Goal: Task Accomplishment & Management: Use online tool/utility

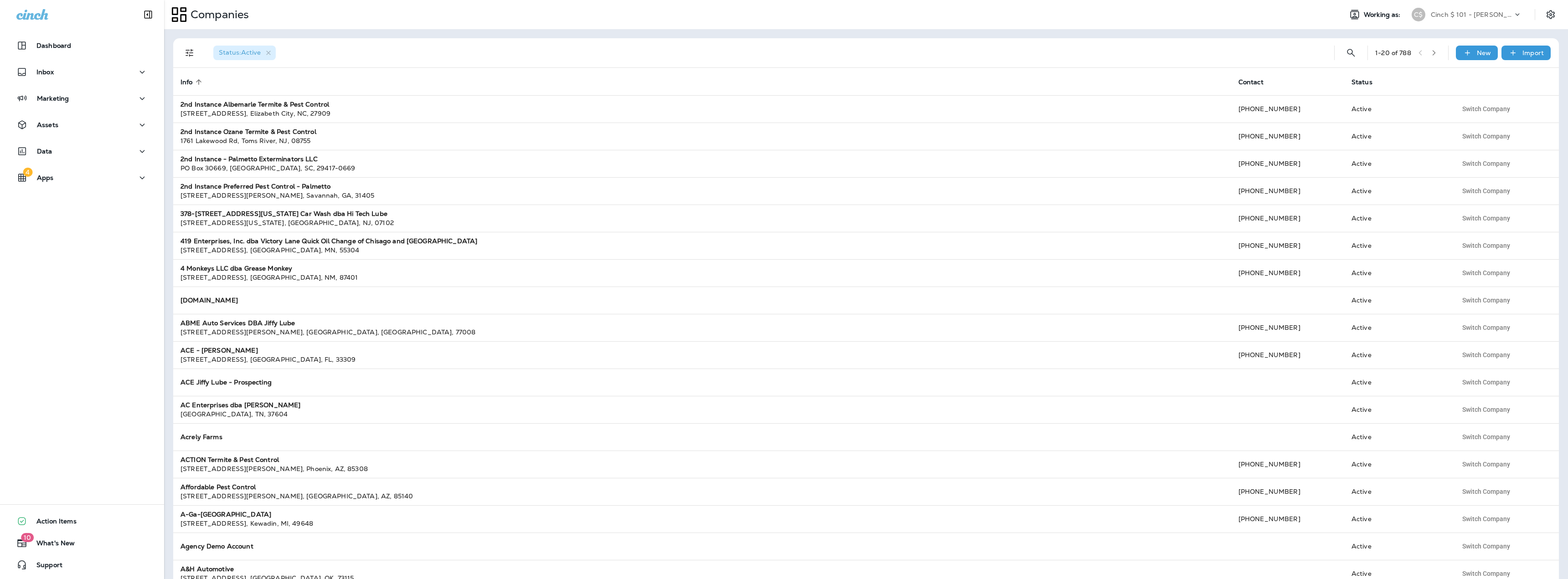
click at [1453, 6] on div "C$ Cinch $ 101 - [PERSON_NAME]" at bounding box center [1466, 14] width 121 height 18
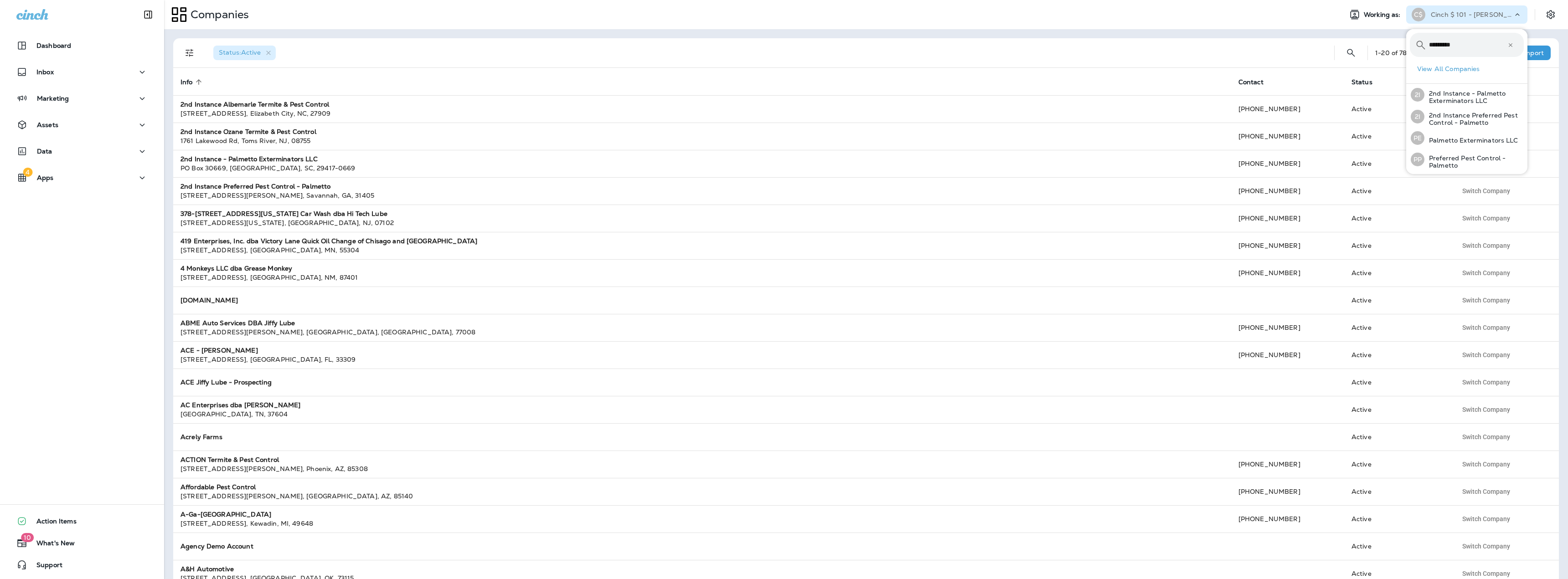
type input "********"
click at [83, 93] on div "Marketing" at bounding box center [82, 98] width 131 height 12
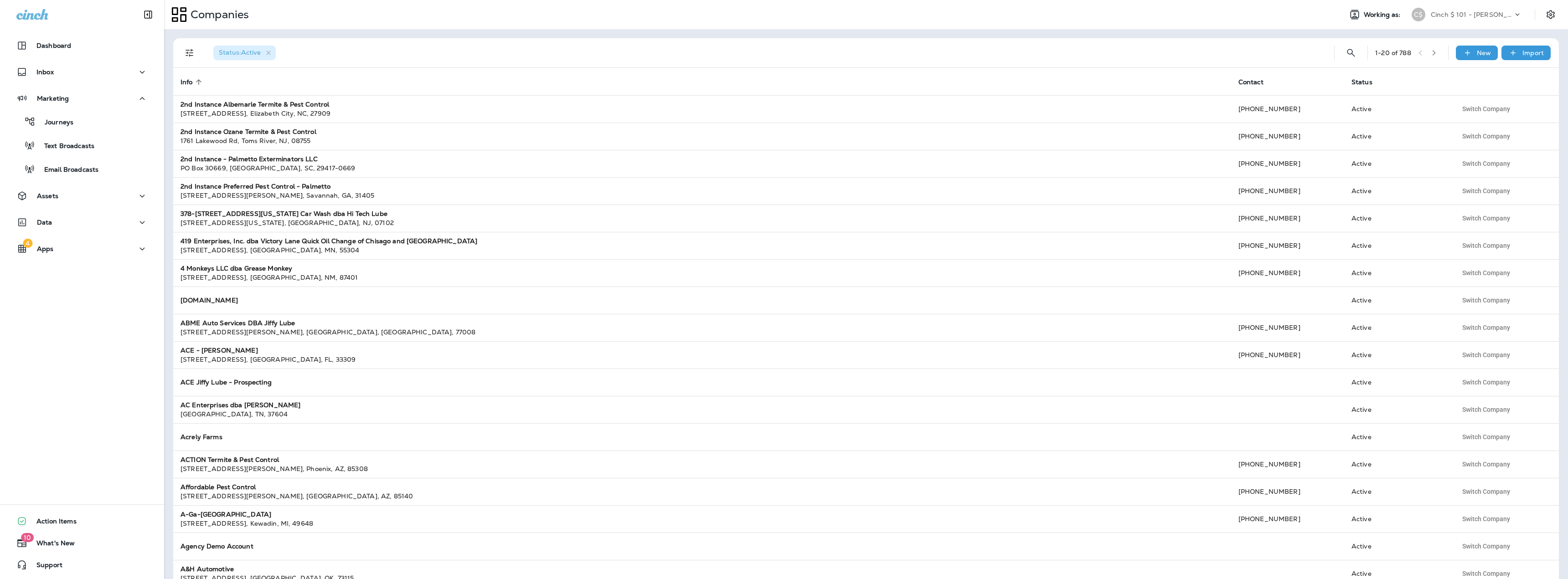
click at [1477, 5] on div "Companies Working as: C$ Cinch $ 101 - [PERSON_NAME]" at bounding box center [866, 14] width 1404 height 29
click at [1468, 12] on p "Cinch $ 101 - [PERSON_NAME]" at bounding box center [1471, 14] width 82 height 7
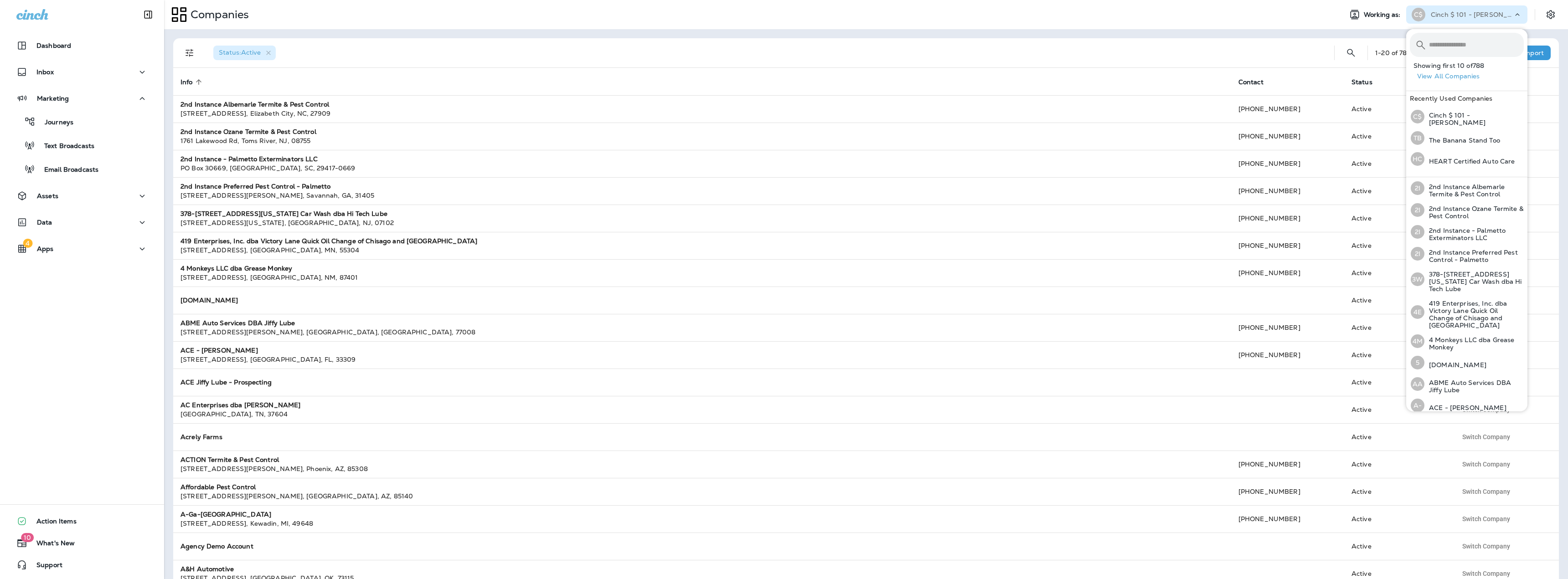
click at [1453, 43] on input "text" at bounding box center [1477, 45] width 95 height 24
type input "**********"
paste input "********"
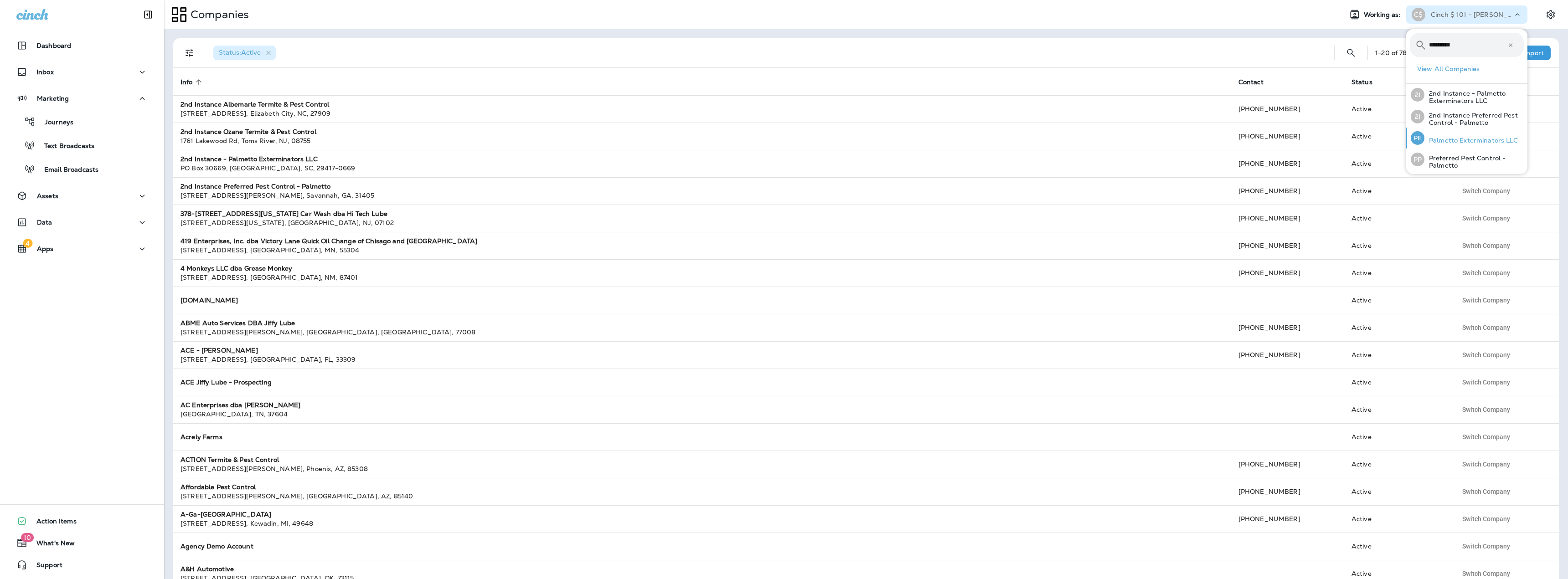
type input "********"
click at [1462, 138] on p "Palmetto Exterminators LLC" at bounding box center [1471, 140] width 94 height 7
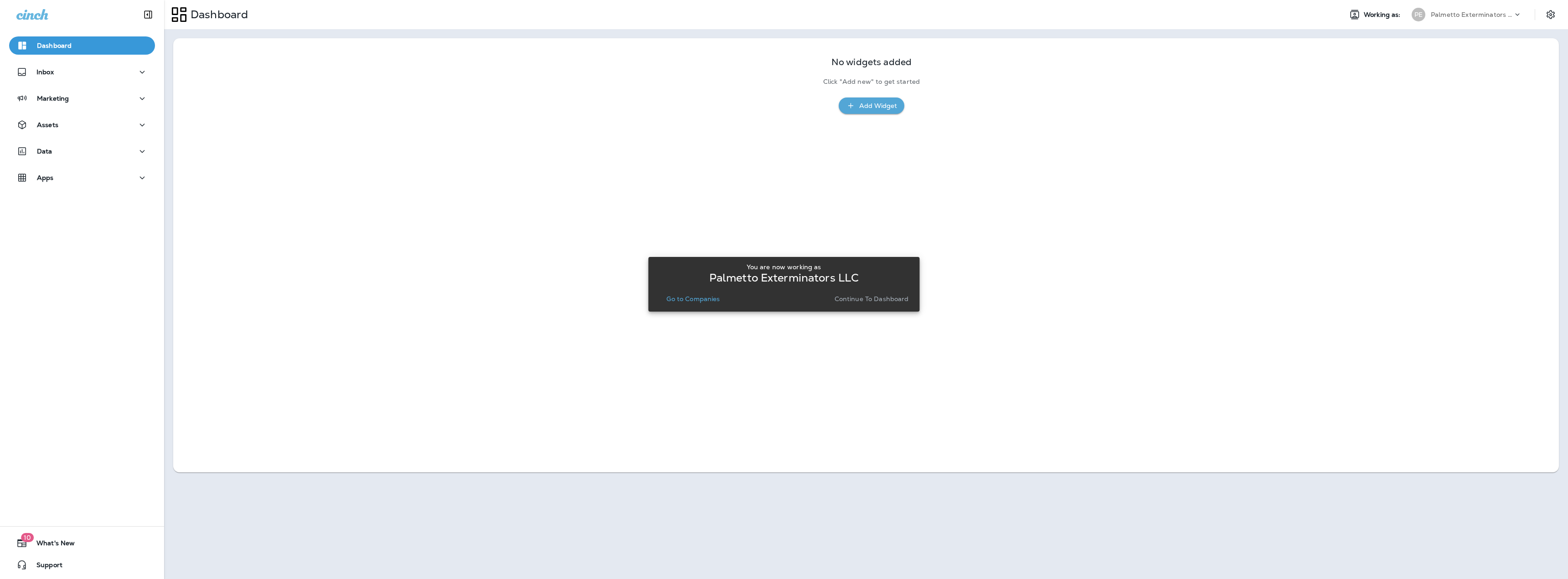
drag, startPoint x: 701, startPoint y: 299, endPoint x: 886, endPoint y: 291, distance: 185.2
click at [886, 291] on div "You are now working as Palmetto Exterminators LLC Go to Companies Continue to D…" at bounding box center [783, 284] width 257 height 42
click at [884, 299] on p "Continue to Dashboard" at bounding box center [872, 299] width 75 height 7
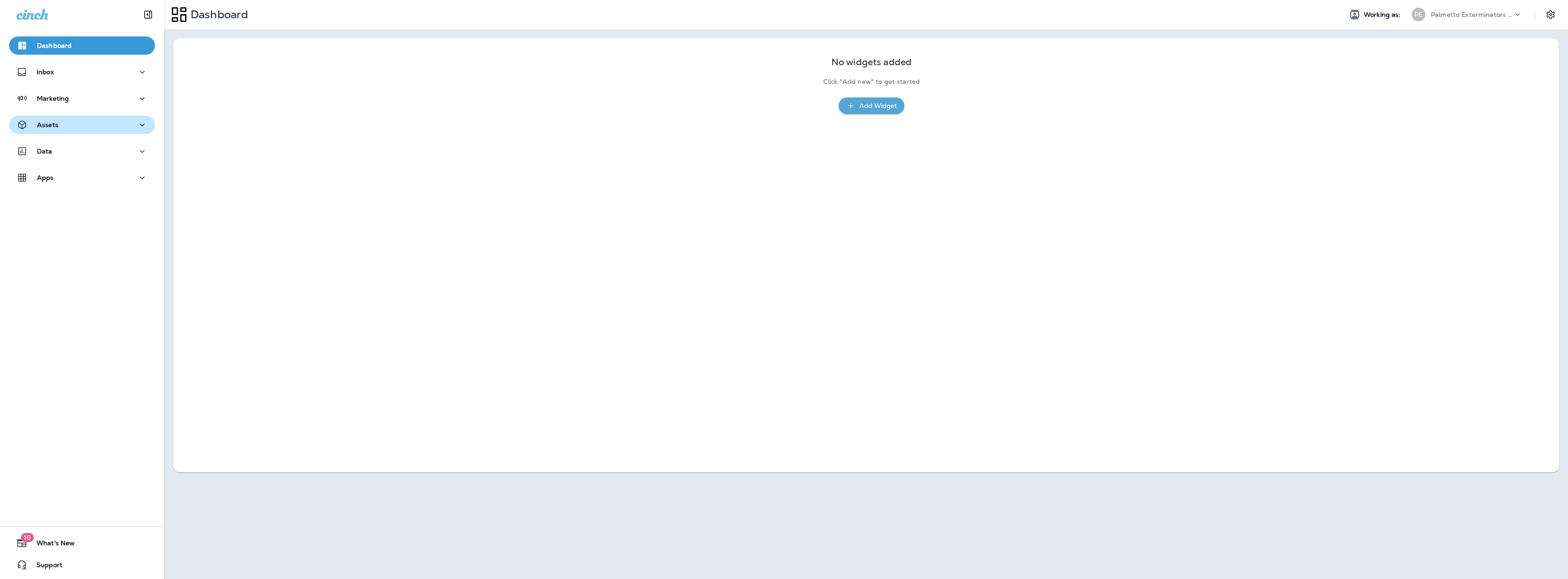
click at [60, 125] on div "Assets" at bounding box center [82, 125] width 131 height 12
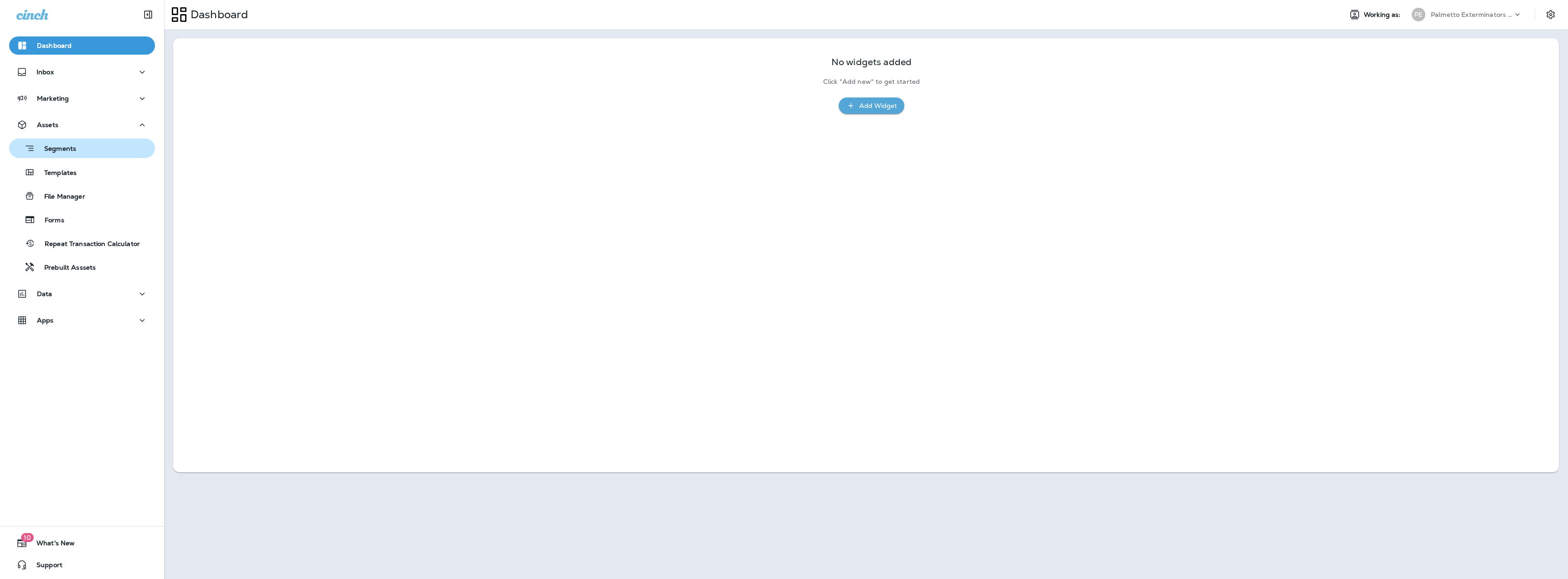
click at [65, 144] on div "Segments" at bounding box center [44, 148] width 63 height 14
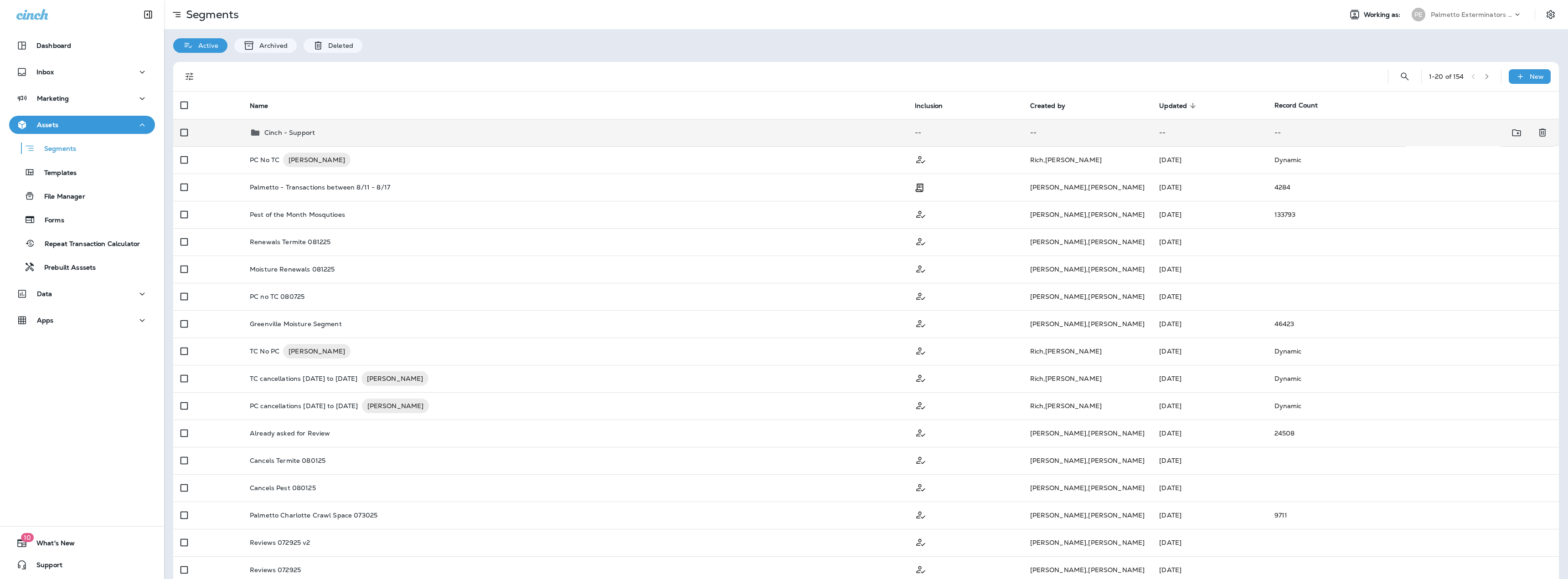
click at [352, 135] on div "Cinch - Support" at bounding box center [575, 133] width 651 height 11
click at [258, 159] on p "PC No TC" at bounding box center [265, 160] width 30 height 15
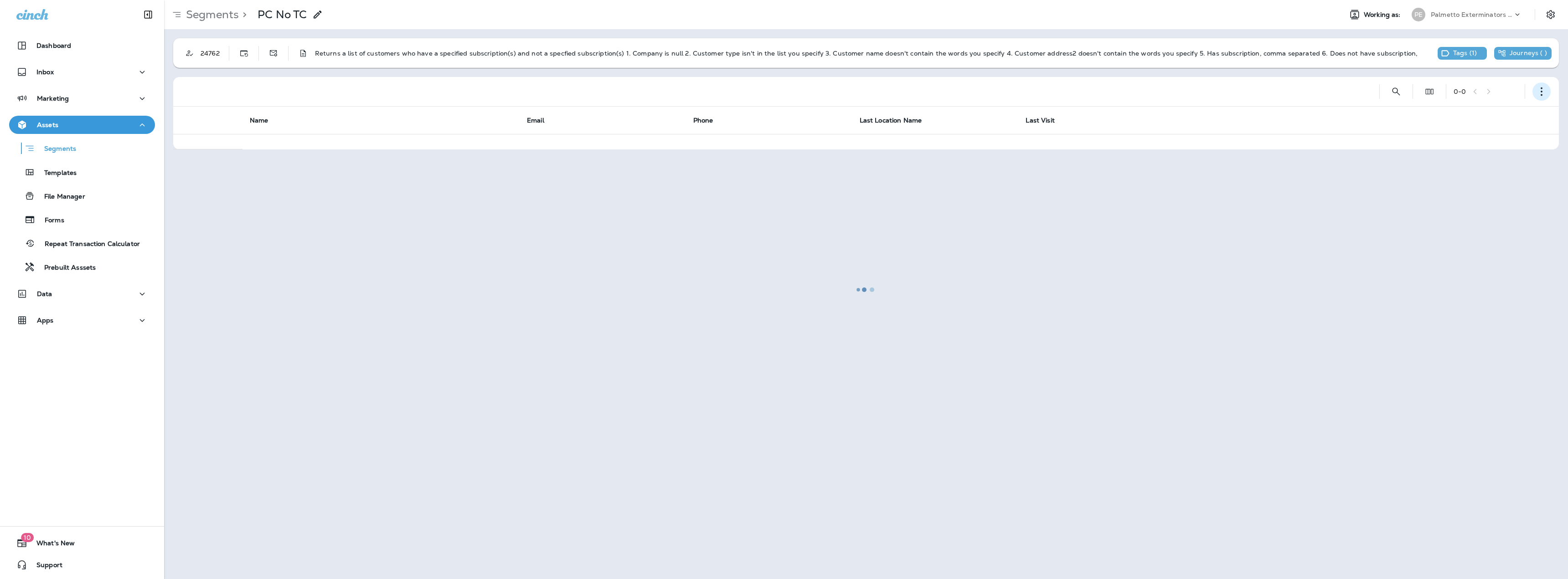
click at [1539, 91] on icon "button" at bounding box center [1541, 91] width 9 height 9
click at [213, 37] on div at bounding box center [865, 289] width 1402 height 577
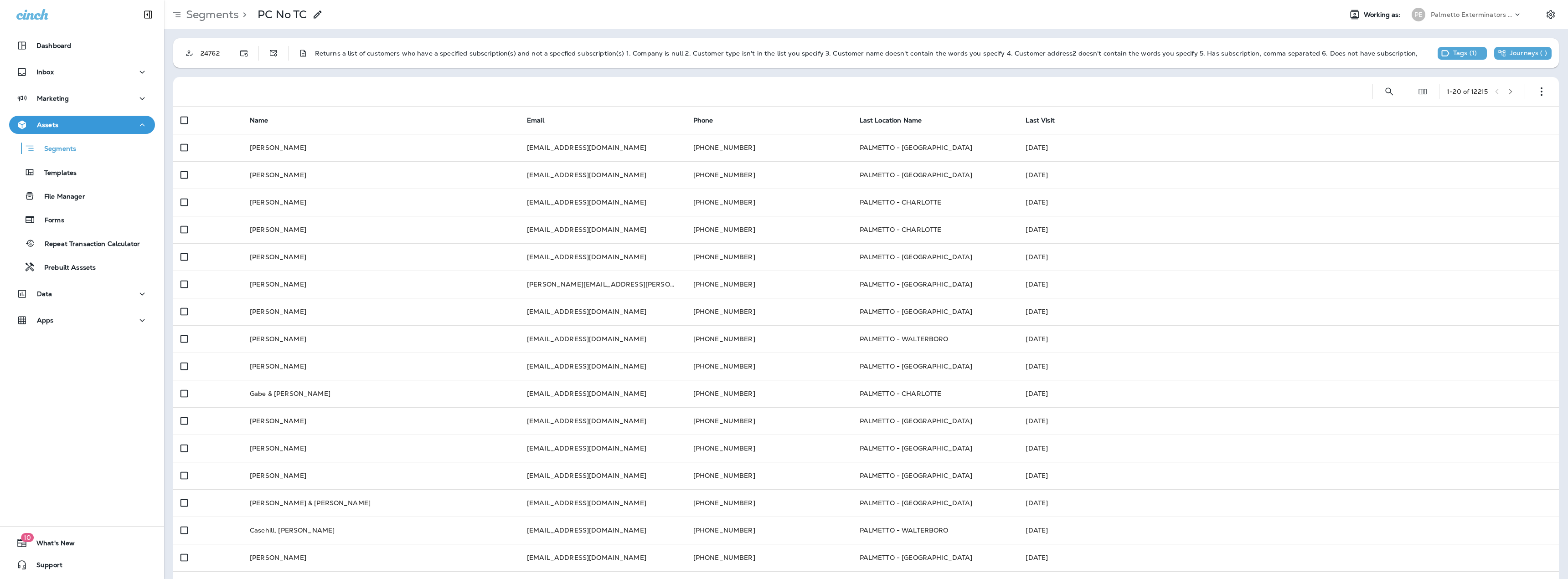
click at [1029, 49] on div "24762 Returns a list of customers who have a specified subscription(s) and not …" at bounding box center [806, 53] width 1264 height 26
click at [1532, 92] on button "button" at bounding box center [1541, 91] width 18 height 18
click at [1491, 159] on p "Export Customers" at bounding box center [1481, 158] width 60 height 7
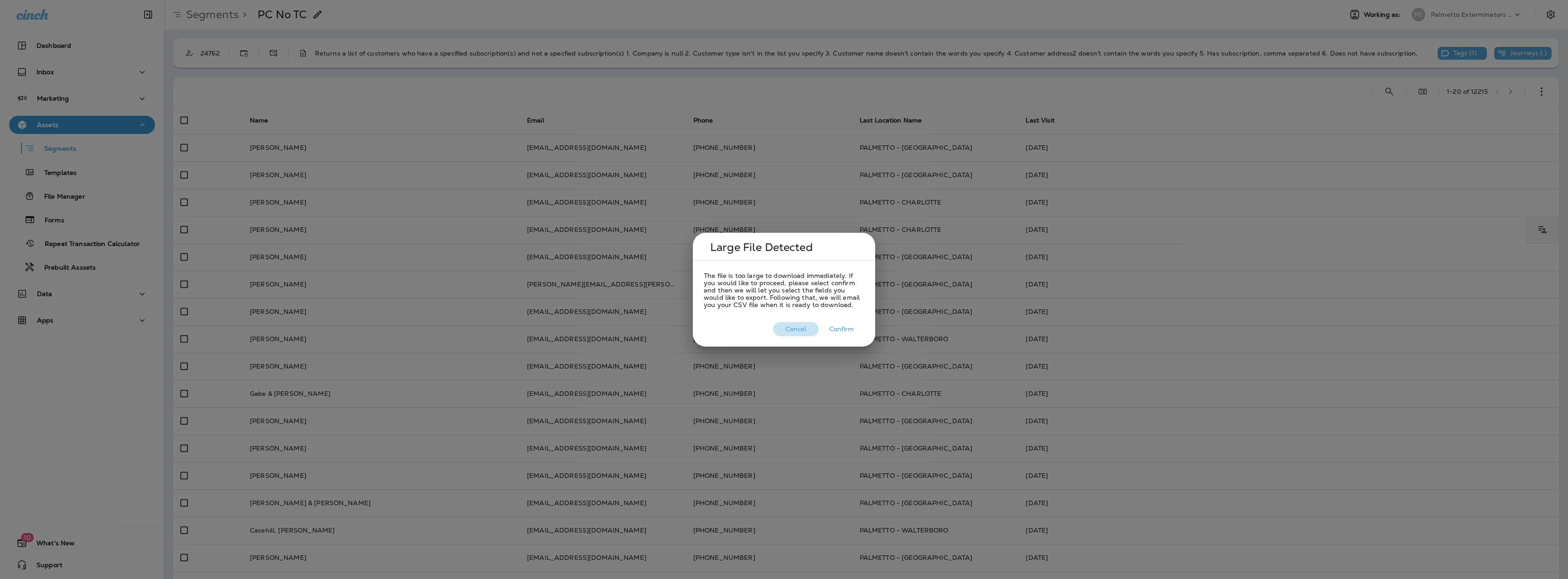
click at [796, 327] on button "Cancel" at bounding box center [796, 329] width 45 height 14
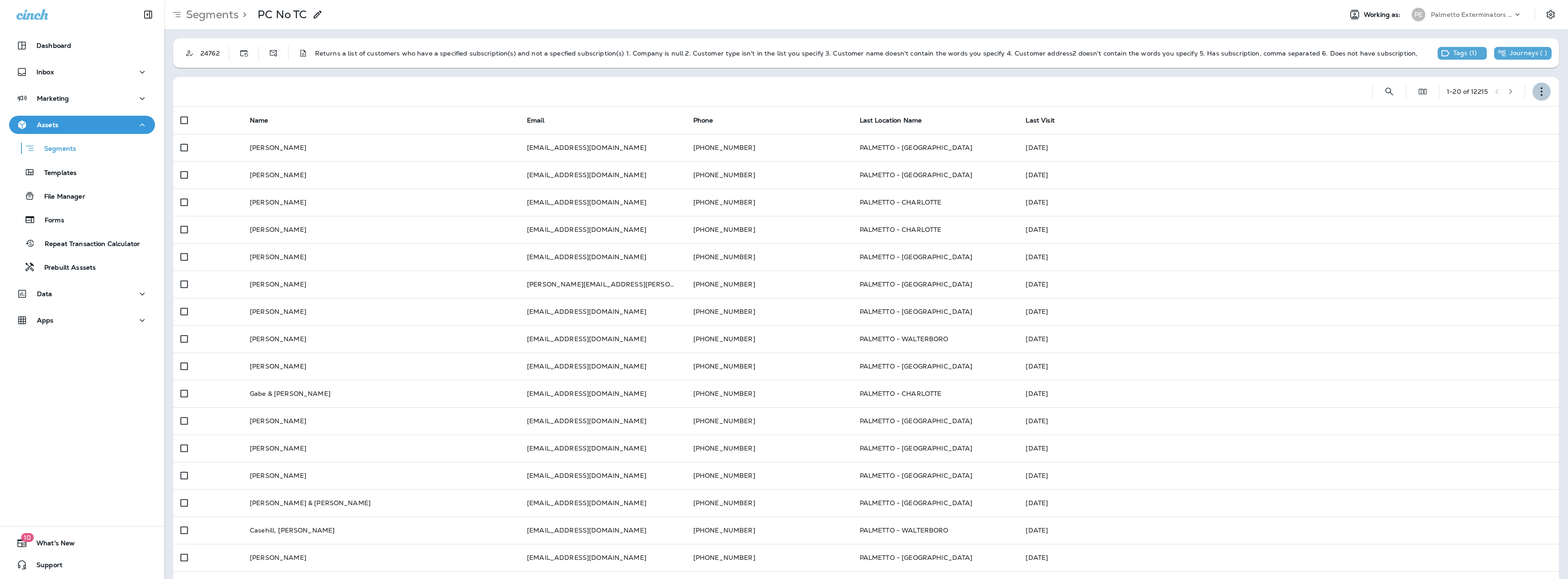
click at [1537, 91] on icon "button" at bounding box center [1541, 91] width 9 height 9
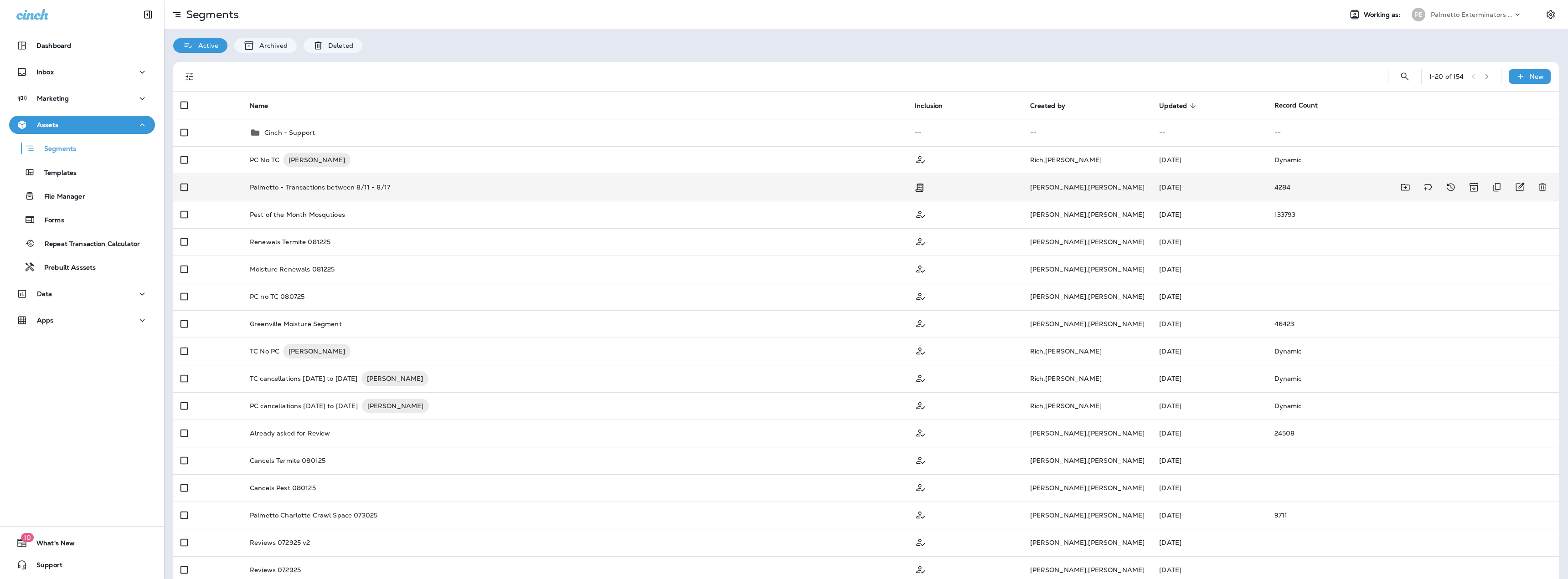
click at [419, 189] on div "Palmetto - Transactions between 8/11 - 8/17" at bounding box center [575, 187] width 651 height 7
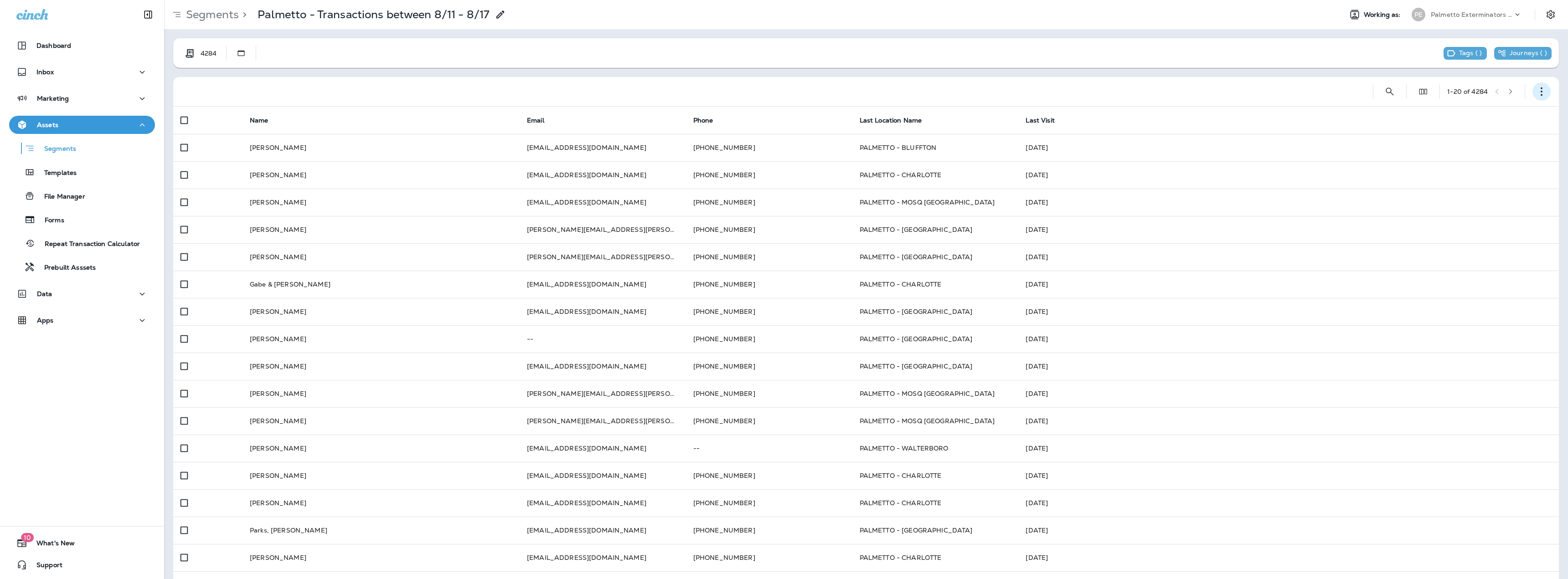
click at [1537, 89] on icon "button" at bounding box center [1541, 91] width 9 height 9
click at [1487, 159] on p "Export Customers" at bounding box center [1481, 158] width 60 height 7
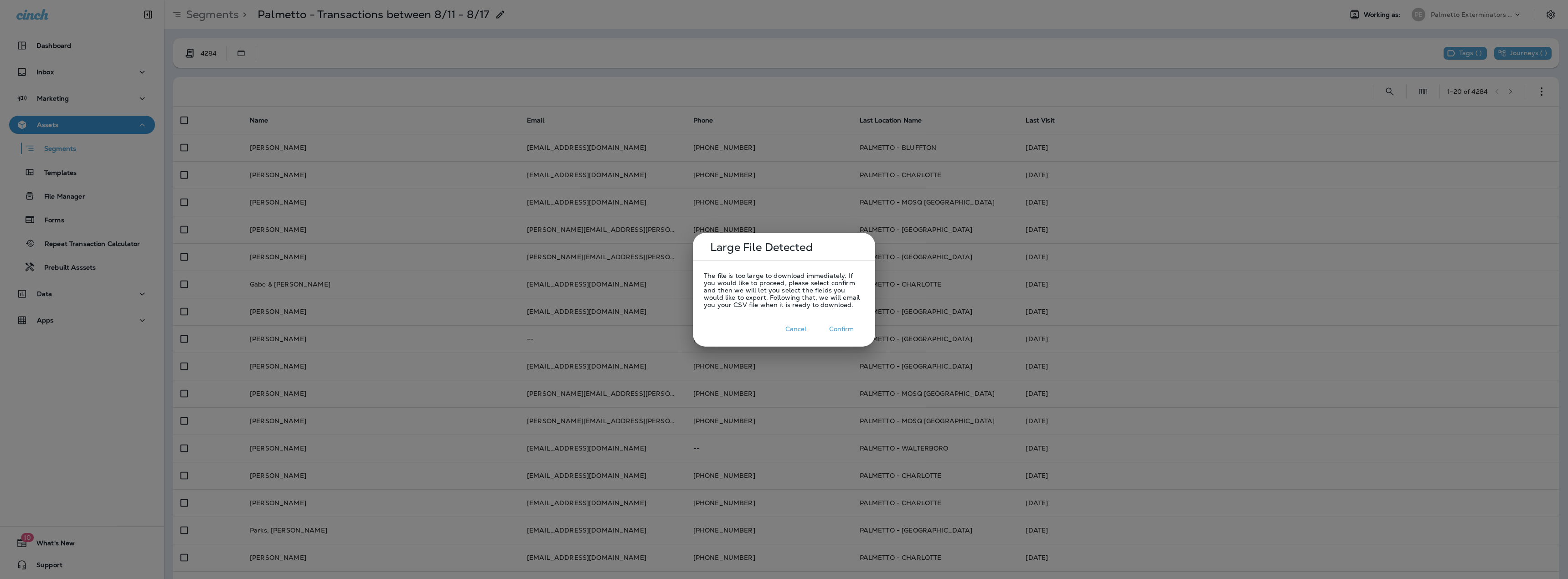
click at [794, 325] on button "Cancel" at bounding box center [796, 329] width 45 height 14
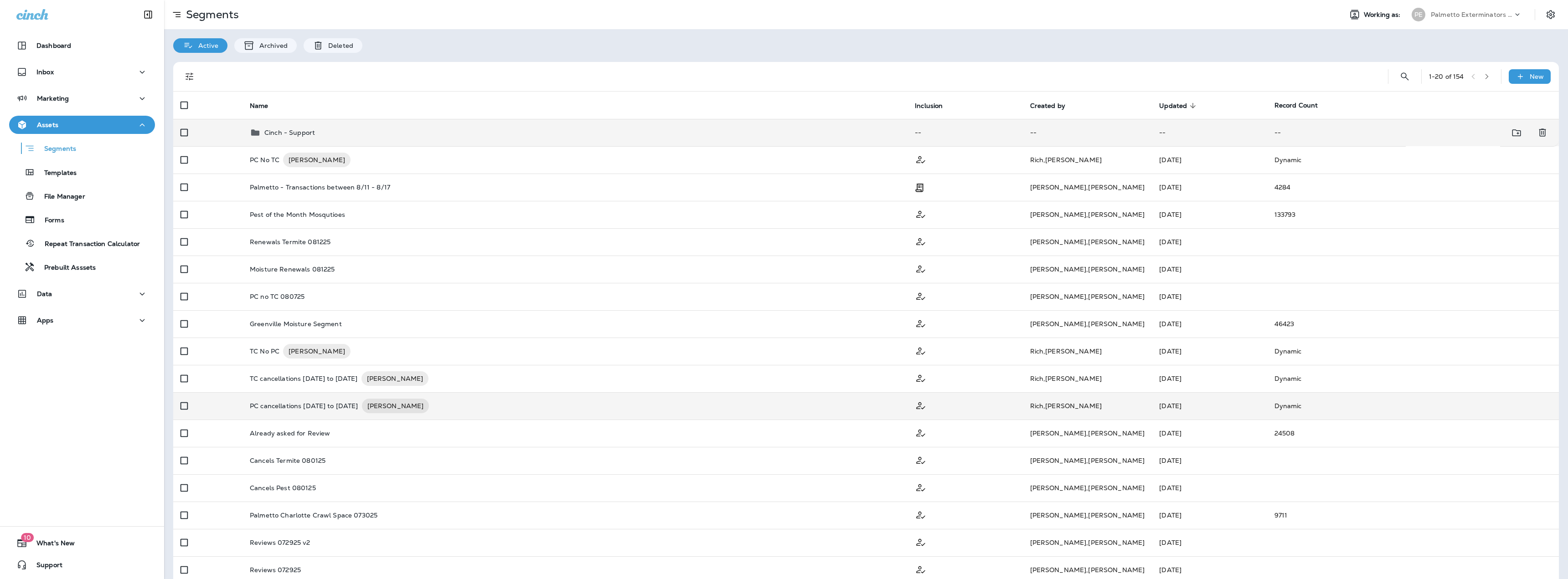
click at [303, 138] on td "Cinch - Support" at bounding box center [575, 133] width 665 height 27
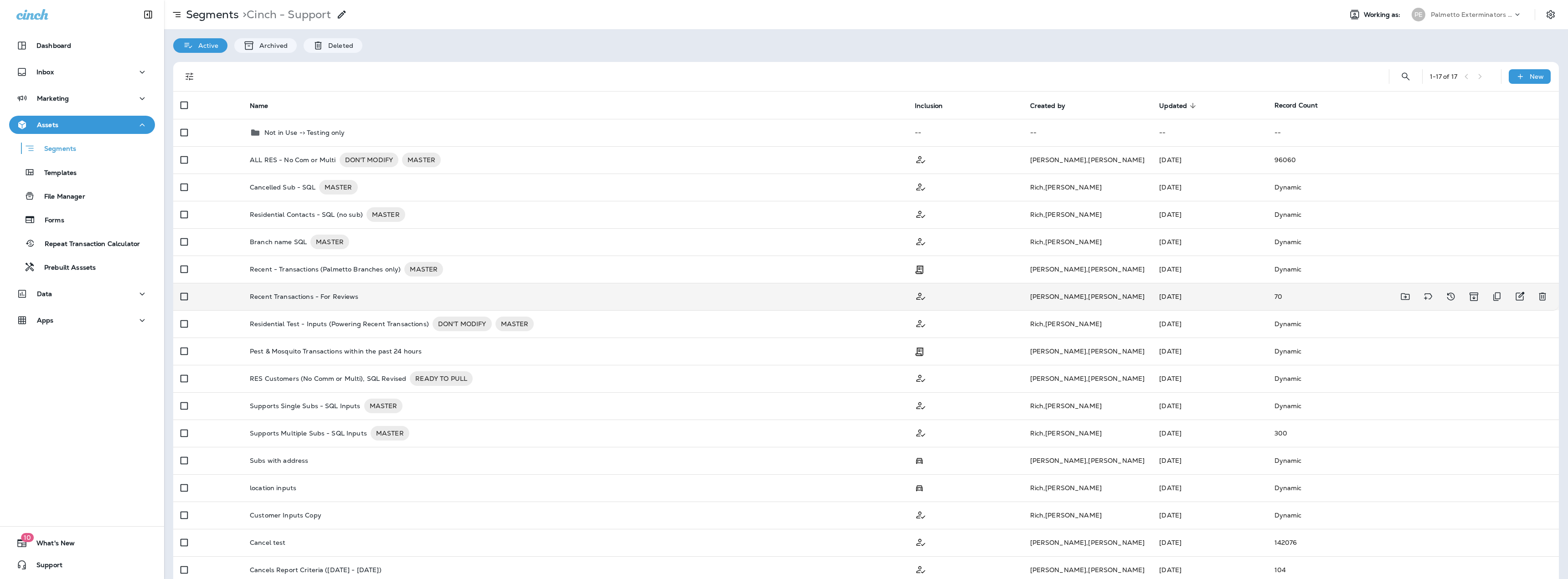
click at [513, 295] on div "Recent Transactions - For Reviews" at bounding box center [575, 296] width 651 height 7
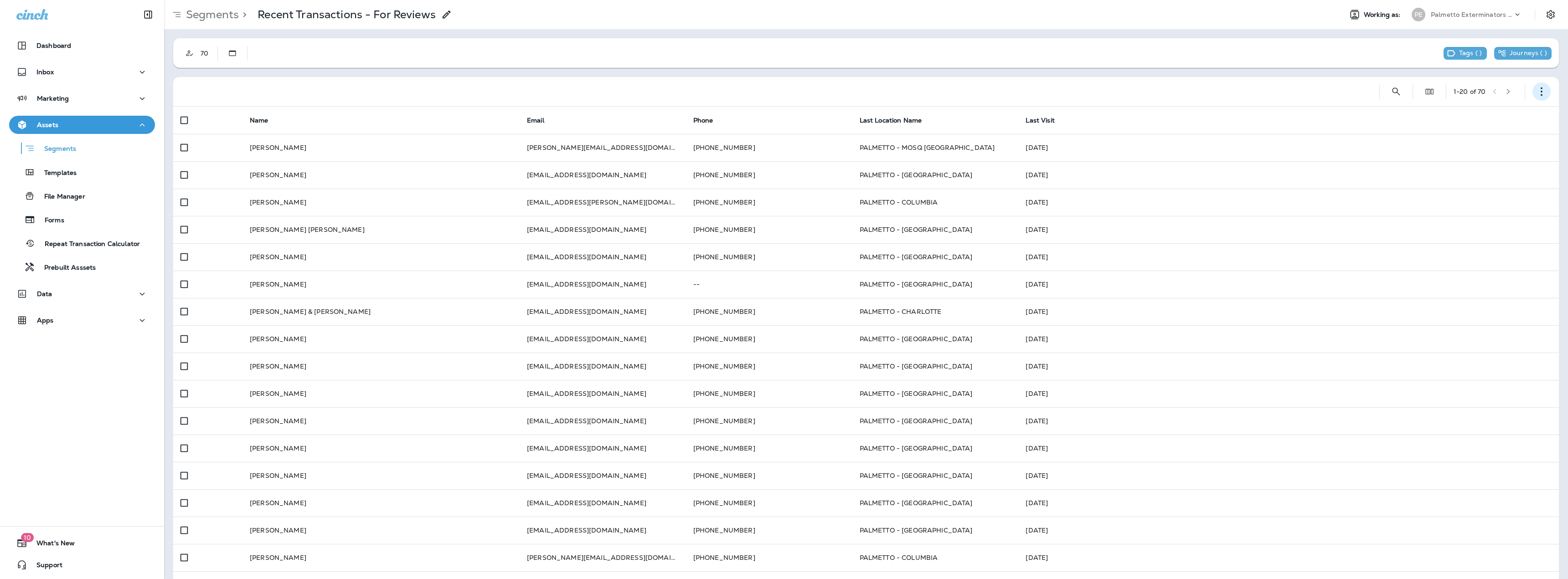
click at [1537, 89] on icon "button" at bounding box center [1541, 91] width 9 height 9
click at [1486, 157] on p "Export Customers" at bounding box center [1481, 158] width 60 height 7
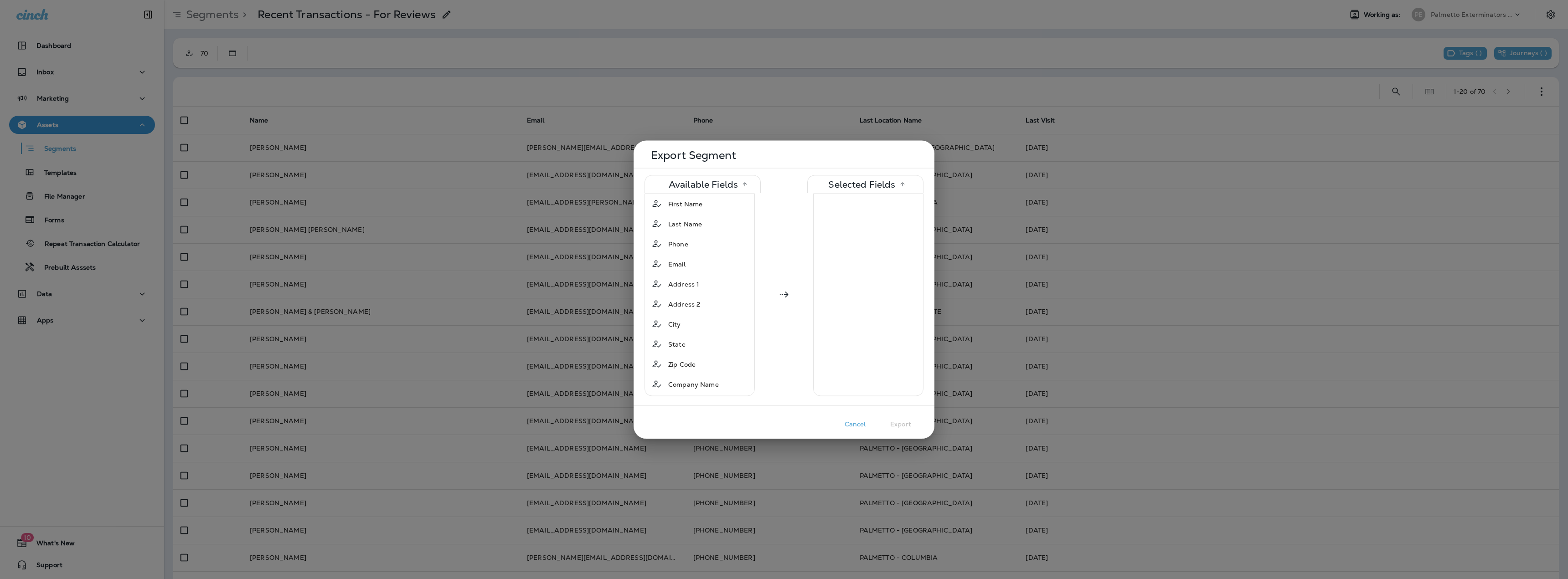
click at [785, 295] on icon at bounding box center [784, 294] width 9 height 6
click at [690, 206] on span "First Name" at bounding box center [685, 203] width 34 height 9
click at [695, 221] on div "Phone" at bounding box center [699, 223] width 106 height 16
click at [693, 207] on span "Last Name" at bounding box center [685, 203] width 34 height 9
click at [693, 207] on div "Email" at bounding box center [699, 204] width 106 height 16
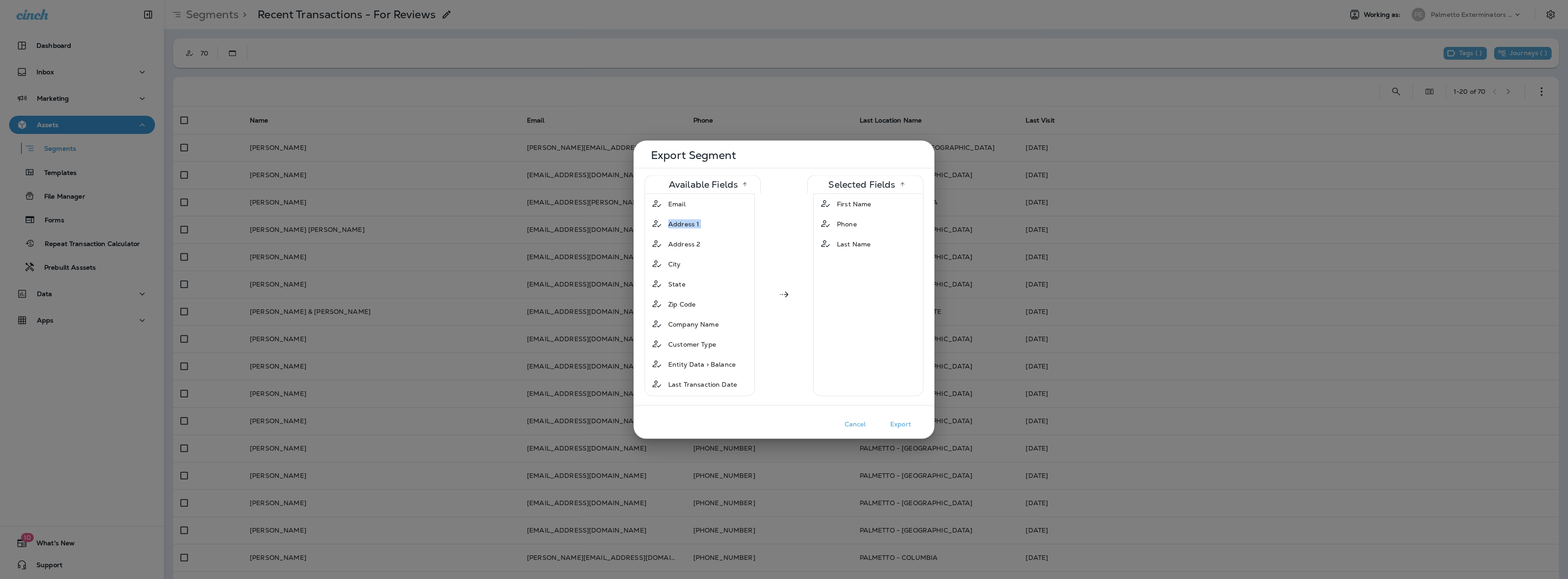
click at [693, 219] on span "Address 1" at bounding box center [684, 223] width 31 height 9
click at [693, 207] on span "Address 2" at bounding box center [684, 203] width 32 height 9
click at [693, 207] on div "City" at bounding box center [699, 204] width 106 height 16
click at [693, 215] on div "State" at bounding box center [699, 223] width 106 height 16
click at [693, 207] on span "Zip Code" at bounding box center [682, 203] width 27 height 9
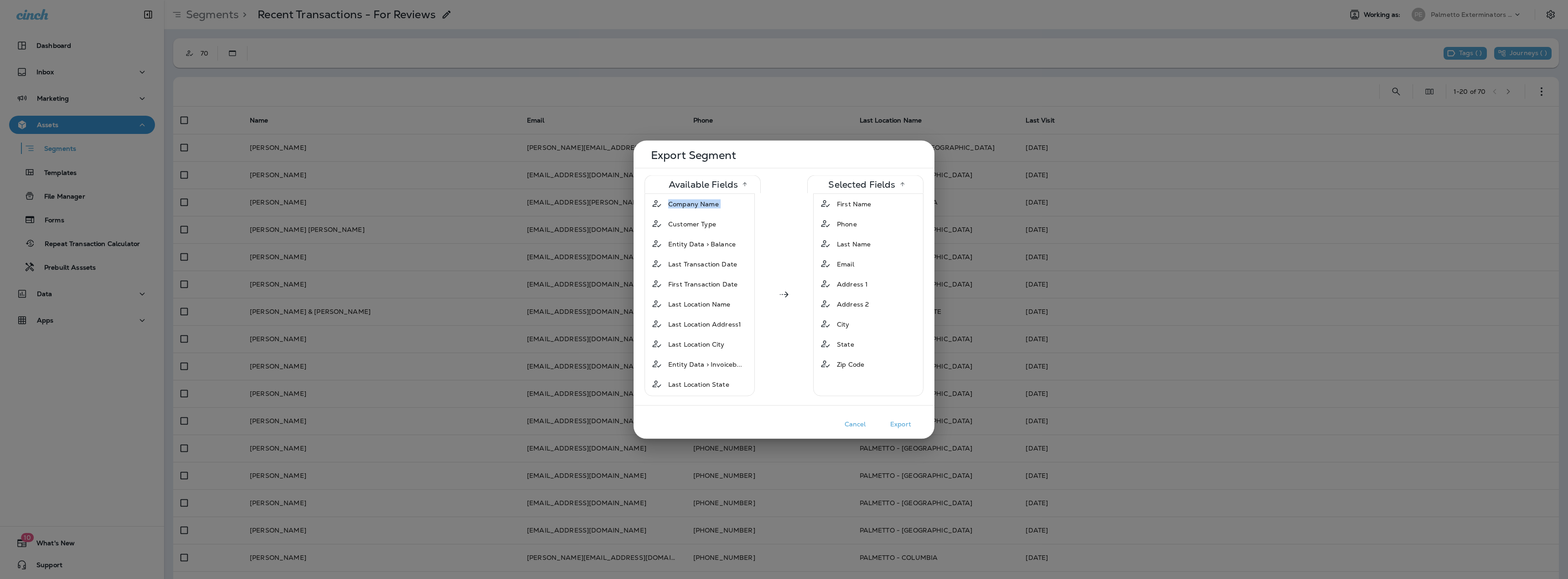
click at [693, 207] on span "Company Name" at bounding box center [693, 203] width 51 height 9
click at [693, 219] on span "Customer Type" at bounding box center [692, 223] width 48 height 9
click at [693, 207] on span "Entity Data > Balance" at bounding box center [702, 203] width 68 height 9
click at [693, 219] on span "Last Transaction Date" at bounding box center [703, 223] width 69 height 9
click at [693, 207] on span "First Transaction Date" at bounding box center [703, 203] width 69 height 9
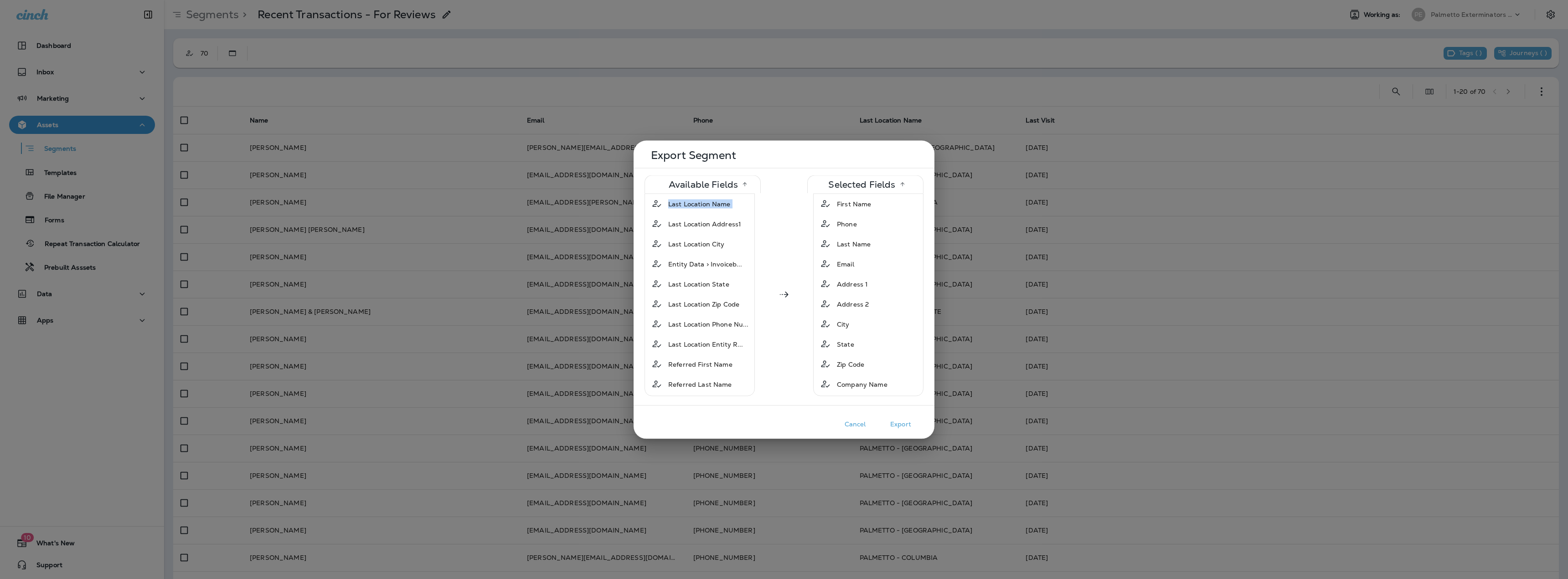
click at [693, 207] on span "Last Location Name" at bounding box center [699, 203] width 62 height 9
click at [693, 219] on span "Last Location Address1" at bounding box center [705, 223] width 73 height 9
click at [693, 207] on span "Last Location City" at bounding box center [696, 203] width 56 height 9
click at [693, 207] on span "Entity Data > Invoiceb..." at bounding box center [705, 203] width 75 height 9
click at [693, 219] on span "Last Location State" at bounding box center [699, 223] width 61 height 9
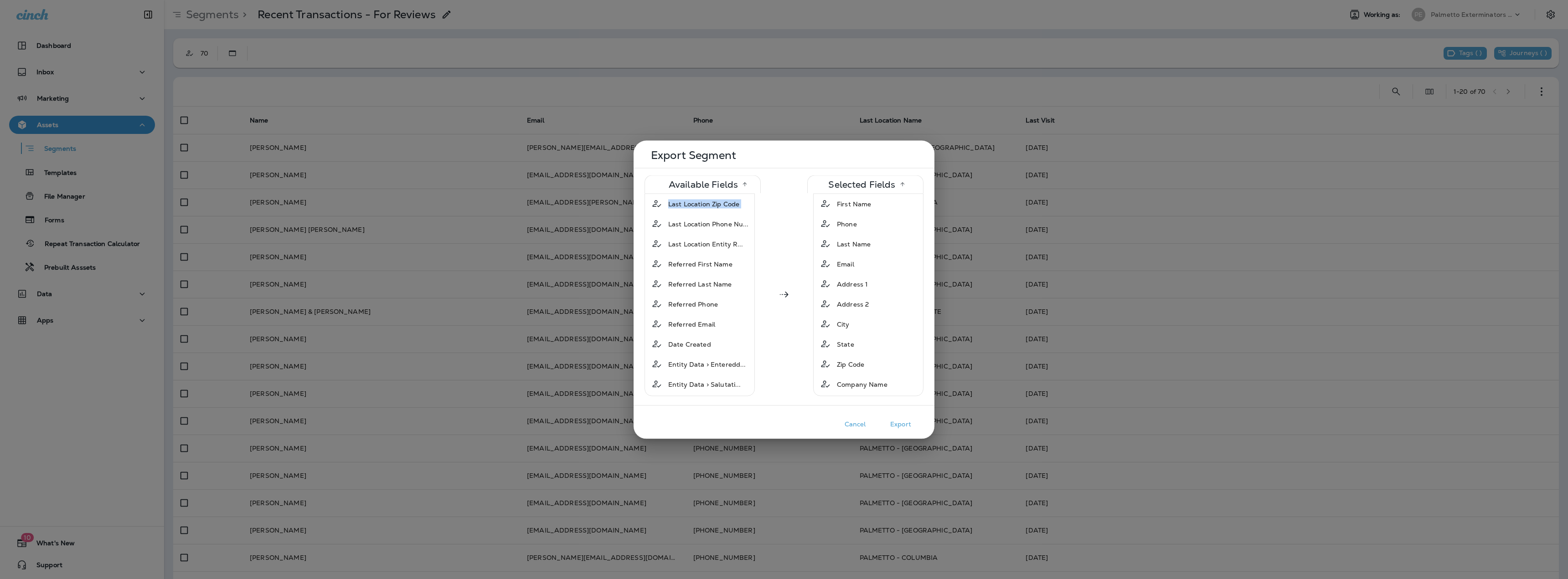
click at [693, 207] on span "Last Location Zip Code" at bounding box center [703, 203] width 71 height 9
click at [693, 207] on span "Last Location Phone Nu..." at bounding box center [708, 203] width 81 height 9
click at [693, 219] on span "Last Location Entity R..." at bounding box center [705, 223] width 75 height 9
click at [693, 207] on span "Referred First Name" at bounding box center [700, 203] width 64 height 9
click at [693, 207] on span "Referred Last Name" at bounding box center [700, 203] width 64 height 9
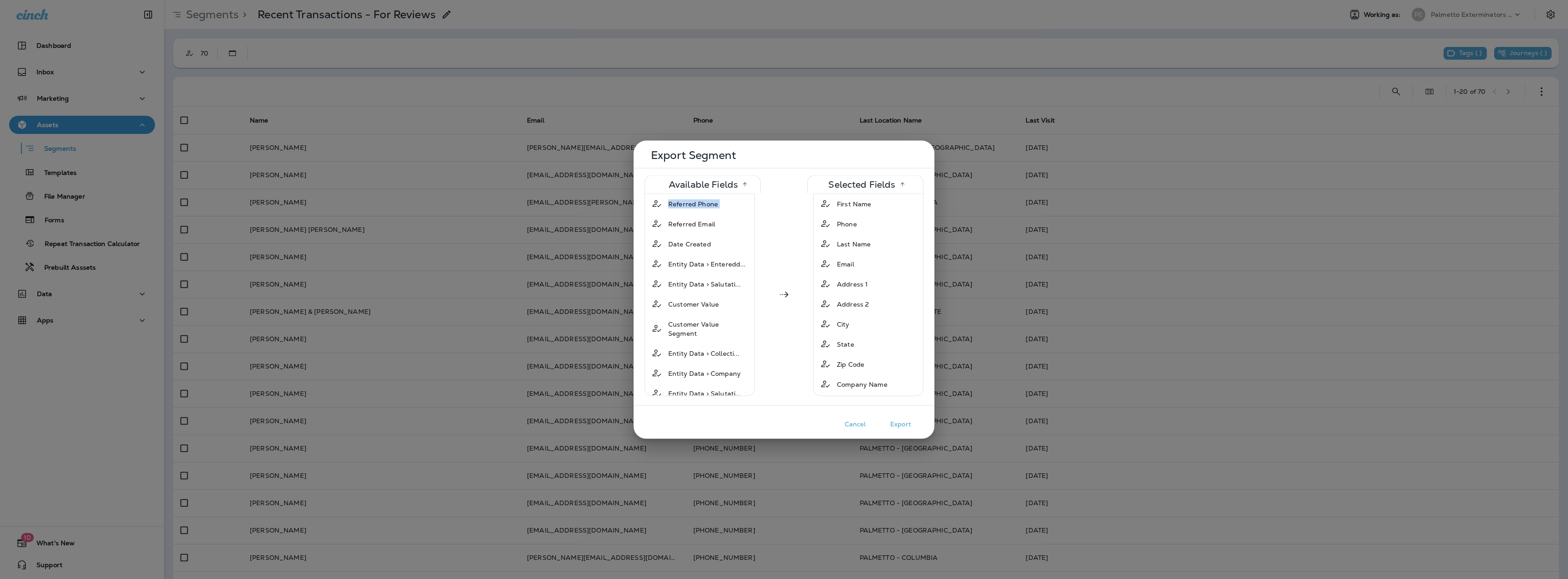
click at [693, 207] on span "Referred Phone" at bounding box center [693, 203] width 49 height 9
click at [693, 219] on span "Referred Email" at bounding box center [691, 223] width 47 height 9
click at [693, 207] on span "Date Created" at bounding box center [689, 203] width 43 height 9
click at [693, 207] on span "Entity Data > Enteredd..." at bounding box center [707, 203] width 78 height 9
click at [693, 219] on span "Entity Data > Salutati..." at bounding box center [705, 223] width 73 height 9
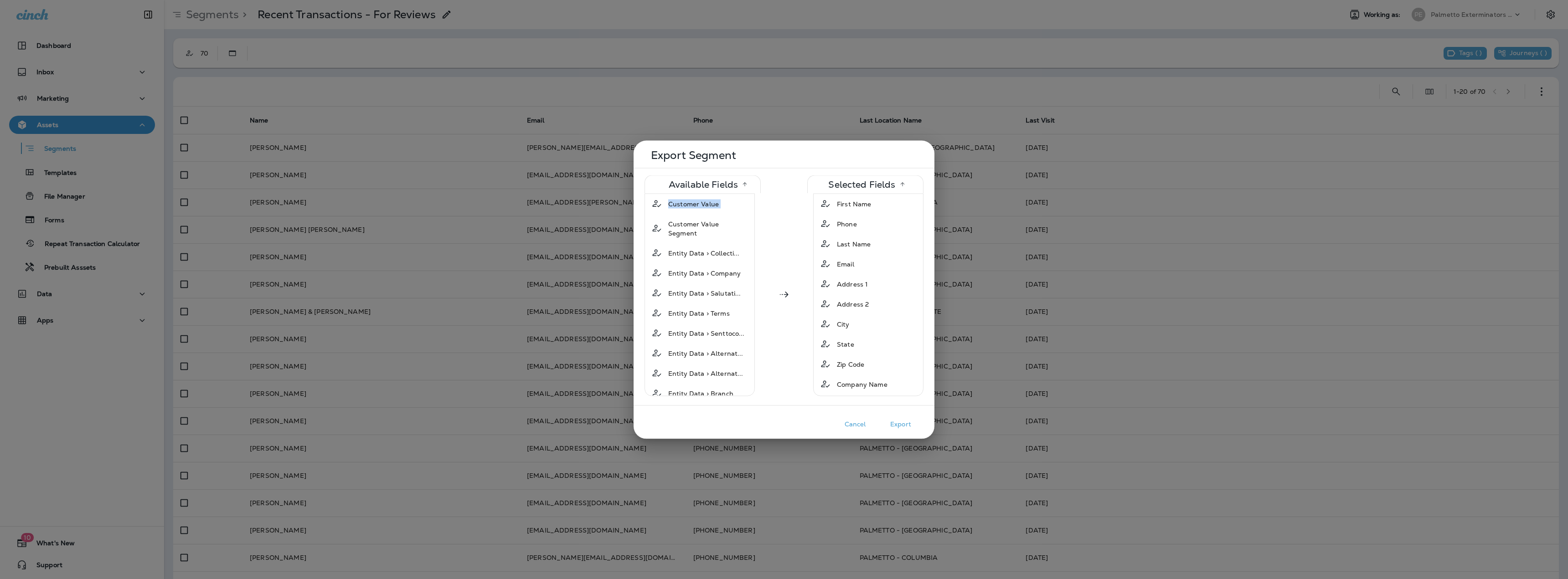
click at [693, 207] on span "Customer Value" at bounding box center [693, 203] width 51 height 9
click at [693, 207] on span "Customer Value Segment" at bounding box center [708, 208] width 81 height 18
click at [693, 207] on span "Entity Data > Collecti..." at bounding box center [704, 203] width 72 height 9
click at [693, 219] on span "Entity Data > Company" at bounding box center [704, 223] width 73 height 9
click at [693, 207] on span "Entity Data > Salutati..." at bounding box center [705, 203] width 73 height 9
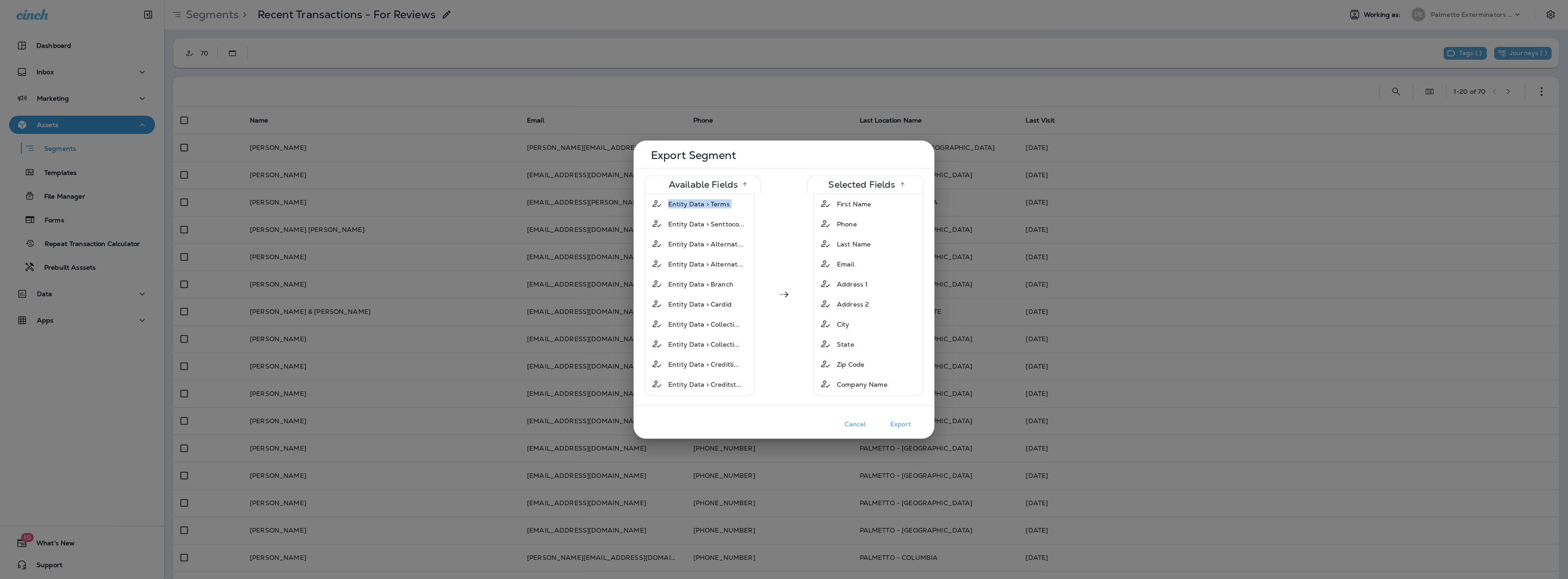
click at [693, 207] on span "Entity Data > Terms" at bounding box center [699, 203] width 62 height 9
click at [693, 219] on span "Entity Data > Senttoco..." at bounding box center [706, 223] width 77 height 9
click at [693, 207] on span "Entity Data > Alternat..." at bounding box center [705, 203] width 75 height 9
click at [693, 219] on span "Entity Data > Branch" at bounding box center [701, 223] width 65 height 9
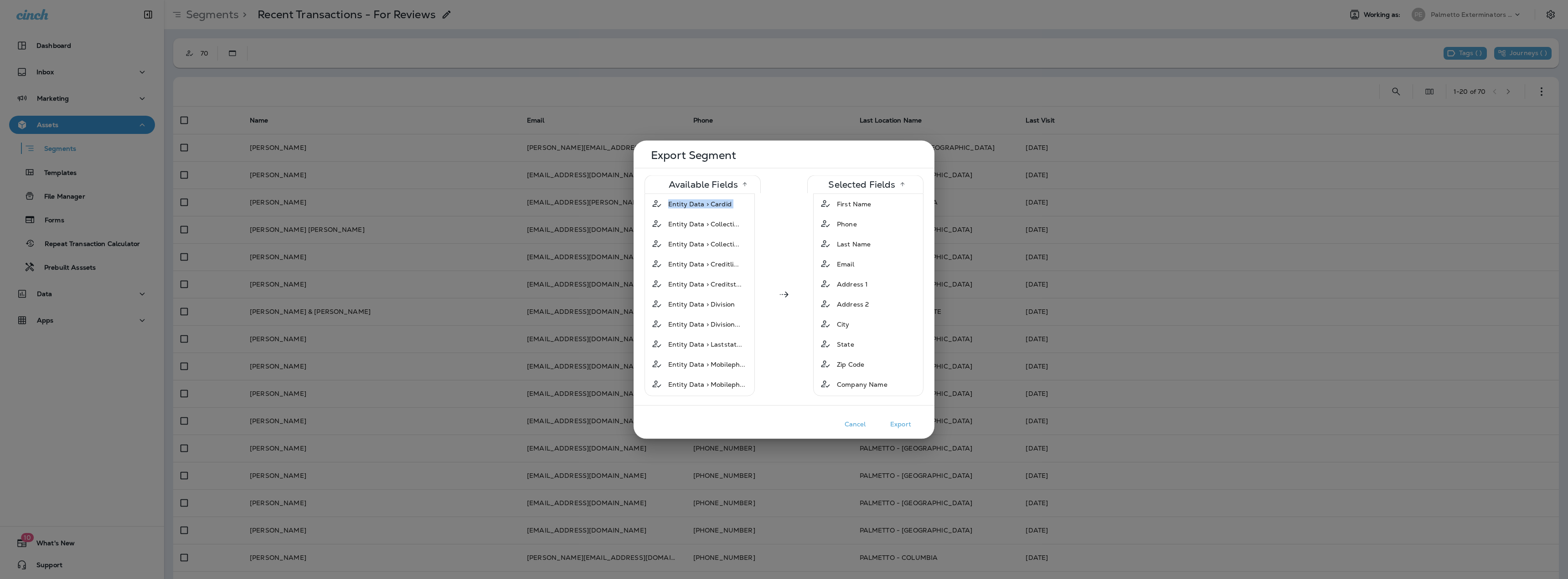
click at [693, 207] on span "Entity Data > Cardid" at bounding box center [699, 203] width 63 height 9
click at [693, 207] on span "Entity Data > Collecti..." at bounding box center [704, 203] width 72 height 9
click at [693, 219] on span "Entity Data > Collecti..." at bounding box center [704, 223] width 72 height 9
click at [693, 207] on span "Entity Data > Creditli..." at bounding box center [703, 203] width 71 height 9
click at [693, 207] on span "Entity Data > Creditst..." at bounding box center [705, 203] width 74 height 9
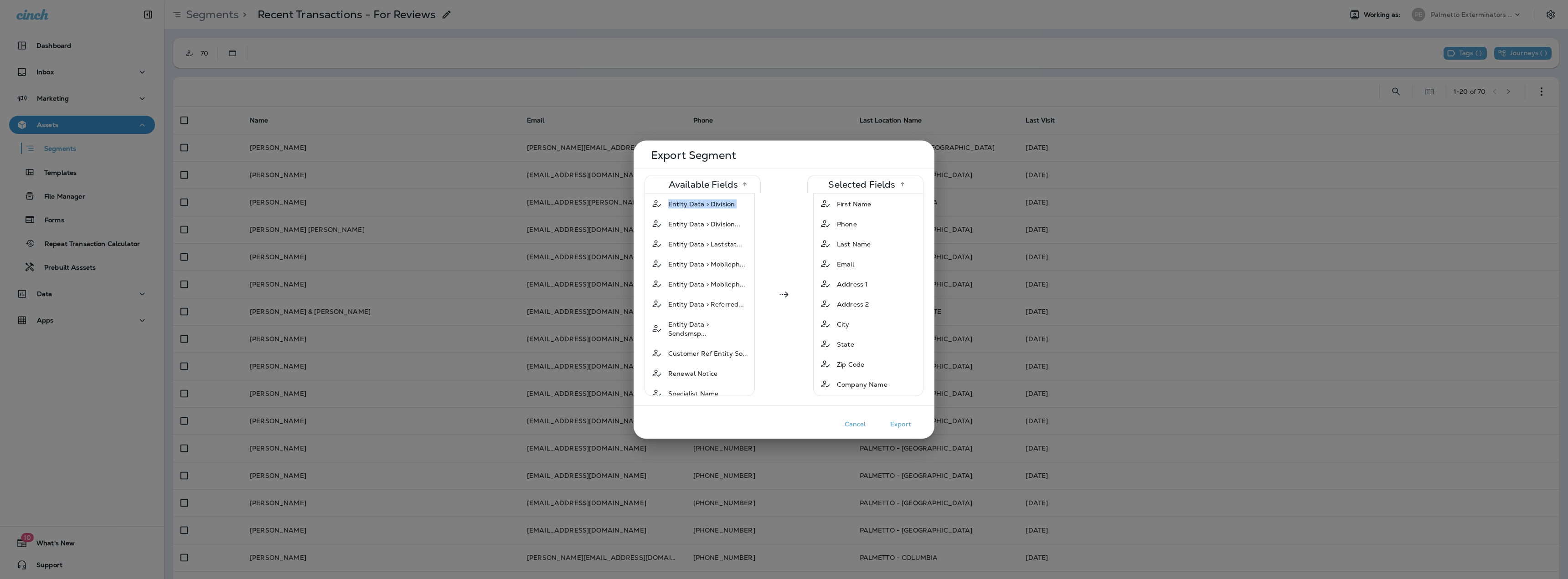
click at [693, 207] on span "Entity Data > Division" at bounding box center [701, 203] width 66 height 9
click at [693, 219] on span "Entity Data > Division..." at bounding box center [704, 223] width 73 height 9
click at [693, 207] on span "Entity Data > Laststat..." at bounding box center [705, 203] width 75 height 9
click at [693, 207] on span "Entity Data > Mobileph..." at bounding box center [707, 203] width 77 height 9
click at [693, 219] on span "Entity Data > Mobileph..." at bounding box center [707, 223] width 77 height 9
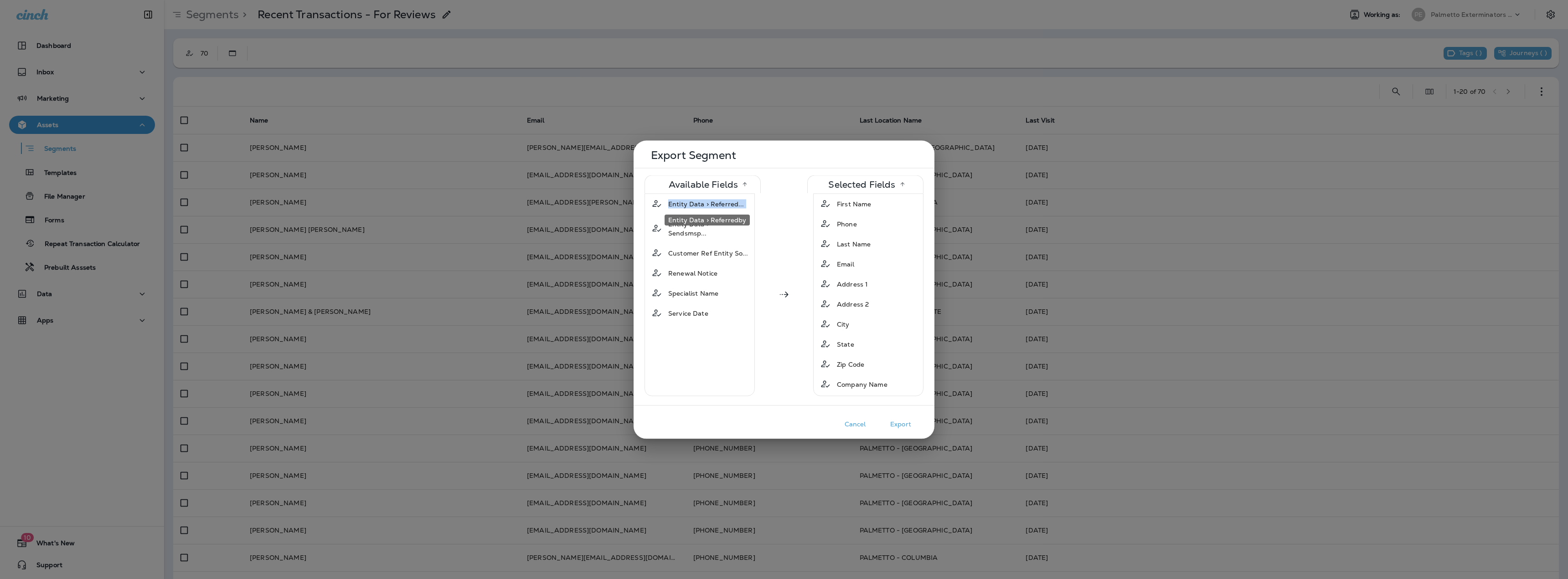
click at [693, 207] on span "Entity Data > Referred..." at bounding box center [706, 203] width 76 height 9
click at [693, 207] on span "Entity Data > Sendsmsp..." at bounding box center [708, 208] width 81 height 18
click at [693, 207] on span "Customer Ref Entity So..." at bounding box center [709, 203] width 80 height 9
click at [693, 219] on span "Renewal Notice" at bounding box center [693, 223] width 49 height 9
click at [693, 207] on span "Specialist Name" at bounding box center [708, 203] width 50 height 9
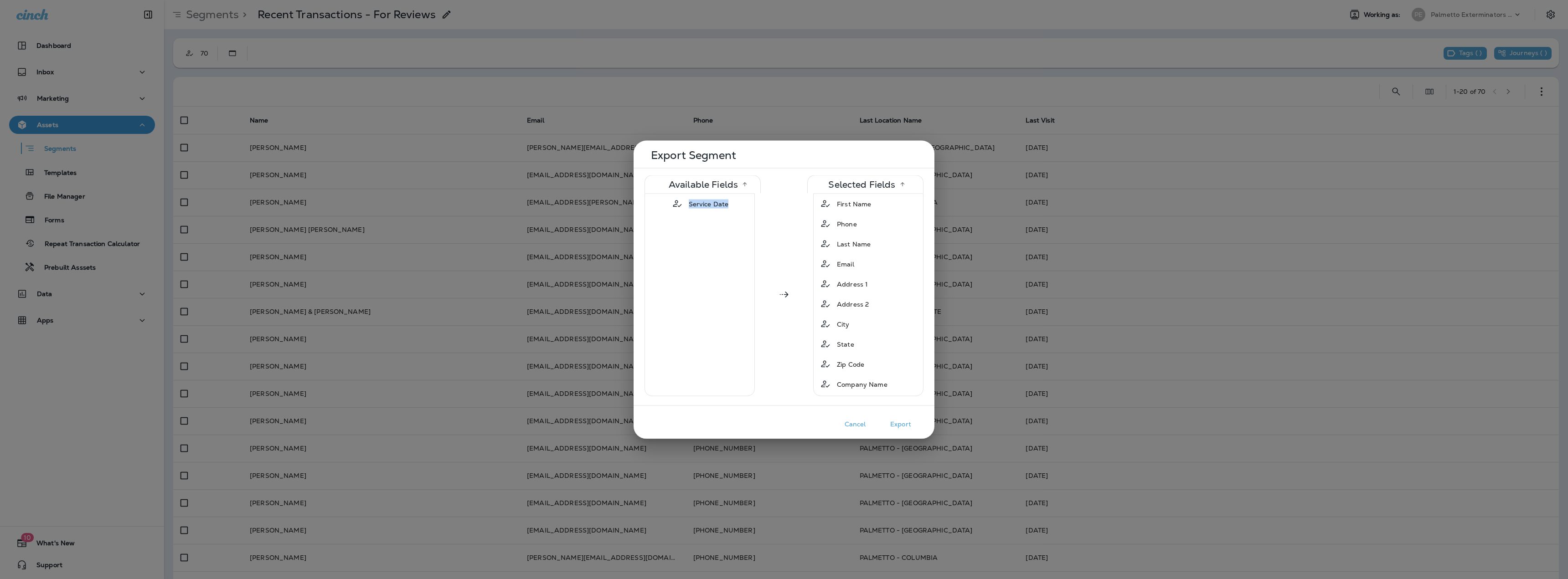
click at [693, 207] on span "Service Date" at bounding box center [708, 203] width 40 height 9
click at [894, 423] on button "Export" at bounding box center [900, 423] width 45 height 14
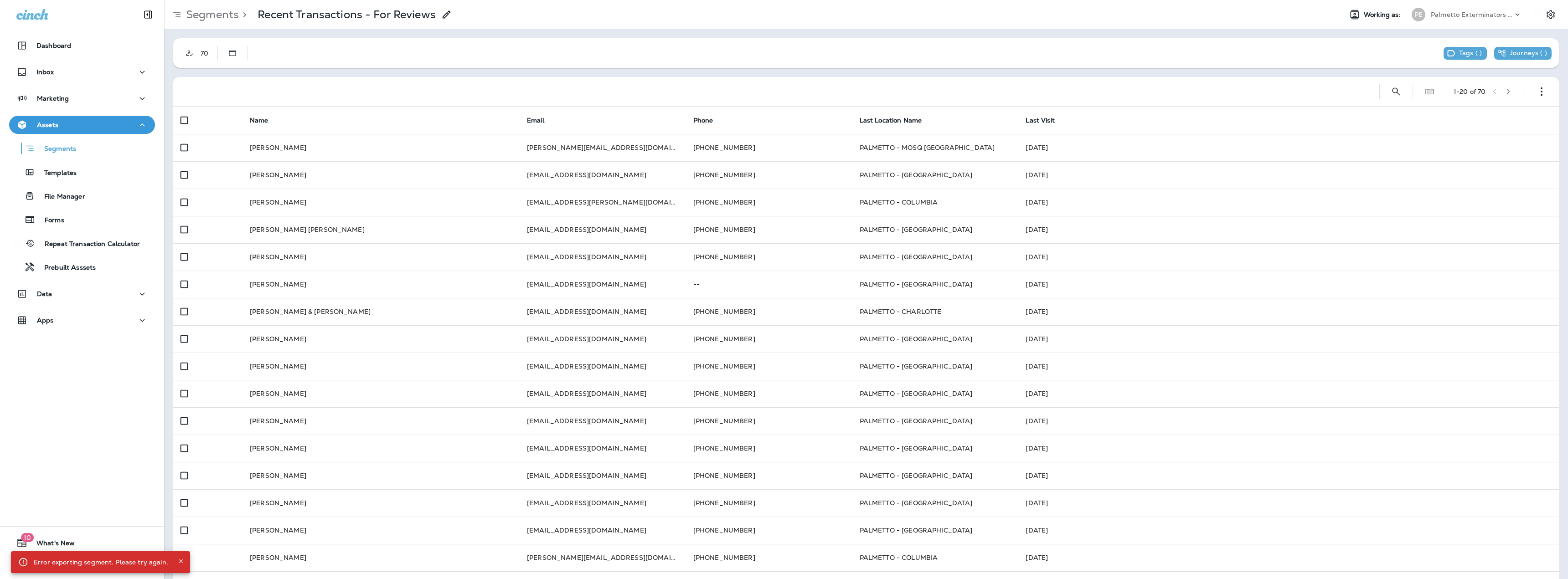
click at [1098, 72] on div "70 Tags ( ) Journeys ( ) 1 - 20 of 70 Name Email Phone Last Location Name Last …" at bounding box center [866, 360] width 1404 height 661
click at [1537, 93] on icon "button" at bounding box center [1541, 91] width 9 height 9
click at [1470, 161] on p "Export Customers" at bounding box center [1481, 158] width 60 height 7
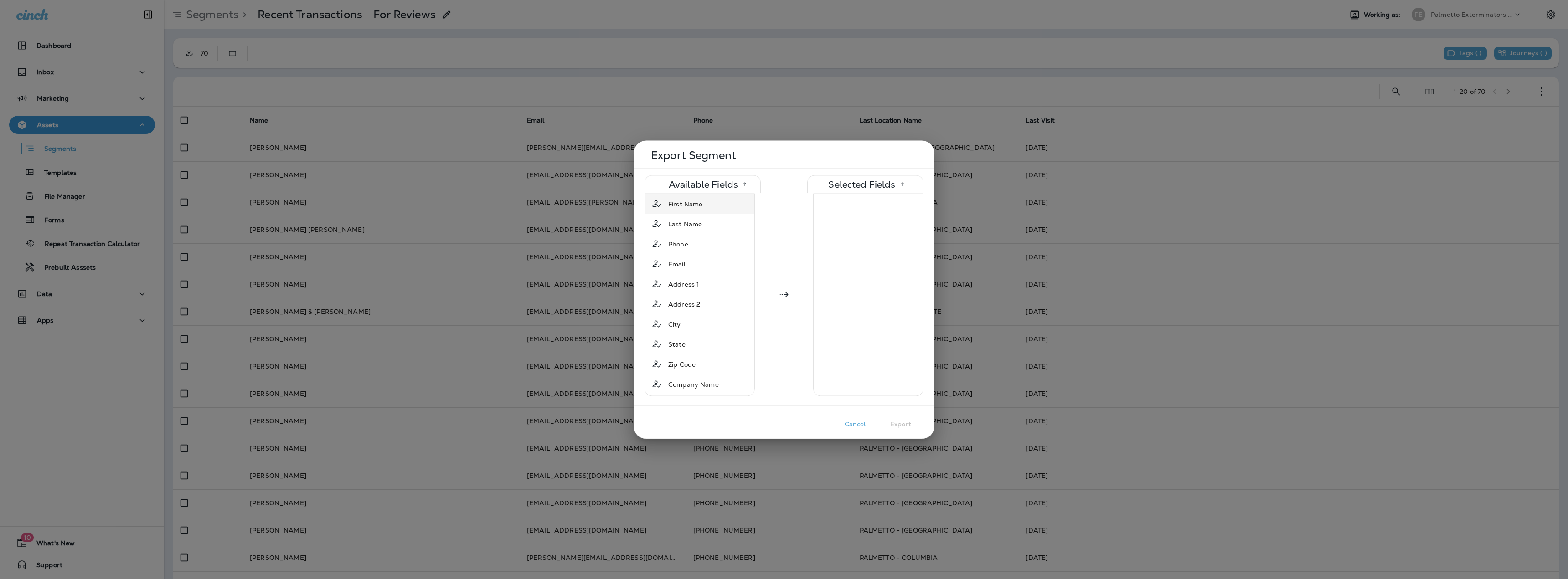
click at [689, 207] on span "First Name" at bounding box center [685, 203] width 34 height 9
click at [689, 207] on span "Last Name" at bounding box center [685, 203] width 34 height 9
click at [691, 221] on div "Email" at bounding box center [699, 223] width 106 height 16
click at [701, 335] on span "Last Location Name" at bounding box center [699, 333] width 62 height 9
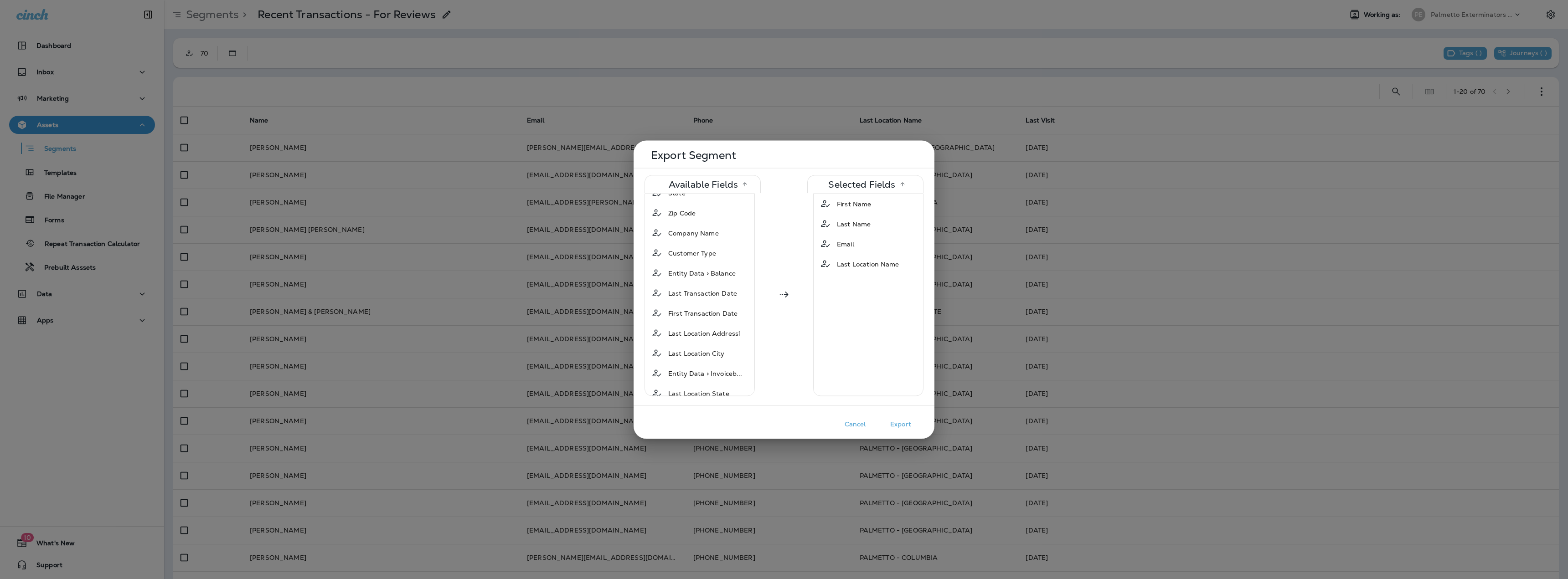
click at [894, 420] on button "Export" at bounding box center [900, 423] width 45 height 14
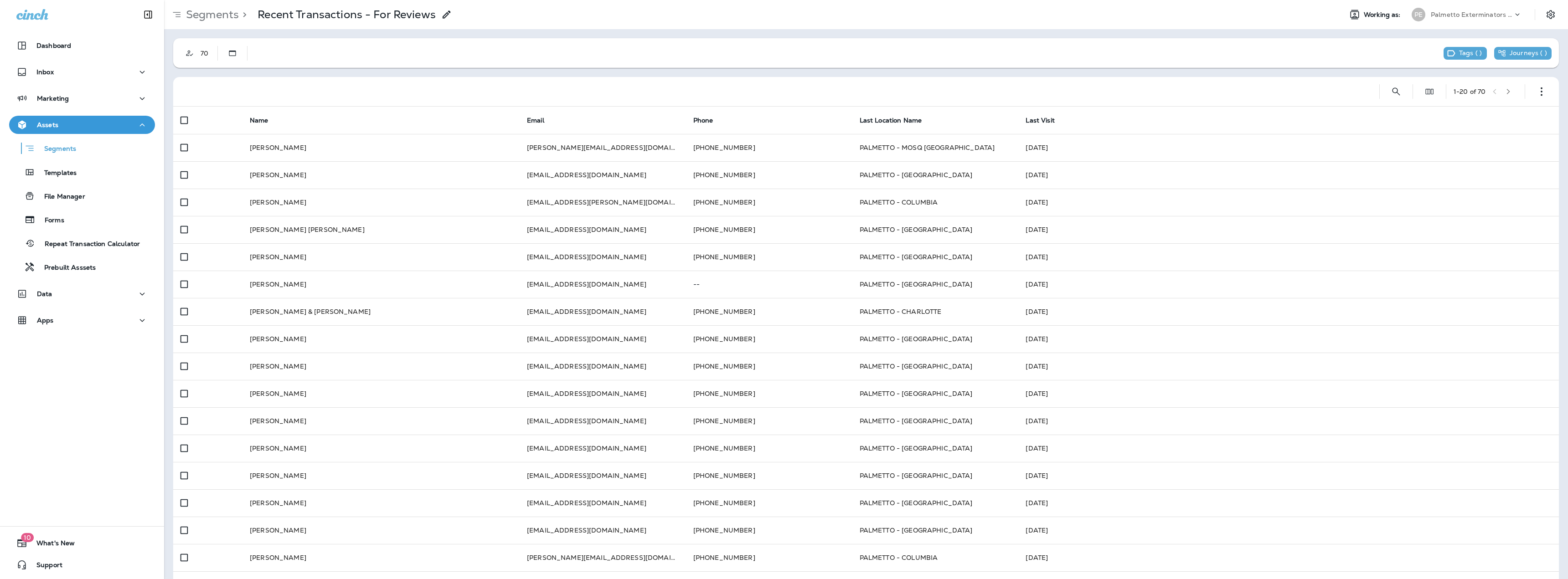
click at [1477, 15] on p "Palmetto Exterminators LLC" at bounding box center [1471, 14] width 82 height 7
type input "****"
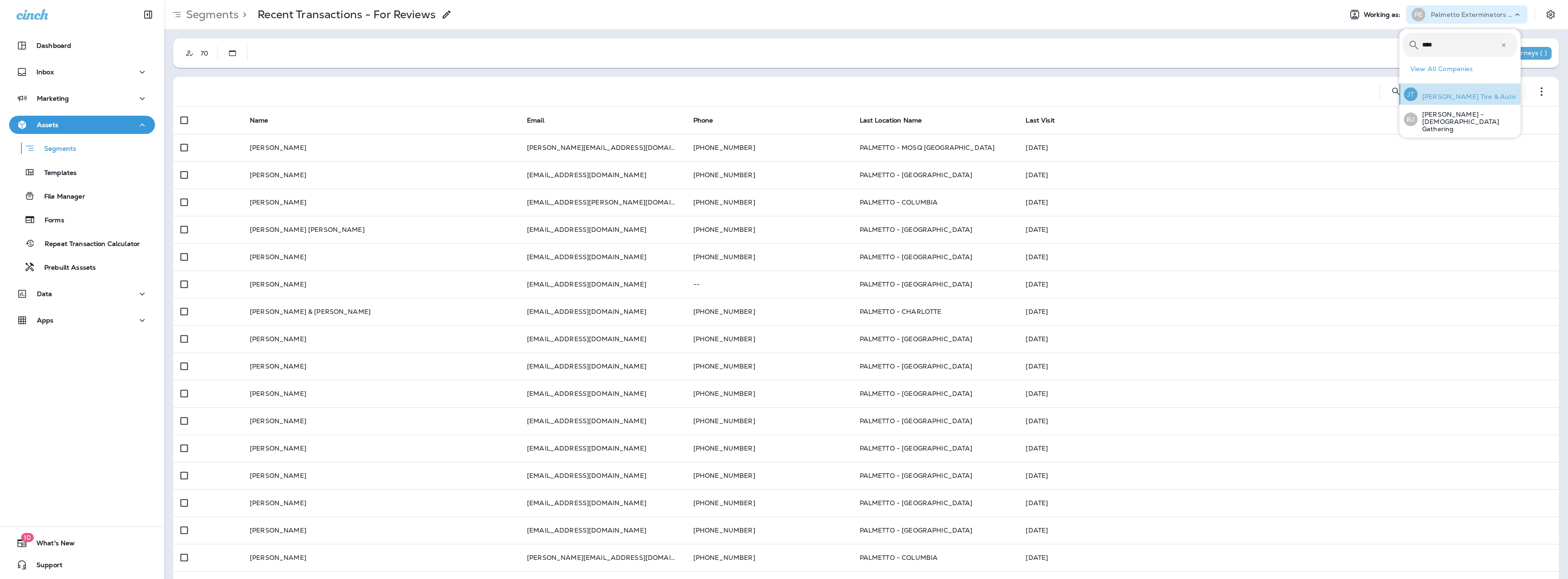
click at [1462, 89] on div "[PERSON_NAME] Tire & Auto" at bounding box center [1460, 94] width 119 height 21
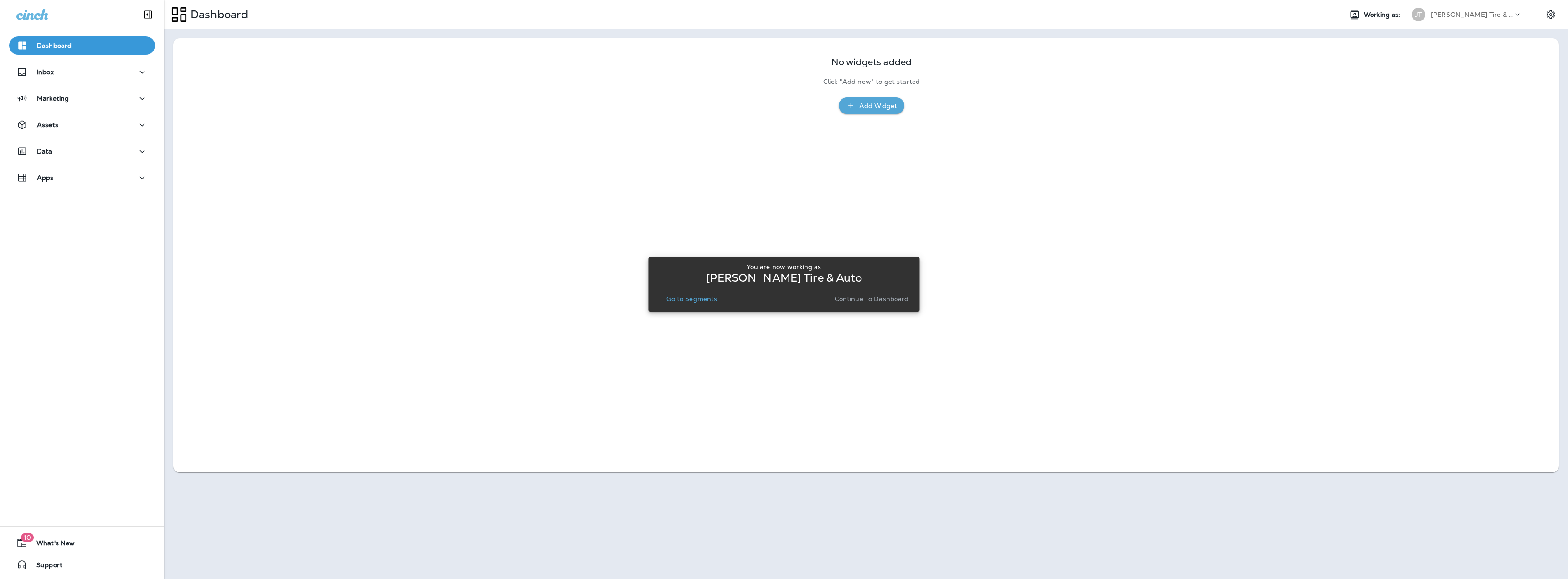
click at [868, 299] on p "Continue to Dashboard" at bounding box center [872, 299] width 75 height 7
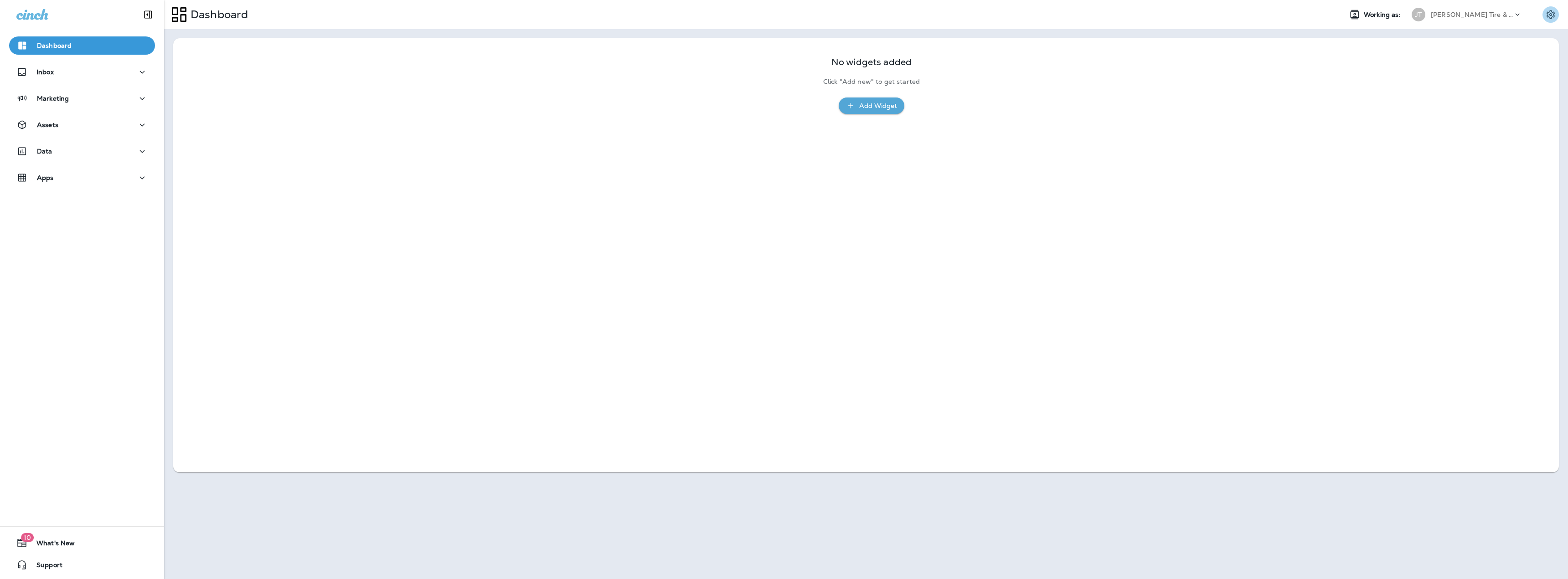
click at [1555, 20] on icon "Settings" at bounding box center [1550, 14] width 11 height 11
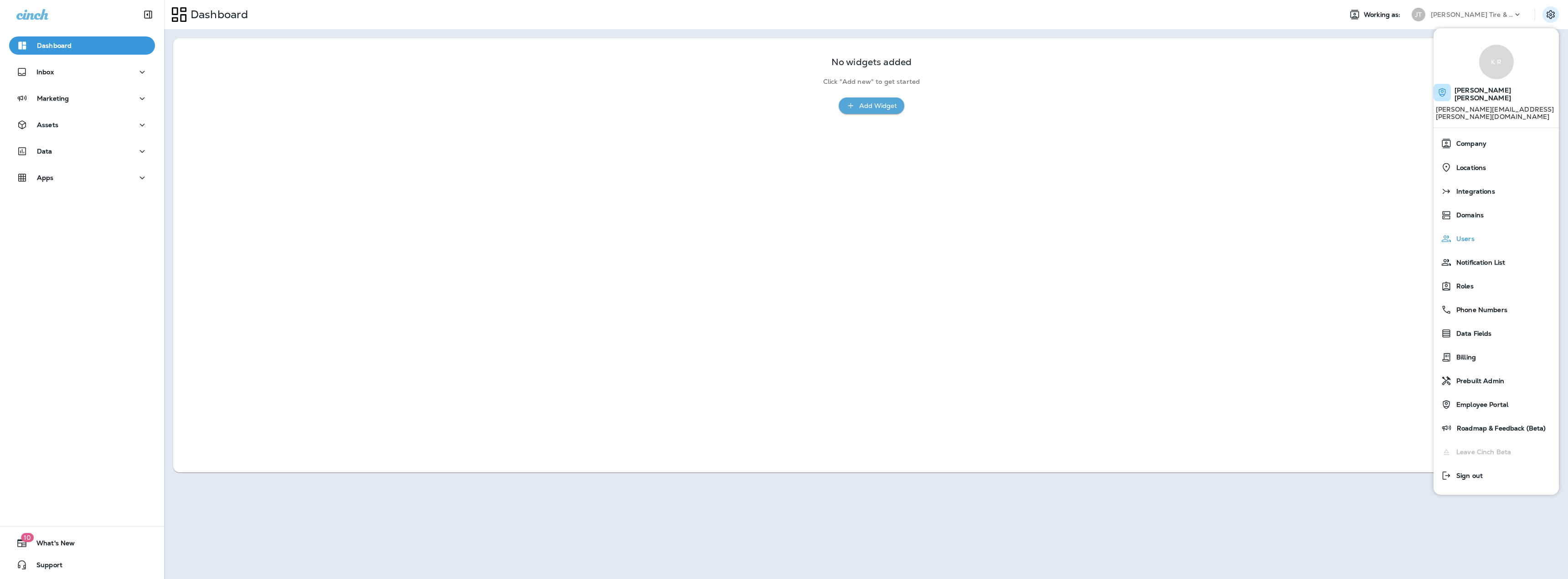
click at [1470, 235] on span "Users" at bounding box center [1463, 238] width 23 height 7
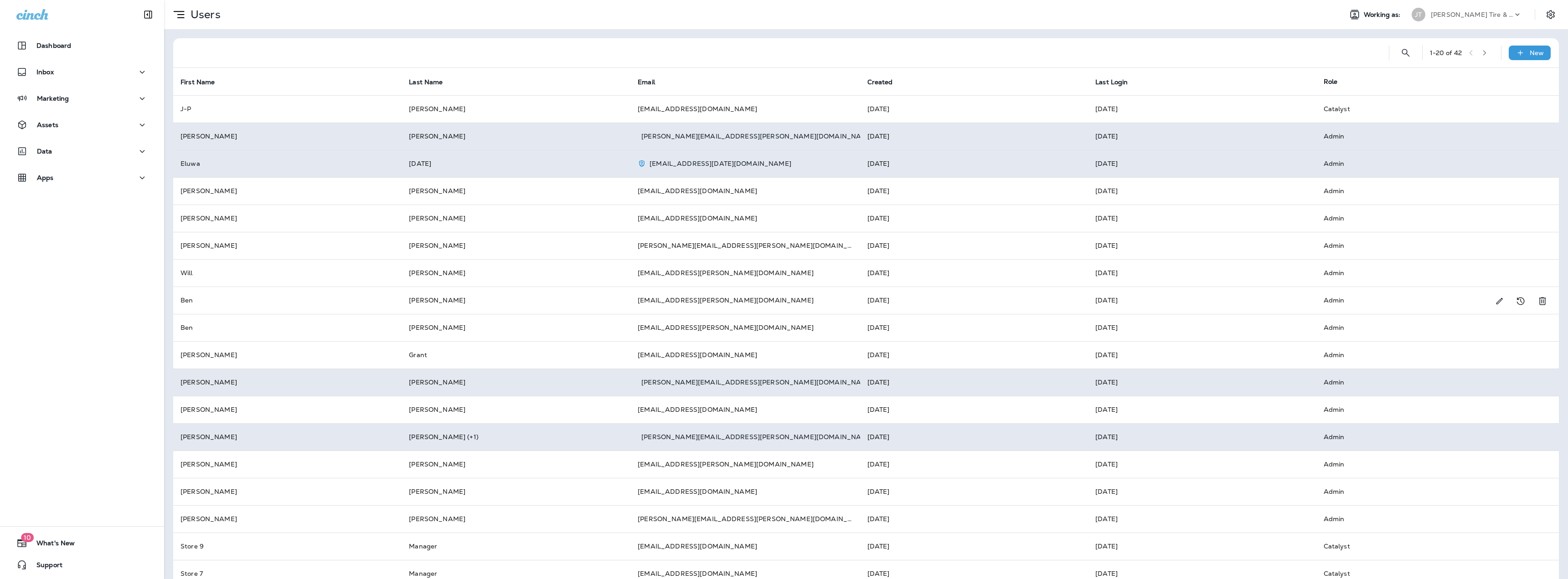
click at [1481, 53] on icon "button" at bounding box center [1484, 52] width 6 height 6
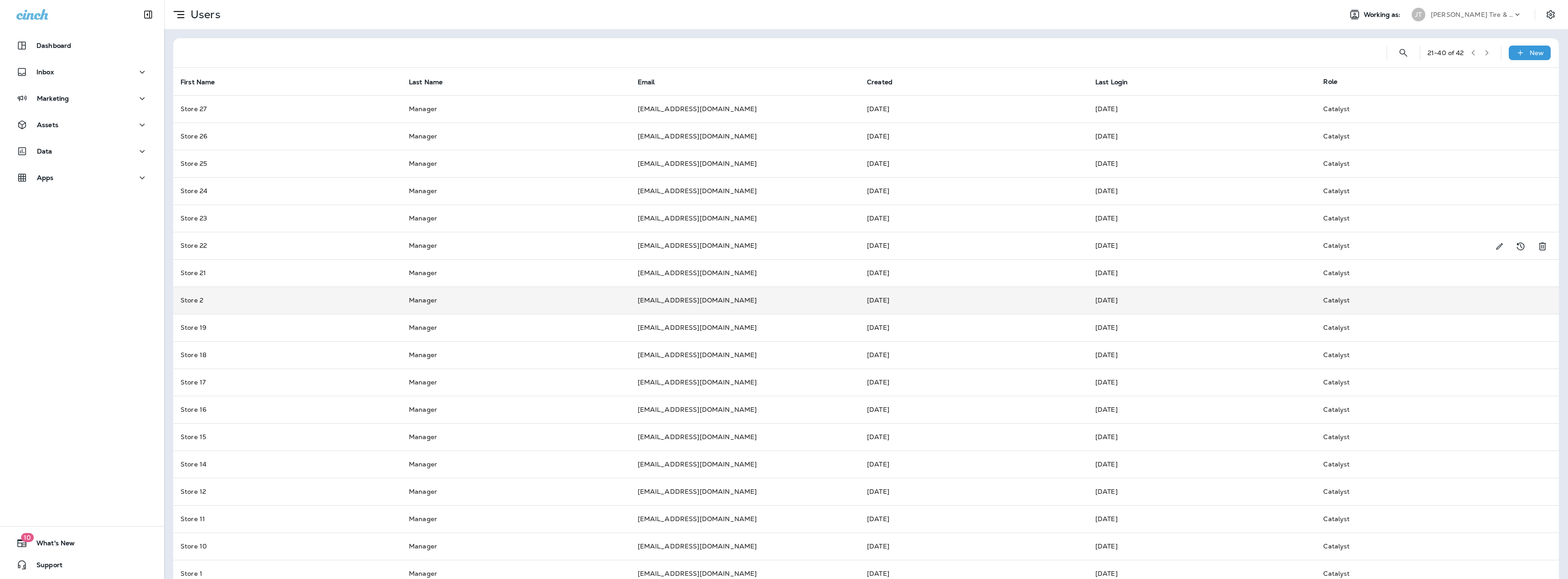
scroll to position [72, 0]
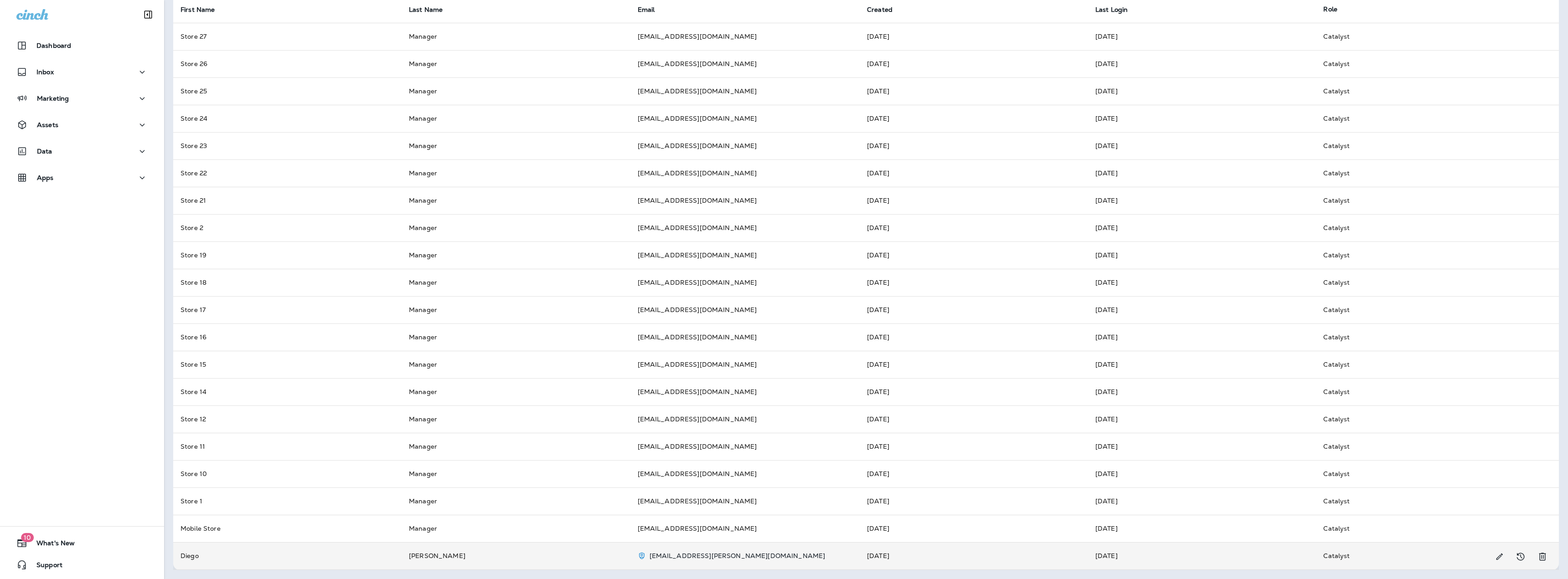
click at [855, 554] on td "[EMAIL_ADDRESS][PERSON_NAME][DOMAIN_NAME]" at bounding box center [745, 555] width 230 height 27
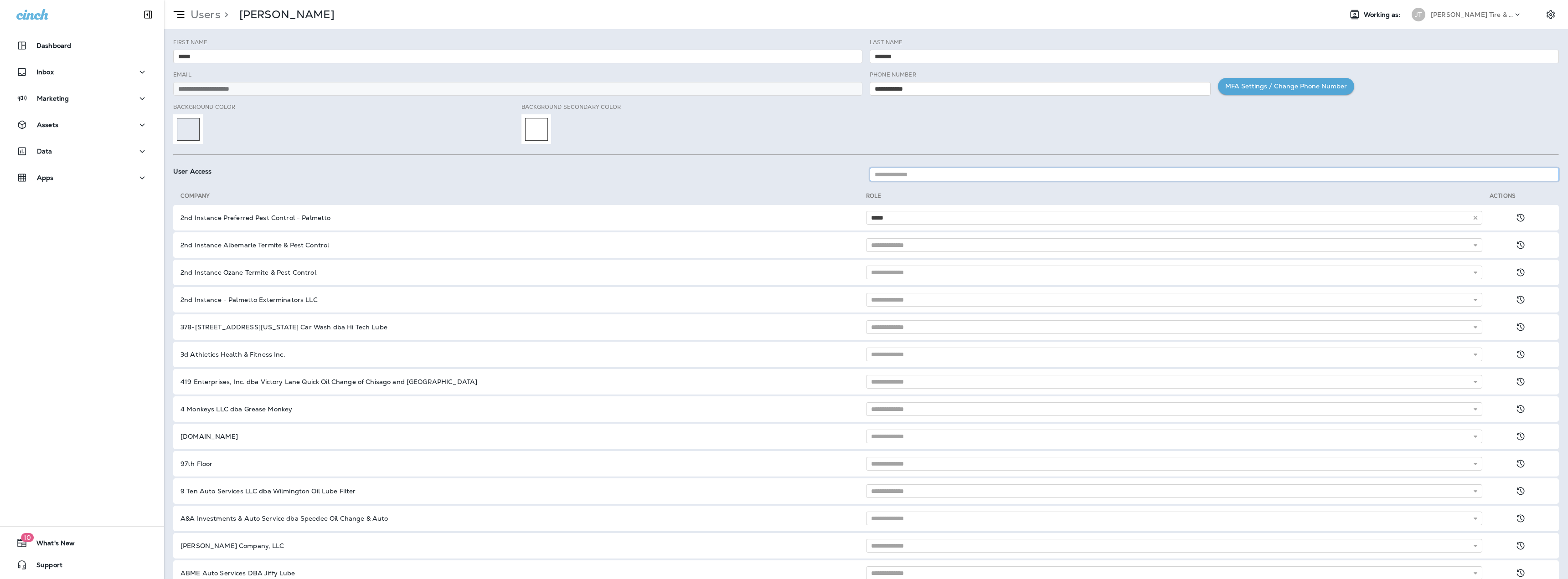
click at [890, 175] on input at bounding box center [1214, 175] width 689 height 14
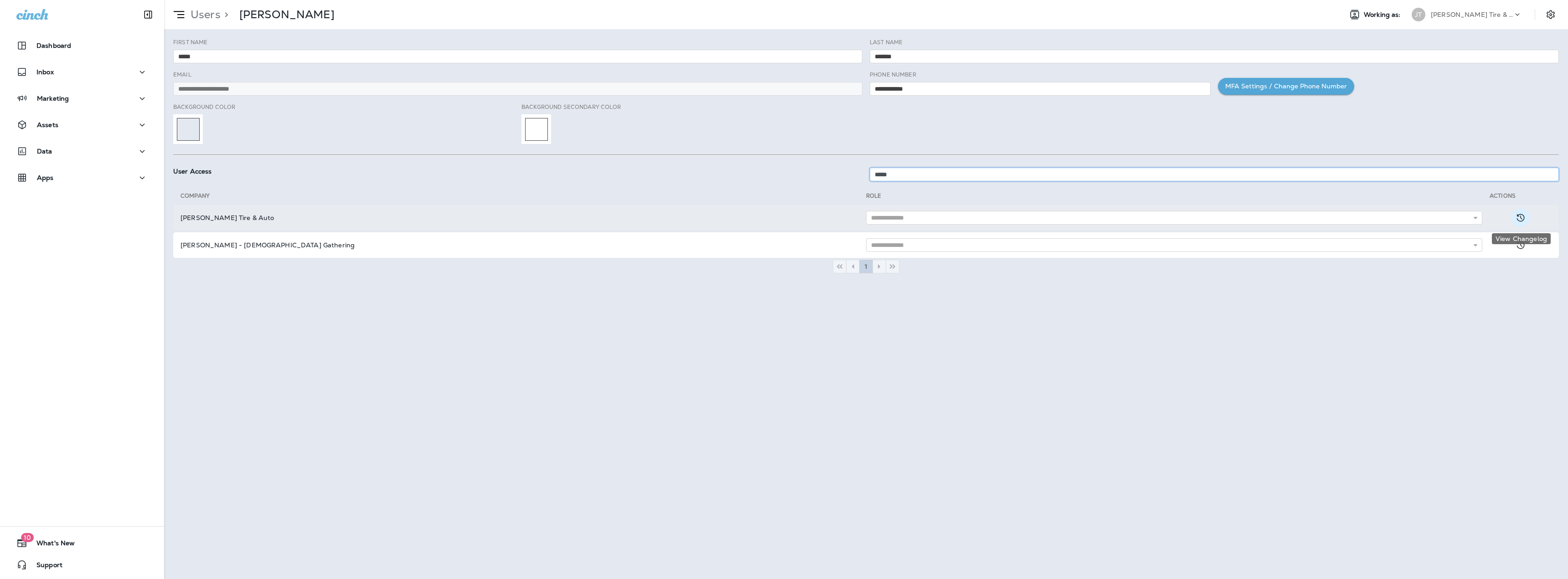
type input "*****"
click at [1517, 218] on icon "View Changelog" at bounding box center [1520, 217] width 7 height 7
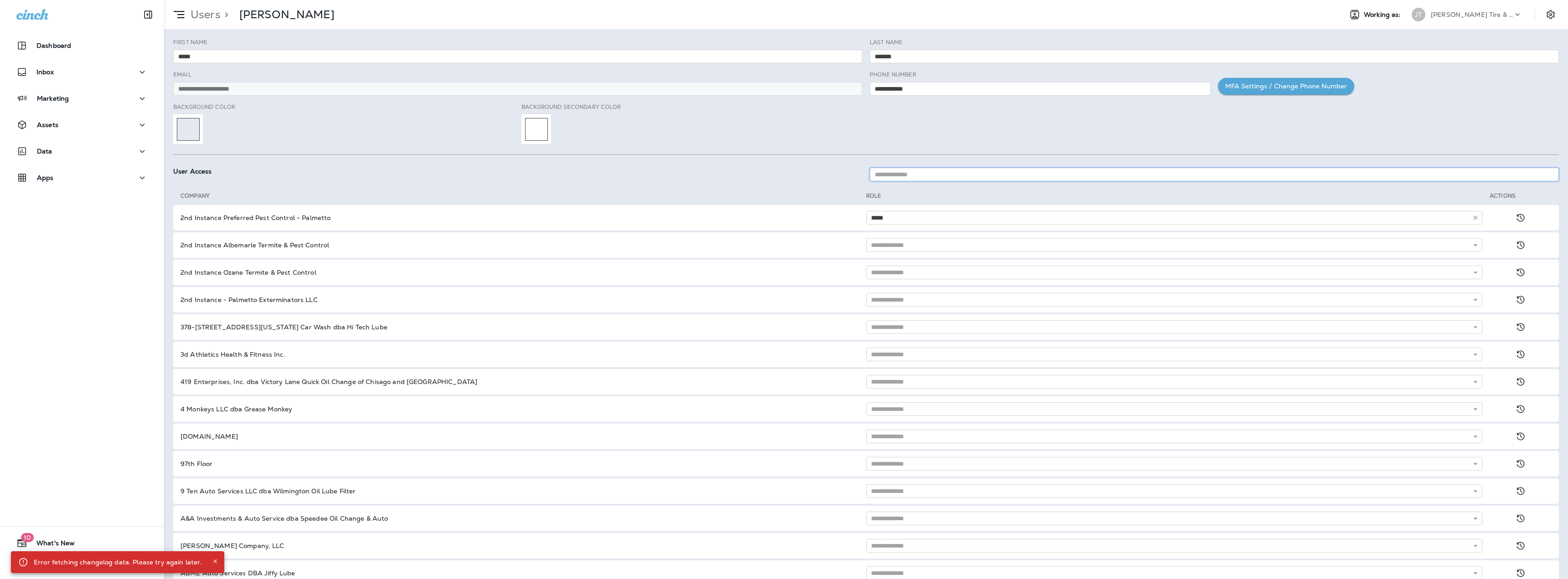
click at [939, 175] on input at bounding box center [1214, 175] width 689 height 14
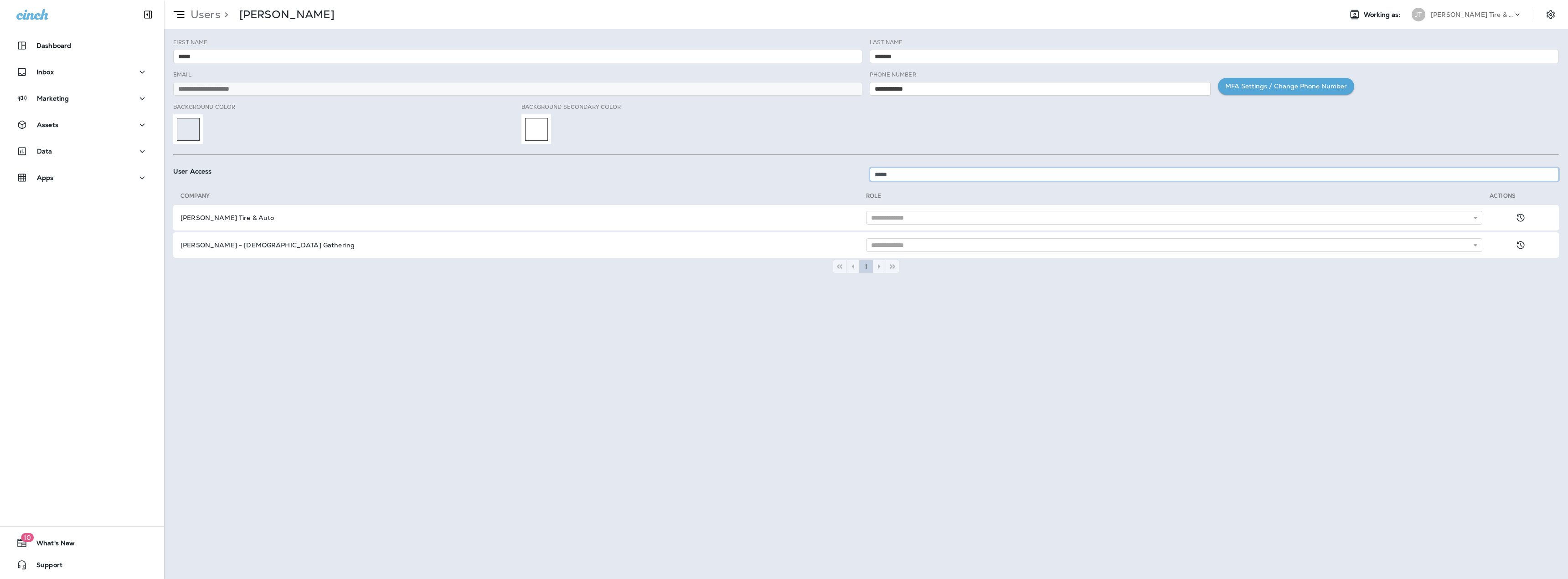
type input "*****"
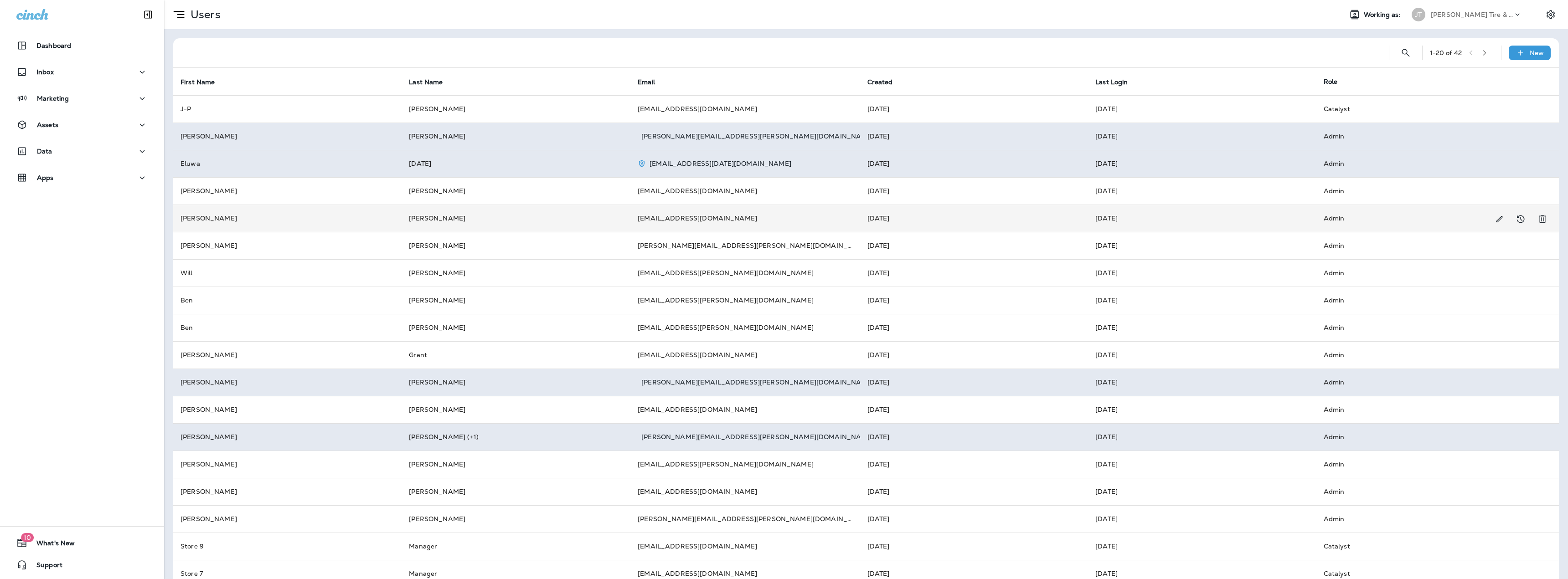
scroll to position [72, 0]
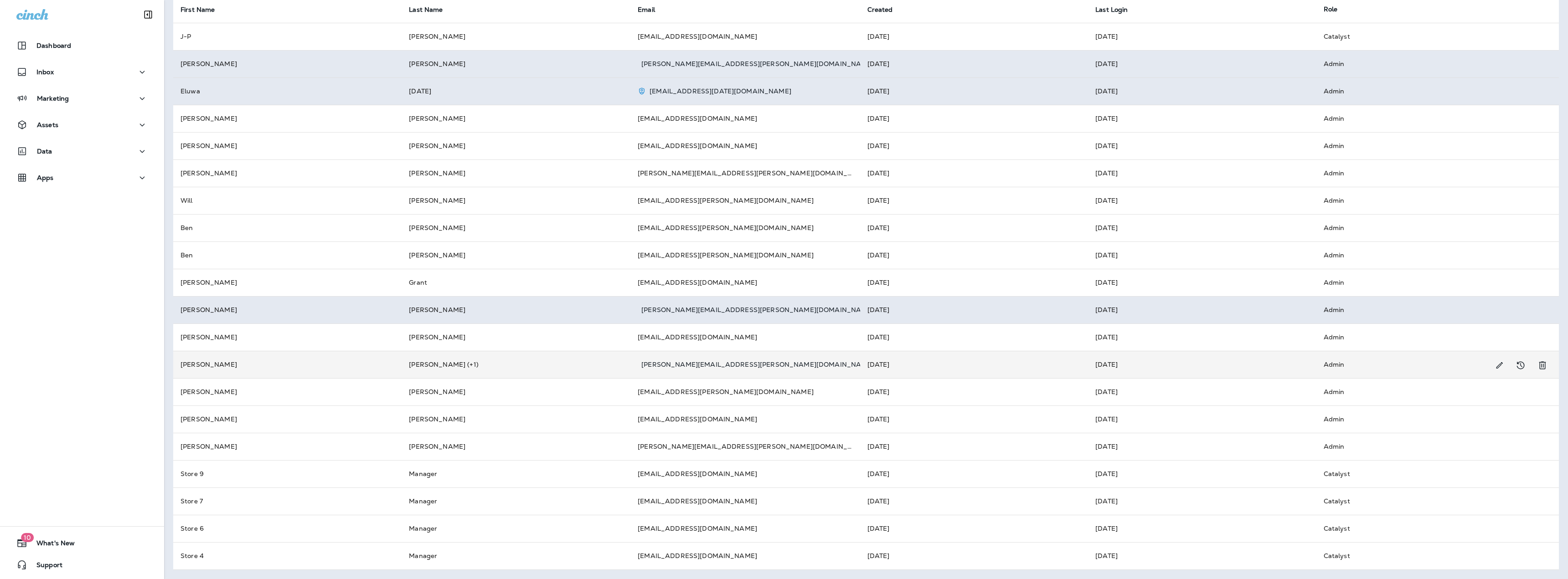
click at [275, 364] on td "[PERSON_NAME]" at bounding box center [287, 364] width 228 height 27
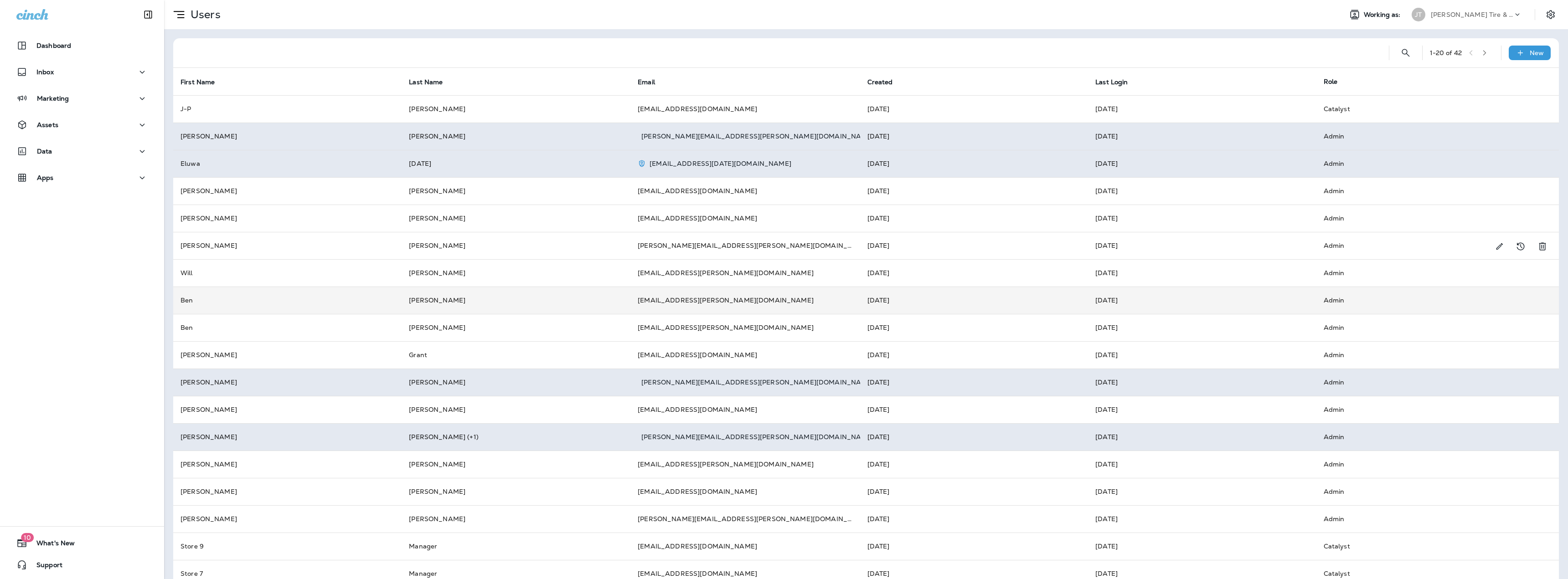
scroll to position [72, 0]
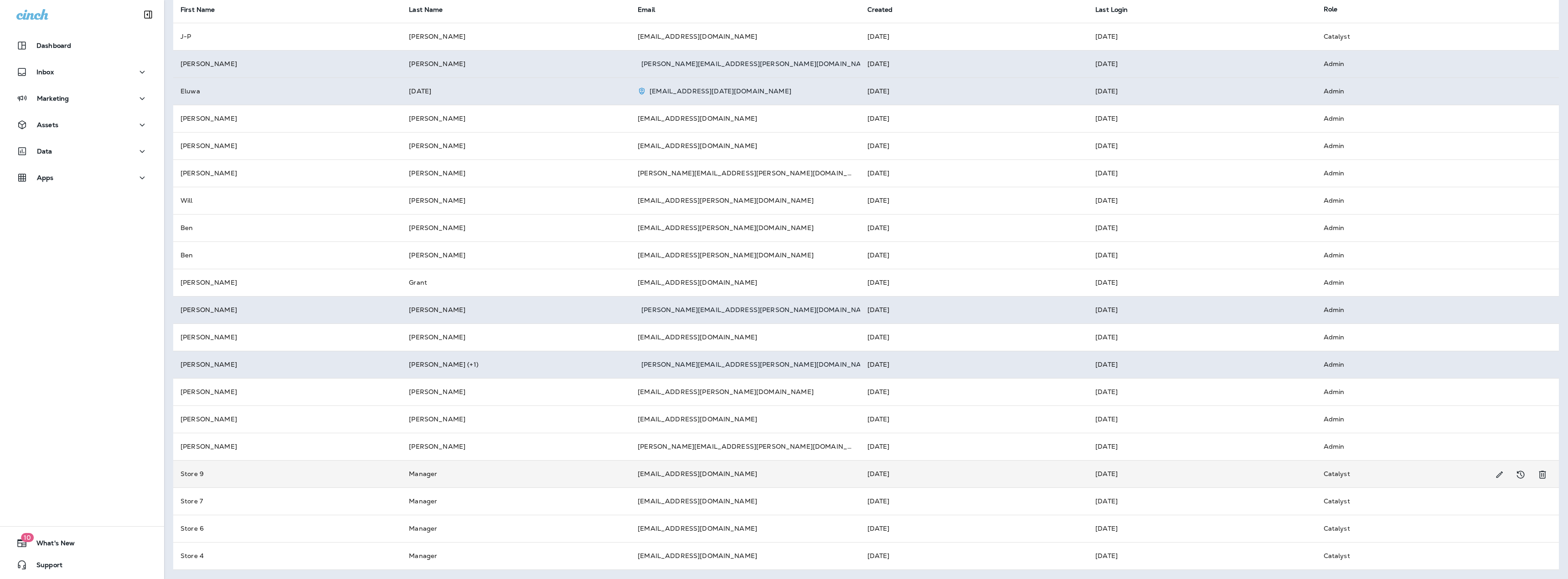
click at [508, 477] on td "Manager" at bounding box center [516, 473] width 229 height 27
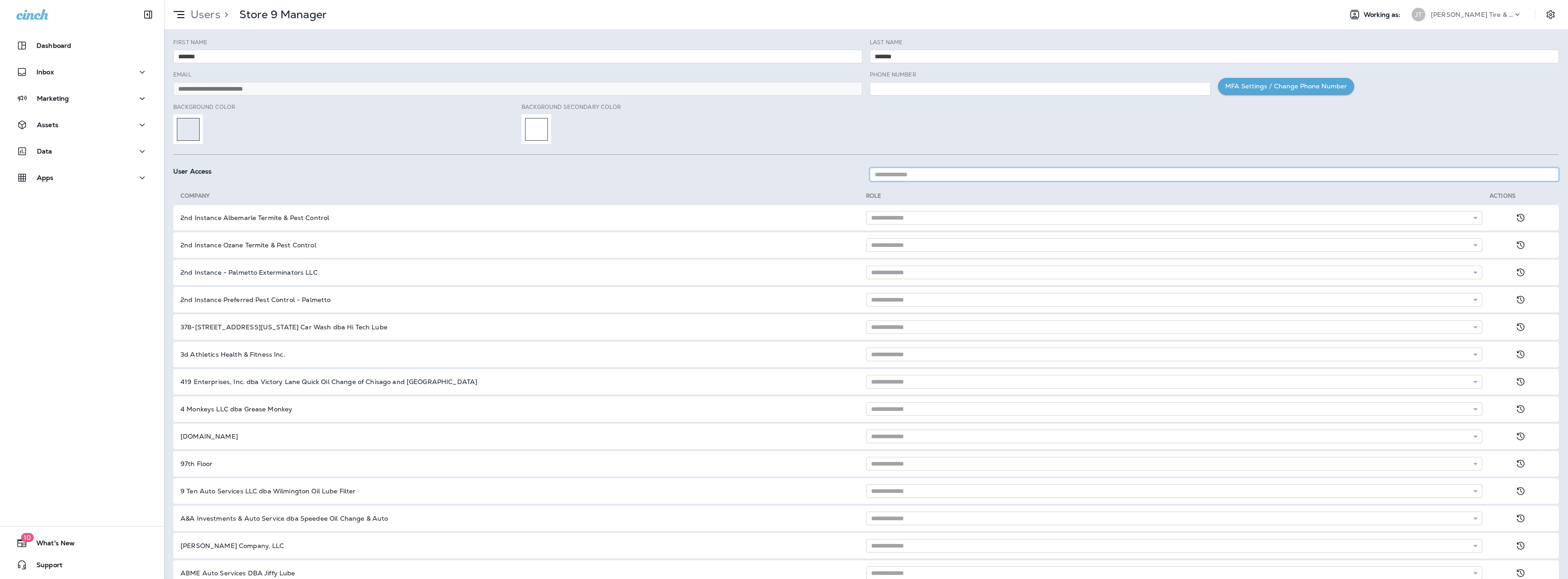
click at [901, 175] on input at bounding box center [1214, 175] width 689 height 14
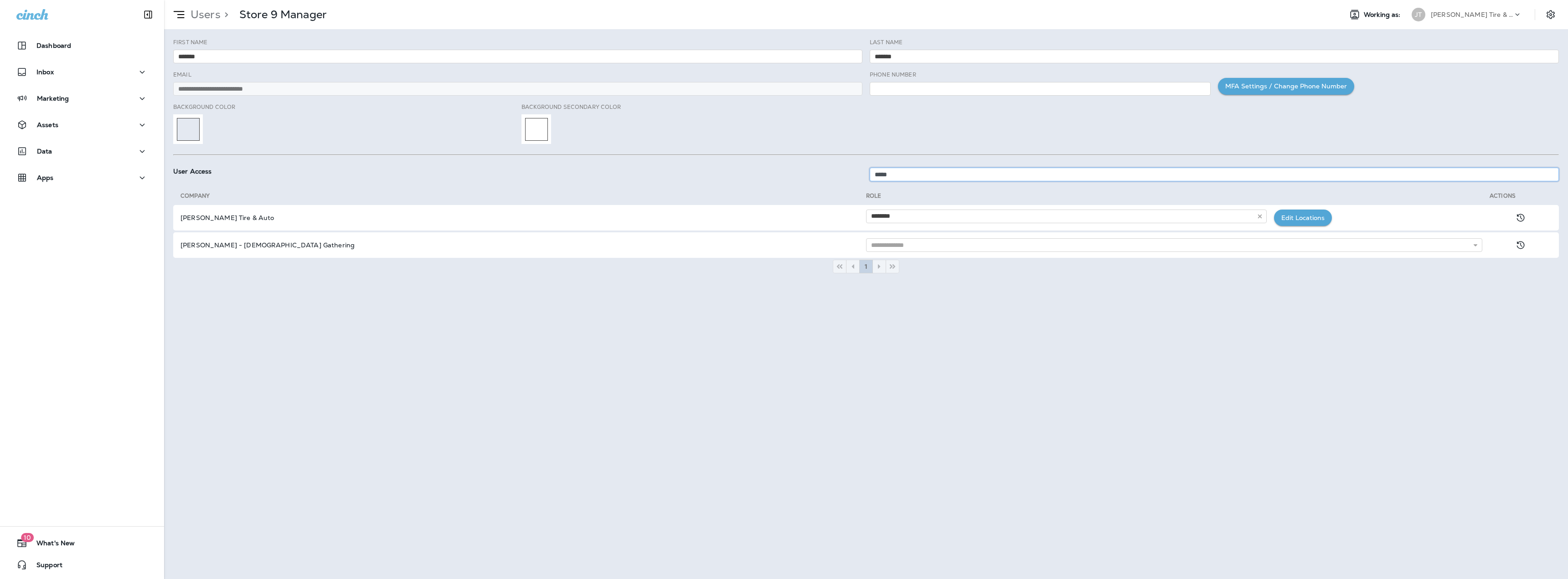
type input "*****"
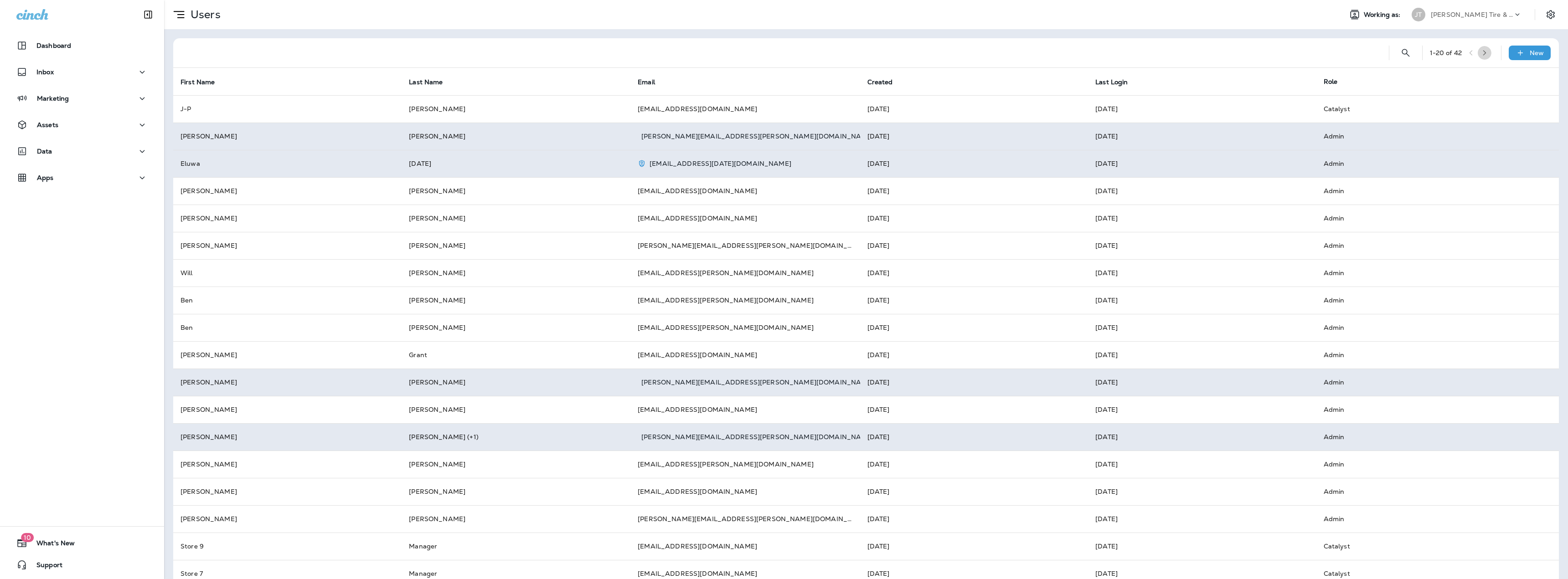
click at [1483, 51] on icon "button" at bounding box center [1484, 52] width 6 height 6
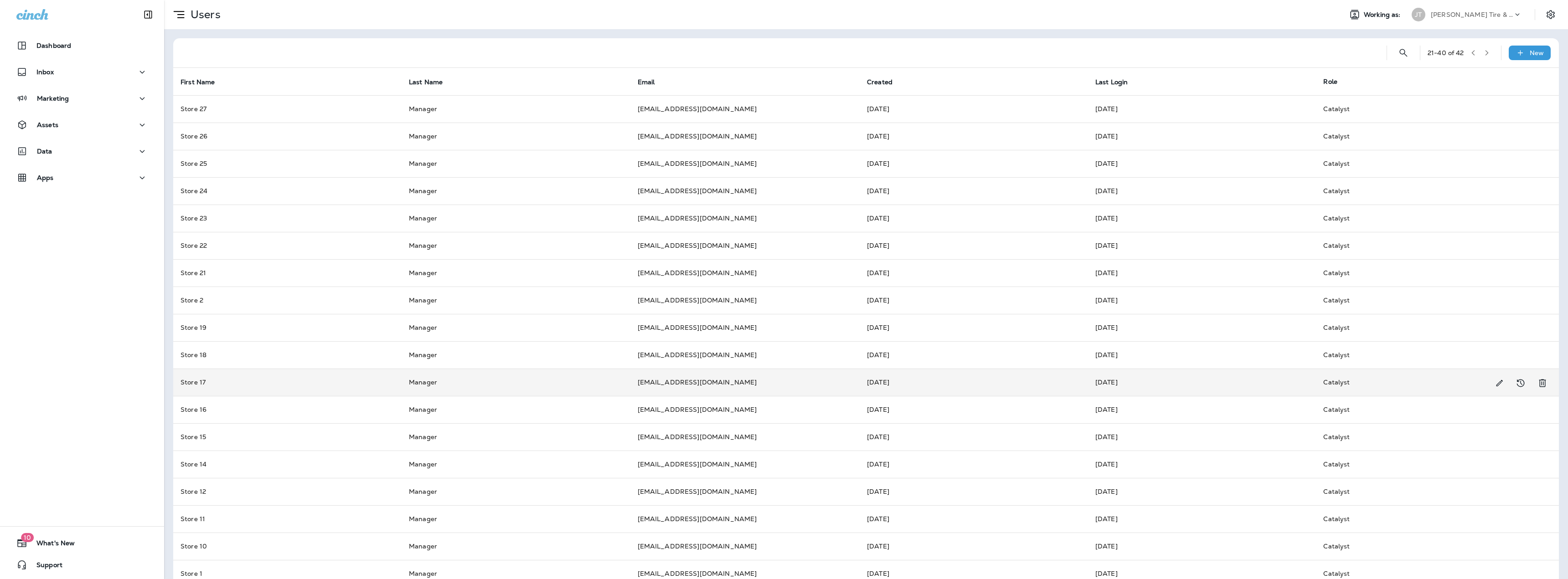
scroll to position [72, 0]
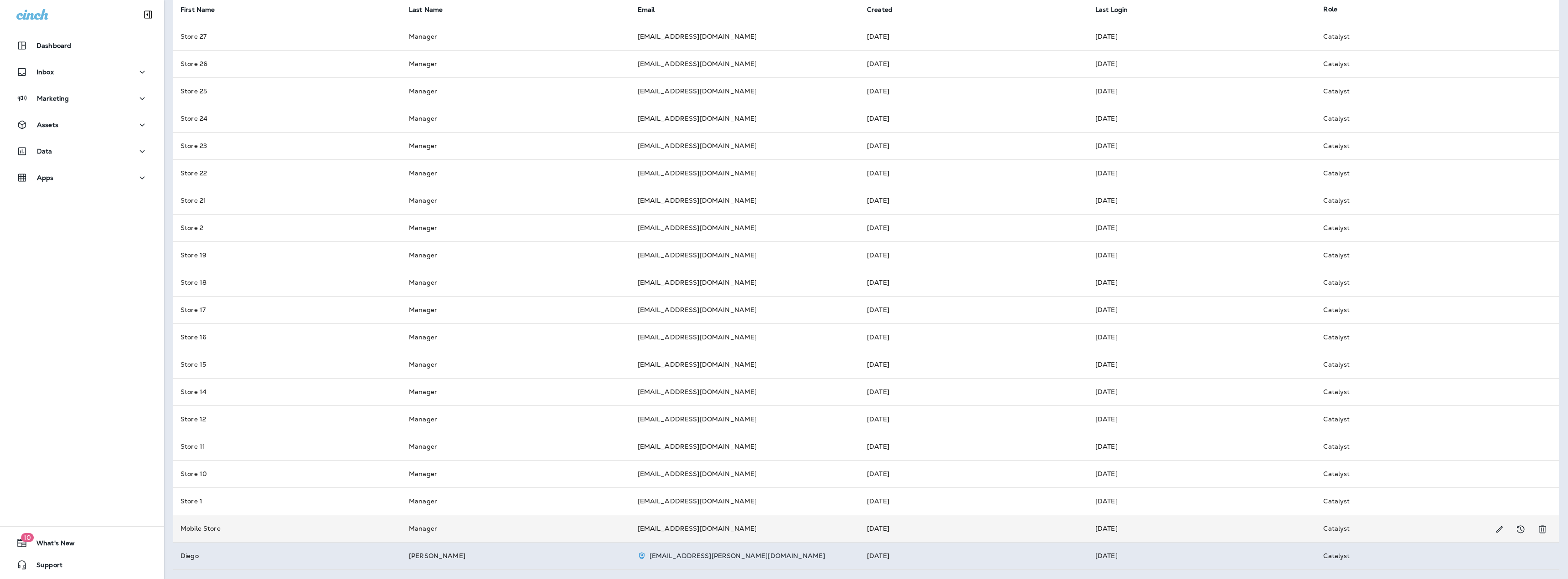
click at [528, 523] on td "Manager" at bounding box center [516, 528] width 229 height 27
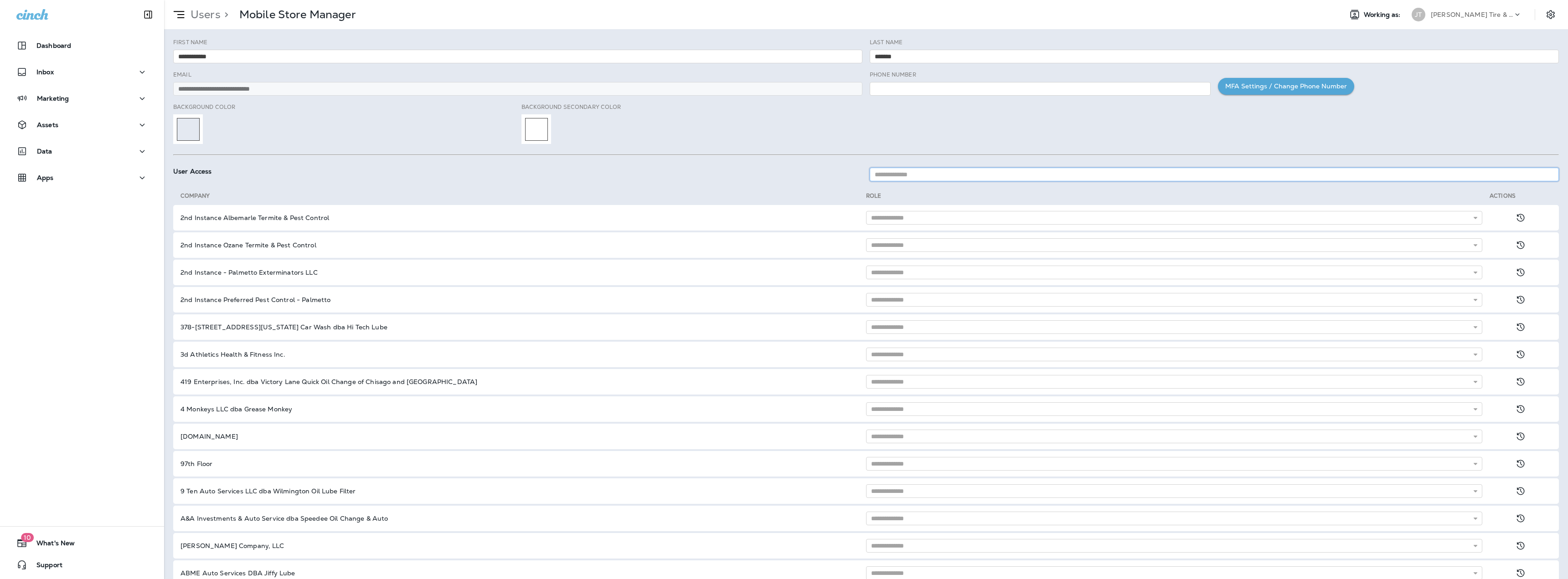
click at [947, 176] on input at bounding box center [1214, 175] width 689 height 14
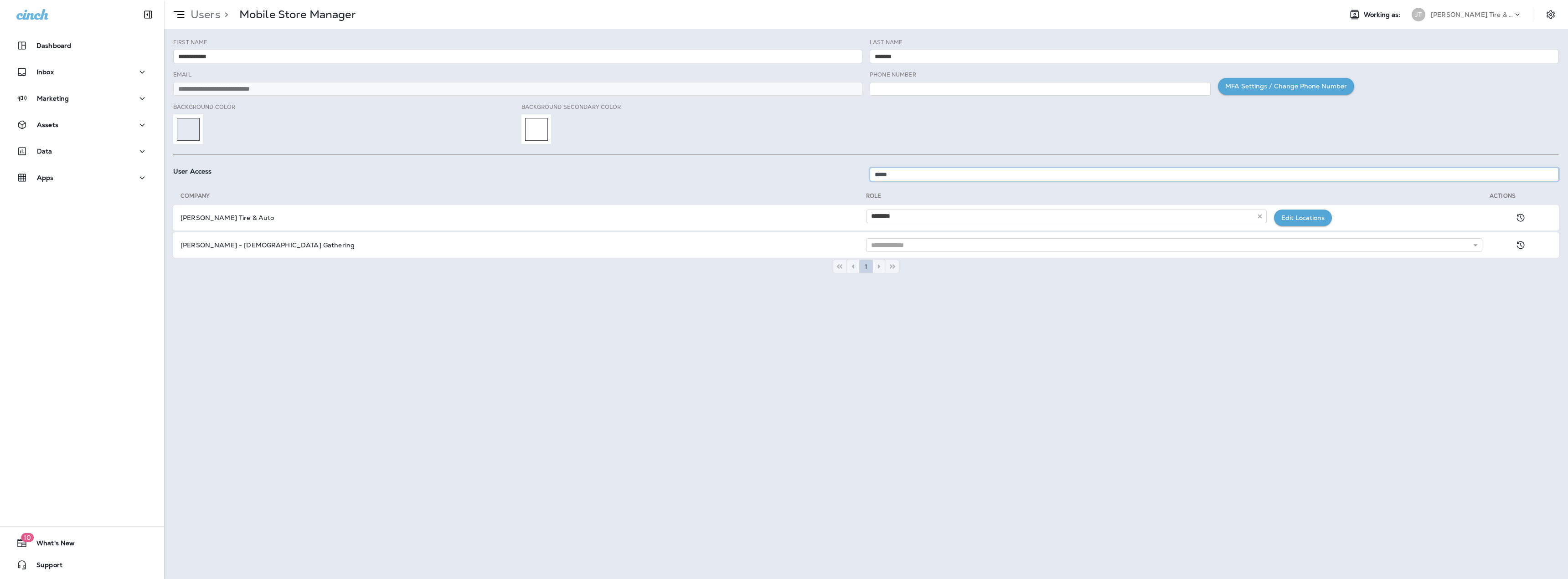
type input "*****"
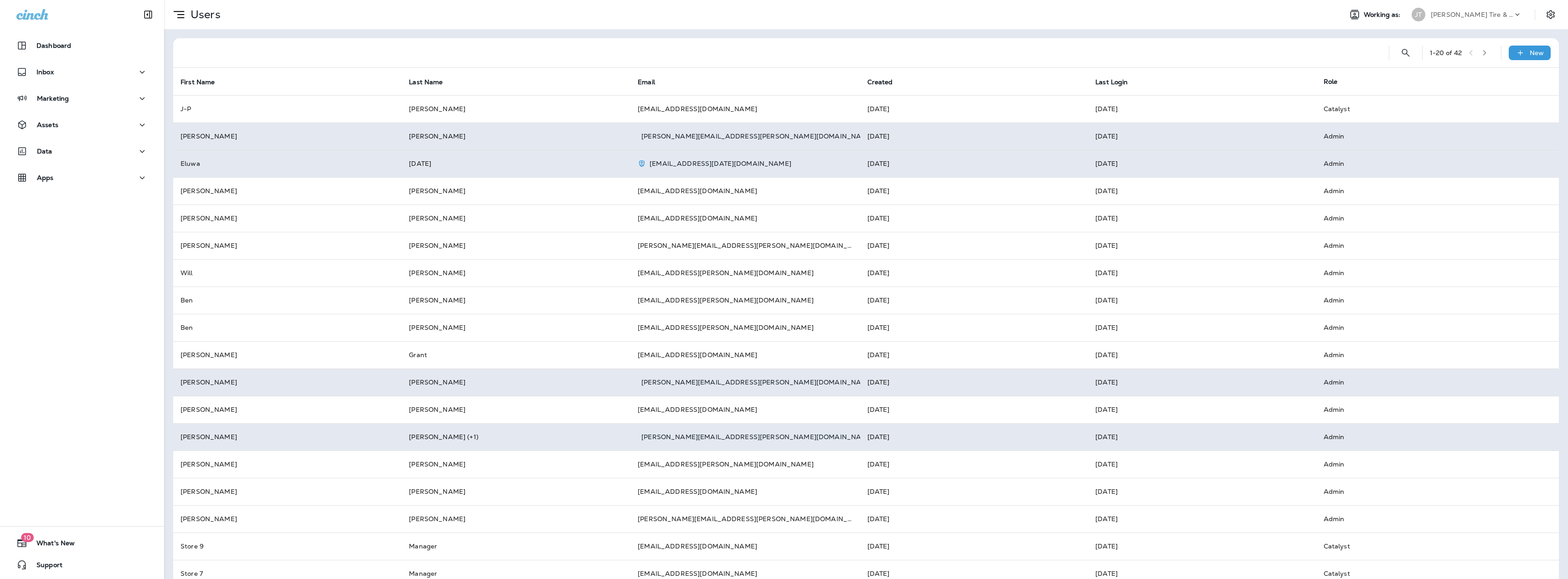
click at [1482, 52] on icon "button" at bounding box center [1484, 52] width 6 height 6
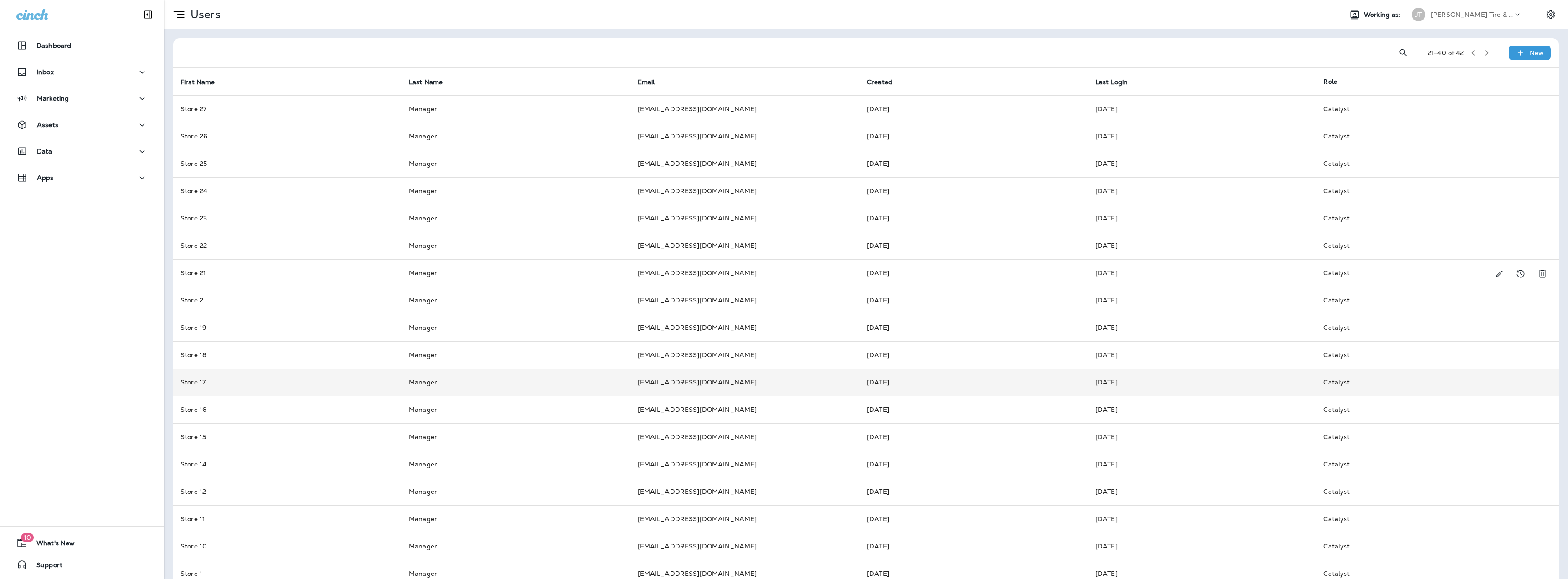
scroll to position [72, 0]
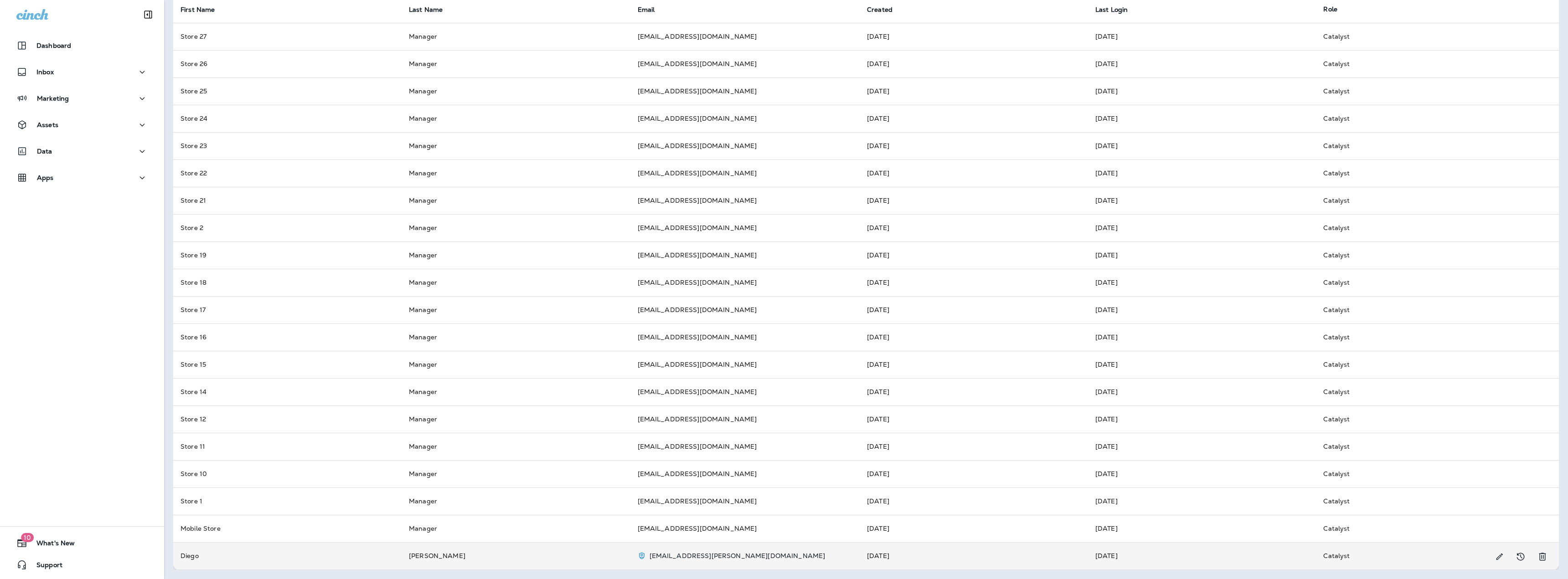
click at [834, 556] on div "[EMAIL_ADDRESS][PERSON_NAME][DOMAIN_NAME]" at bounding box center [745, 556] width 215 height 8
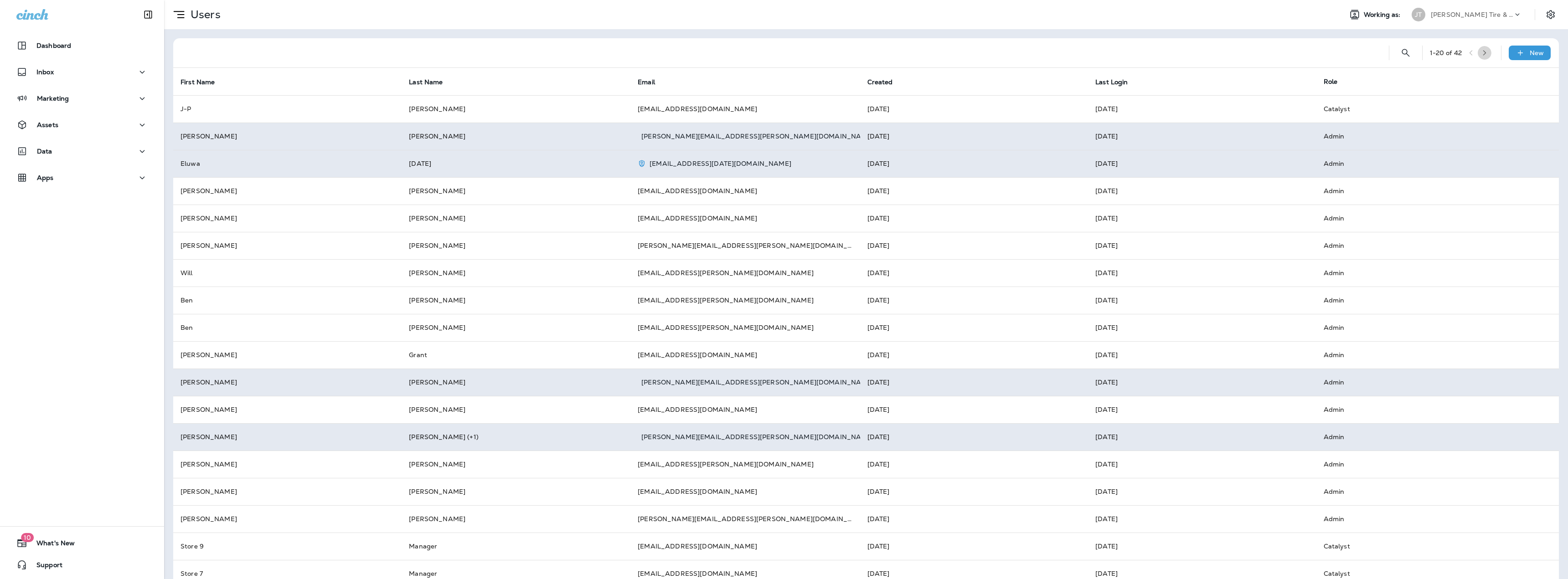
click at [1483, 52] on button "button" at bounding box center [1485, 53] width 14 height 14
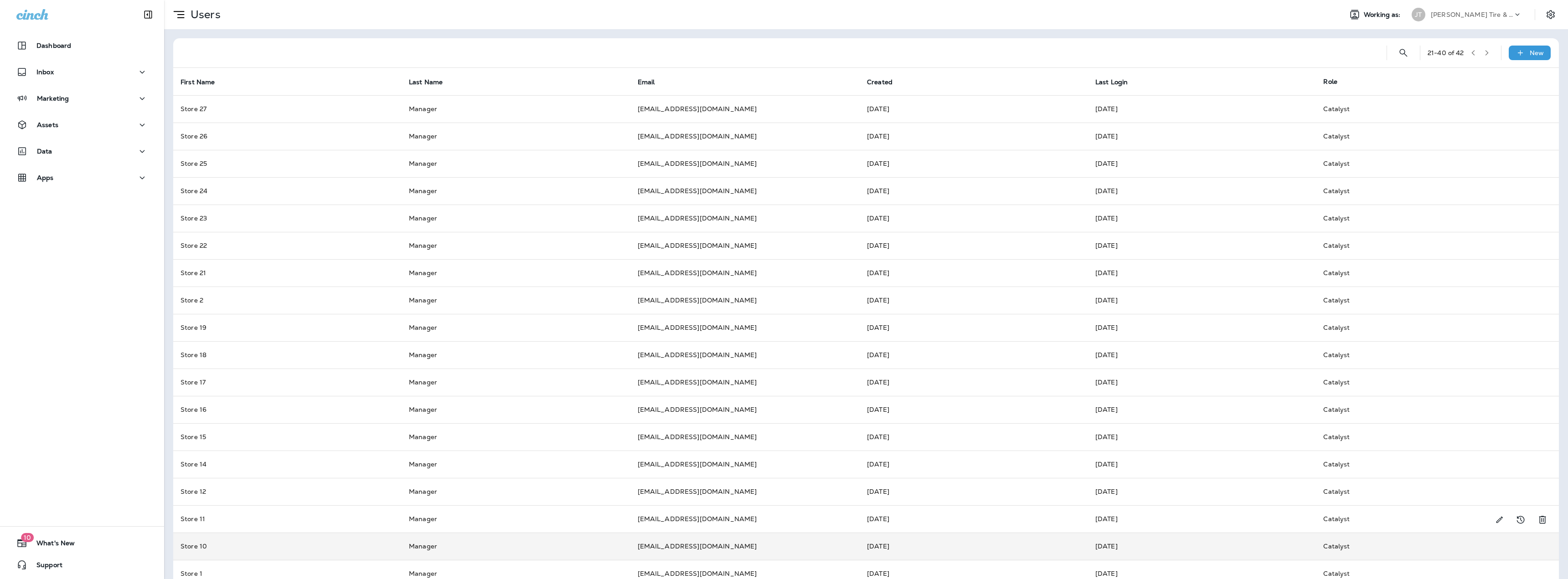
scroll to position [72, 0]
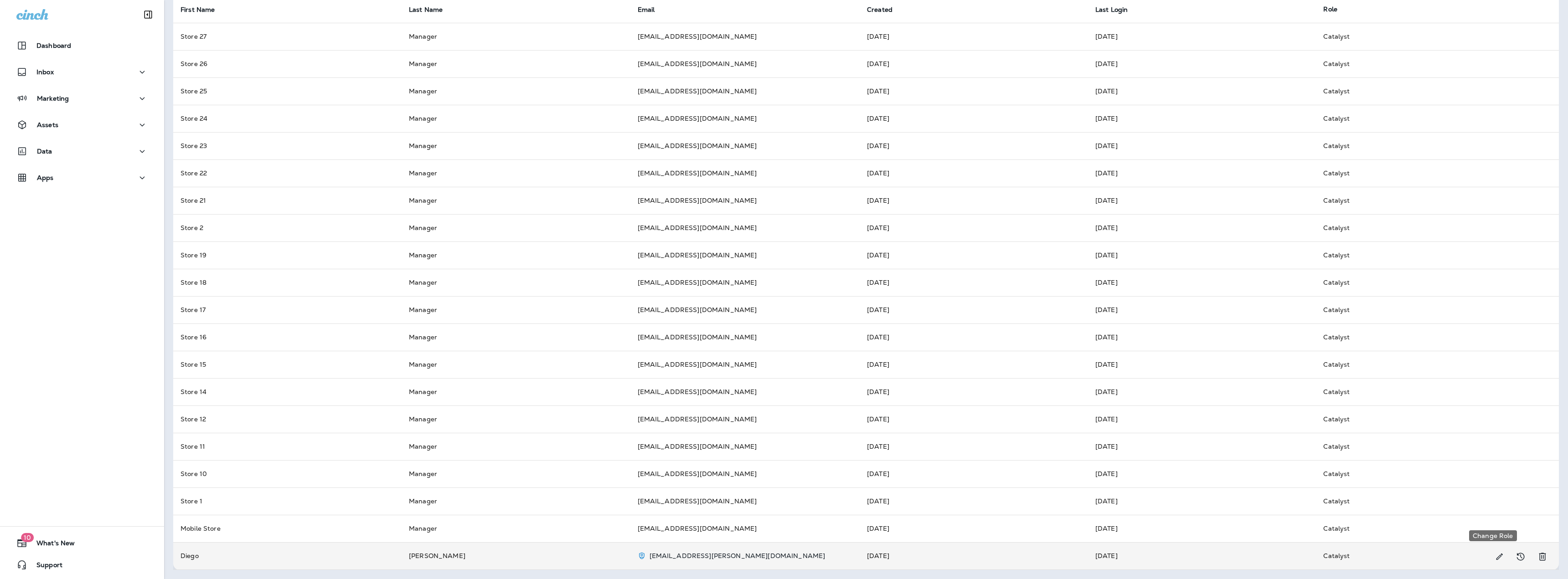
click at [1494, 557] on icon "Change Role" at bounding box center [1499, 556] width 9 height 9
select select "*****"
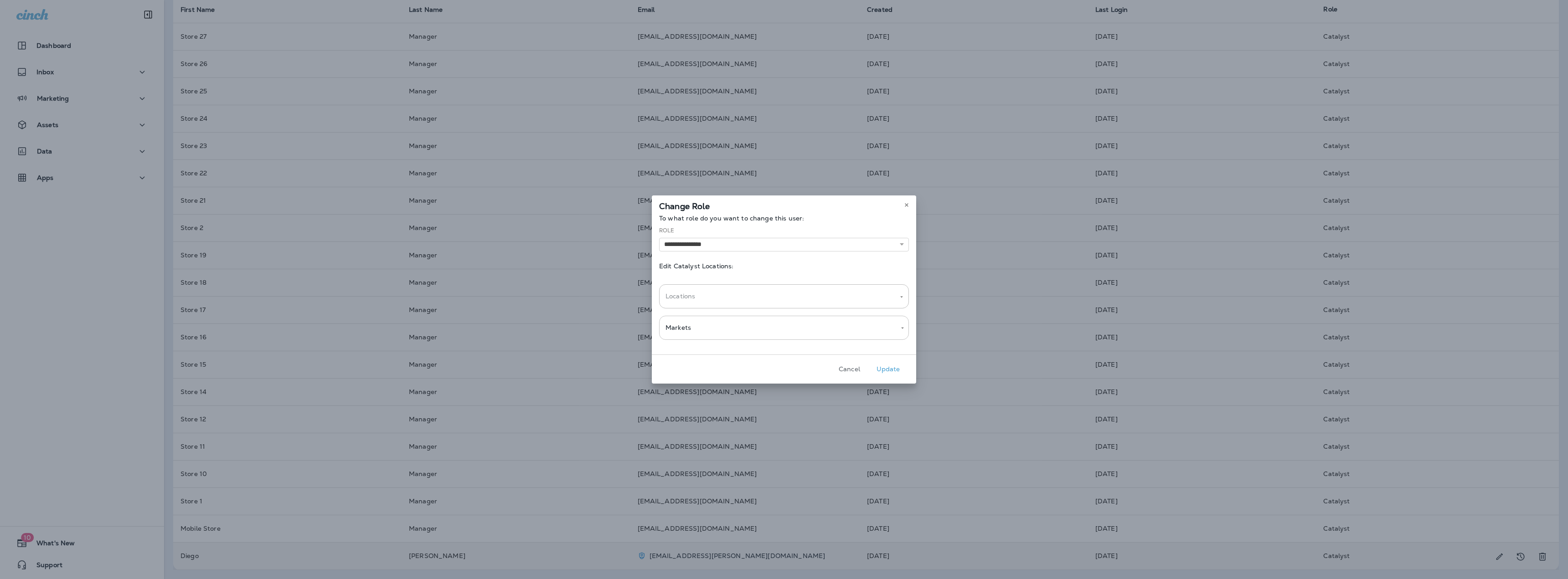
click at [852, 369] on button "Cancel" at bounding box center [849, 369] width 34 height 14
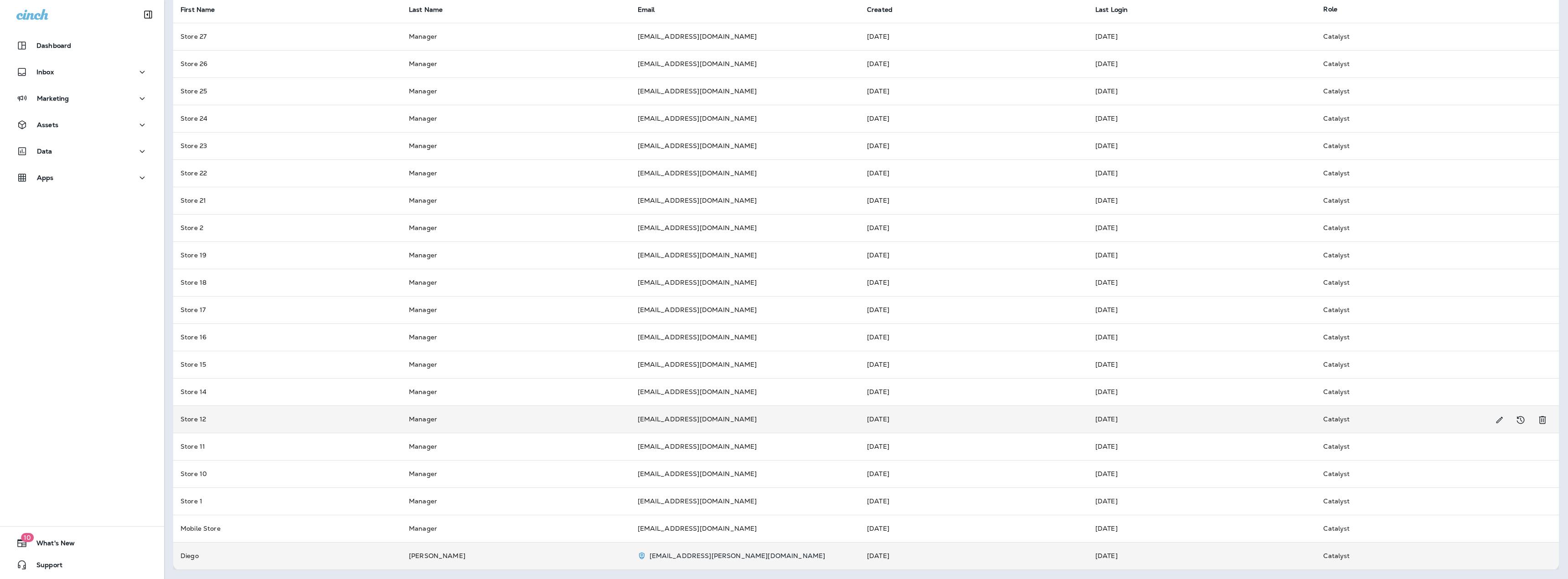
click at [1550, 406] on td at bounding box center [1552, 419] width 15 height 27
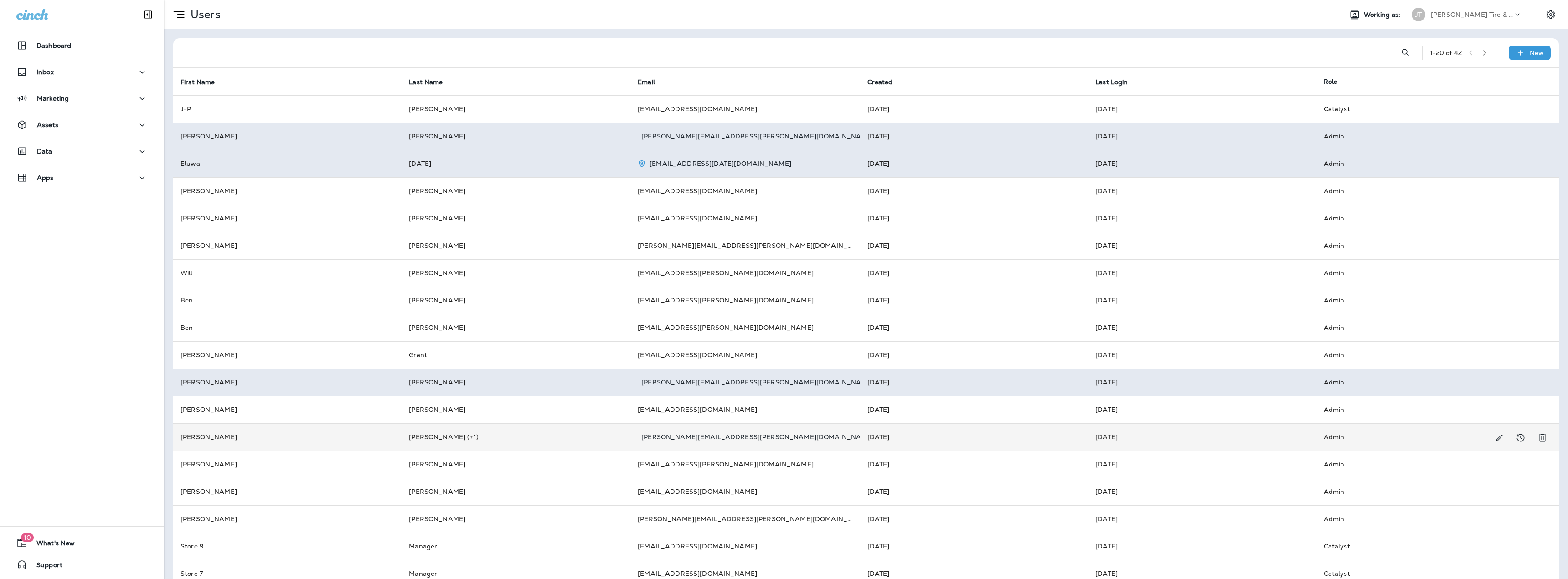
scroll to position [72, 0]
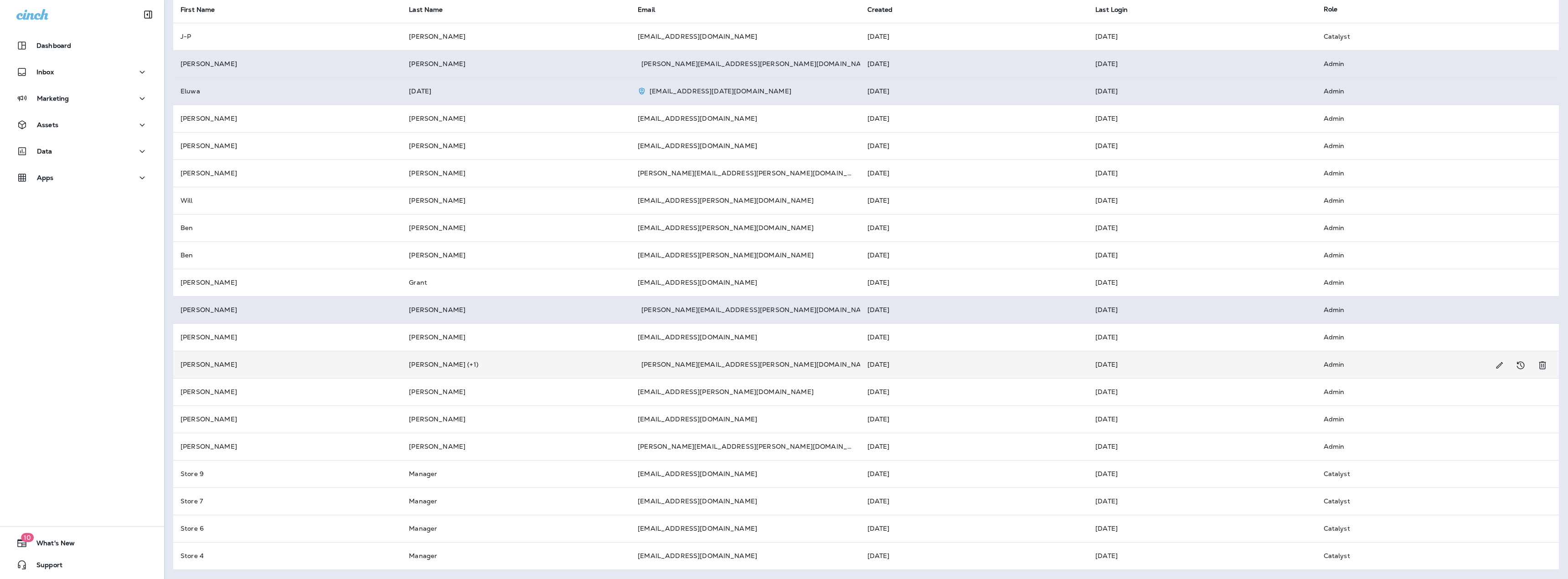
click at [446, 365] on td "[PERSON_NAME] (+1)" at bounding box center [516, 364] width 229 height 27
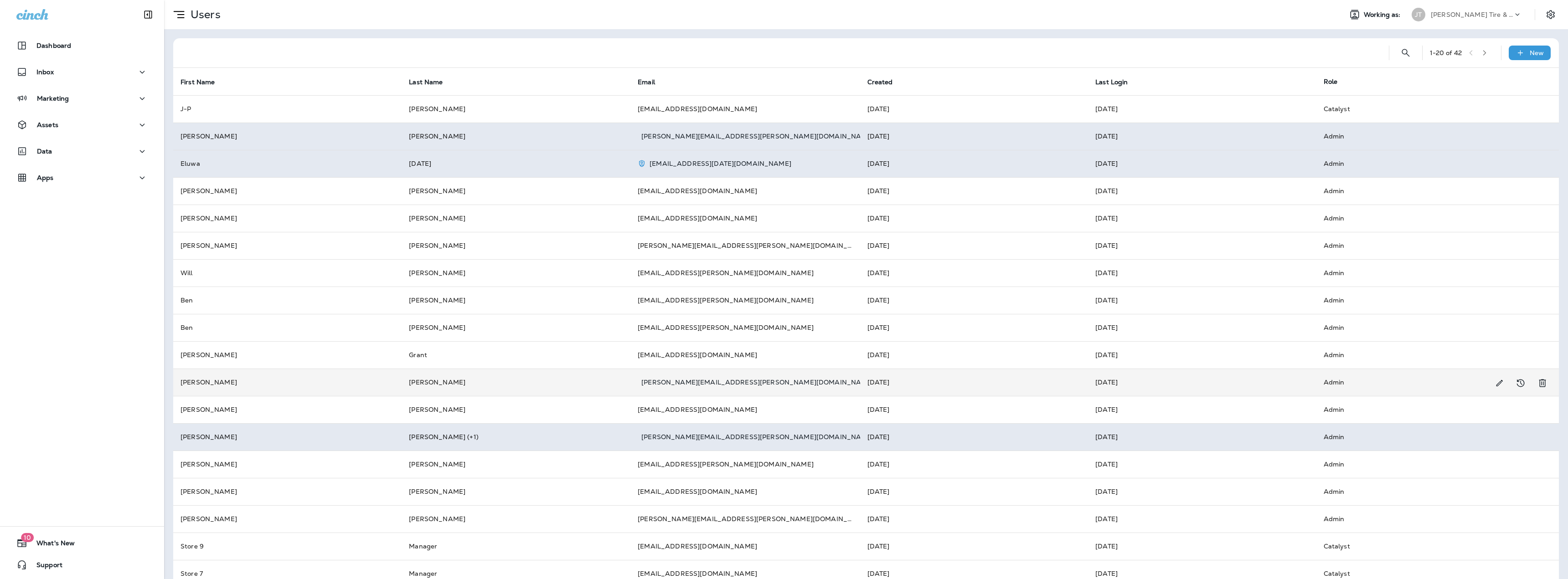
click at [482, 386] on td "[PERSON_NAME]" at bounding box center [516, 382] width 229 height 27
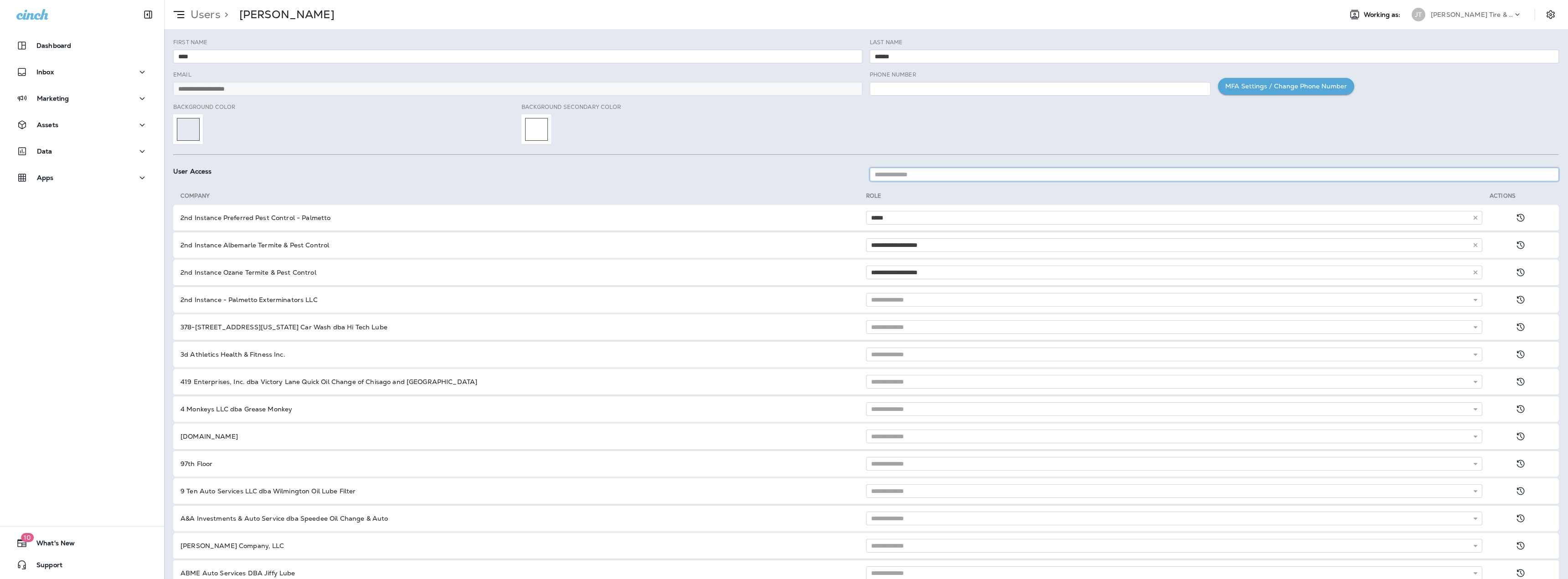
click at [939, 177] on input at bounding box center [1214, 175] width 689 height 14
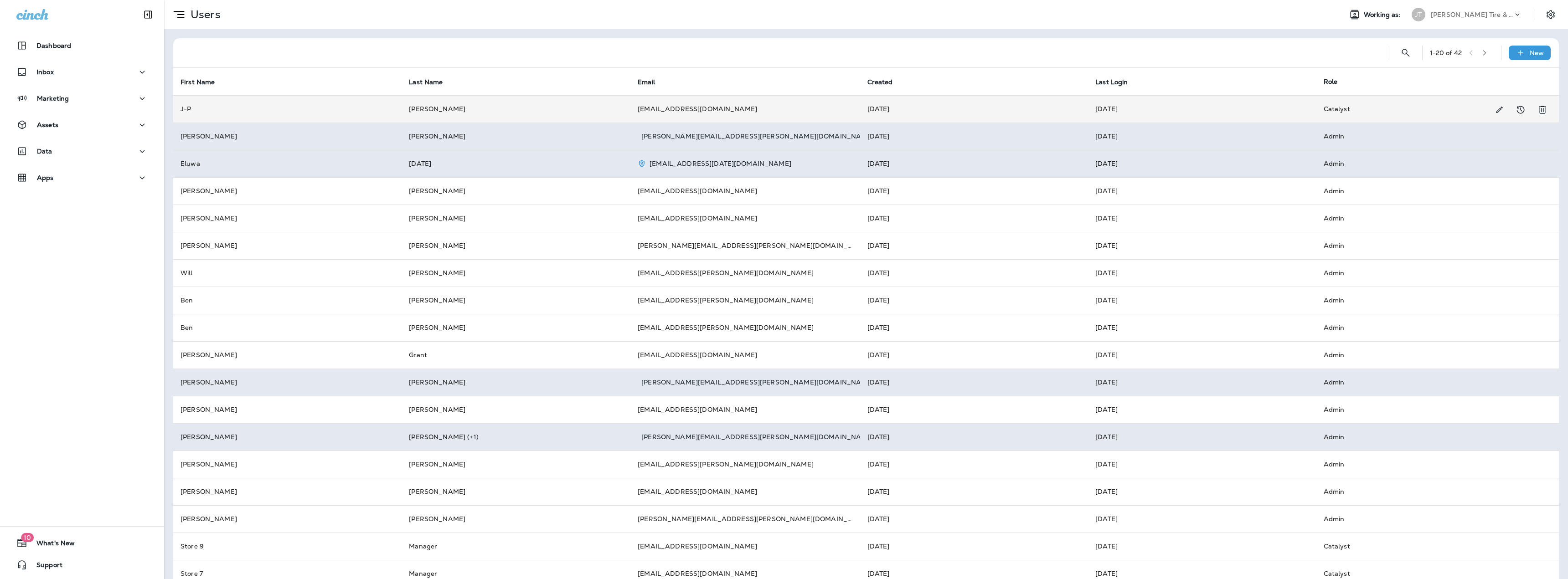
click at [563, 114] on td "[PERSON_NAME]" at bounding box center [516, 109] width 229 height 27
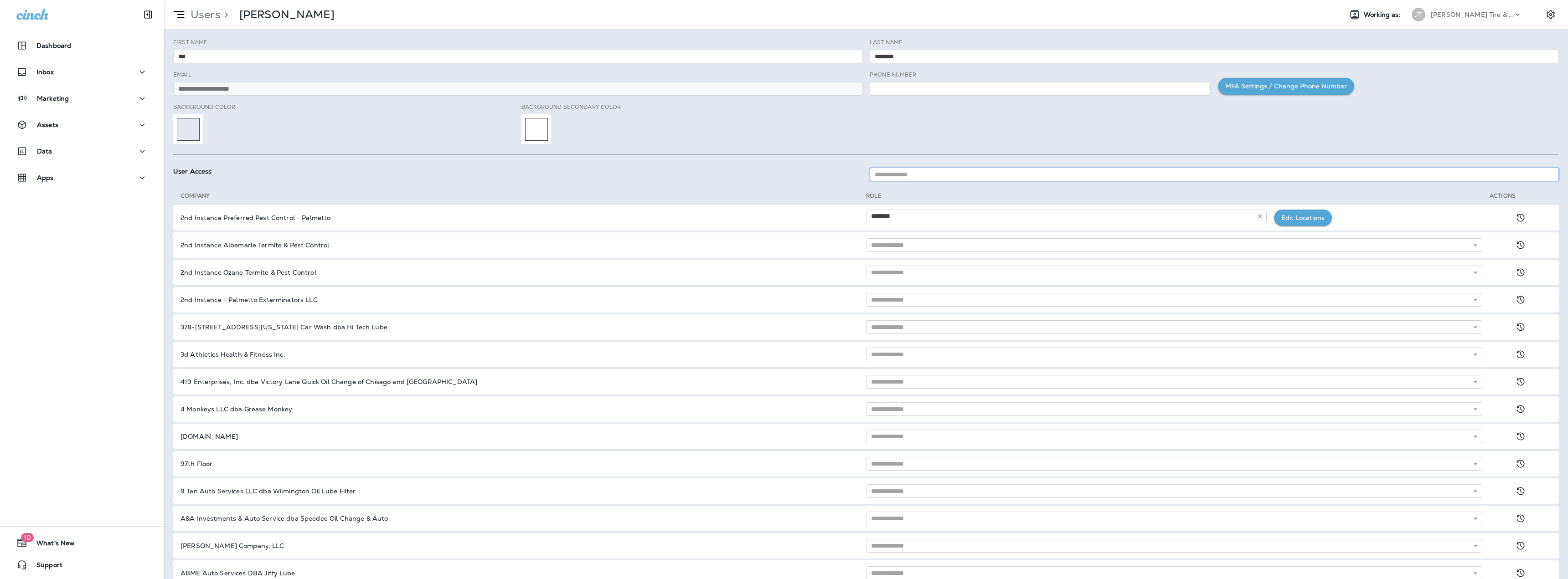
click at [936, 176] on input at bounding box center [1214, 175] width 689 height 14
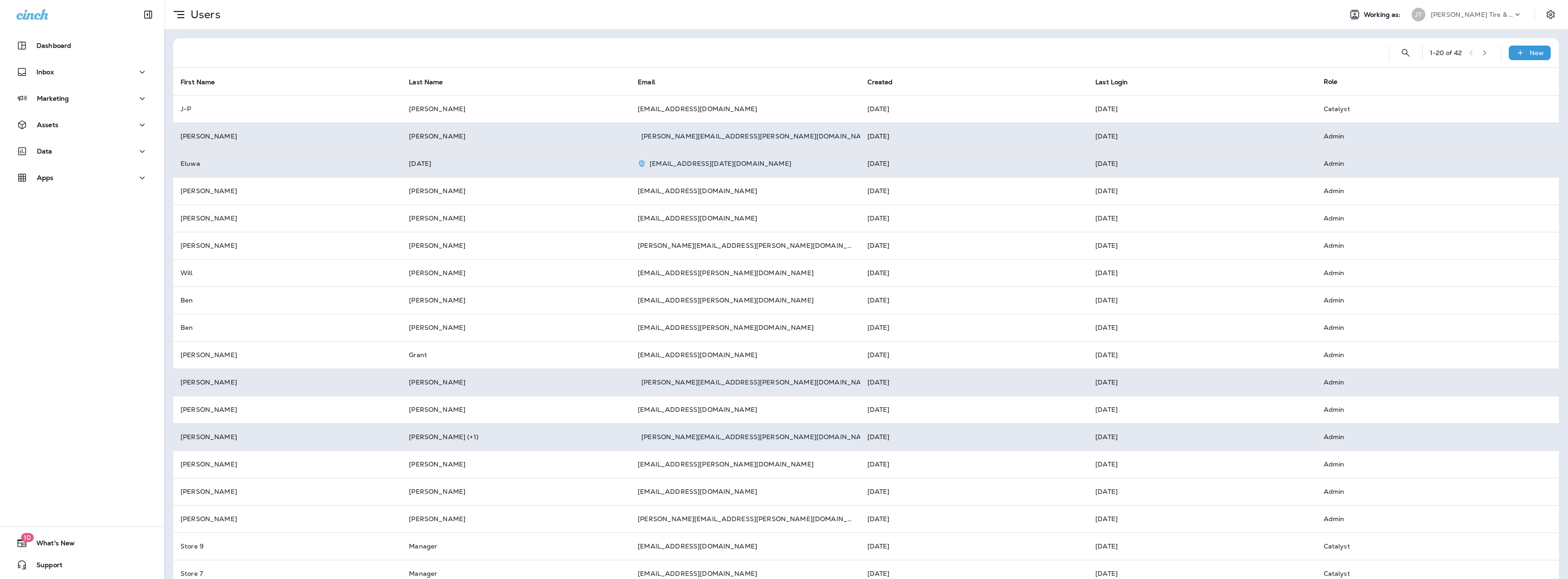
click at [1483, 53] on button "button" at bounding box center [1485, 53] width 14 height 14
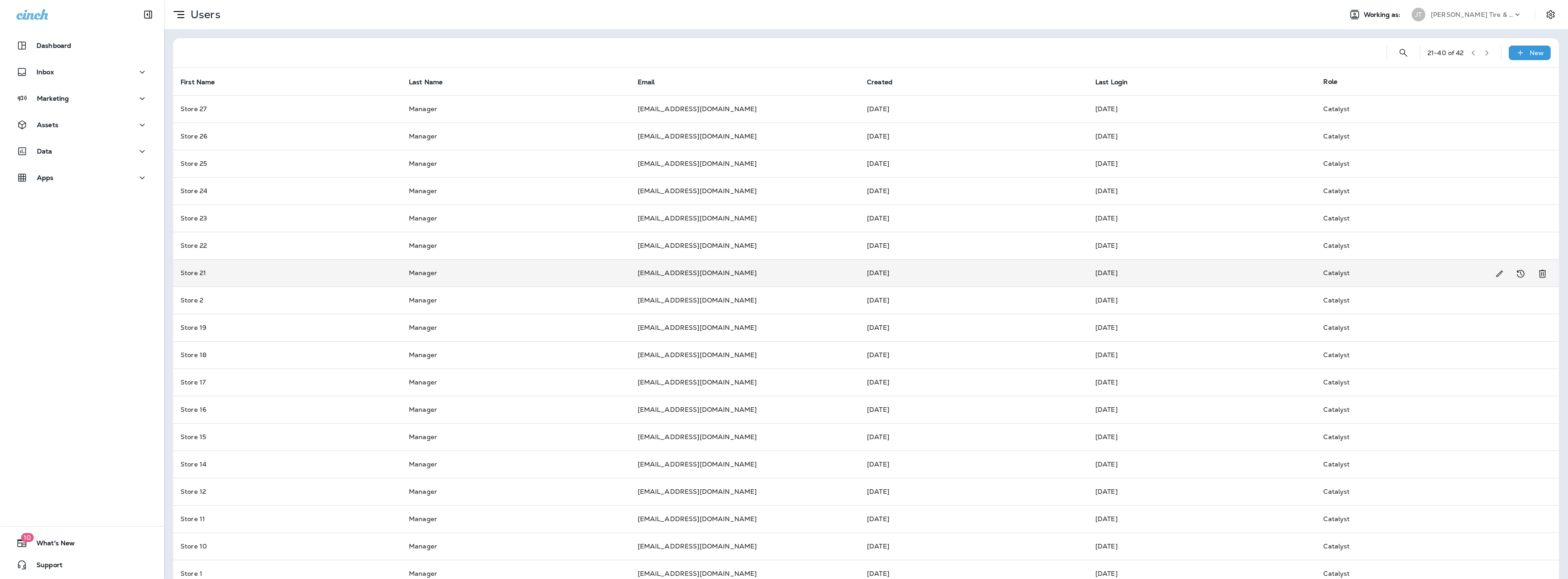
scroll to position [72, 0]
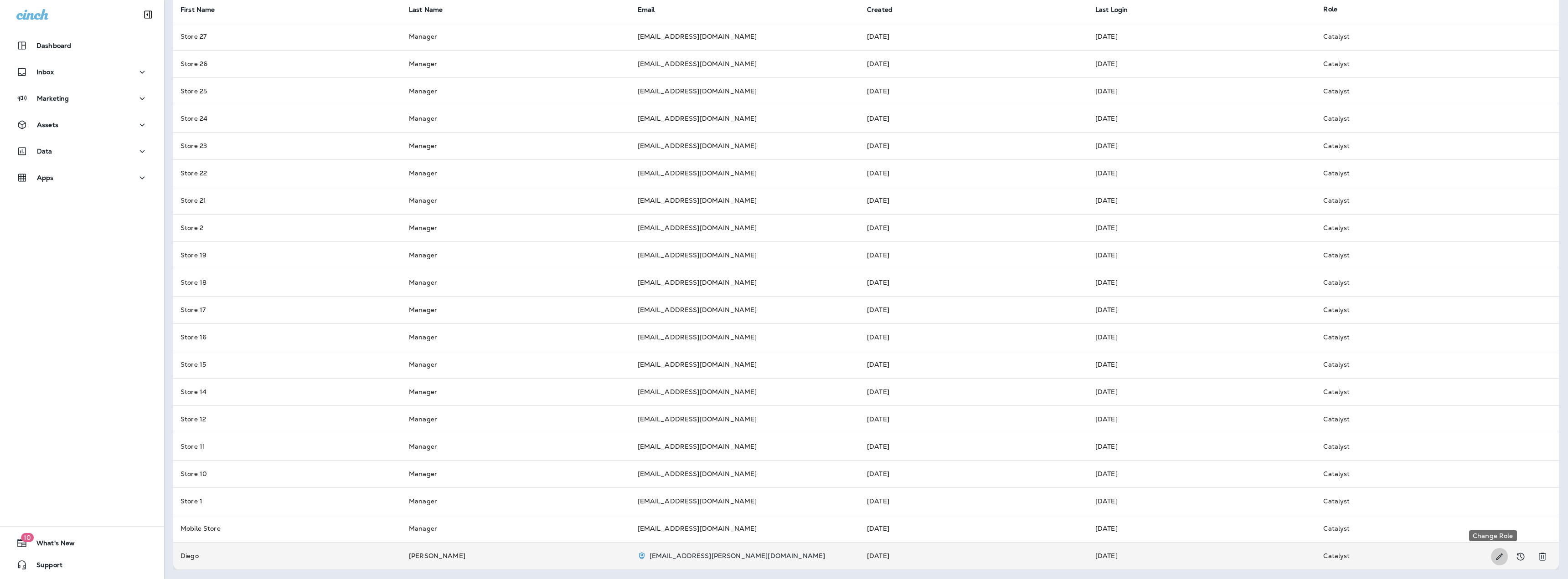
click at [1494, 558] on icon "Change Role" at bounding box center [1499, 556] width 9 height 9
select select "*****"
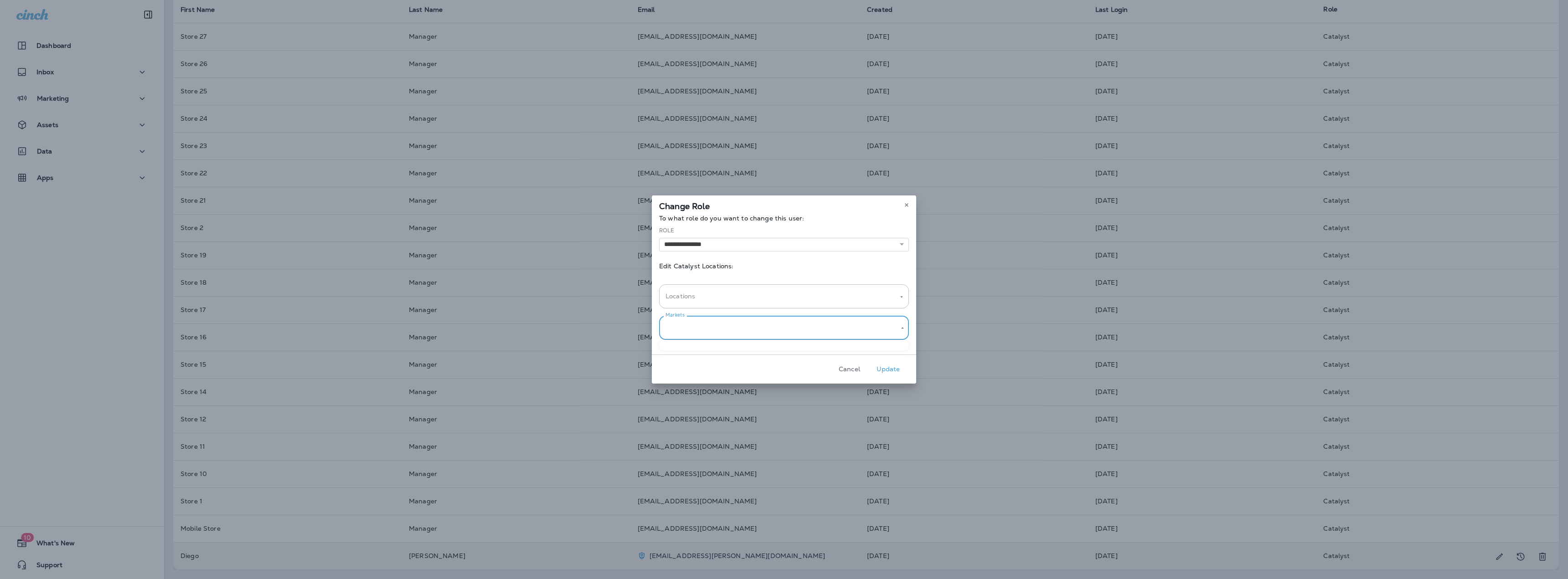
click at [793, 0] on body "Dashboard Inbox Marketing Assets Data 0 Apps 10 What's New Support Users Workin…" at bounding box center [784, 0] width 1568 height 0
click at [899, 326] on div at bounding box center [784, 289] width 1568 height 579
click at [903, 0] on body "Dashboard Inbox Marketing Assets Data 0 Apps 10 What's New Support Users Workin…" at bounding box center [784, 0] width 1568 height 0
click at [903, 328] on div at bounding box center [784, 289] width 1568 height 579
drag, startPoint x: 883, startPoint y: 328, endPoint x: 838, endPoint y: 320, distance: 45.7
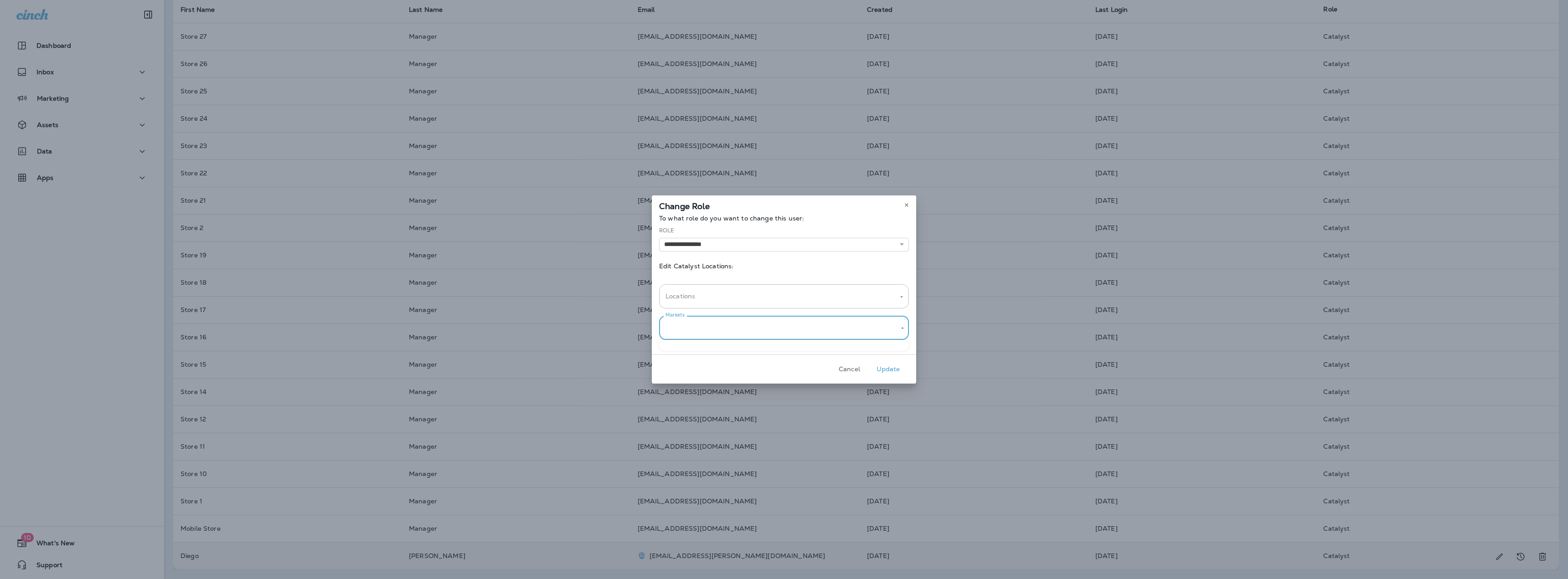
click at [882, 0] on body "Dashboard Inbox Marketing Assets Data 0 Apps 10 What's New Support Users Workin…" at bounding box center [784, 0] width 1568 height 0
click at [818, 267] on div at bounding box center [784, 289] width 1568 height 579
click at [806, 294] on input "Locations" at bounding box center [777, 297] width 228 height 16
click at [814, 255] on div "**********" at bounding box center [784, 284] width 264 height 140
click at [846, 366] on button "Cancel" at bounding box center [849, 369] width 34 height 14
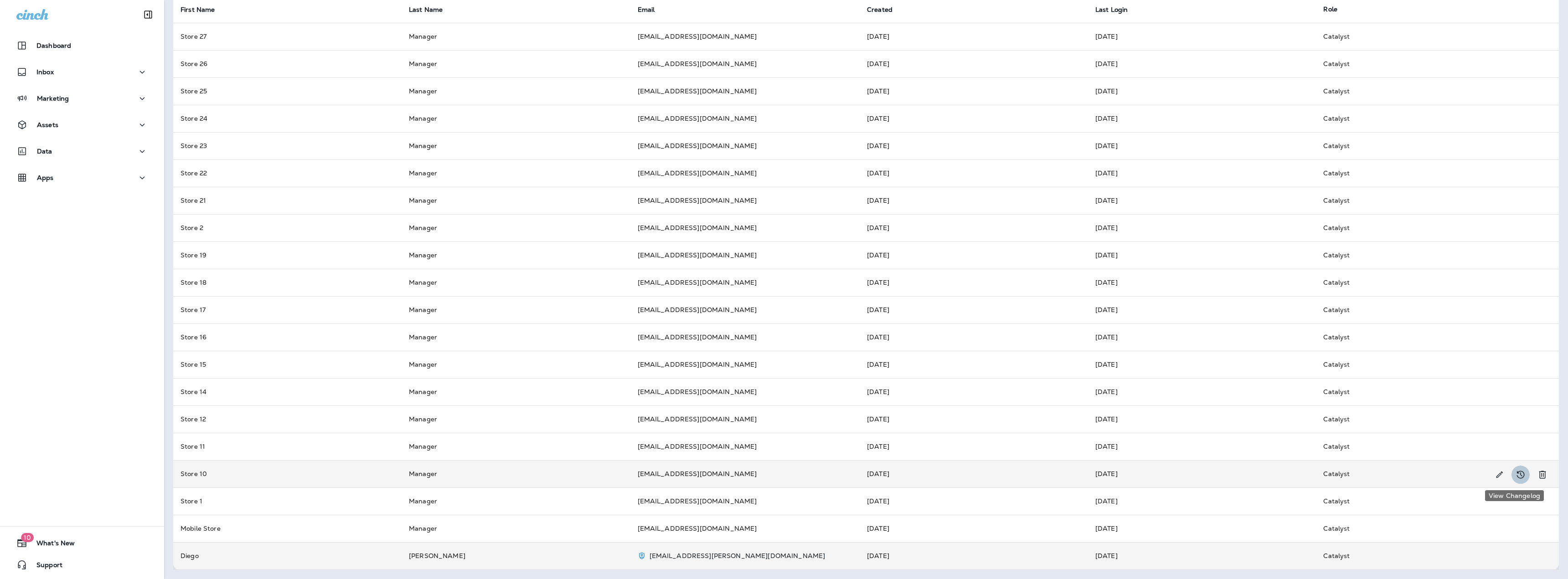
click at [1515, 477] on icon "View Changelog" at bounding box center [1521, 475] width 11 height 11
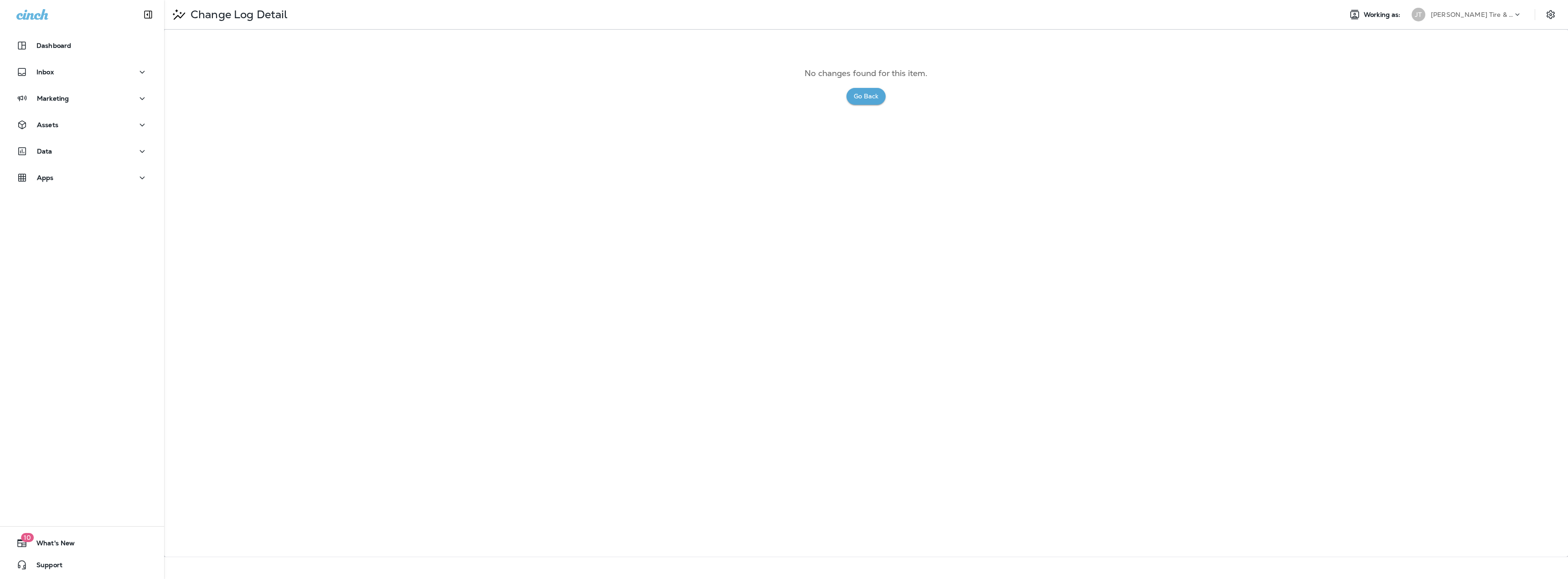
click at [855, 95] on button "Go Back" at bounding box center [866, 96] width 39 height 17
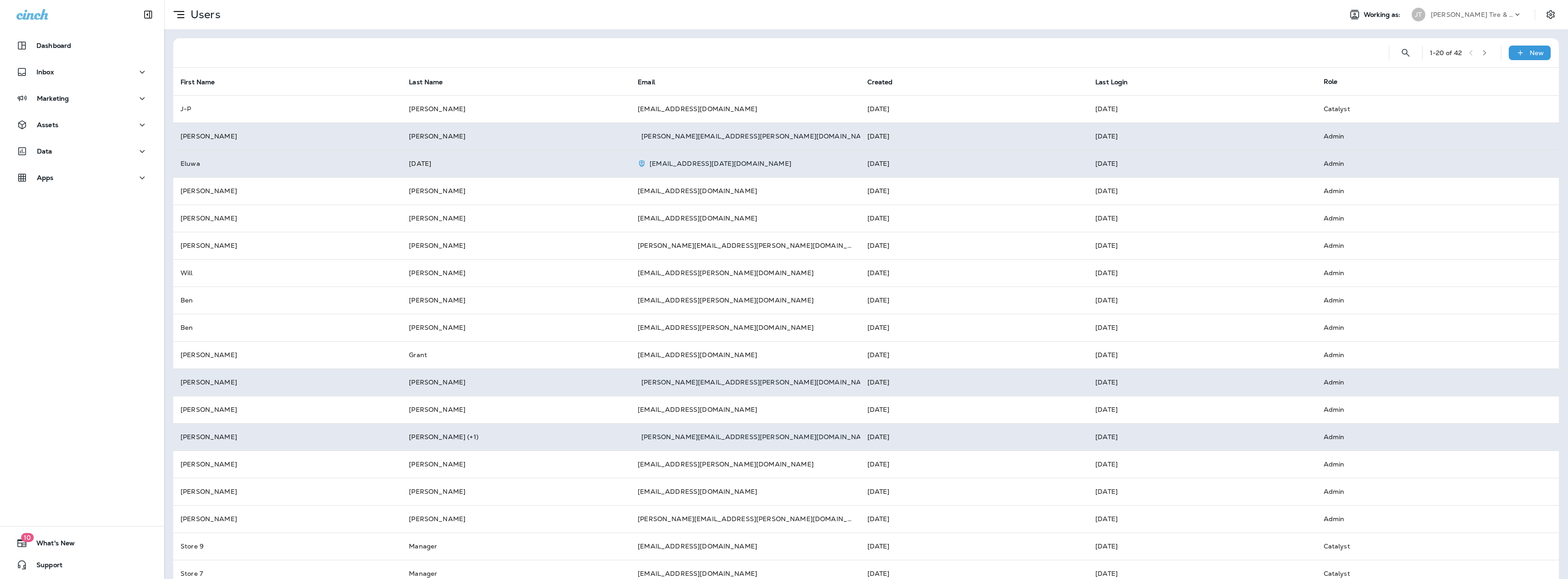
click at [1481, 51] on icon "button" at bounding box center [1484, 52] width 6 height 6
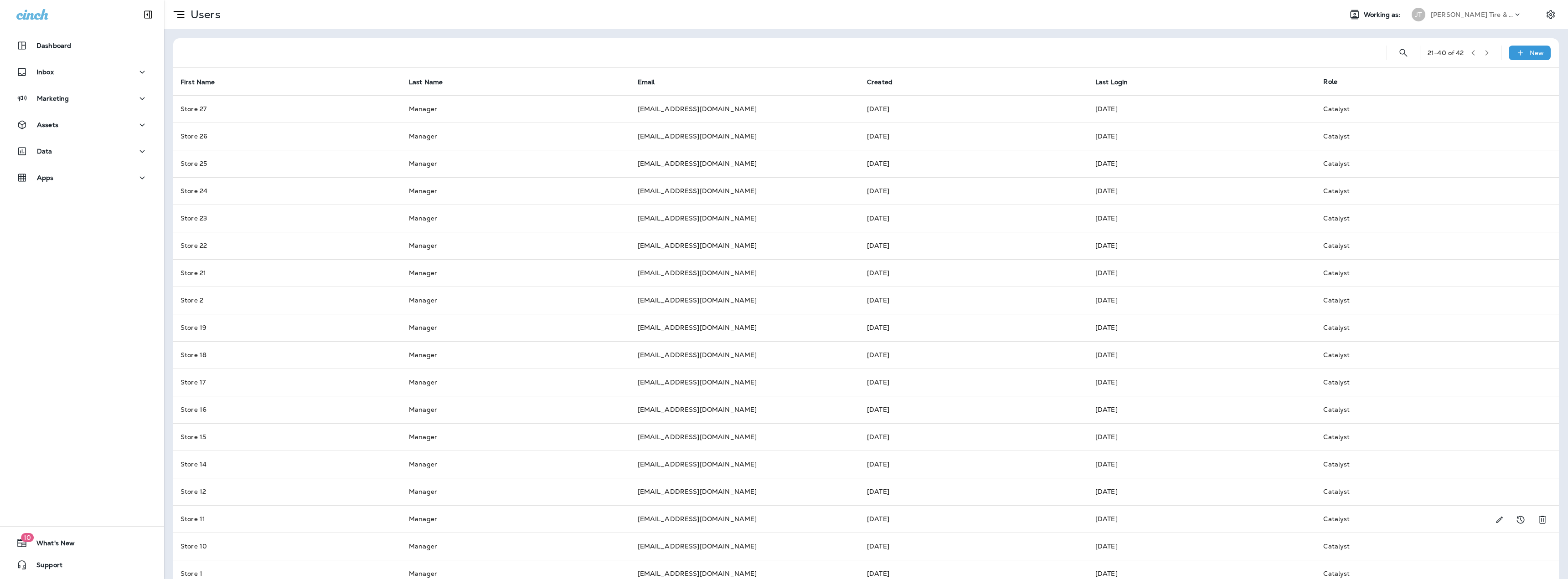
scroll to position [72, 0]
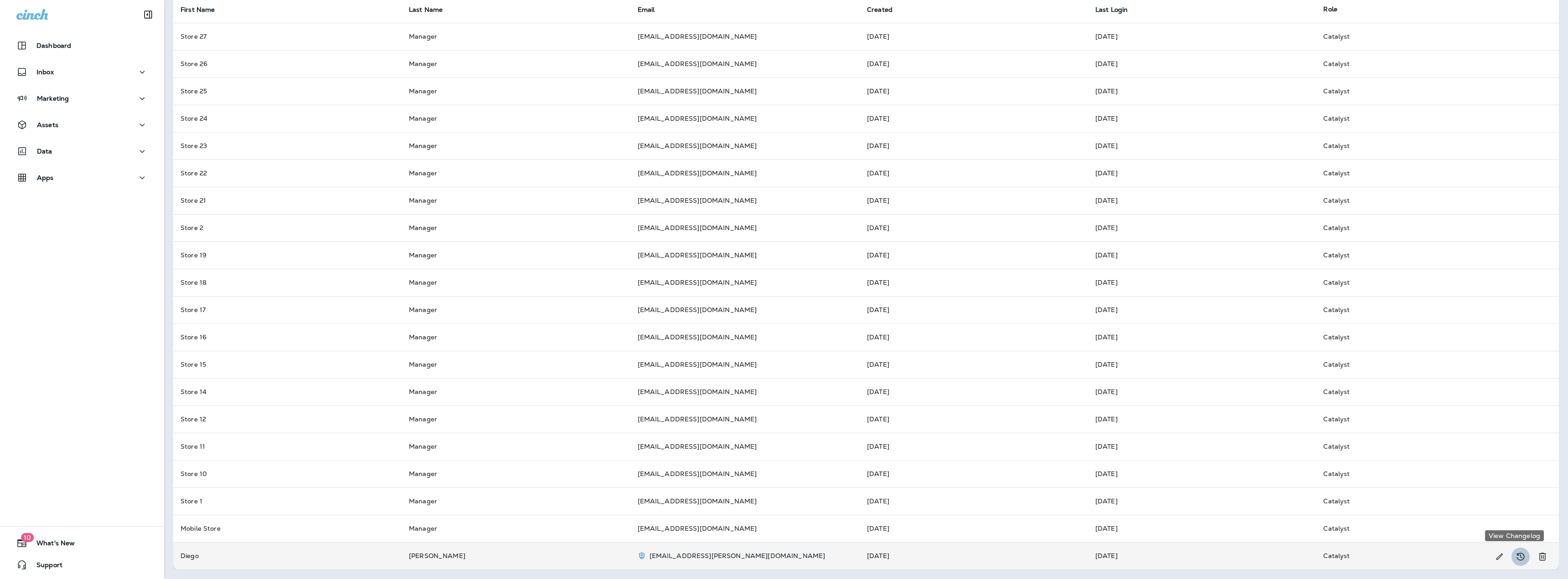
click at [1515, 556] on icon "View Changelog" at bounding box center [1521, 557] width 11 height 11
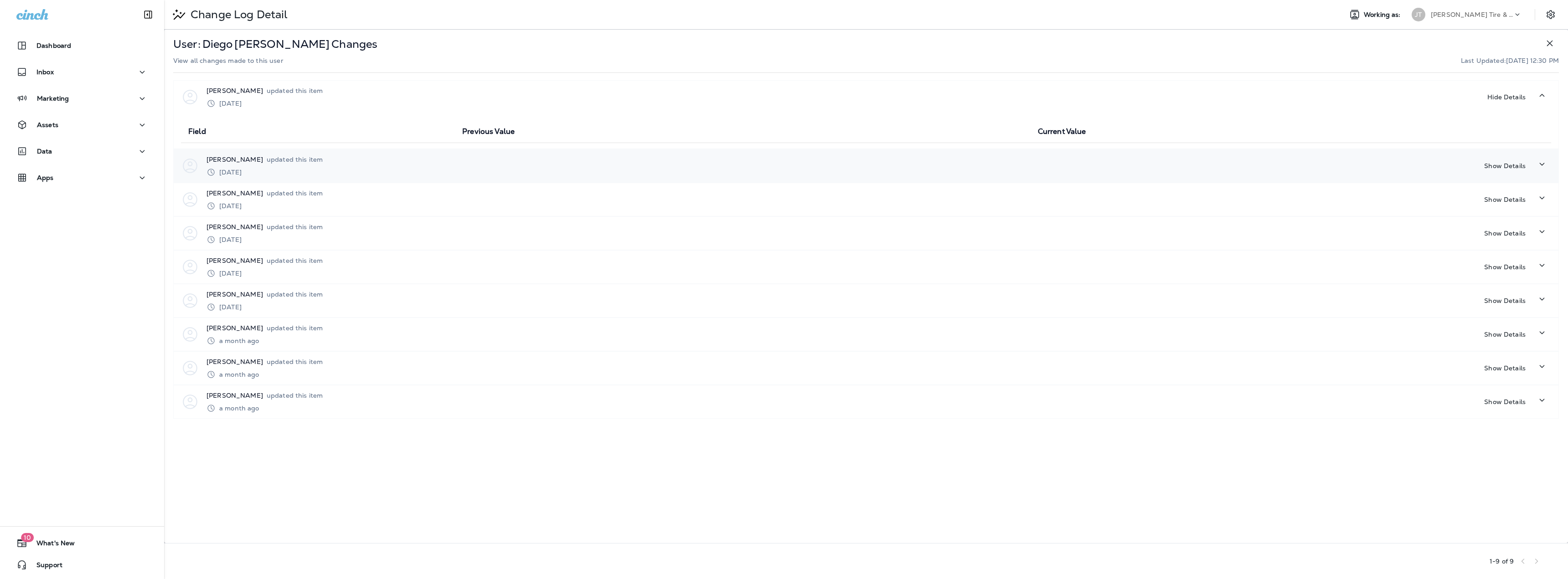
click at [230, 161] on p "[PERSON_NAME]" at bounding box center [234, 159] width 56 height 9
click at [255, 223] on div "[PERSON_NAME] updated this item [DATE] Show Details" at bounding box center [865, 234] width 1384 height 33
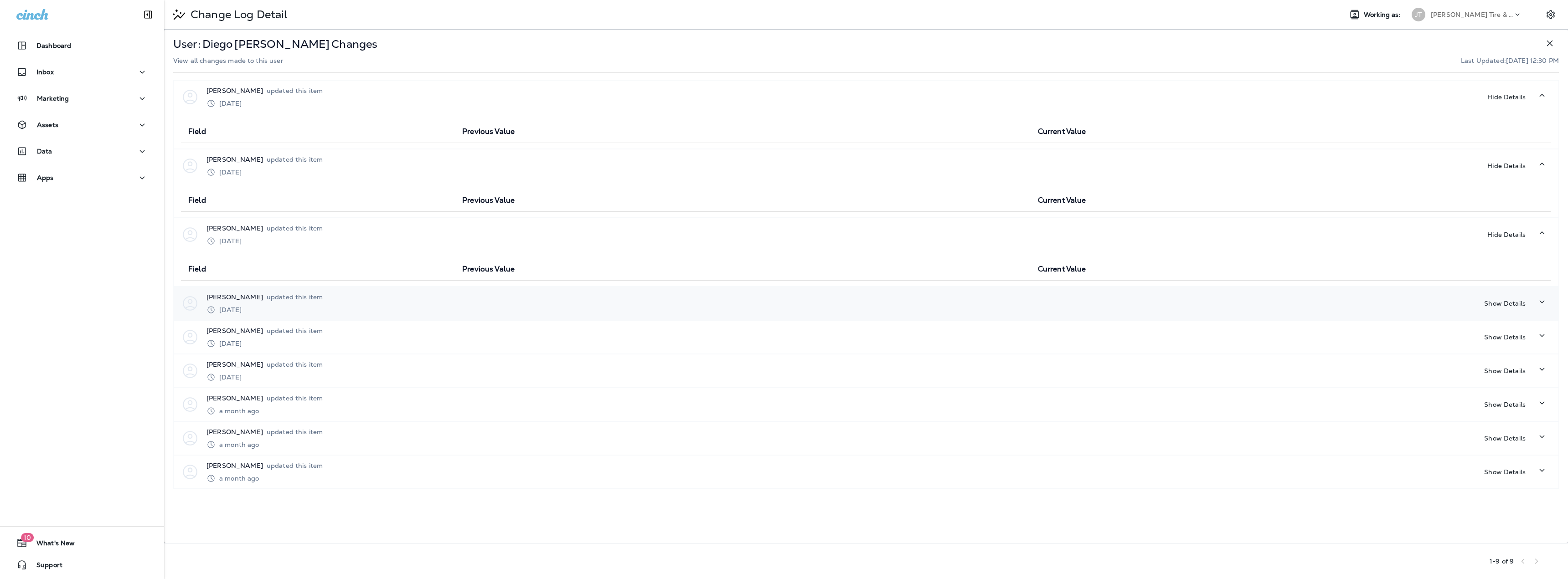
click at [271, 309] on div "[DATE]" at bounding box center [265, 309] width 117 height 9
click at [300, 375] on div "[DATE]" at bounding box center [265, 378] width 117 height 9
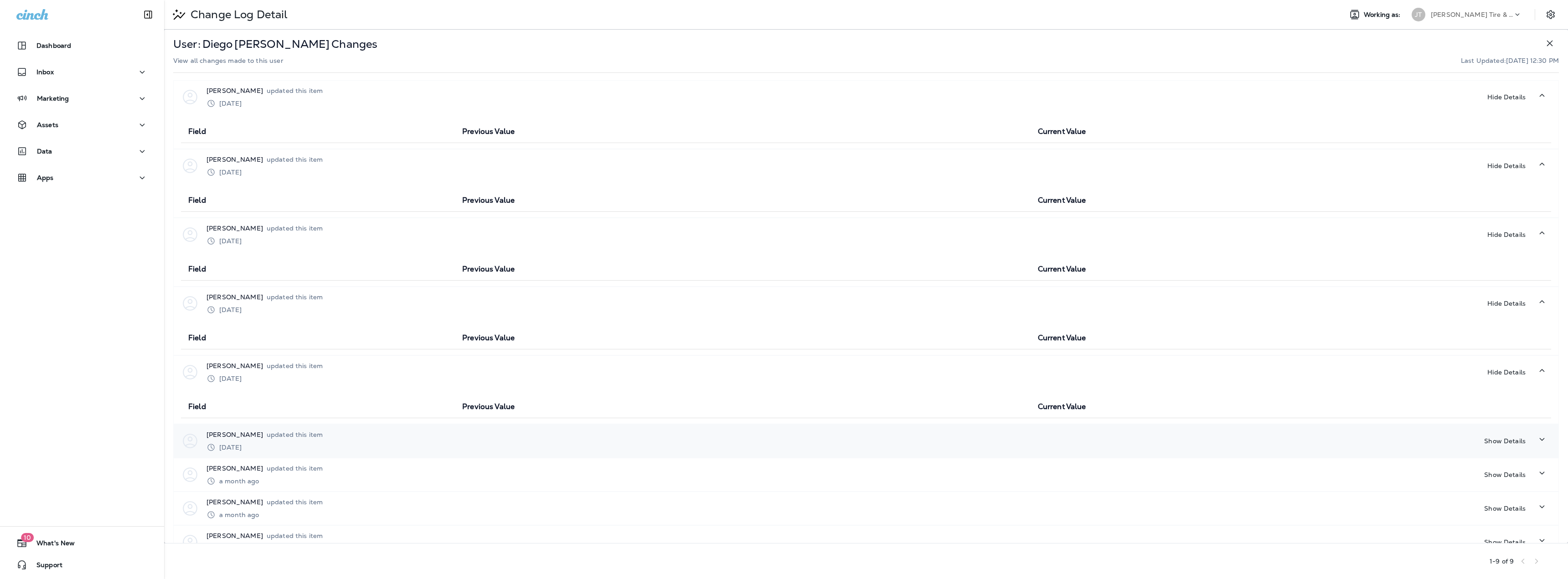
click at [300, 444] on div "[DATE]" at bounding box center [265, 447] width 117 height 9
click at [297, 494] on div "[PERSON_NAME] updated this item a month ago Show Details" at bounding box center [865, 509] width 1384 height 33
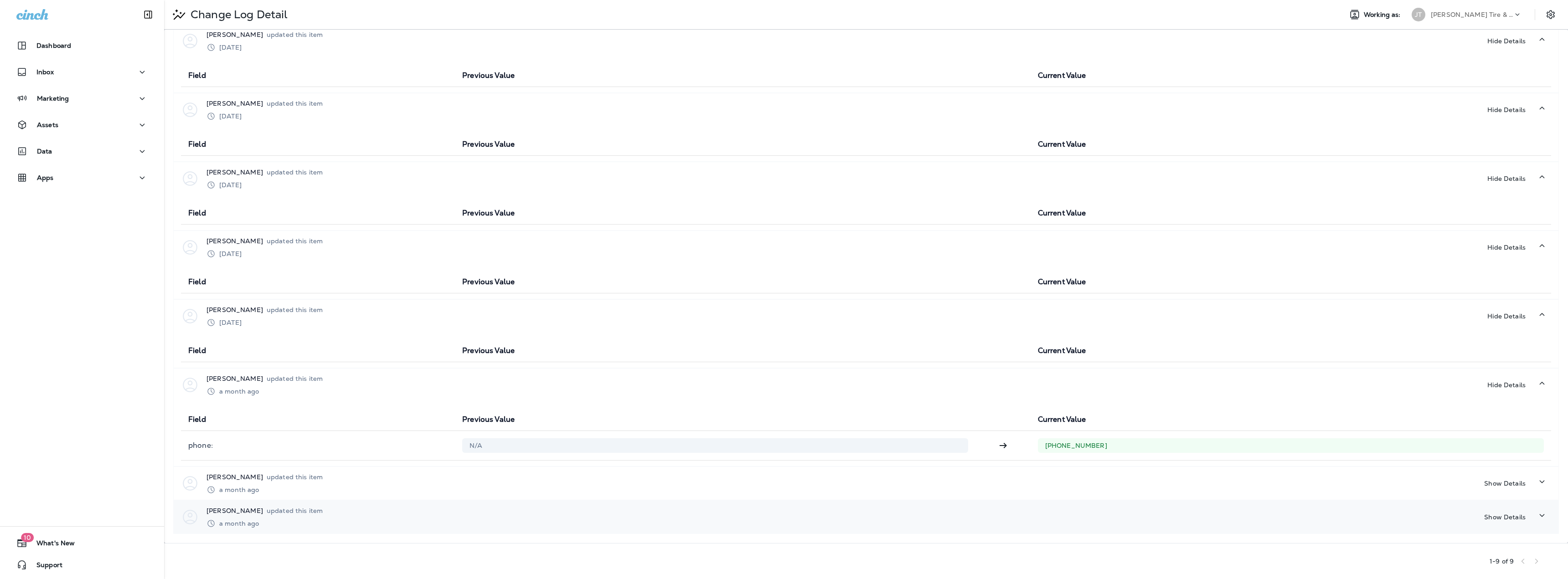
click at [312, 523] on div "[PERSON_NAME] updated this item a month ago Show Details" at bounding box center [865, 517] width 1384 height 33
click at [281, 528] on div "[PERSON_NAME] updated this item a month ago Hide Details" at bounding box center [865, 517] width 1384 height 33
drag, startPoint x: 270, startPoint y: 489, endPoint x: 269, endPoint y: 495, distance: 6.1
click at [269, 488] on div "a month ago" at bounding box center [265, 489] width 117 height 9
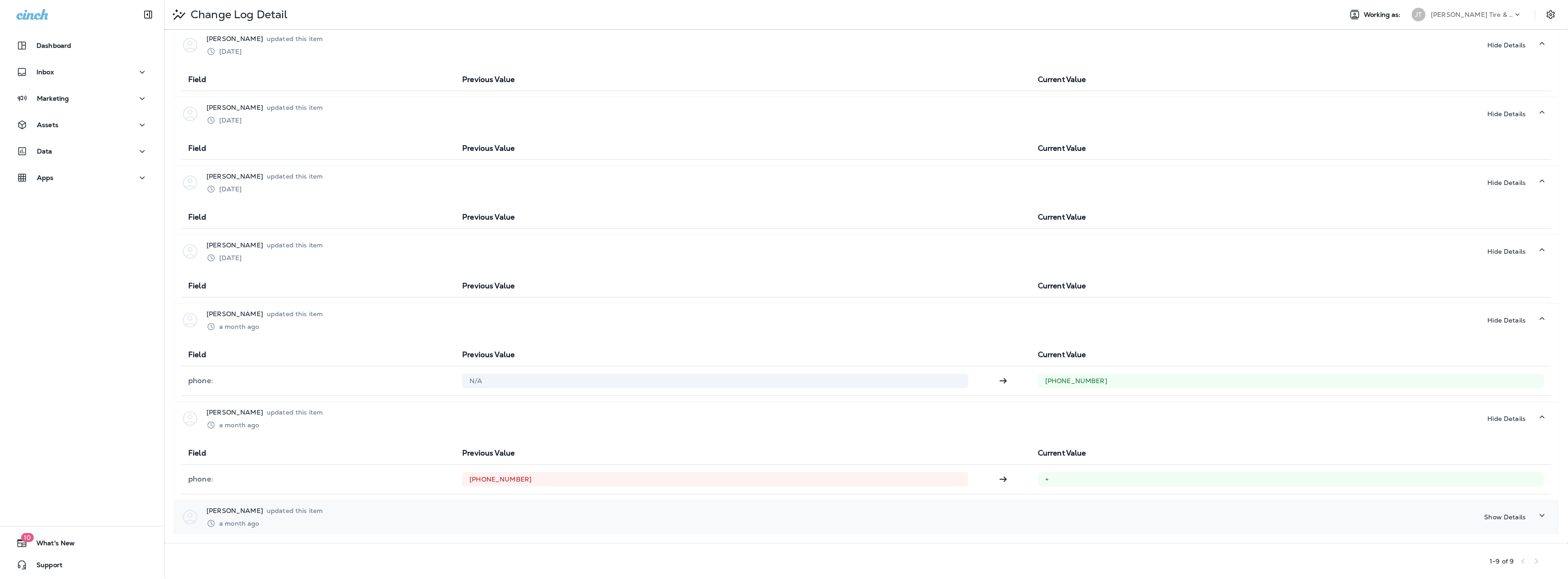
click at [305, 512] on p "updated this item" at bounding box center [294, 511] width 56 height 7
click at [282, 526] on div "a month ago" at bounding box center [265, 523] width 117 height 9
click at [236, 514] on p "[PERSON_NAME]" at bounding box center [234, 510] width 56 height 9
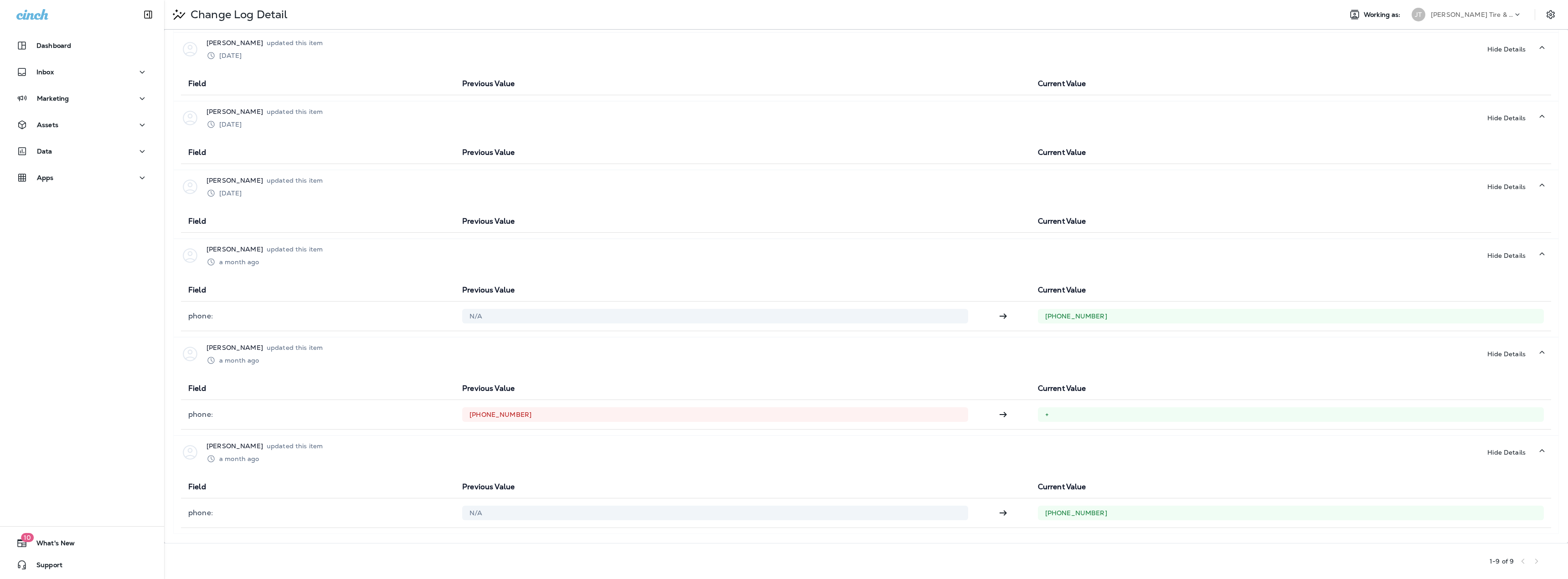
scroll to position [0, 0]
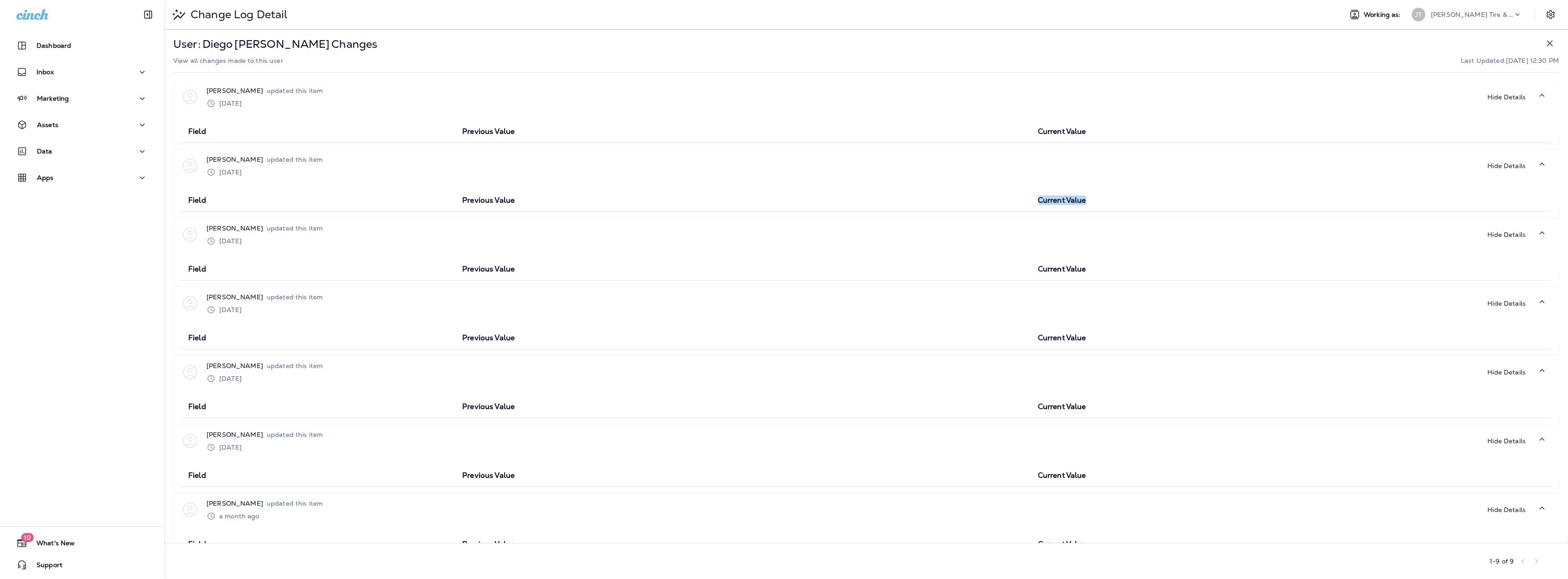
drag, startPoint x: 865, startPoint y: 219, endPoint x: 1284, endPoint y: 194, distance: 419.7
click at [1194, 197] on tr "Field Previous Value Current Value" at bounding box center [866, 200] width 1370 height 22
click at [250, 91] on p "[PERSON_NAME]" at bounding box center [234, 90] width 56 height 9
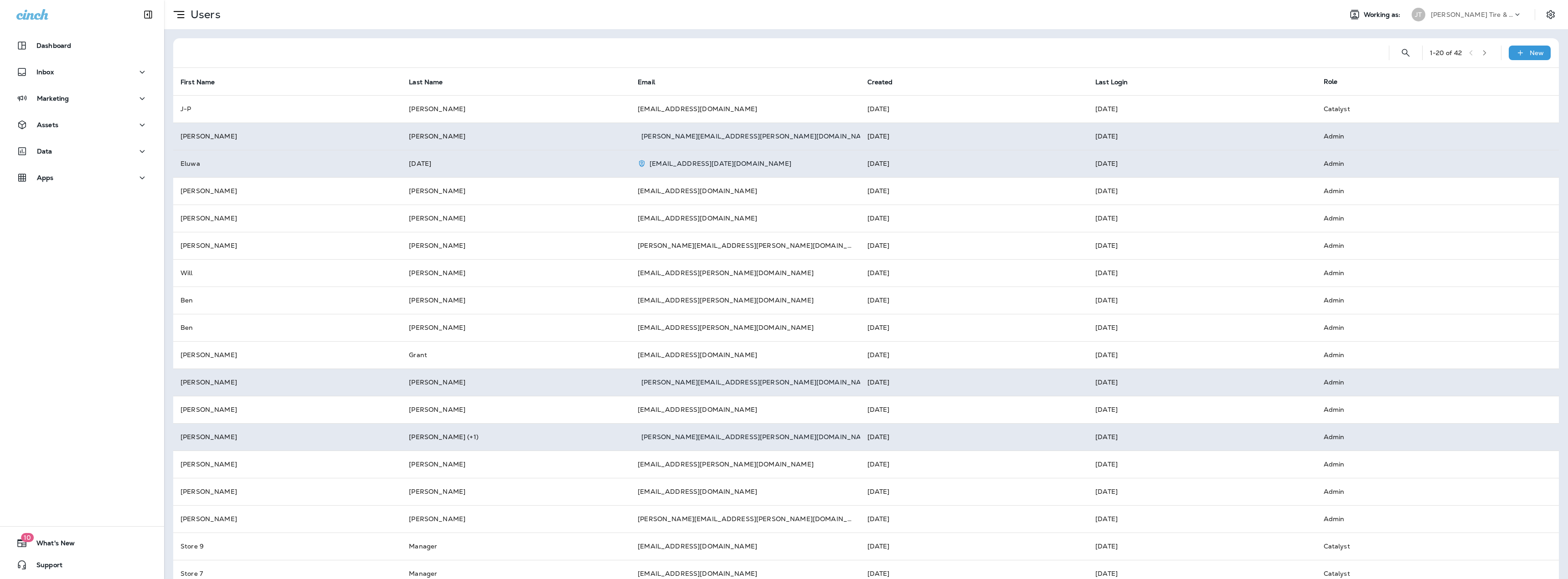
click at [1482, 54] on icon "button" at bounding box center [1484, 52] width 6 height 6
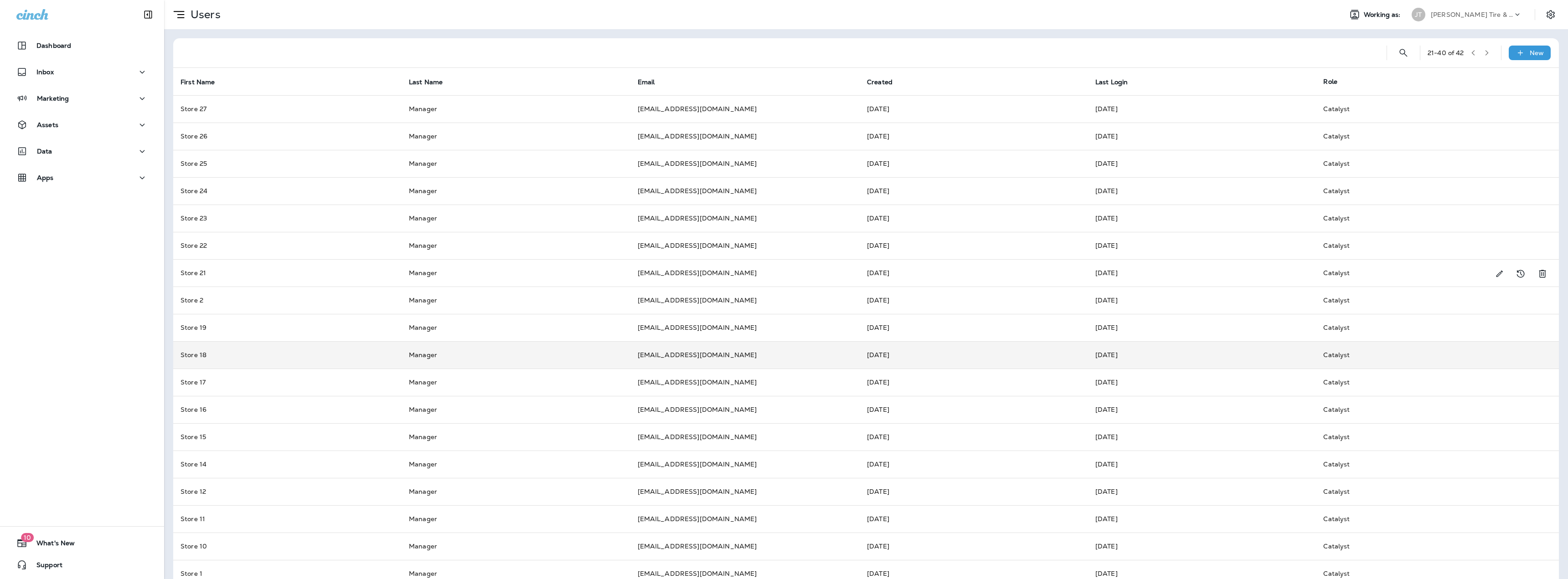
scroll to position [72, 0]
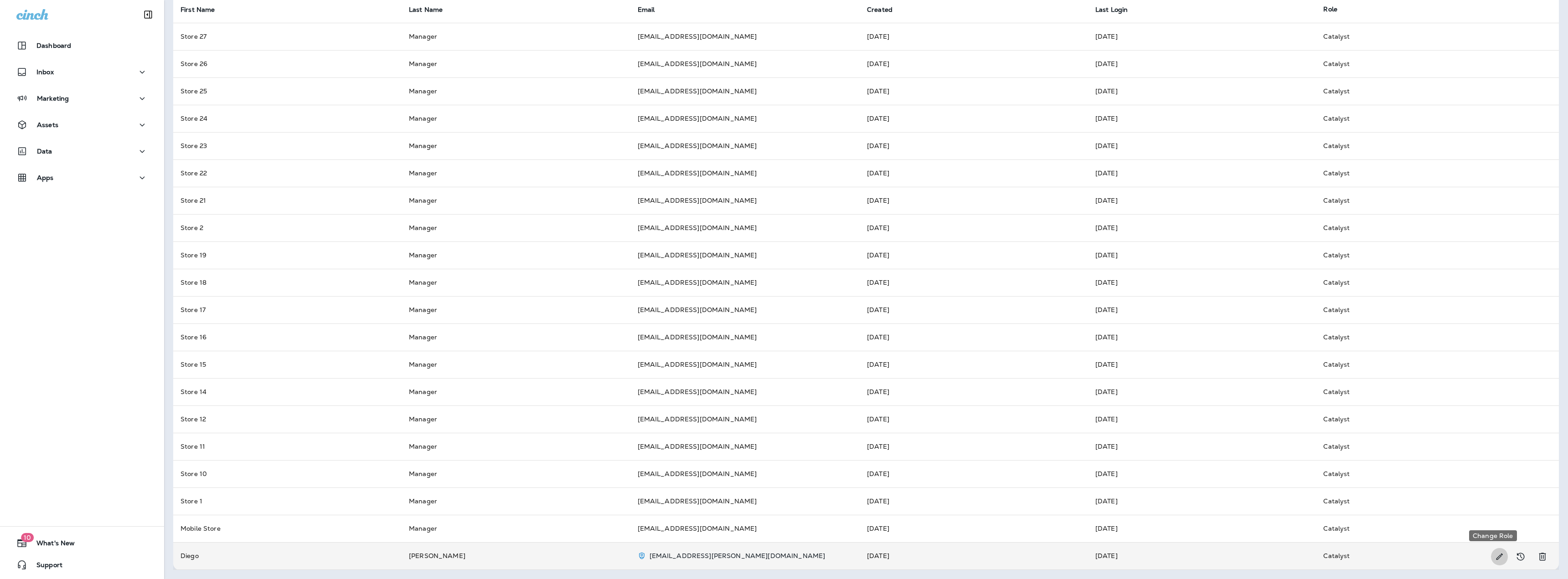
click at [1494, 559] on icon "Change Role" at bounding box center [1499, 556] width 9 height 9
select select "*****"
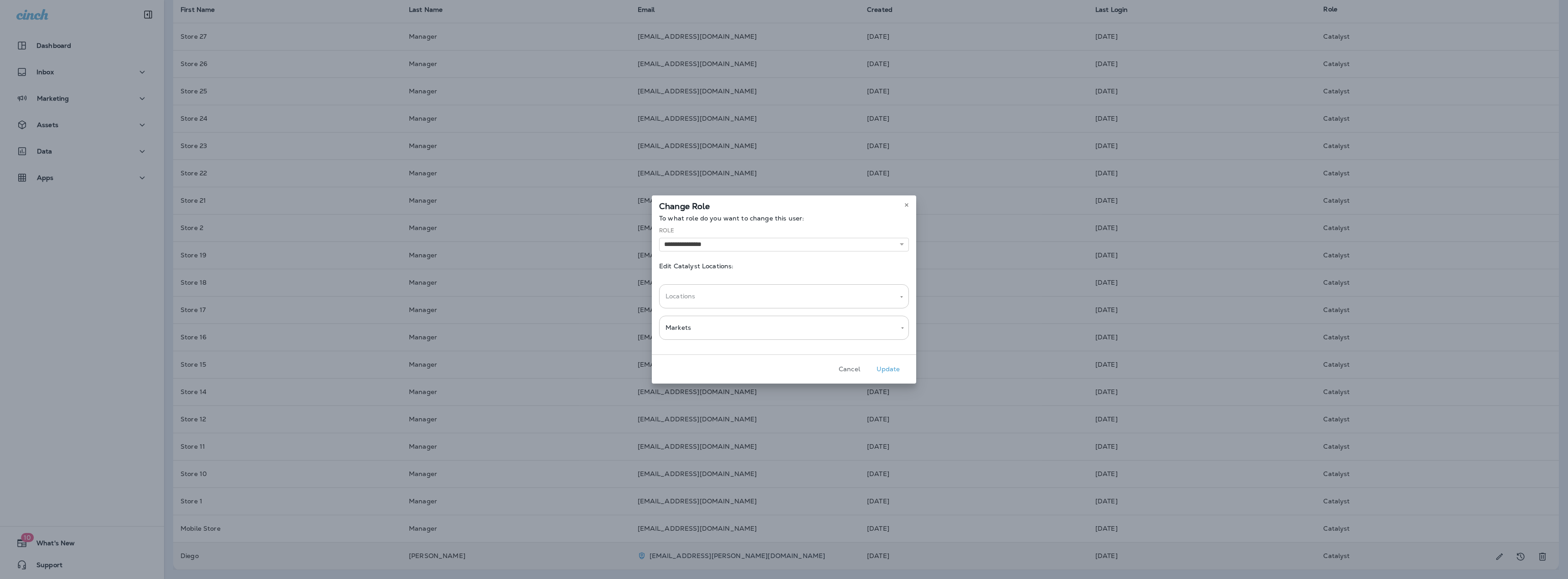
click at [697, 306] on div "Locations" at bounding box center [784, 297] width 250 height 24
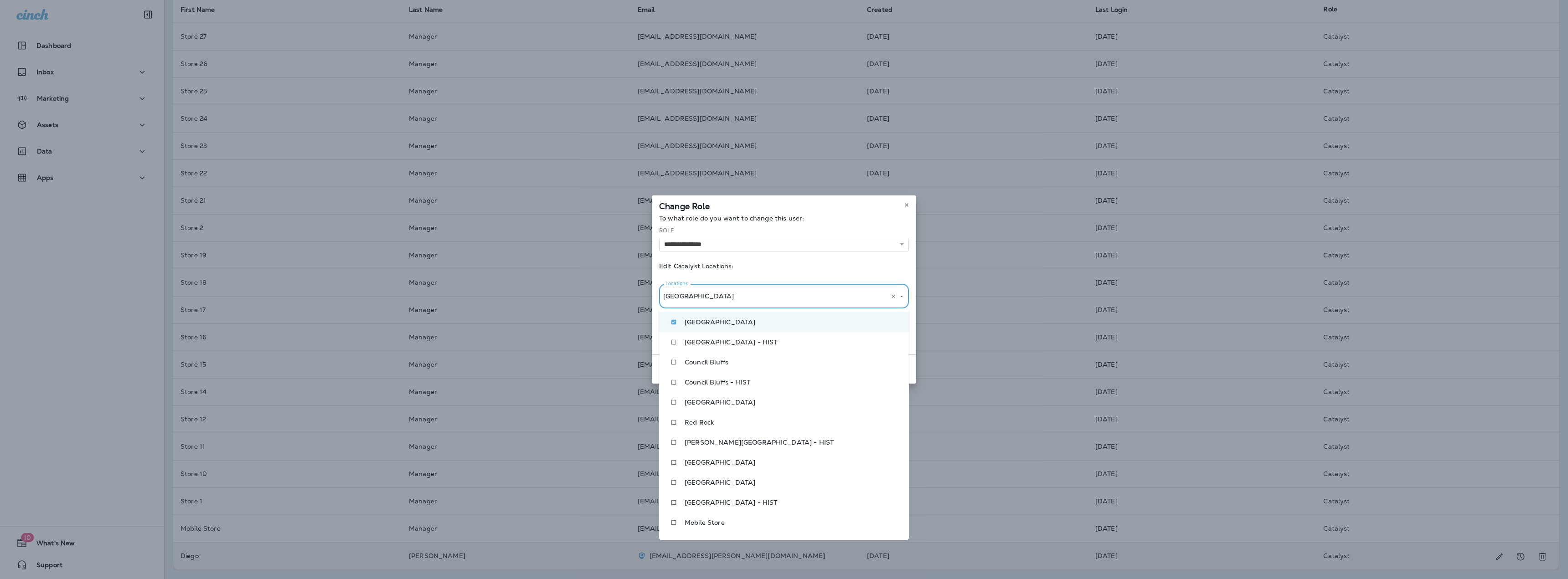
click at [677, 335] on li "[GEOGRAPHIC_DATA] - HIST" at bounding box center [784, 342] width 250 height 20
click at [796, 246] on select "**********" at bounding box center [784, 244] width 250 height 14
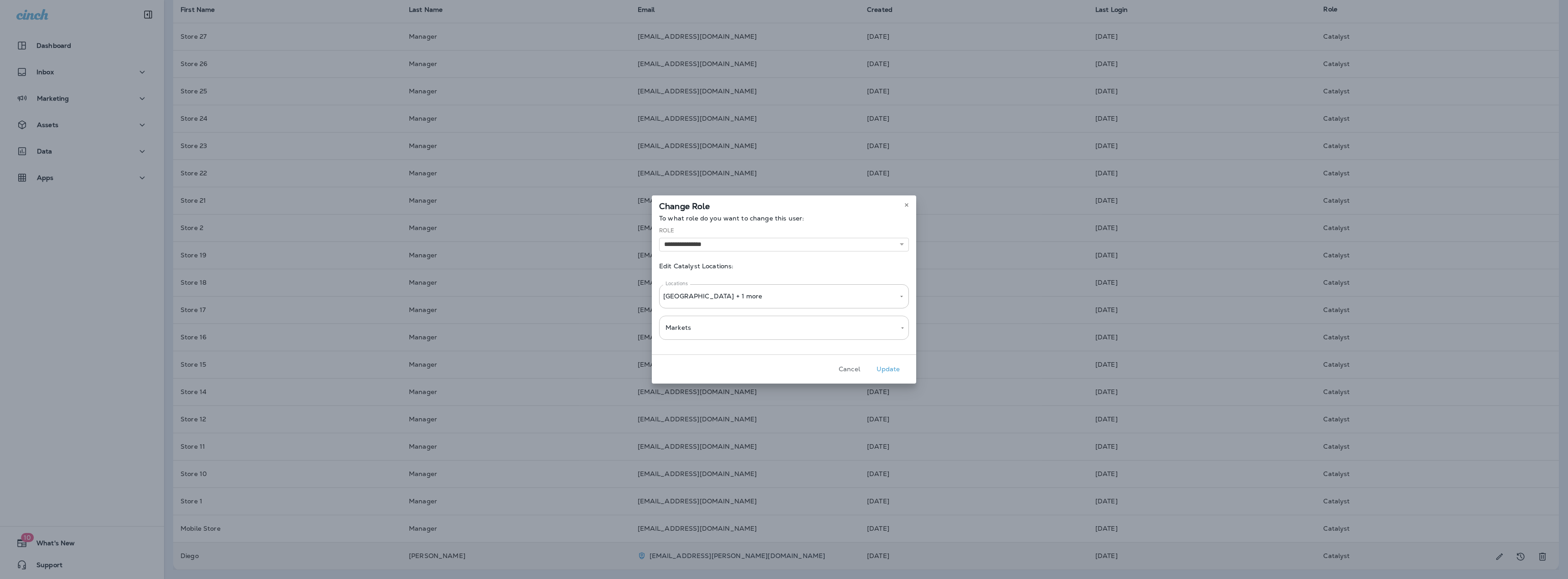
click at [754, 229] on div "**********" at bounding box center [784, 238] width 250 height 25
click at [893, 371] on button "Update" at bounding box center [888, 369] width 34 height 14
select select
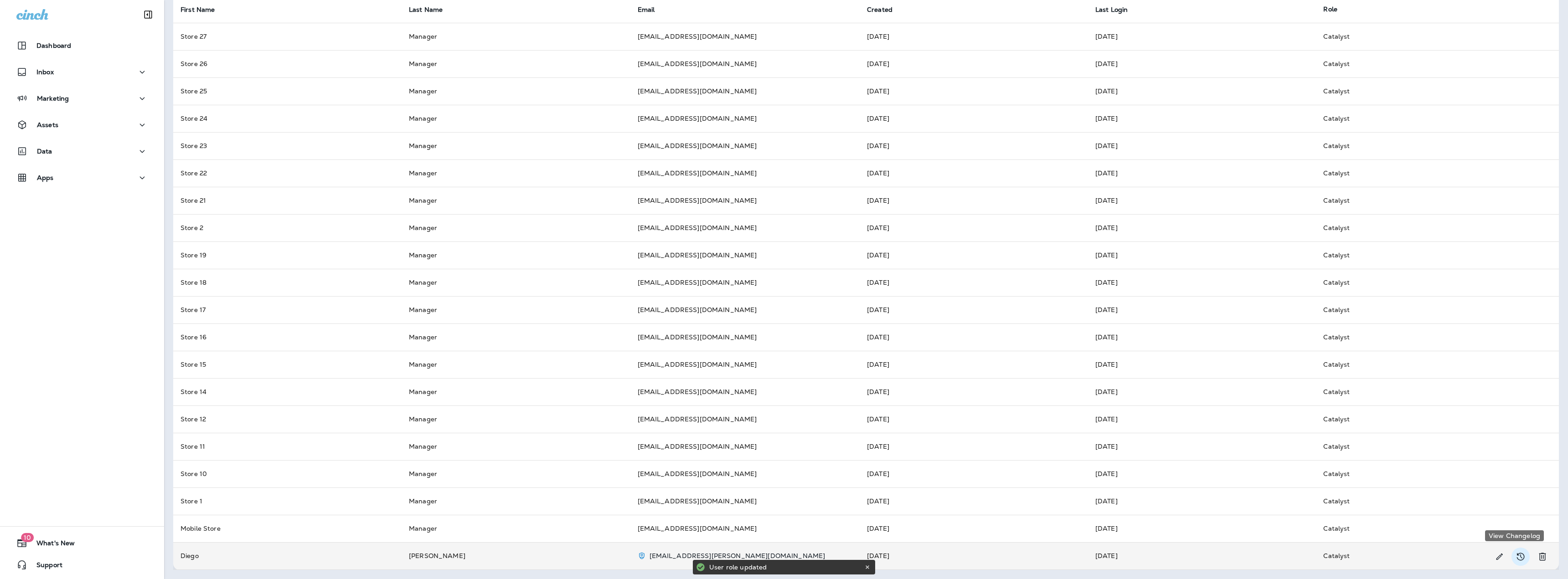
click at [1515, 557] on icon "View Changelog" at bounding box center [1521, 557] width 11 height 11
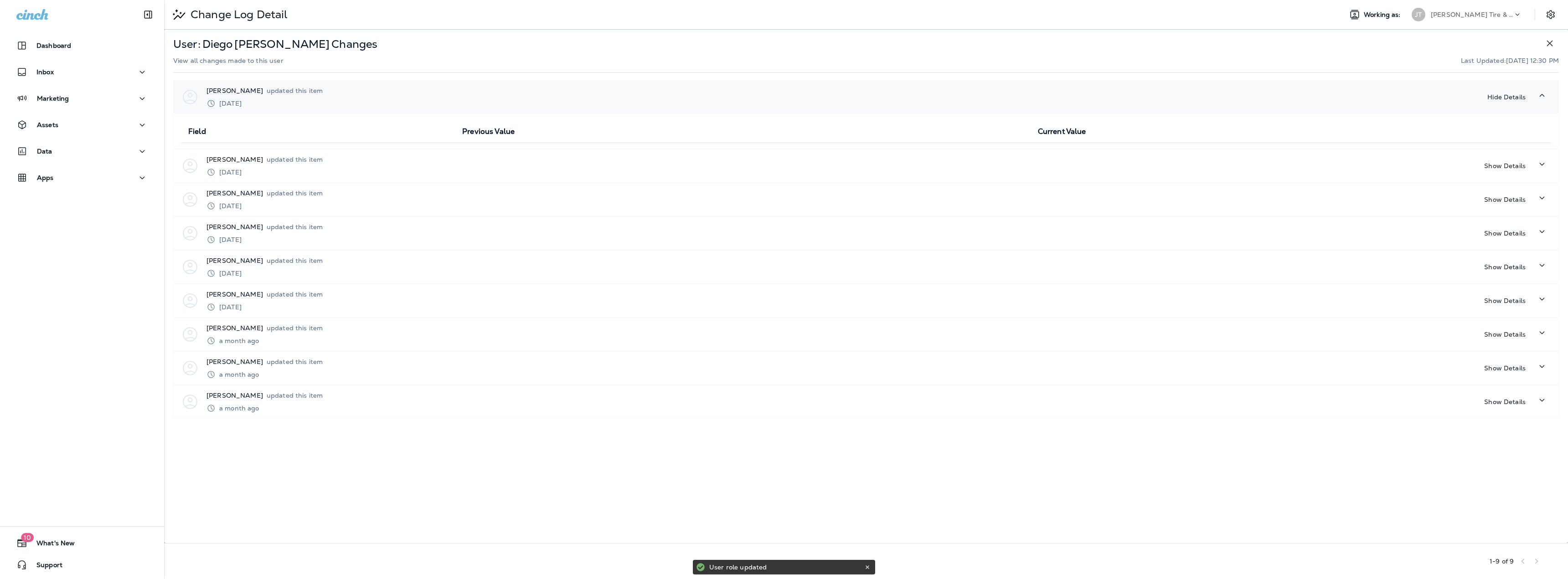
click at [216, 93] on p "[PERSON_NAME]" at bounding box center [234, 90] width 56 height 9
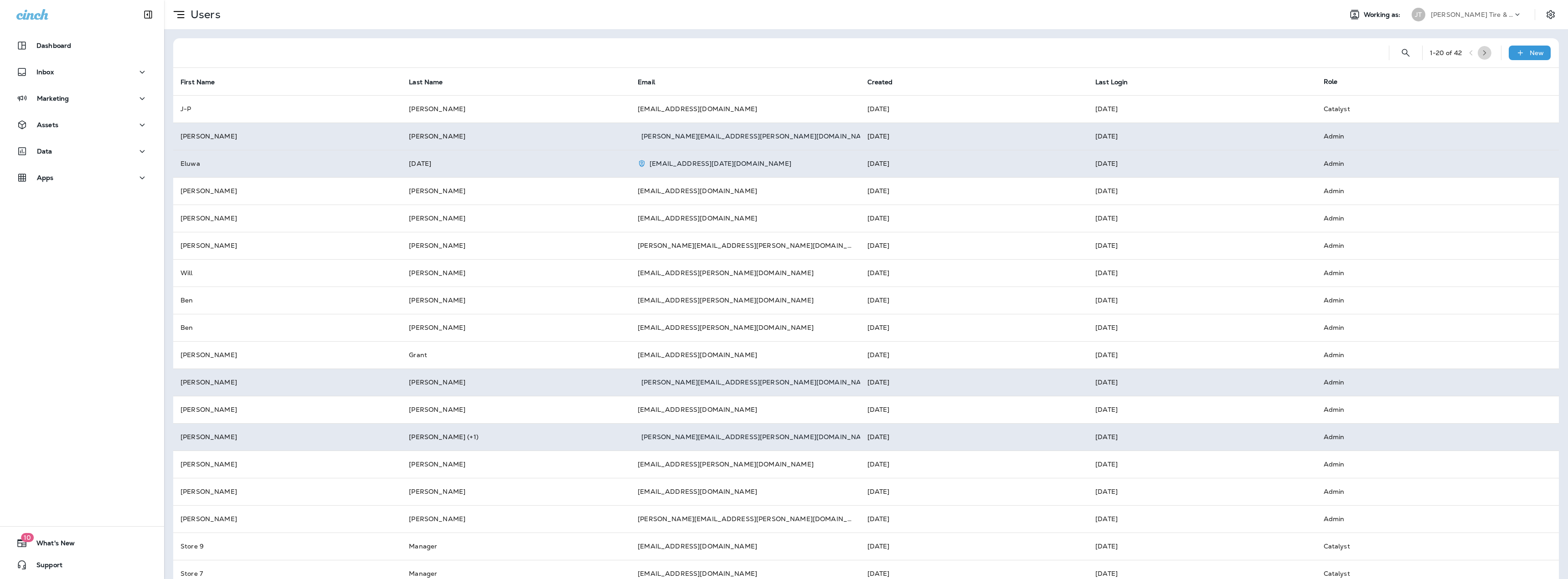
click at [1478, 56] on button "button" at bounding box center [1485, 53] width 14 height 14
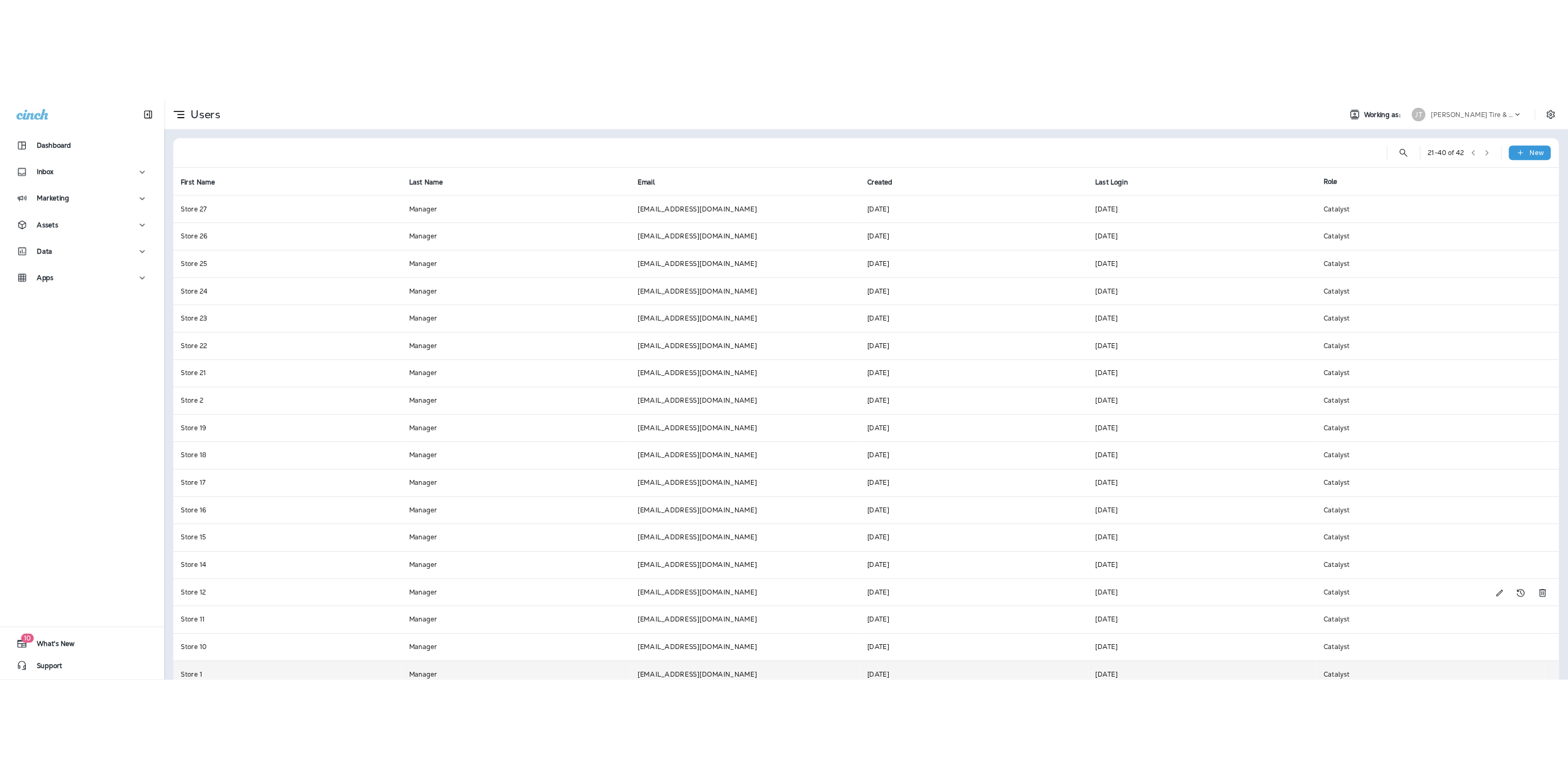
scroll to position [97, 0]
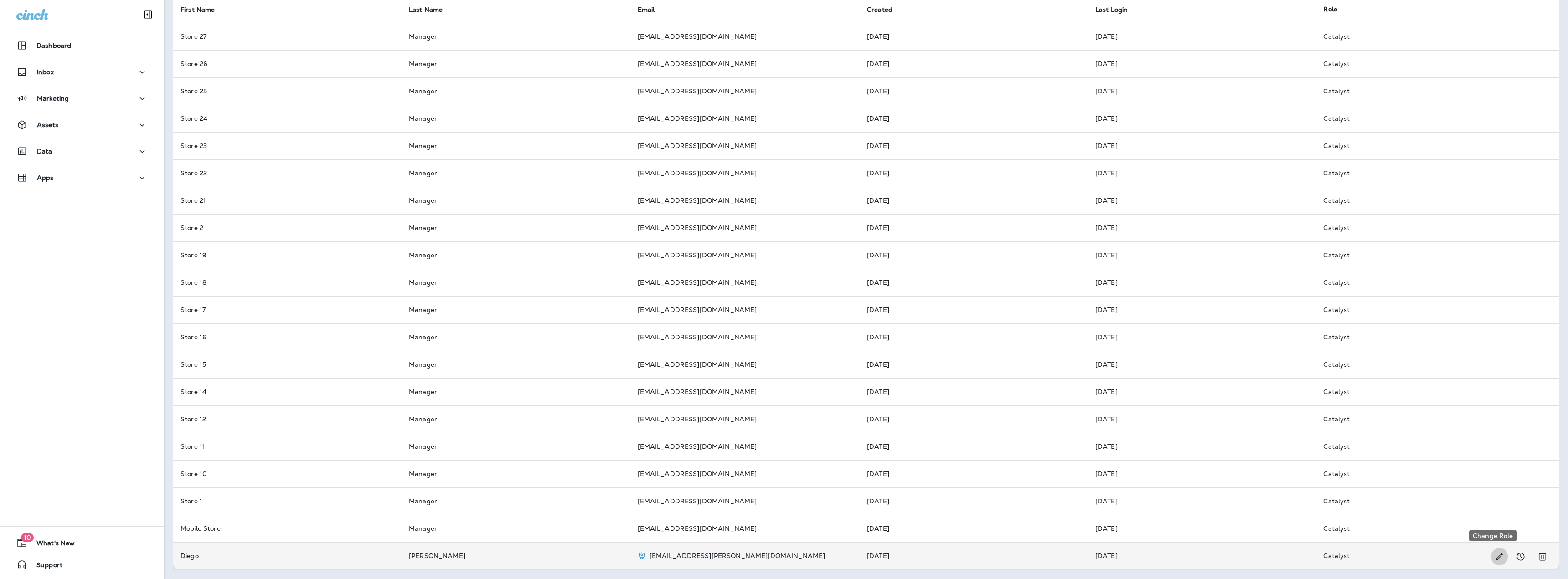
click at [1494, 554] on icon "Change Role" at bounding box center [1499, 556] width 9 height 9
select select "*****"
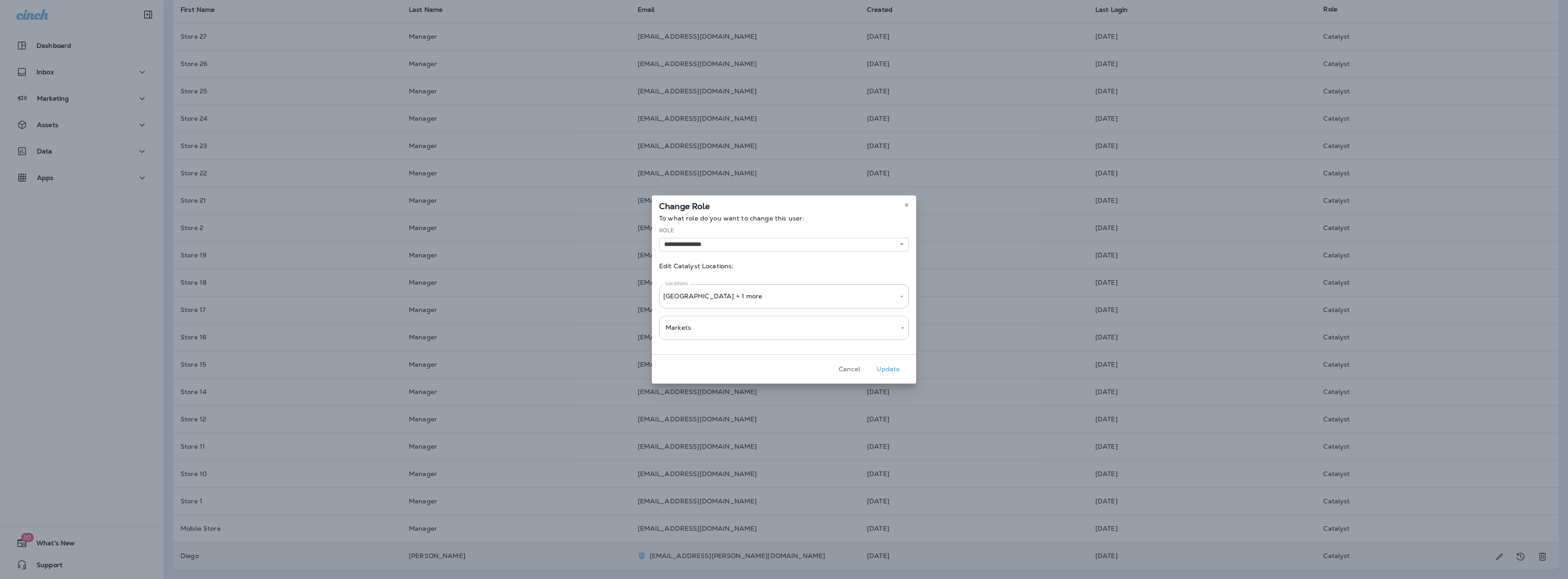
click at [855, 367] on button "Cancel" at bounding box center [849, 369] width 34 height 14
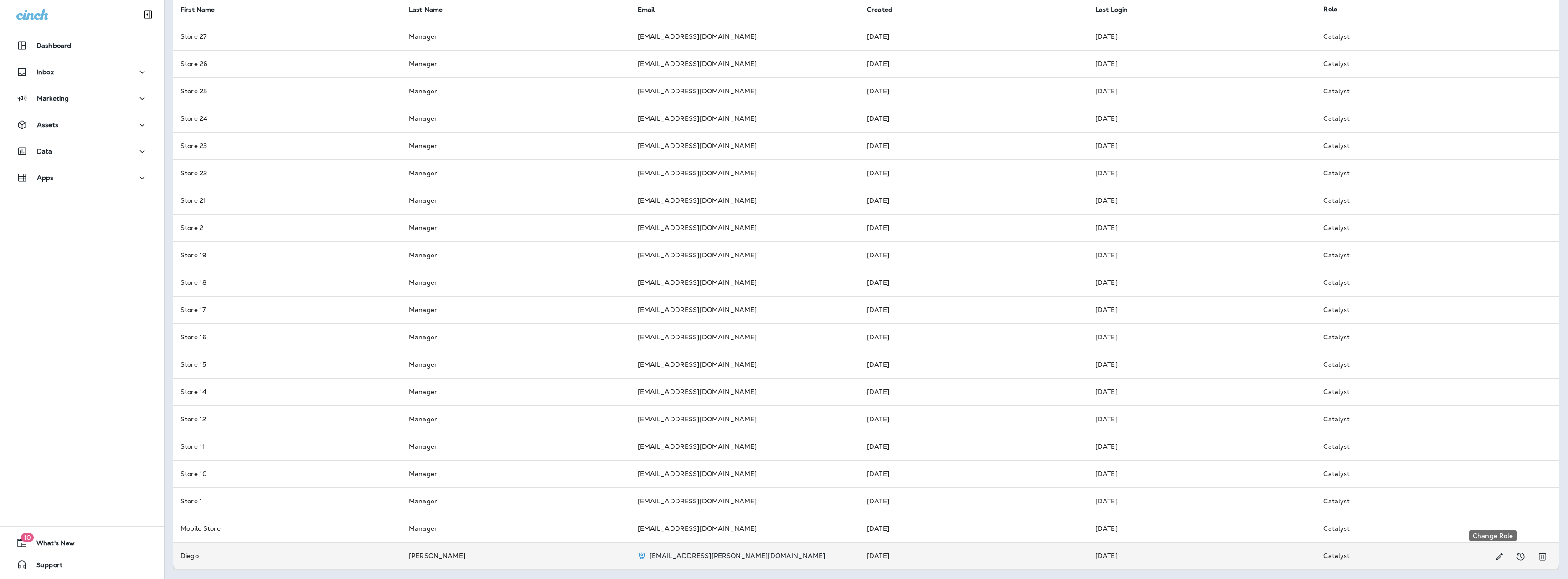
click at [1496, 559] on icon "Change Role" at bounding box center [1499, 556] width 6 height 6
select select "*****"
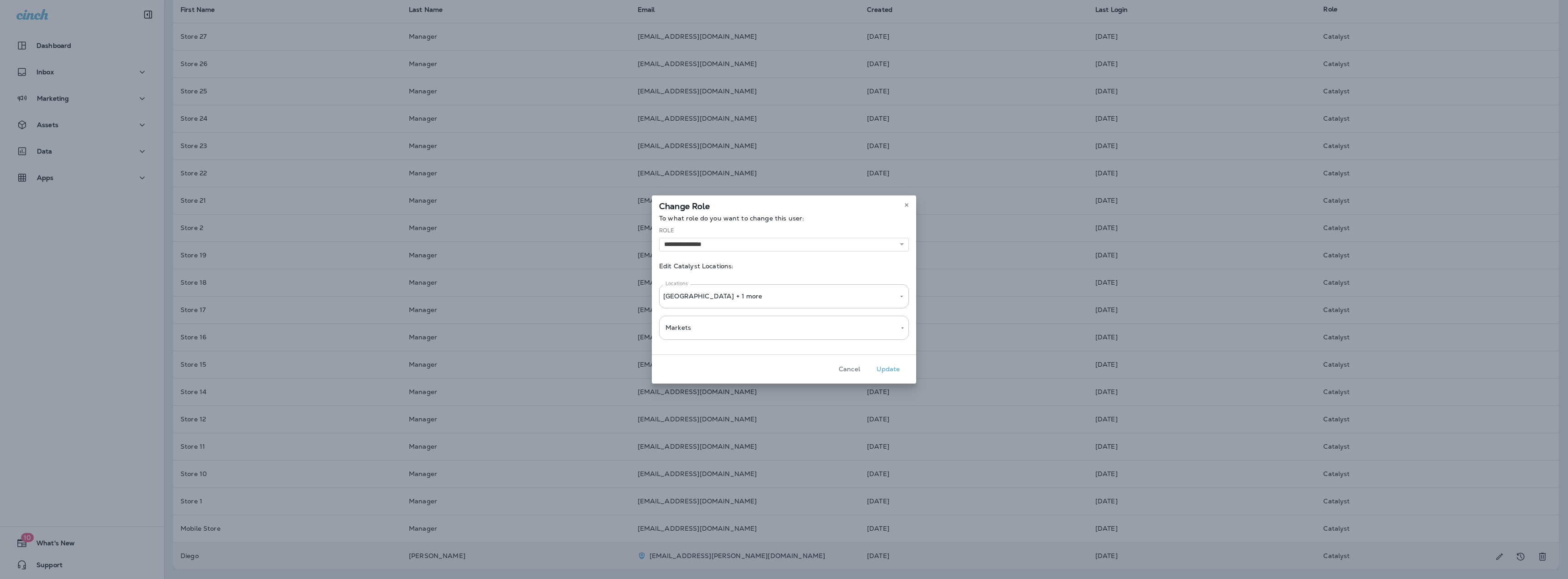
click at [805, 0] on body "Dashboard Inbox Marketing Assets Data 0 Apps 10 What's New Support Users Workin…" at bounding box center [784, 0] width 1568 height 0
click at [797, 304] on div at bounding box center [784, 289] width 1568 height 579
click at [797, 300] on div "[GEOGRAPHIC_DATA] + 1 more Locations" at bounding box center [784, 297] width 250 height 24
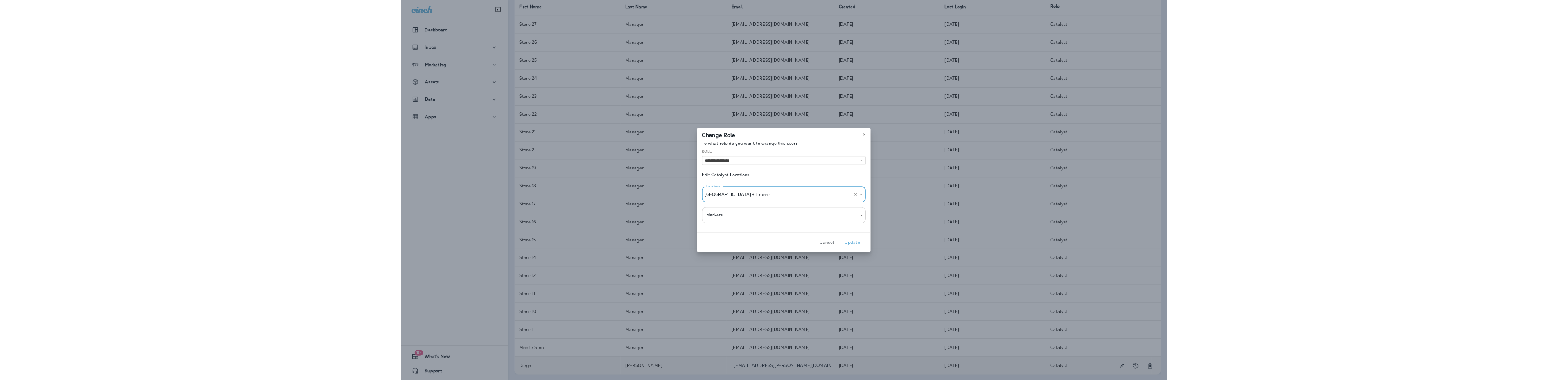
scroll to position [64, 0]
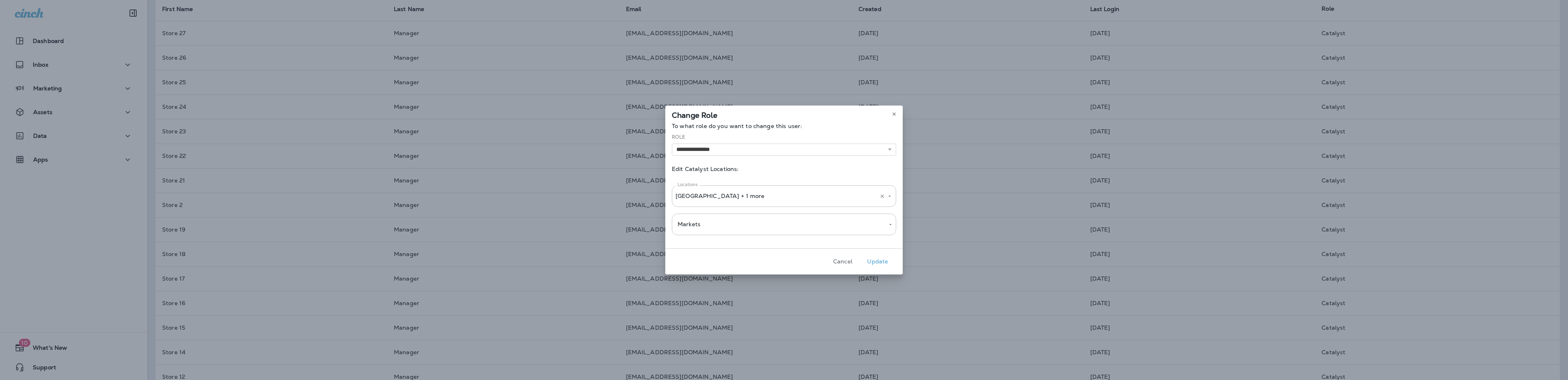
click at [738, 198] on p "[GEOGRAPHIC_DATA] + 1 more" at bounding box center [747, 196] width 143 height 7
click at [757, 195] on p "[GEOGRAPHIC_DATA] + 1 more" at bounding box center [747, 196] width 143 height 7
click at [890, 195] on icon "Open" at bounding box center [889, 196] width 5 height 5
click at [332, 30] on div "**********" at bounding box center [784, 190] width 1568 height 380
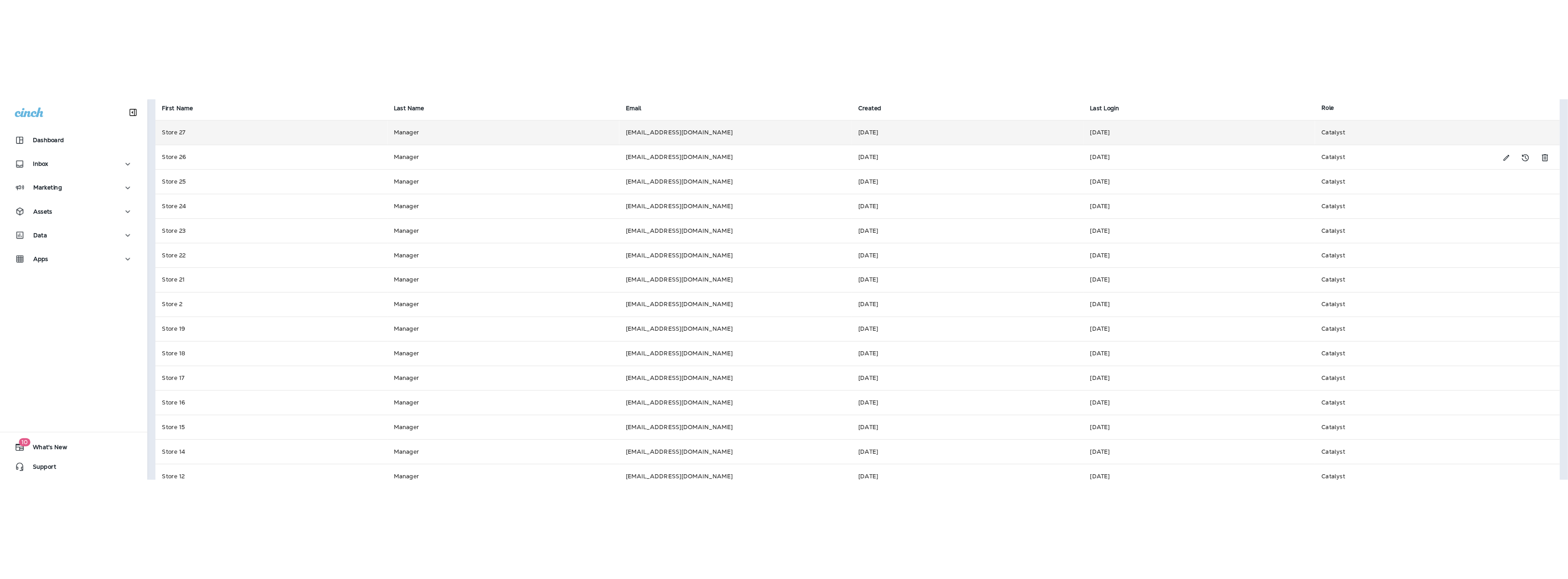
scroll to position [0, 0]
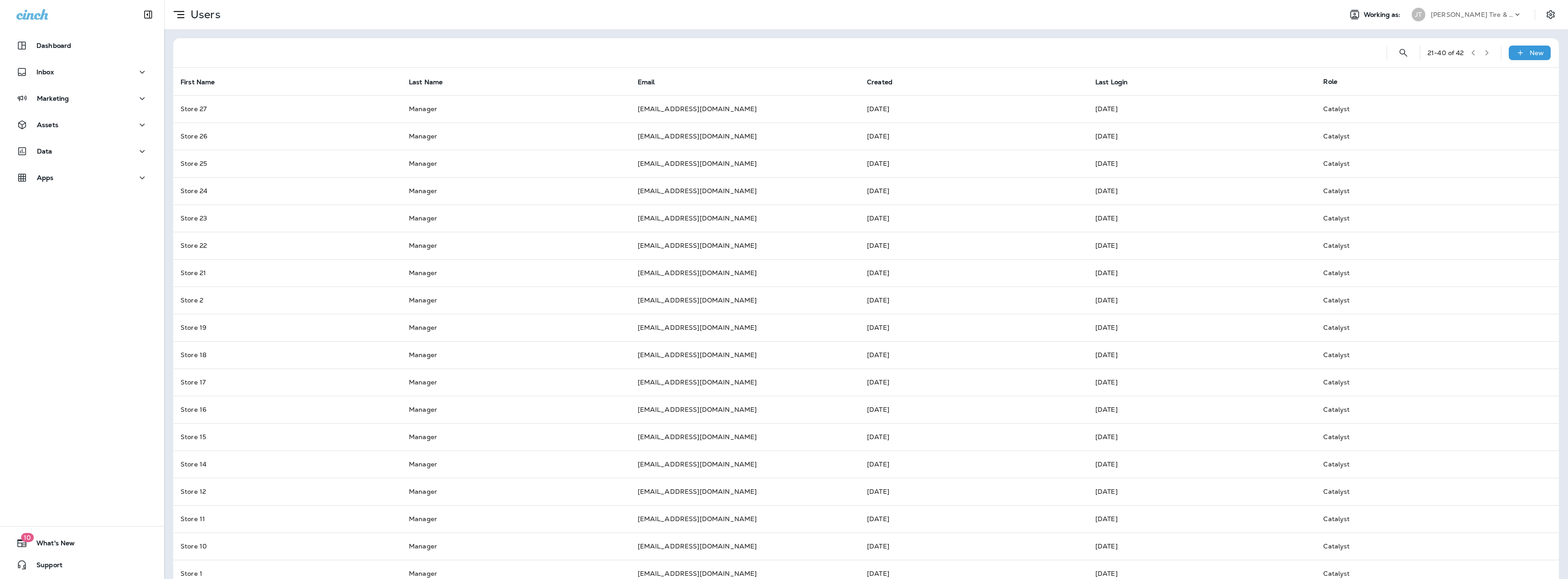
click at [1465, 19] on div "[PERSON_NAME] Tire & Auto" at bounding box center [1471, 14] width 82 height 14
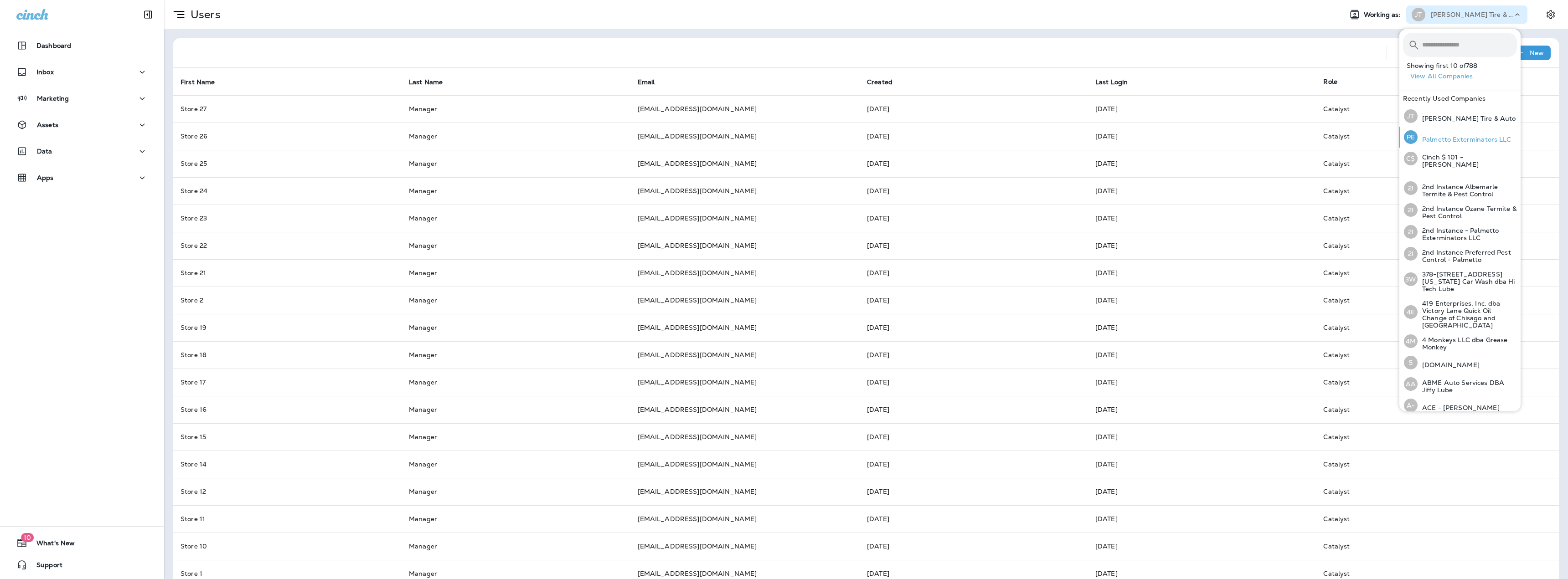
click at [1461, 137] on p "Palmetto Exterminators LLC" at bounding box center [1464, 139] width 94 height 7
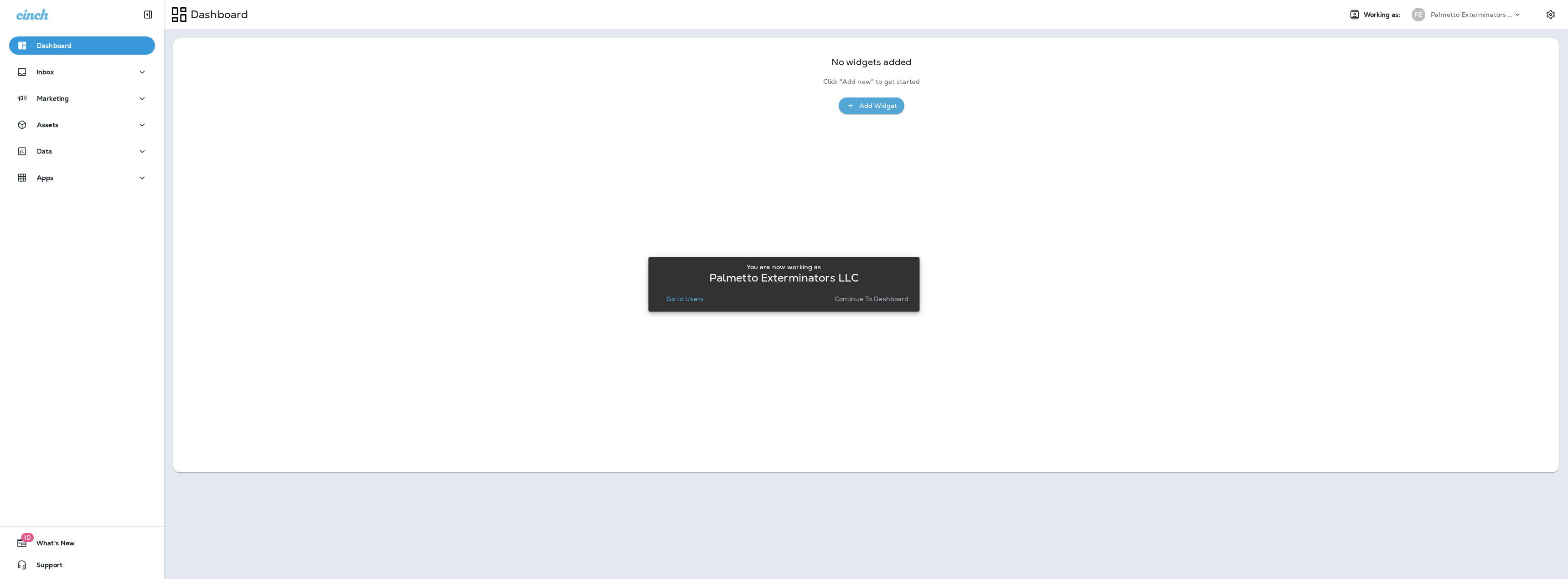
drag, startPoint x: 888, startPoint y: 299, endPoint x: 747, endPoint y: 263, distance: 145.5
click at [888, 299] on p "Continue to Dashboard" at bounding box center [872, 299] width 75 height 7
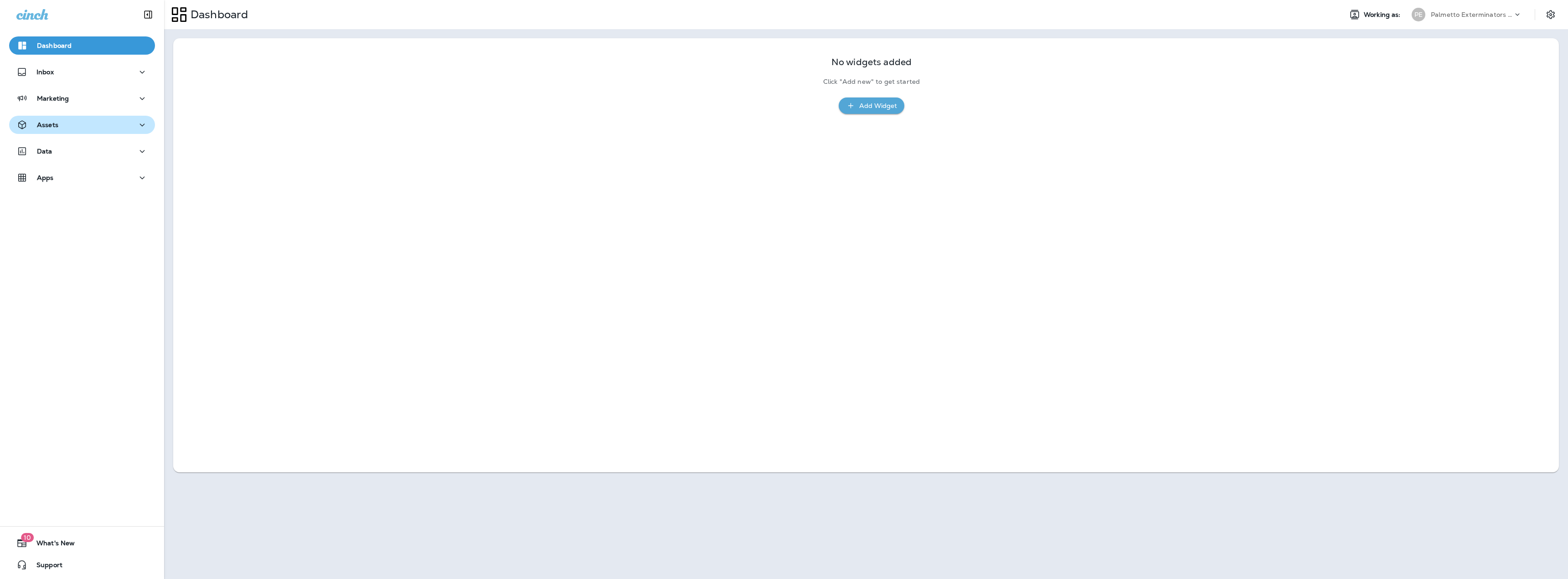
click at [44, 125] on p "Assets" at bounding box center [47, 125] width 22 height 7
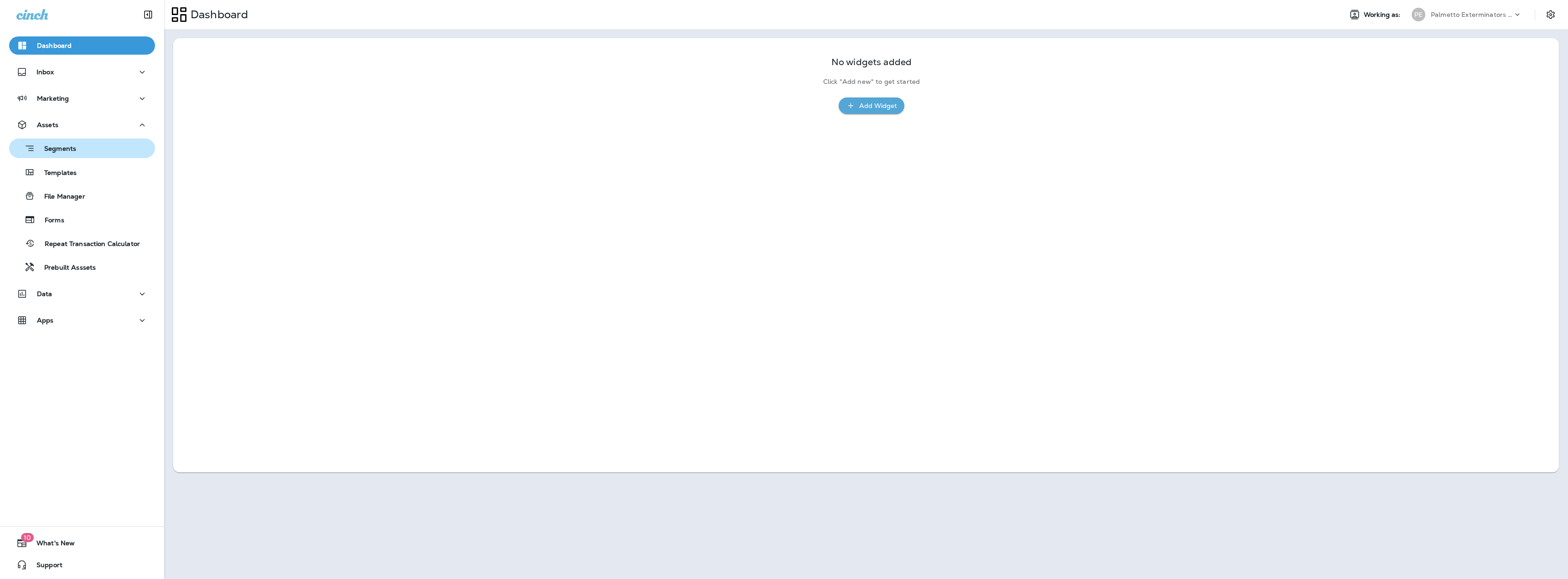
click at [56, 152] on p "Segments" at bounding box center [56, 149] width 41 height 9
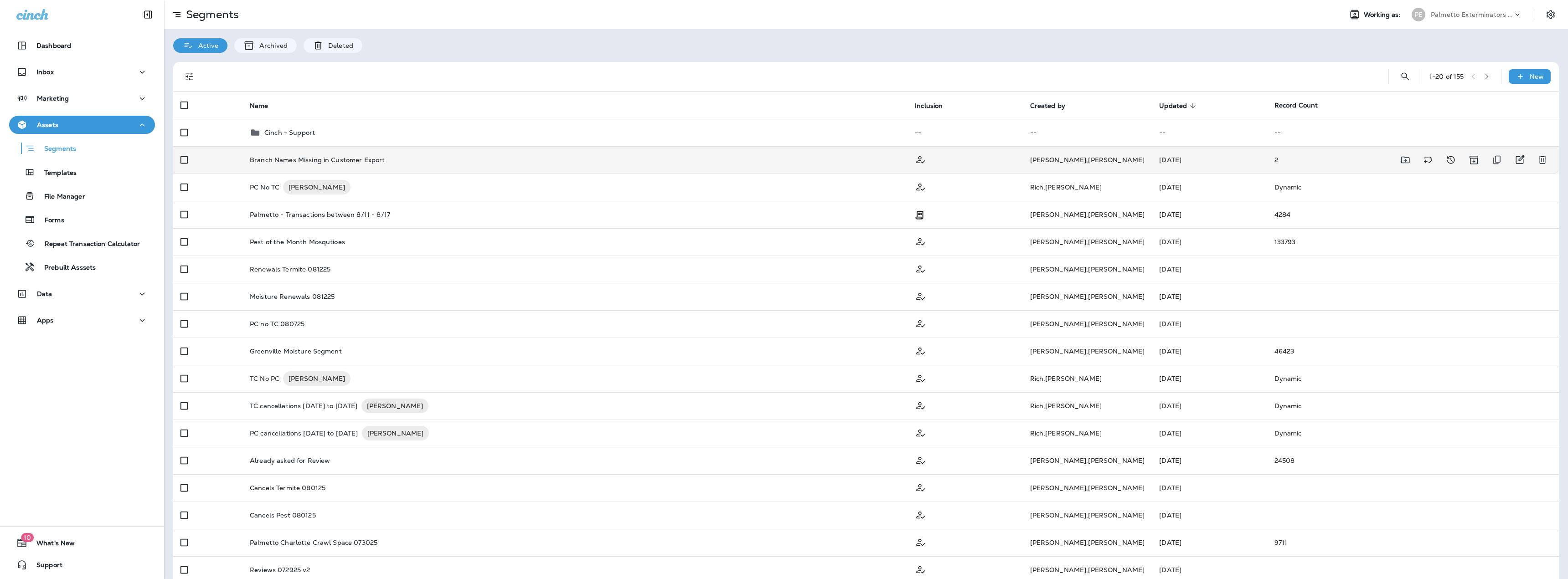
click at [335, 161] on p "Branch Names Missing in Customer Export" at bounding box center [317, 160] width 135 height 7
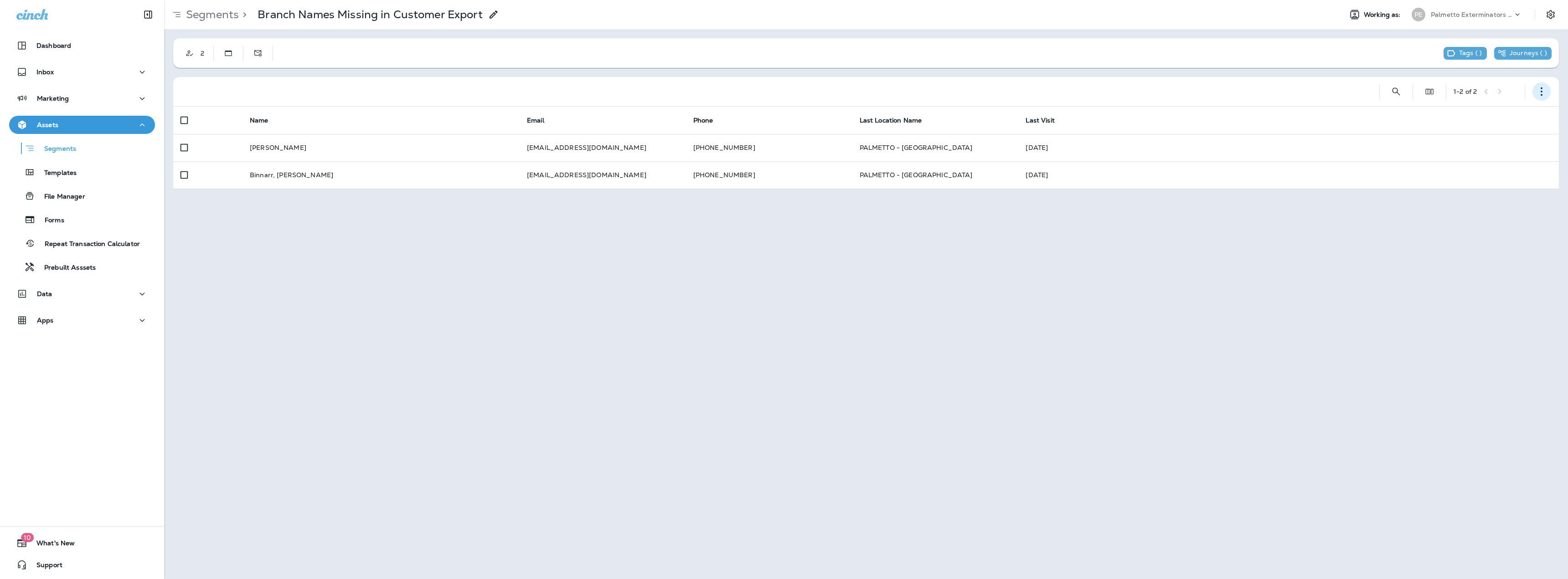
click at [1542, 86] on button "button" at bounding box center [1541, 91] width 18 height 18
click at [1481, 165] on button "Export Customers" at bounding box center [1495, 159] width 109 height 22
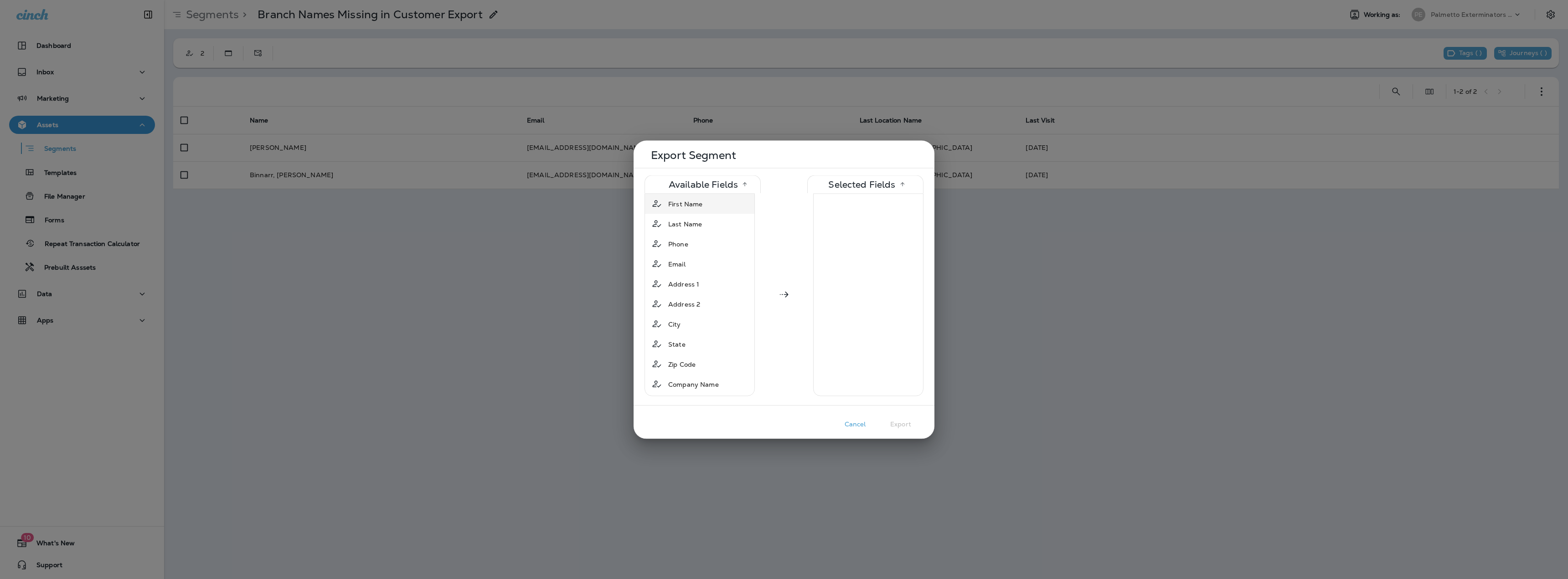
click at [694, 209] on div "First Name" at bounding box center [685, 204] width 41 height 16
click at [694, 209] on div "Last Name" at bounding box center [685, 204] width 41 height 16
click at [711, 353] on span "Last Location Name" at bounding box center [699, 353] width 62 height 9
click at [899, 422] on button "Export" at bounding box center [900, 423] width 45 height 14
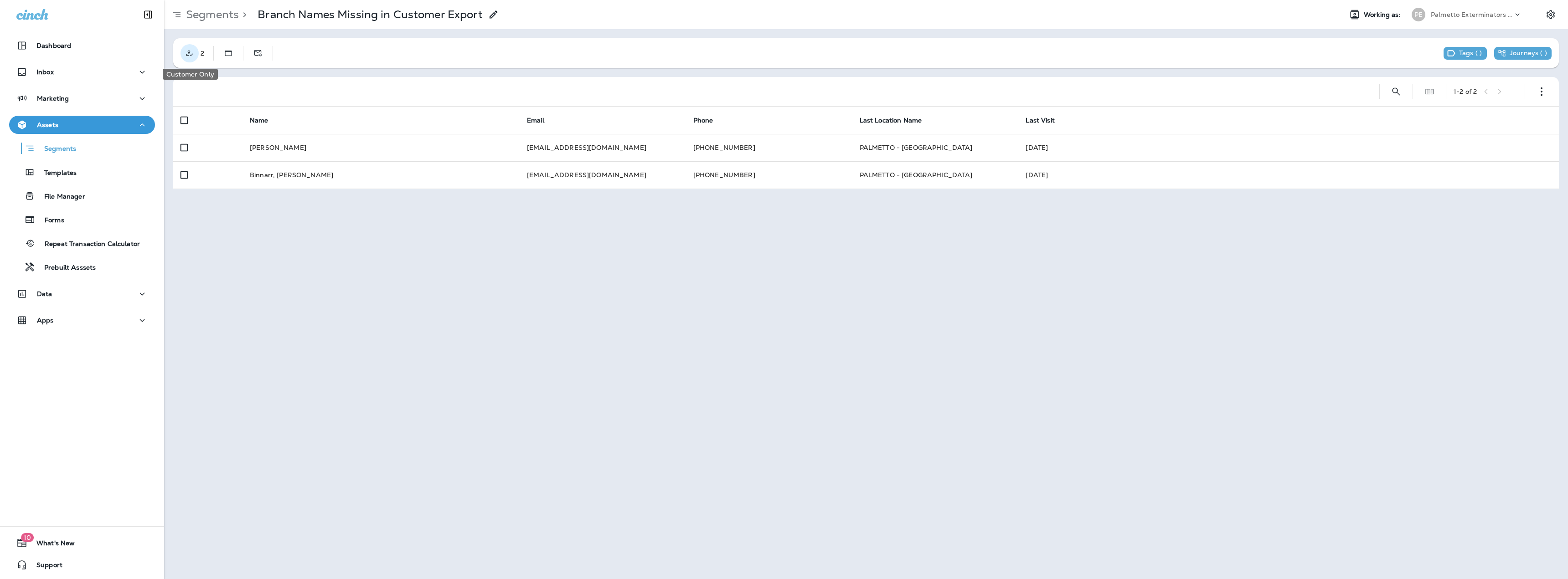
click at [189, 49] on icon "Customer Only" at bounding box center [189, 53] width 9 height 9
click at [1540, 93] on icon "button" at bounding box center [1541, 91] width 9 height 9
click at [890, 147] on td "PALMETTO - [GEOGRAPHIC_DATA]" at bounding box center [935, 148] width 166 height 27
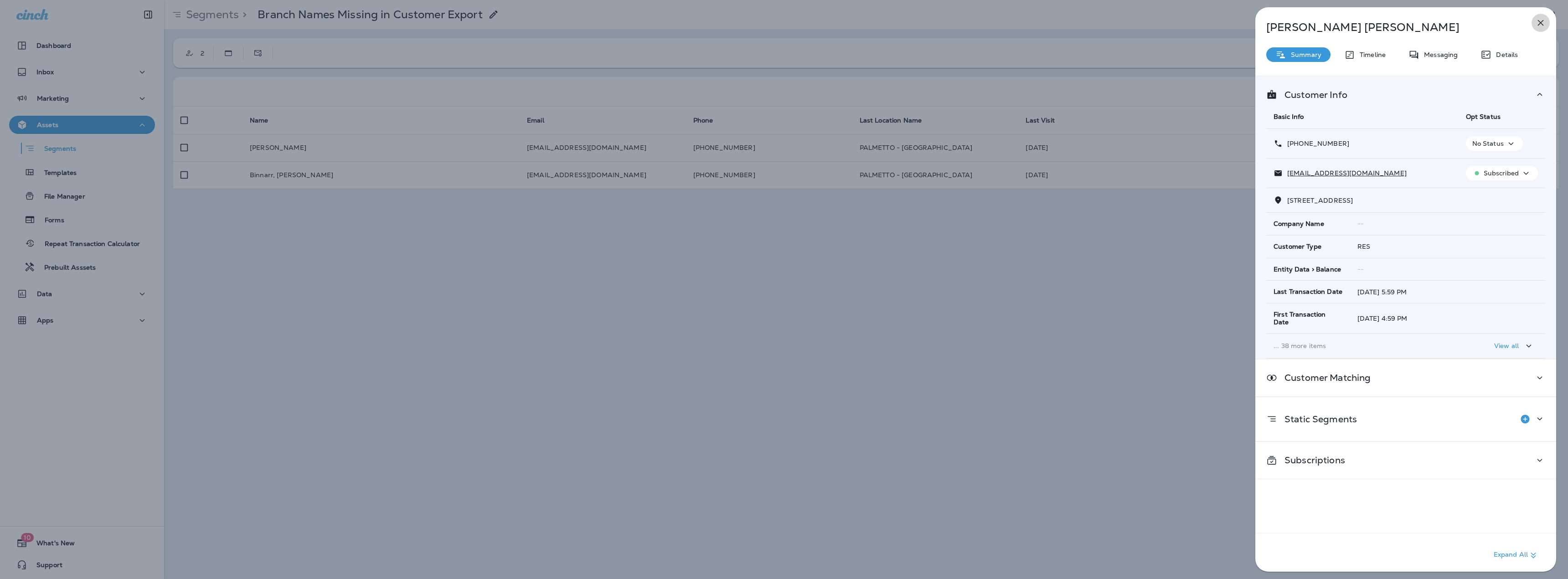
click at [1540, 24] on icon "button" at bounding box center [1540, 23] width 11 height 11
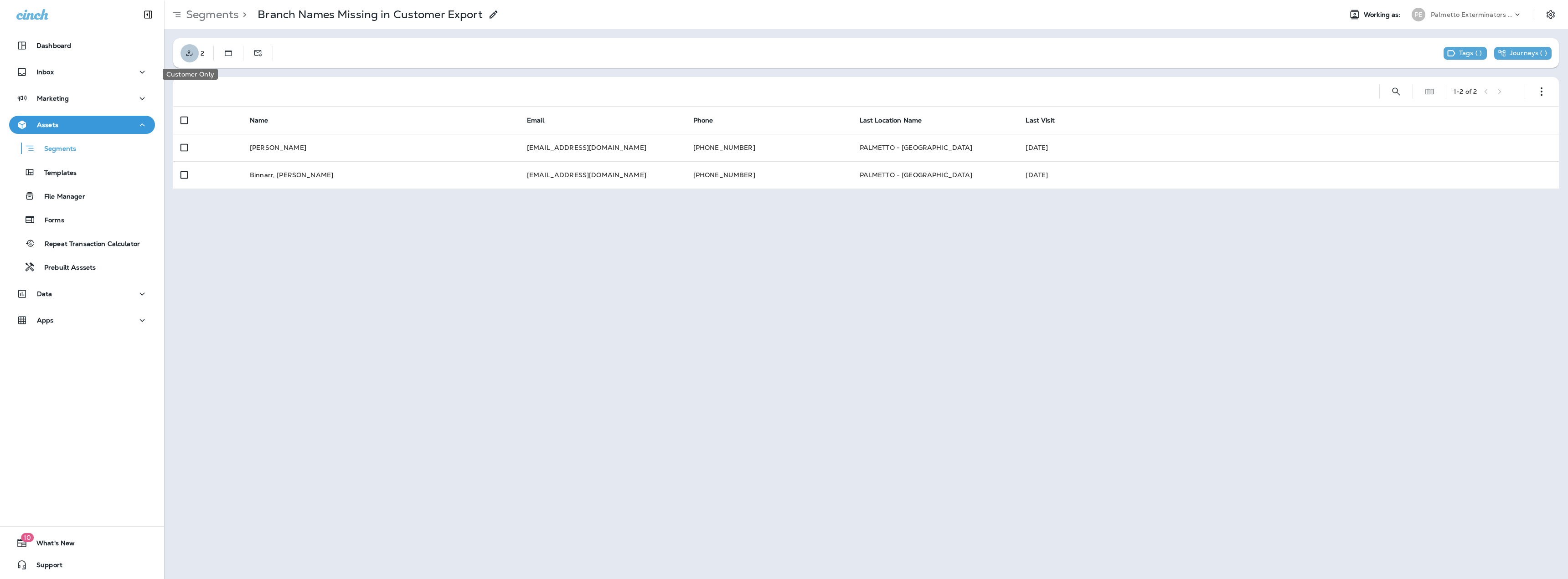
click at [191, 51] on icon "Customer Only" at bounding box center [189, 53] width 9 height 9
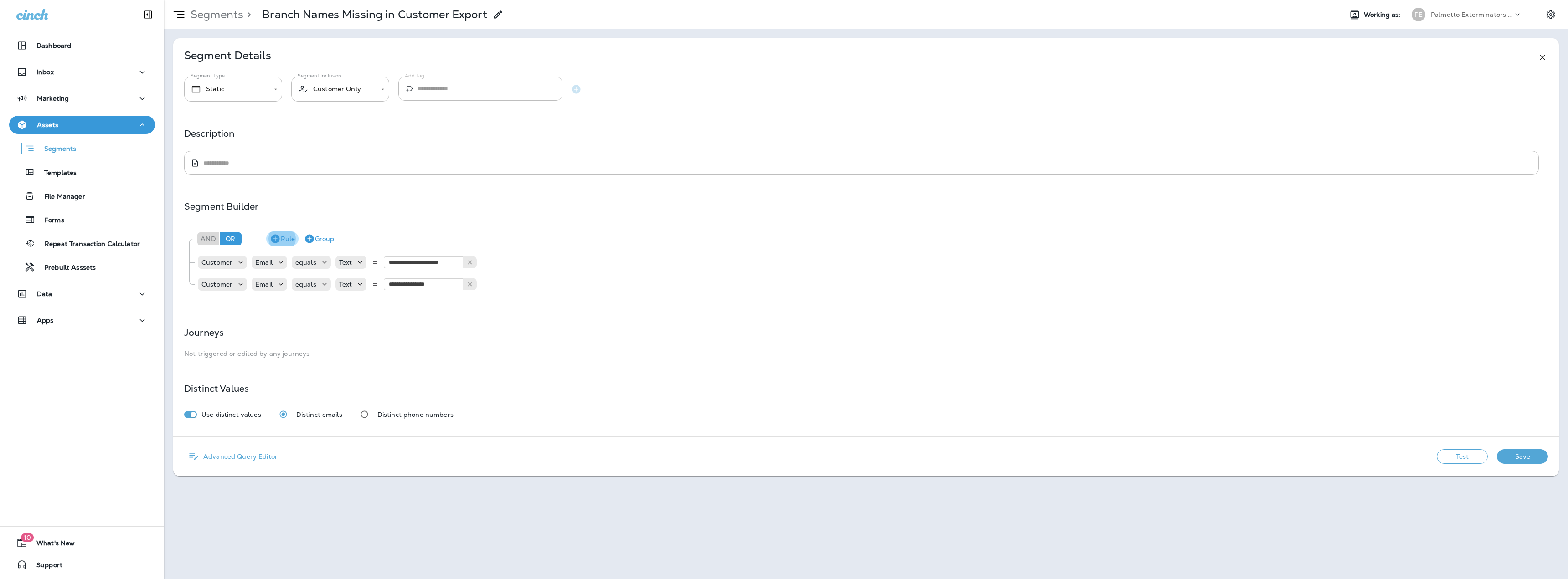
click at [285, 239] on button "Rule" at bounding box center [283, 239] width 33 height 15
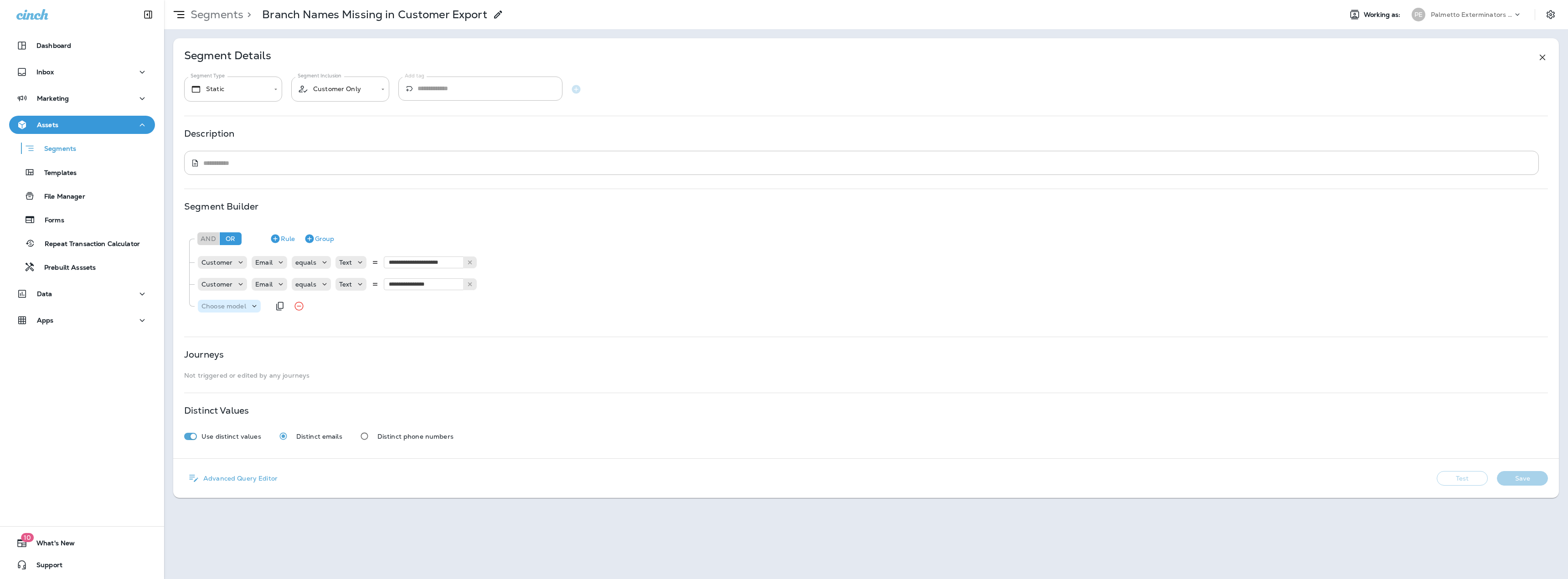
click at [241, 304] on p "Choose model" at bounding box center [224, 306] width 45 height 7
click at [236, 329] on p "Customer" at bounding box center [220, 328] width 35 height 7
click at [279, 307] on p "Choose field" at bounding box center [274, 306] width 39 height 7
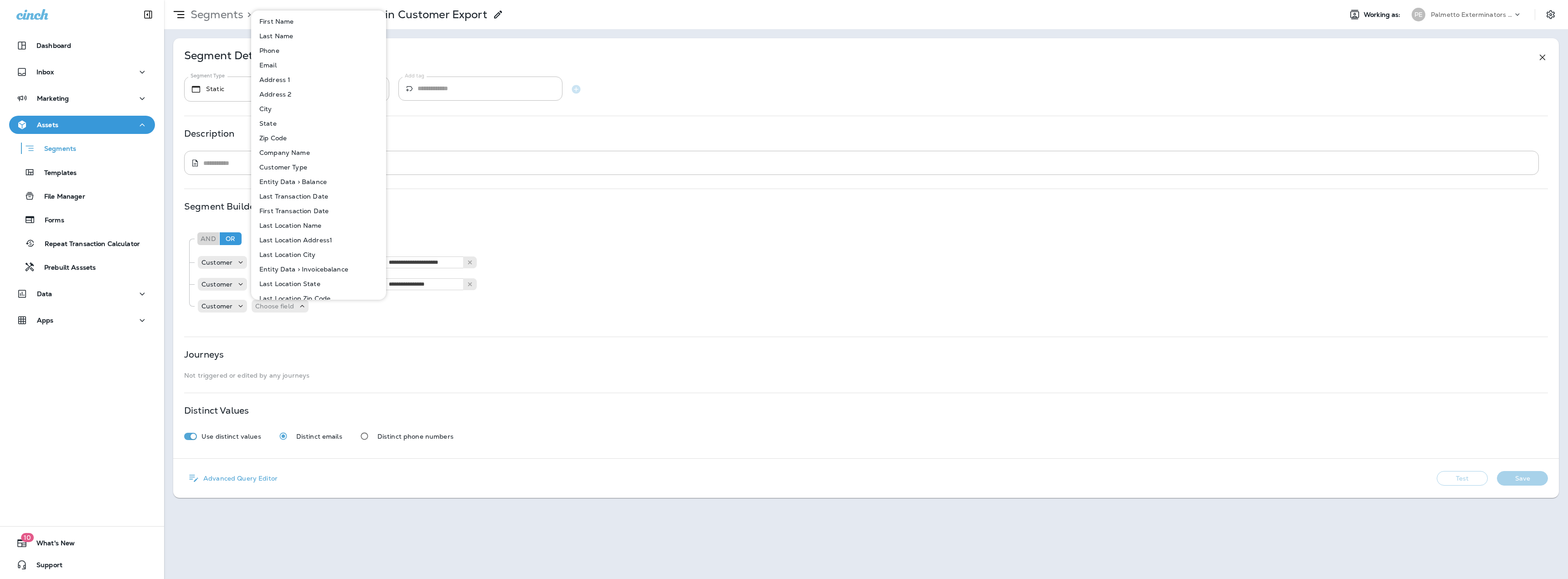
click at [285, 23] on p "First Name" at bounding box center [274, 21] width 38 height 7
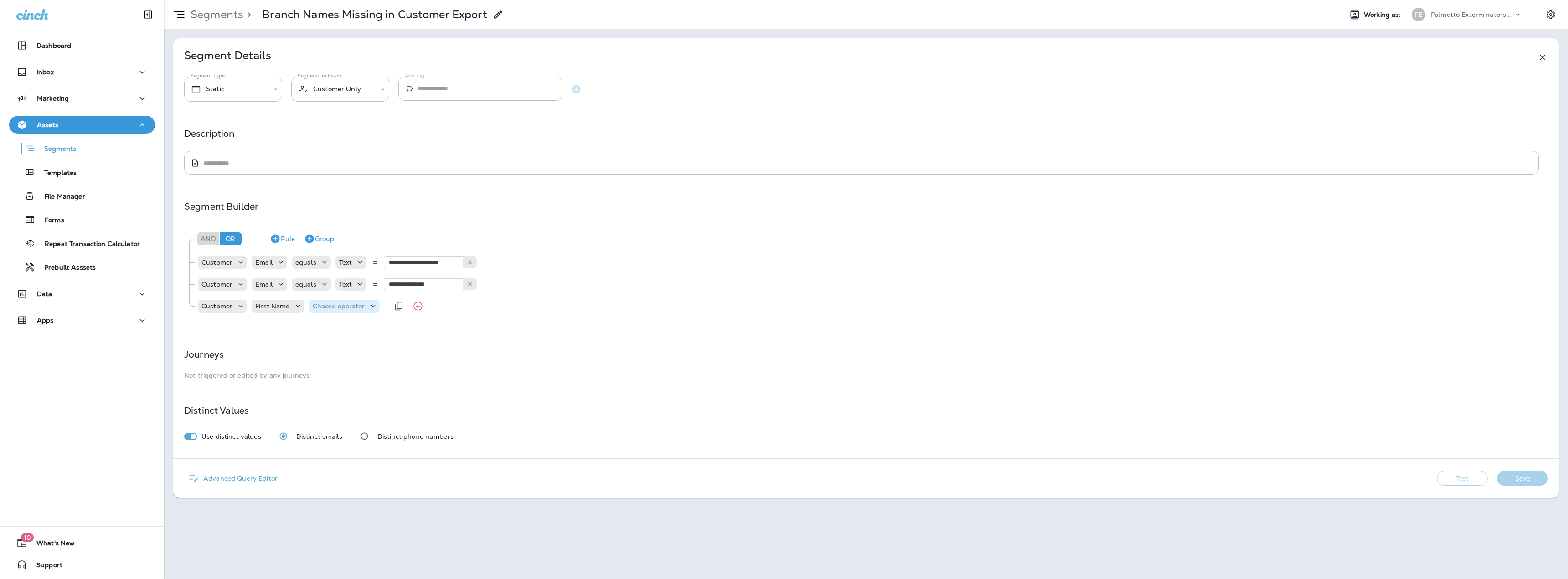
click at [336, 305] on p "Choose operator" at bounding box center [338, 306] width 52 height 7
click at [344, 328] on p "begins with" at bounding box center [333, 328] width 41 height 7
click at [405, 309] on p "Choose query type" at bounding box center [402, 306] width 60 height 7
click at [389, 323] on button "Text" at bounding box center [393, 329] width 52 height 15
click at [441, 308] on input "text" at bounding box center [462, 305] width 91 height 12
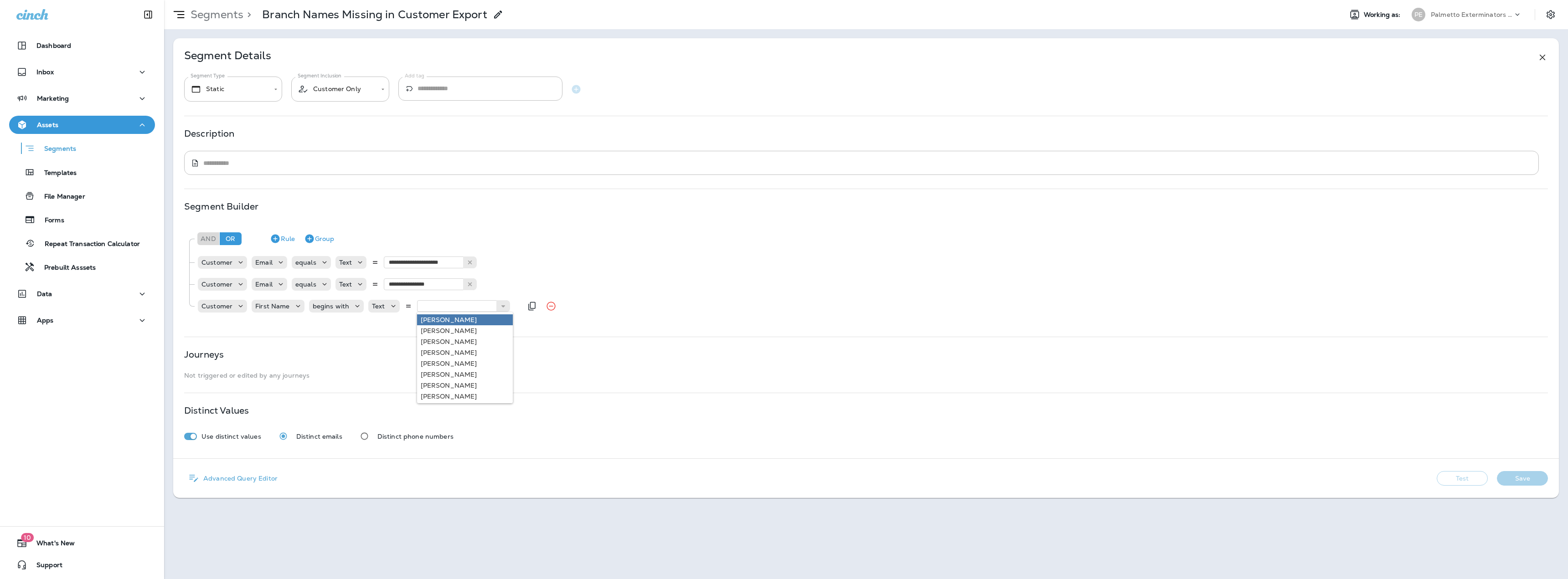
type input "****"
click at [430, 318] on div "**********" at bounding box center [866, 272] width 1363 height 95
click at [1526, 479] on button "Save" at bounding box center [1522, 478] width 51 height 15
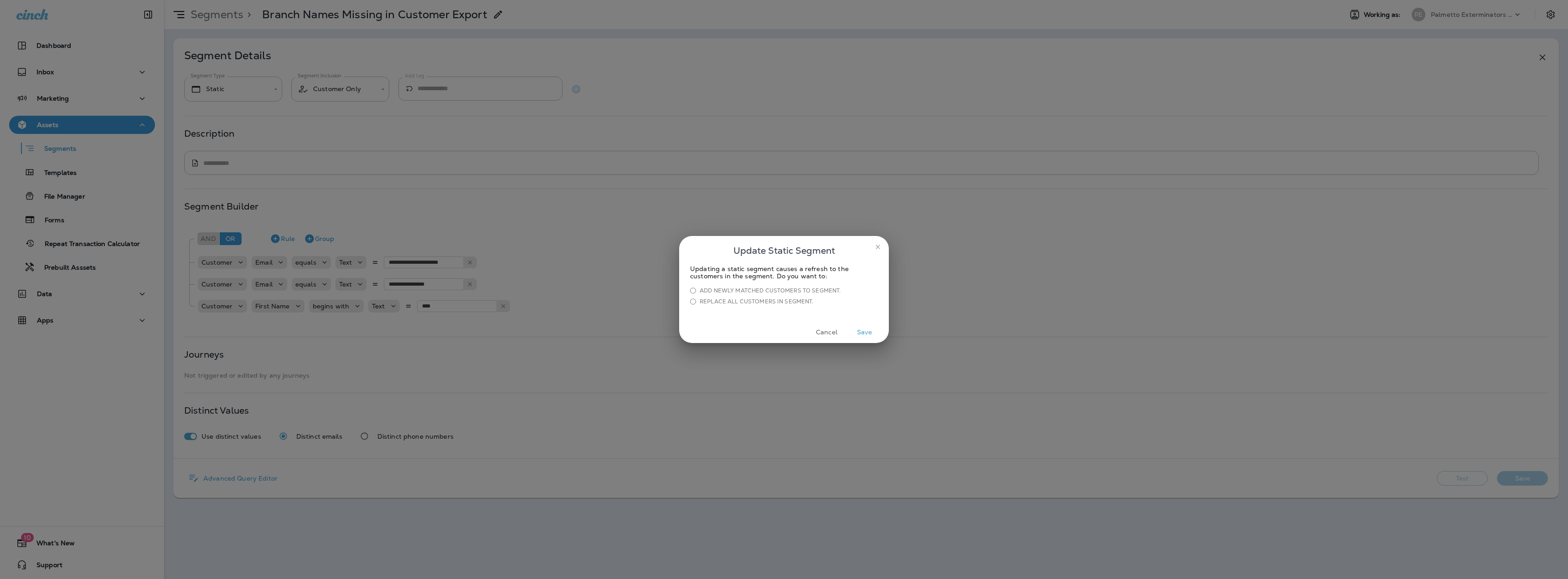
click at [867, 333] on button "Save" at bounding box center [864, 332] width 34 height 14
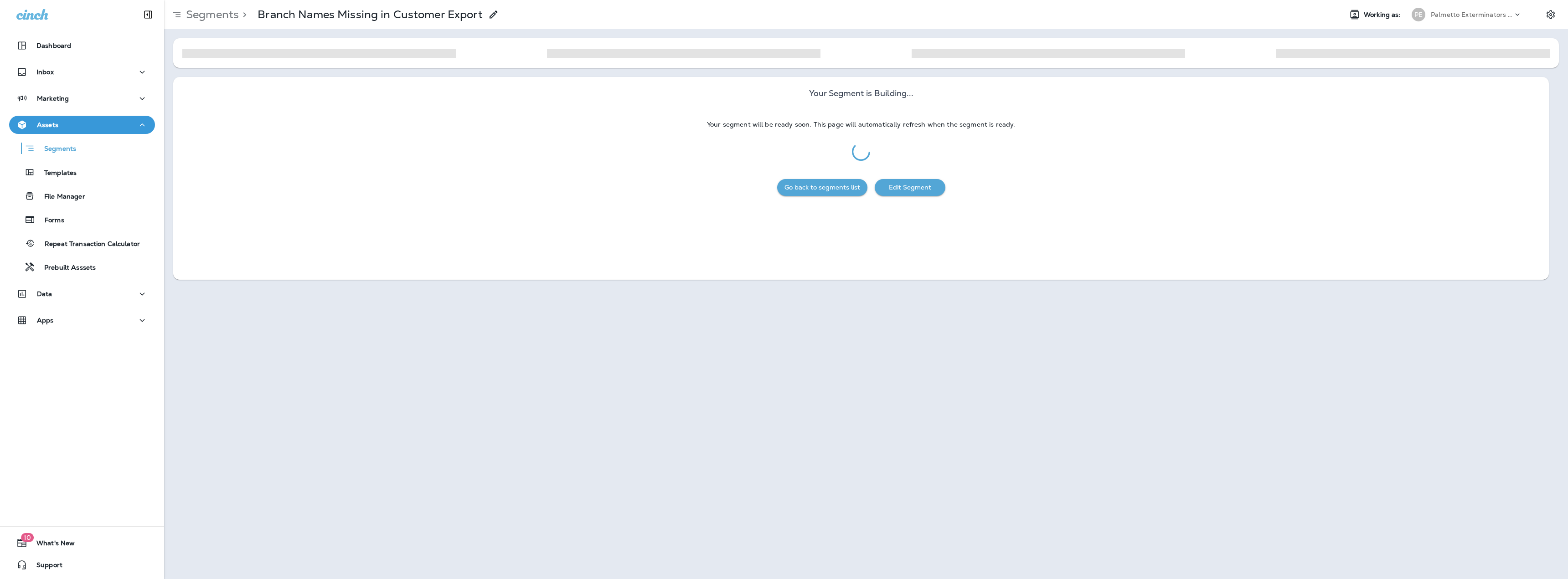
click at [829, 190] on button "Go back to segments list" at bounding box center [822, 187] width 90 height 17
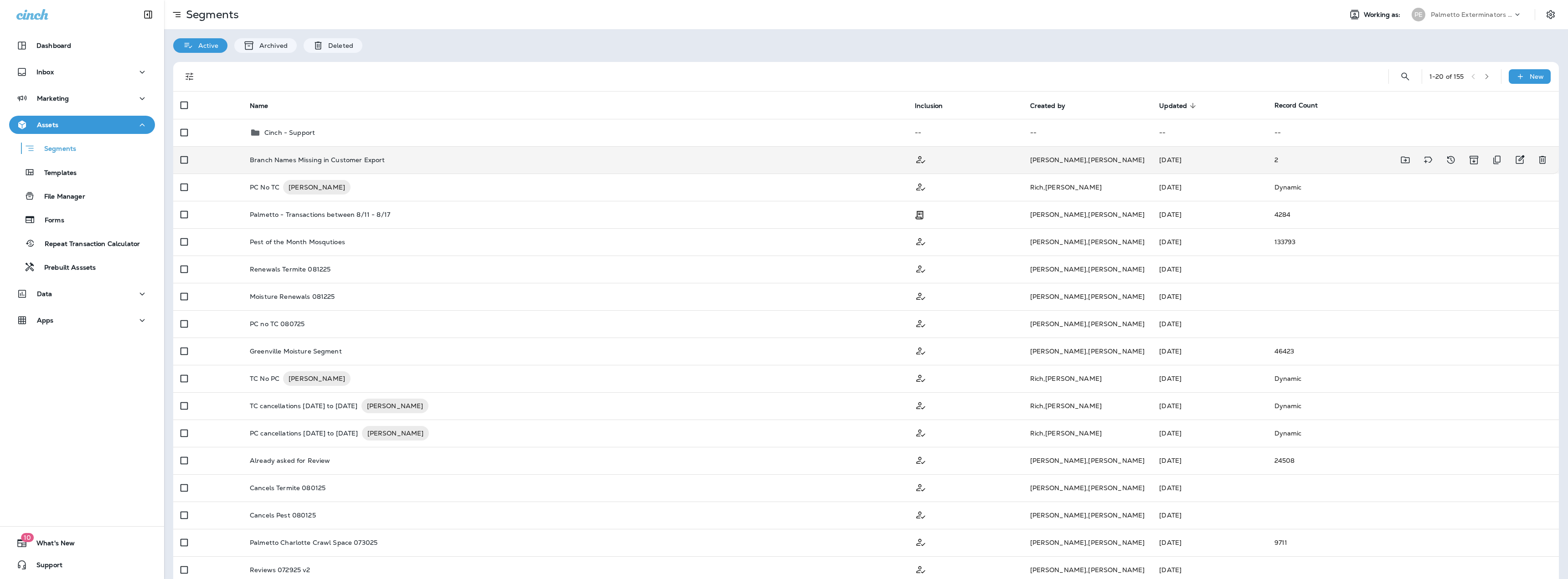
click at [373, 160] on p "Branch Names Missing in Customer Export" at bounding box center [317, 160] width 135 height 7
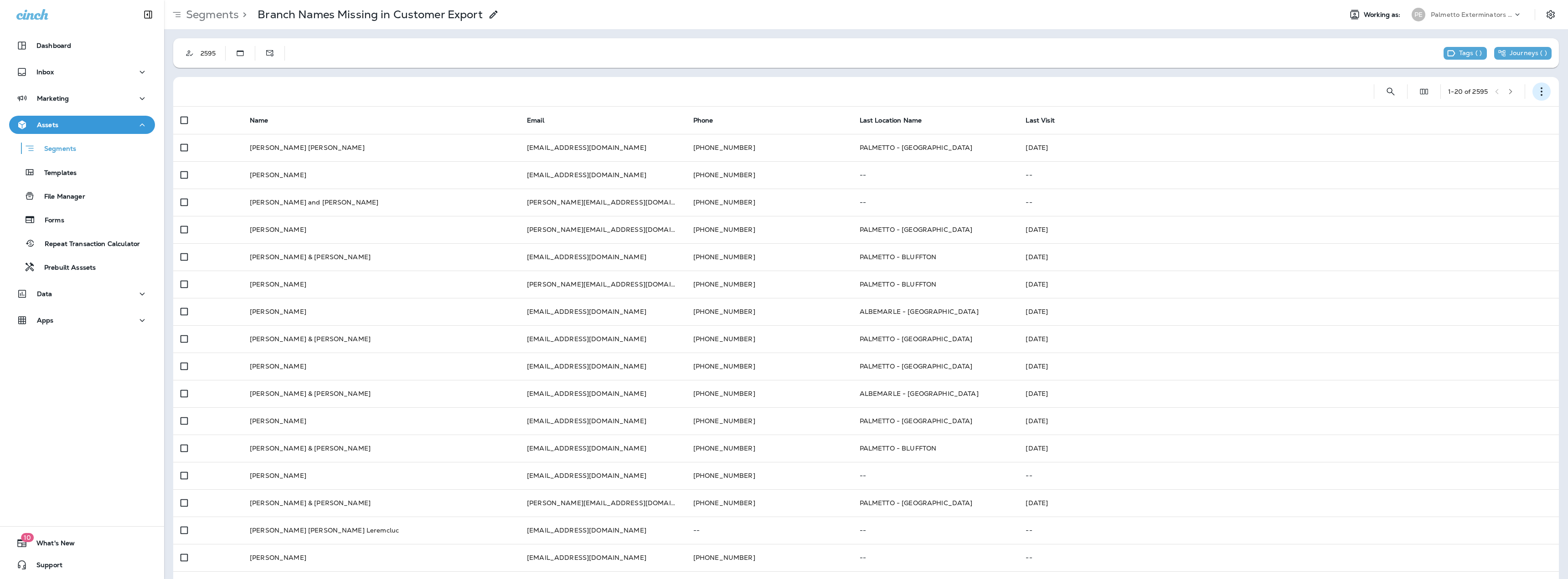
click at [1537, 90] on icon "button" at bounding box center [1541, 91] width 9 height 9
click at [1487, 160] on p "Export Customers" at bounding box center [1481, 158] width 60 height 7
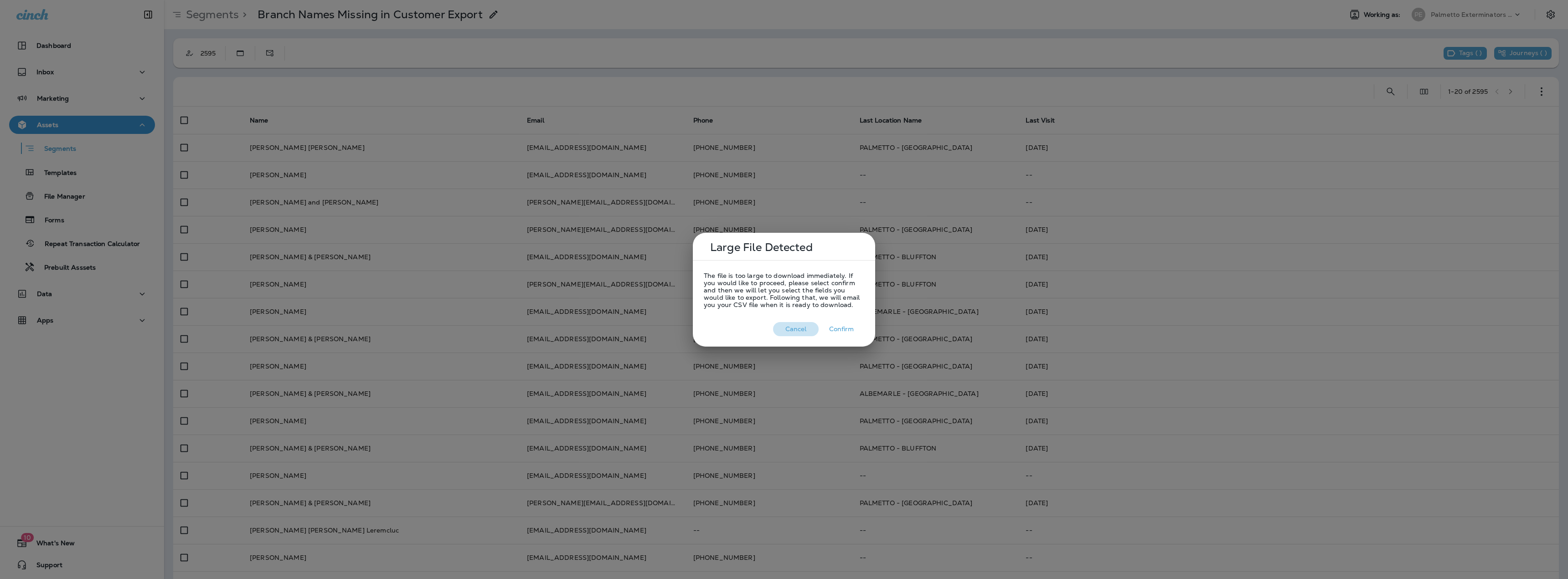
click at [791, 326] on button "Cancel" at bounding box center [796, 329] width 45 height 14
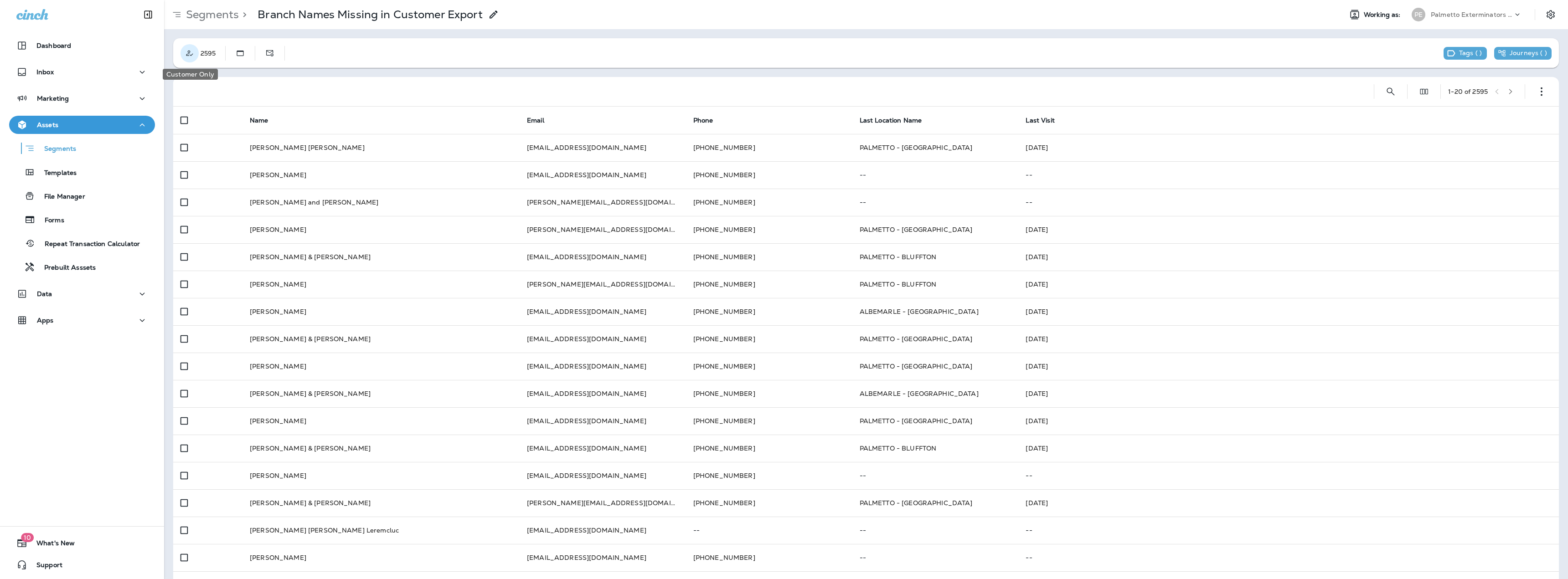
click at [191, 52] on icon "Customer Only" at bounding box center [189, 53] width 9 height 9
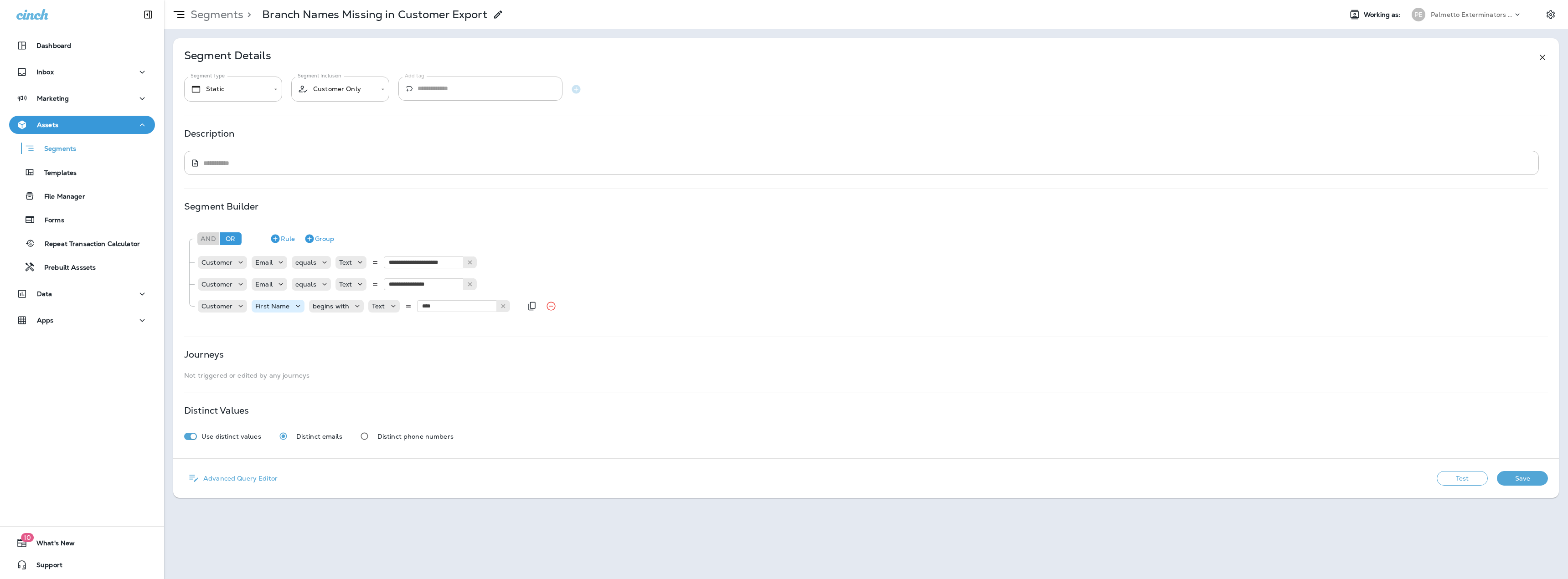
click at [285, 308] on p "First Name" at bounding box center [272, 306] width 34 height 7
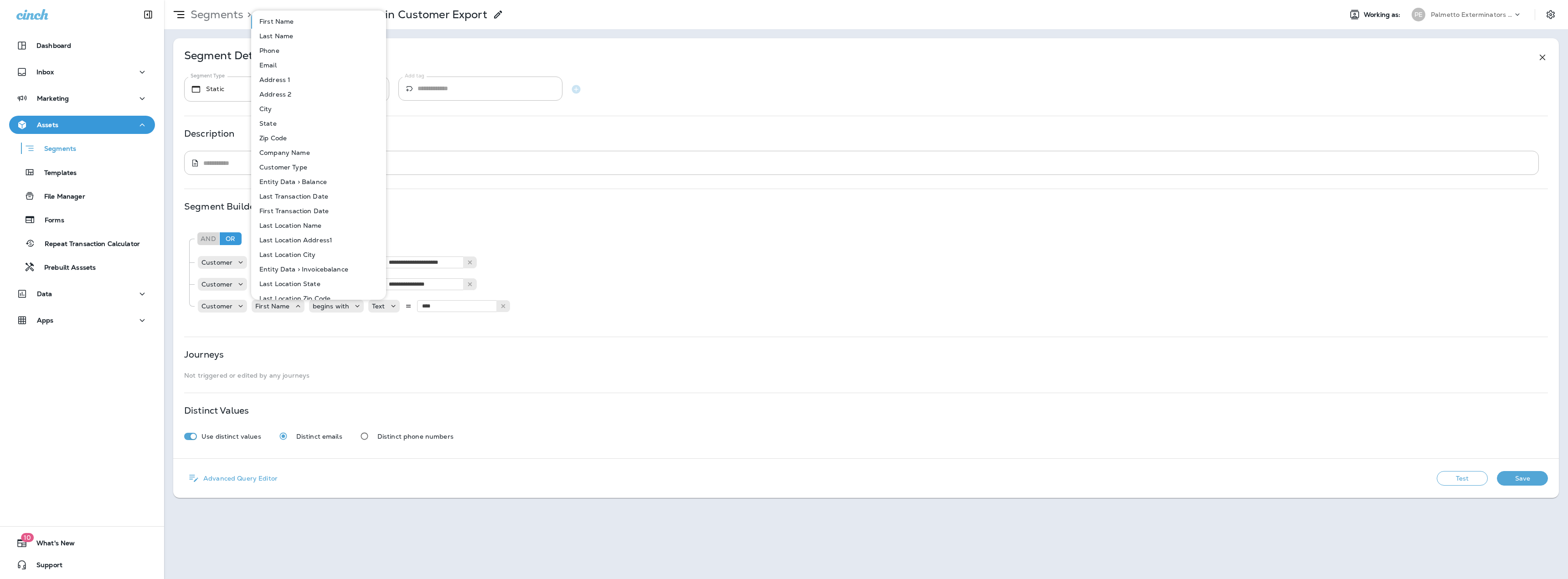
click at [278, 37] on p "Last Name" at bounding box center [274, 36] width 37 height 7
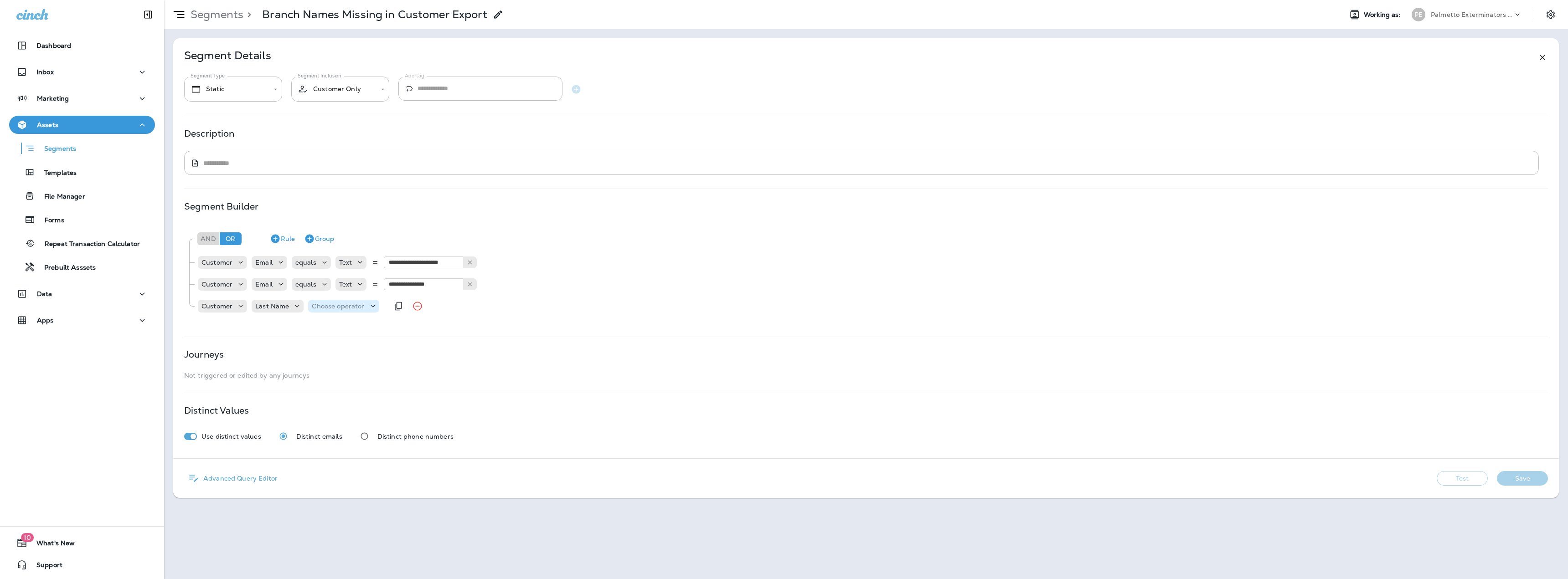
click at [327, 307] on p "Choose operator" at bounding box center [337, 306] width 52 height 7
click at [335, 328] on p "begins with" at bounding box center [332, 328] width 41 height 7
click at [394, 304] on p "Choose query type" at bounding box center [401, 306] width 60 height 7
click at [394, 326] on button "Text" at bounding box center [392, 329] width 52 height 15
click at [430, 307] on input "text" at bounding box center [462, 305] width 91 height 12
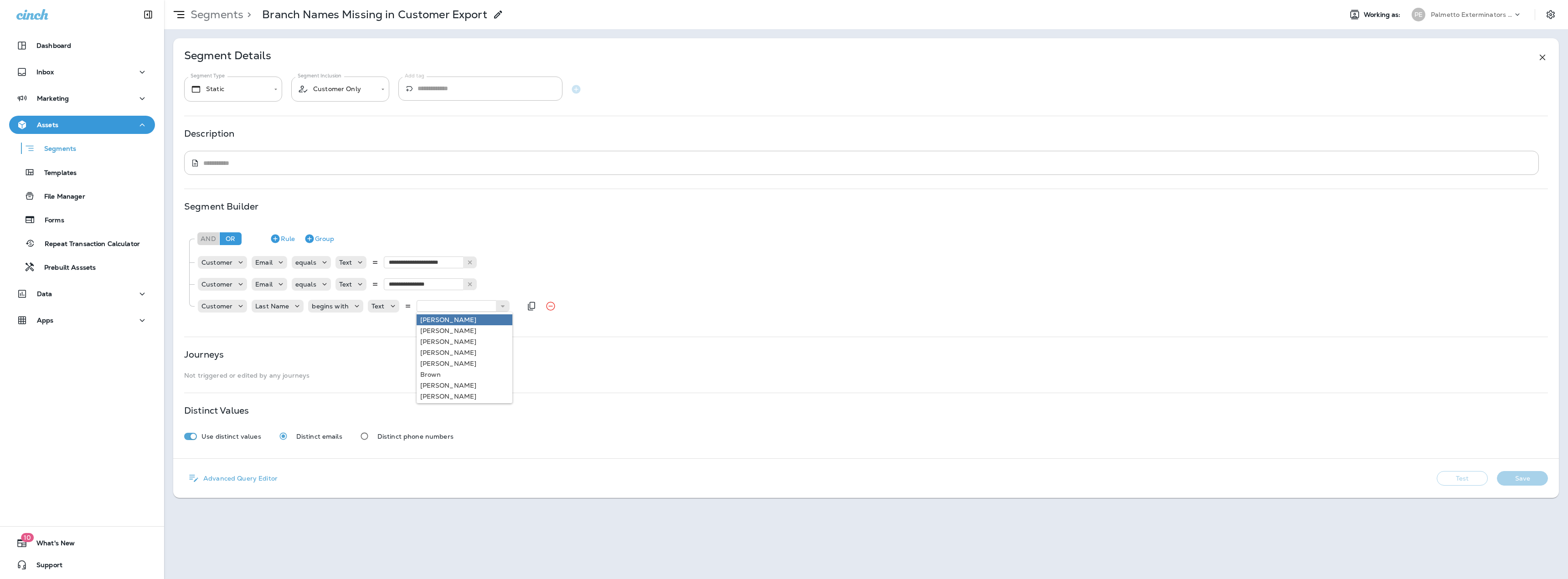
type input "*****"
click at [431, 320] on div "**********" at bounding box center [866, 273] width 1363 height 100
click at [1510, 480] on button "Save" at bounding box center [1522, 478] width 51 height 15
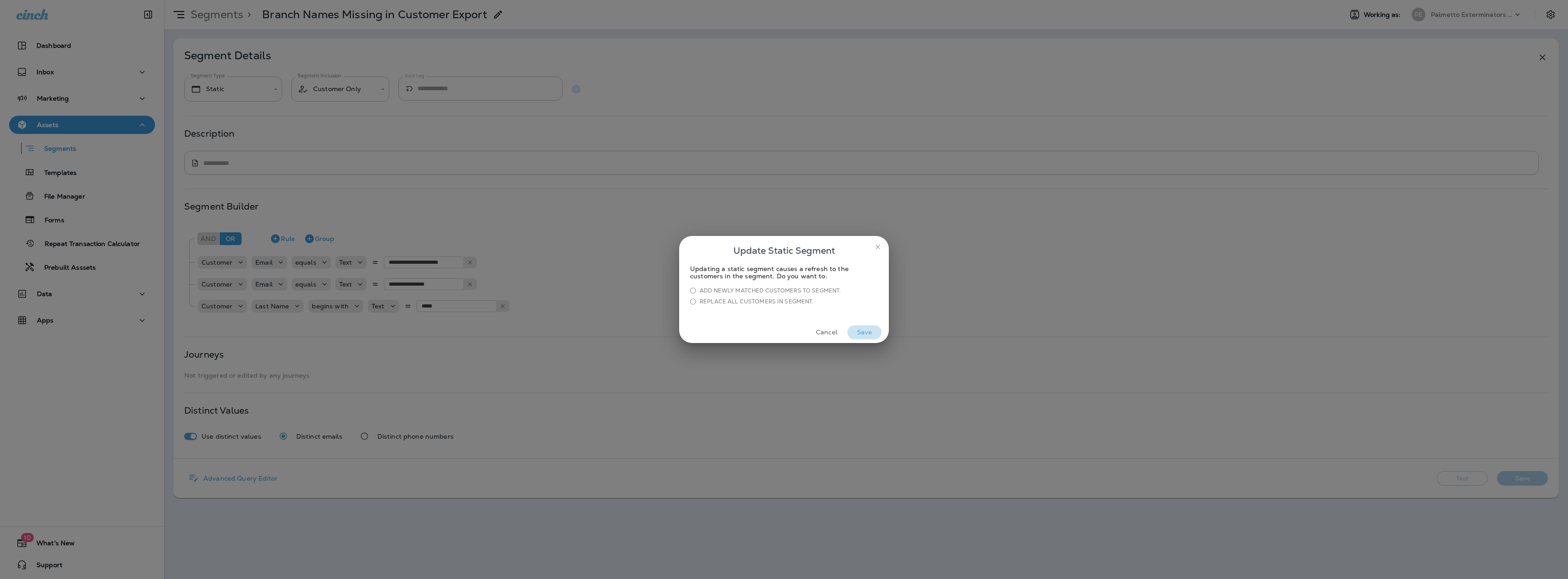
click at [861, 331] on button "Save" at bounding box center [864, 332] width 34 height 14
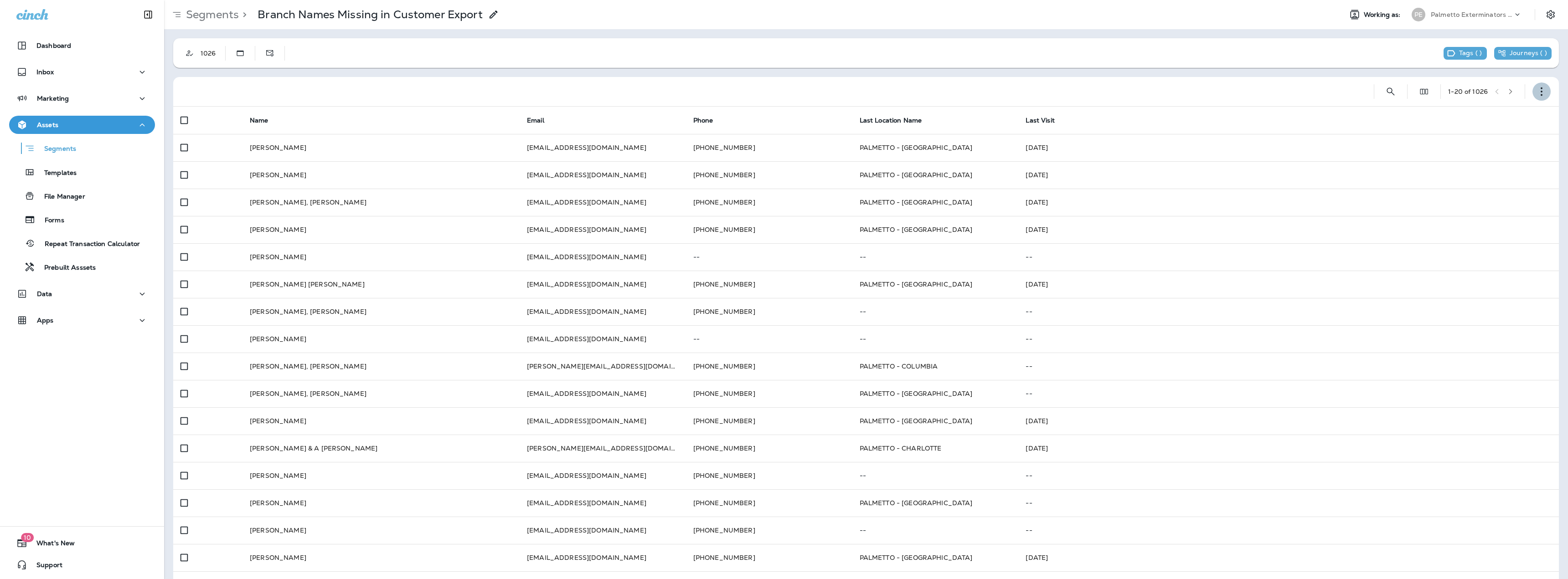
click at [1537, 91] on icon "button" at bounding box center [1541, 91] width 9 height 9
click at [1473, 161] on p "Export Customers" at bounding box center [1481, 158] width 60 height 7
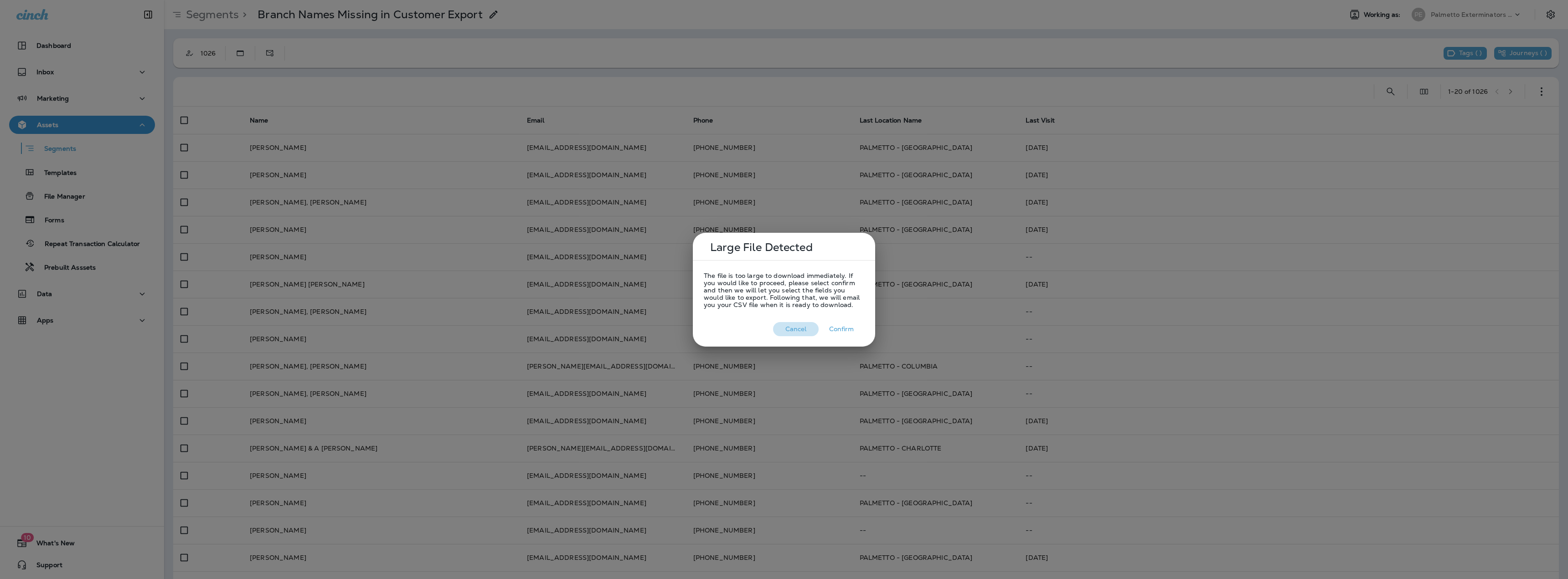
click at [802, 333] on button "Cancel" at bounding box center [796, 329] width 45 height 14
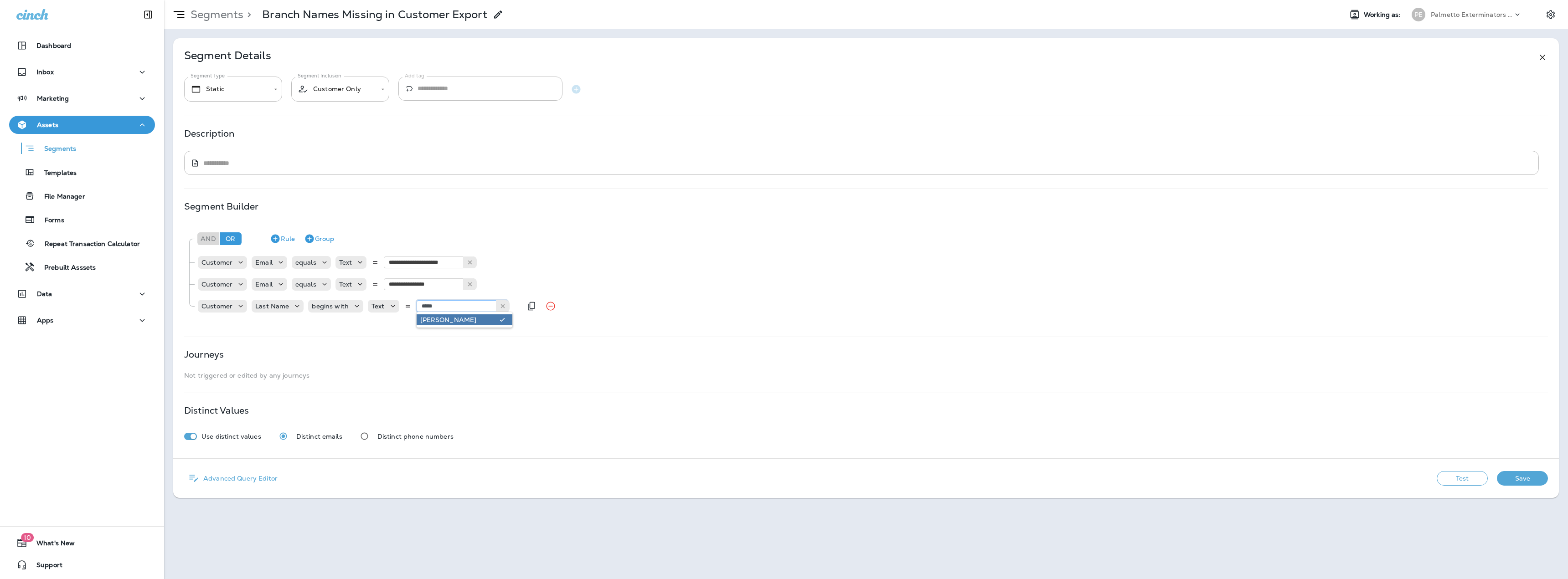
click at [459, 308] on input "*****" at bounding box center [462, 305] width 91 height 12
click at [500, 307] on icon at bounding box center [502, 305] width 6 height 6
type input "*****"
click at [446, 385] on div "**********" at bounding box center [866, 248] width 1386 height 420
click at [1522, 476] on button "Save" at bounding box center [1522, 478] width 51 height 15
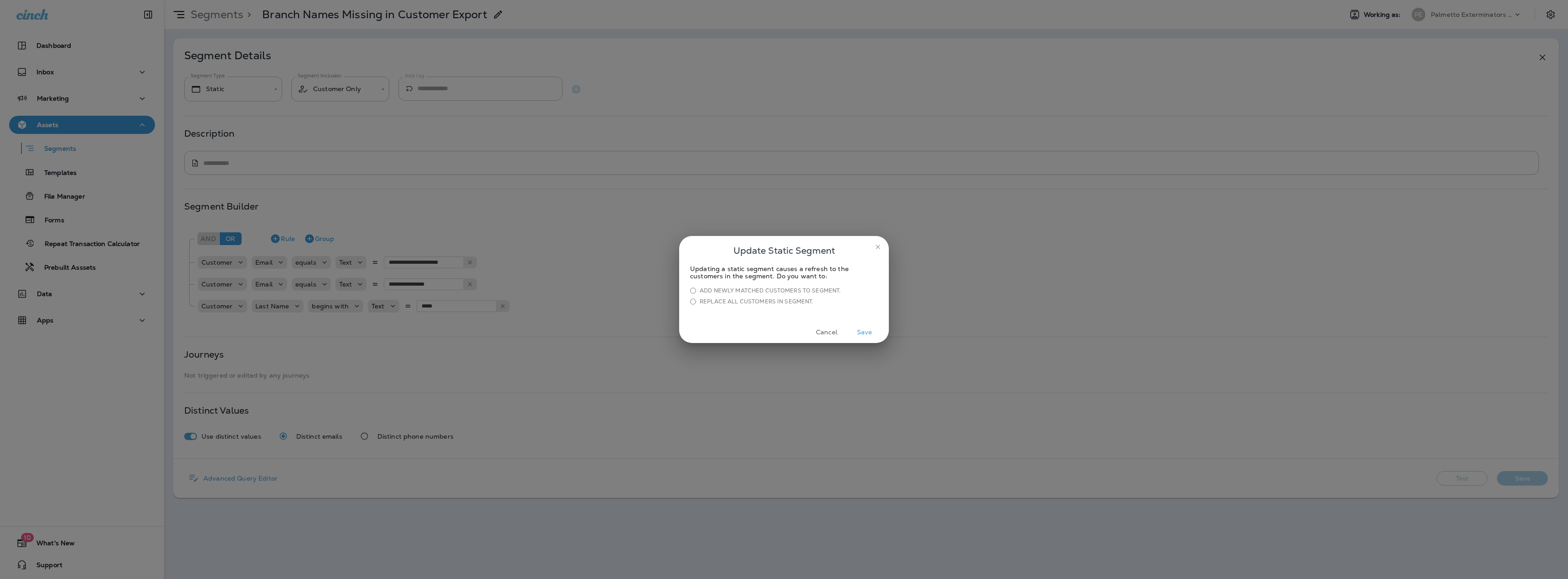
click at [861, 332] on button "Save" at bounding box center [864, 332] width 34 height 14
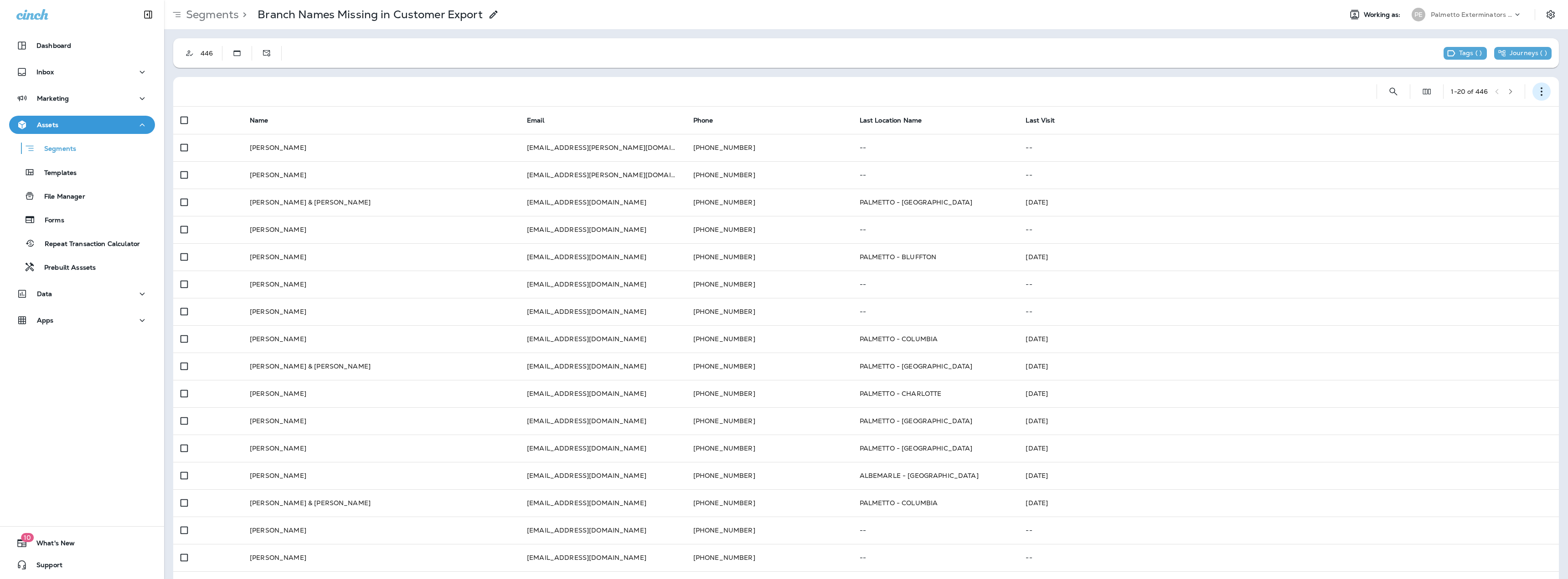
click at [1537, 95] on icon "button" at bounding box center [1541, 91] width 9 height 9
click at [1460, 159] on p "Export Customers" at bounding box center [1481, 158] width 60 height 7
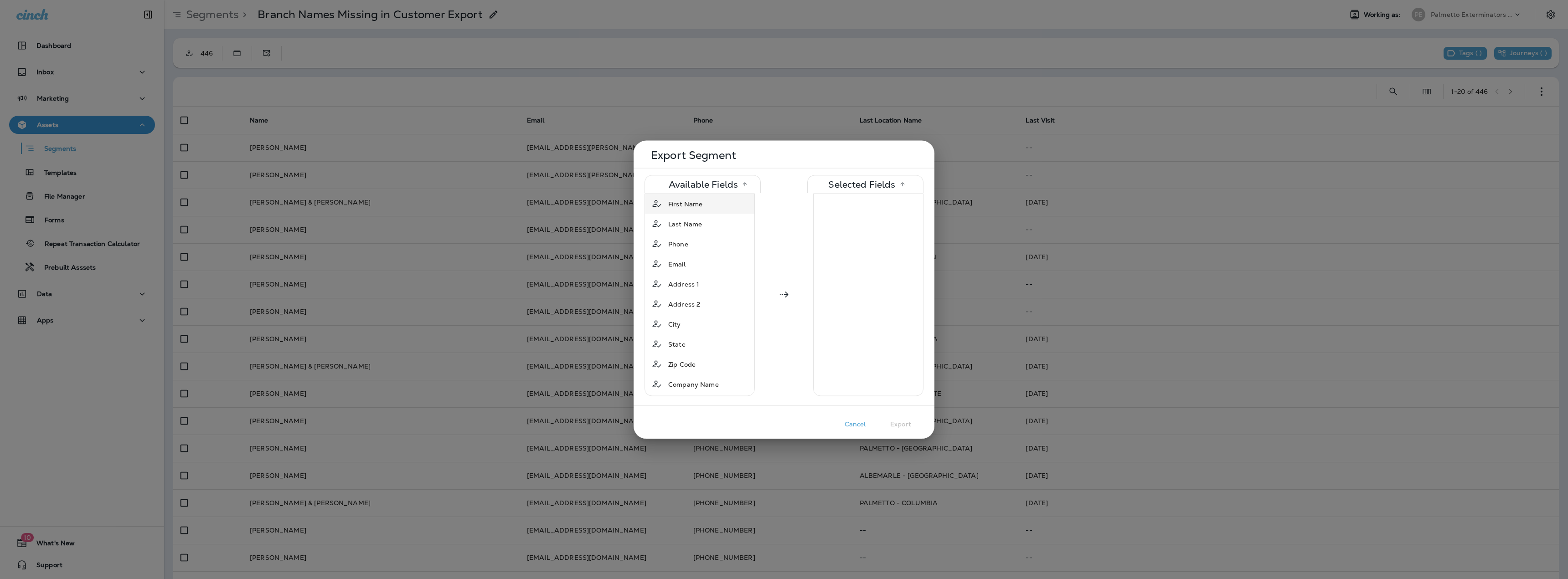
click at [698, 211] on div "First Name" at bounding box center [685, 204] width 41 height 16
click at [698, 211] on div "Last Name" at bounding box center [685, 204] width 41 height 16
click at [714, 356] on span "Last Location Name" at bounding box center [699, 353] width 62 height 9
click at [896, 428] on button "Export" at bounding box center [900, 423] width 45 height 14
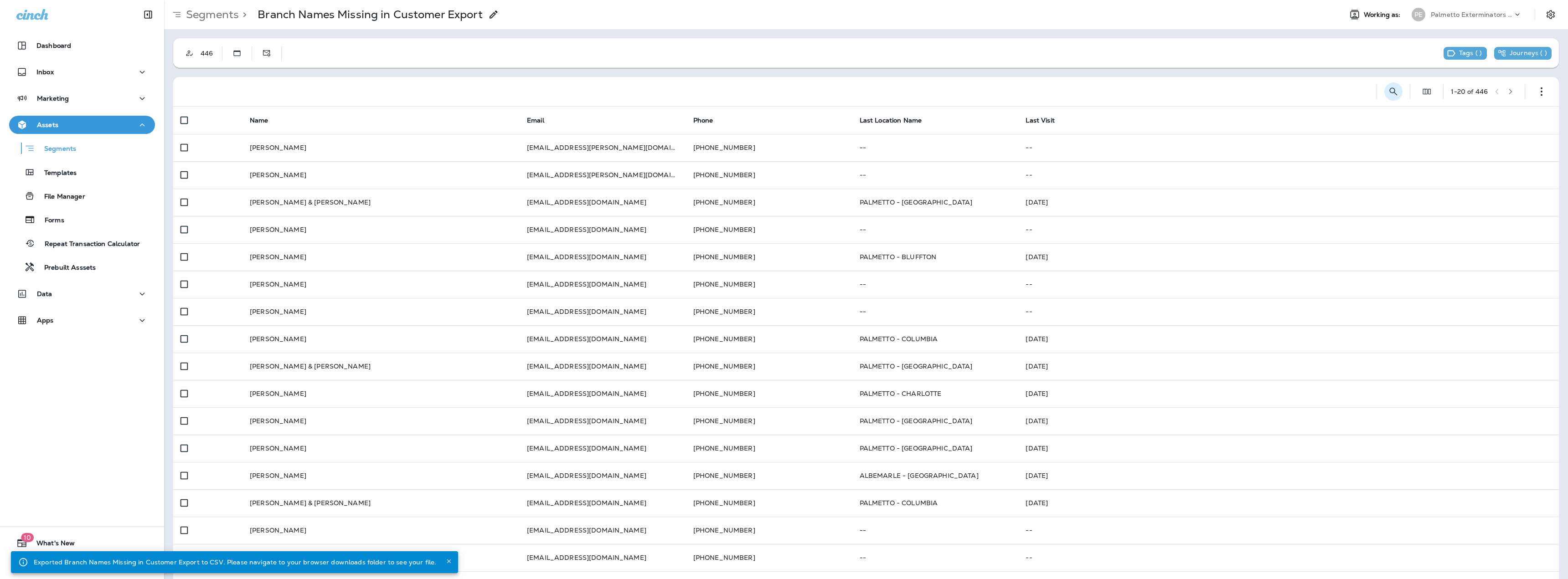
drag, startPoint x: 1389, startPoint y: 90, endPoint x: 1382, endPoint y: 91, distance: 7.1
click at [1388, 91] on icon "Search Segments" at bounding box center [1393, 91] width 11 height 11
click at [1381, 92] on input "text" at bounding box center [1353, 91] width 81 height 24
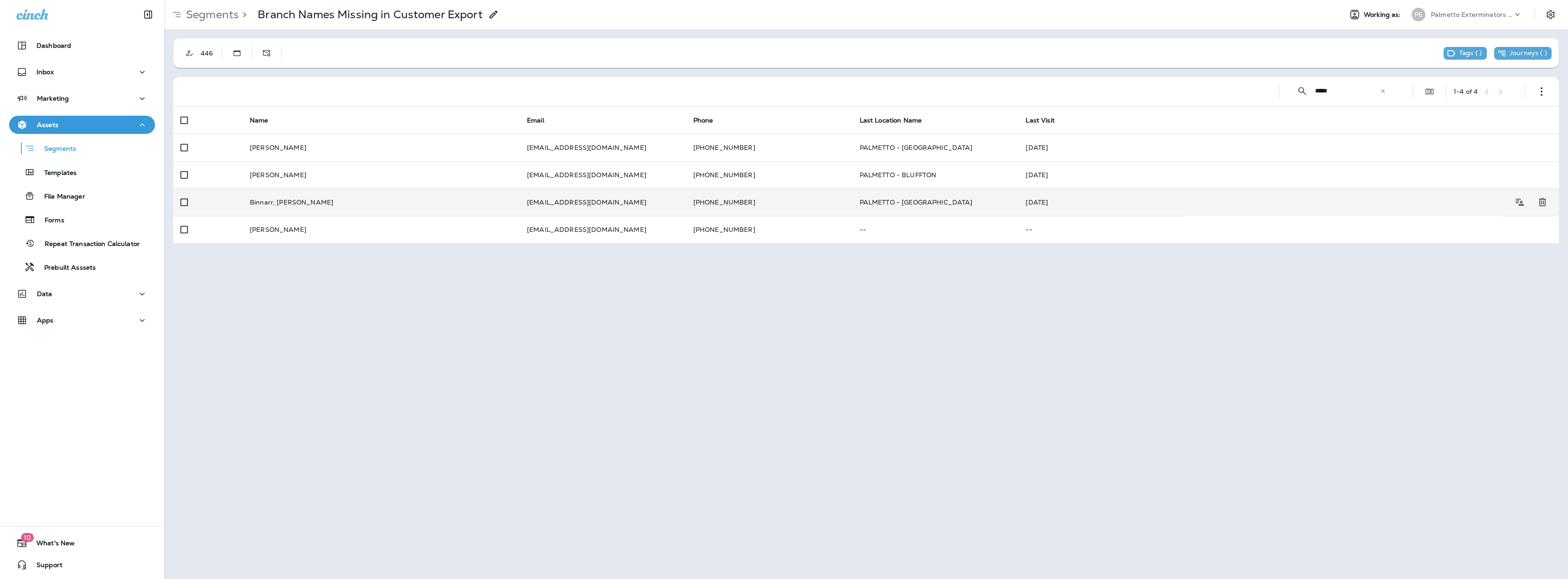
type input "*****"
click at [863, 202] on td "PALMETTO - [GEOGRAPHIC_DATA]" at bounding box center [935, 202] width 166 height 27
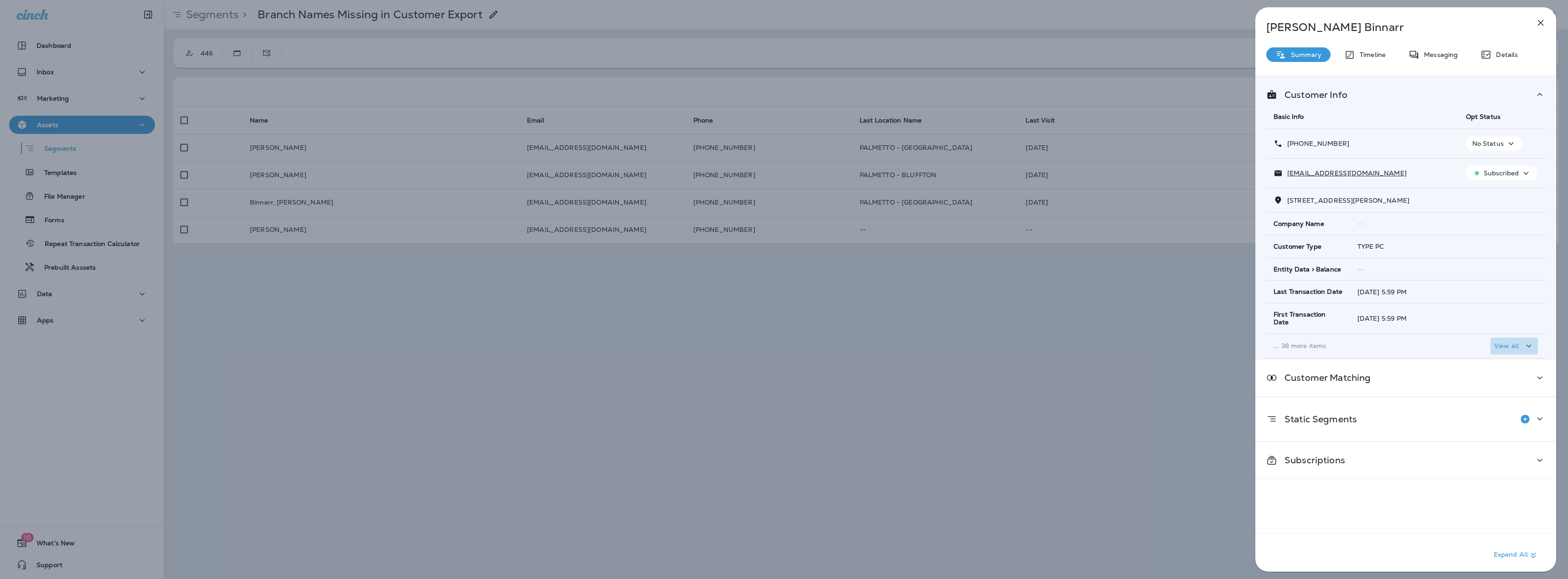
click at [1500, 342] on p "View all" at bounding box center [1506, 345] width 24 height 7
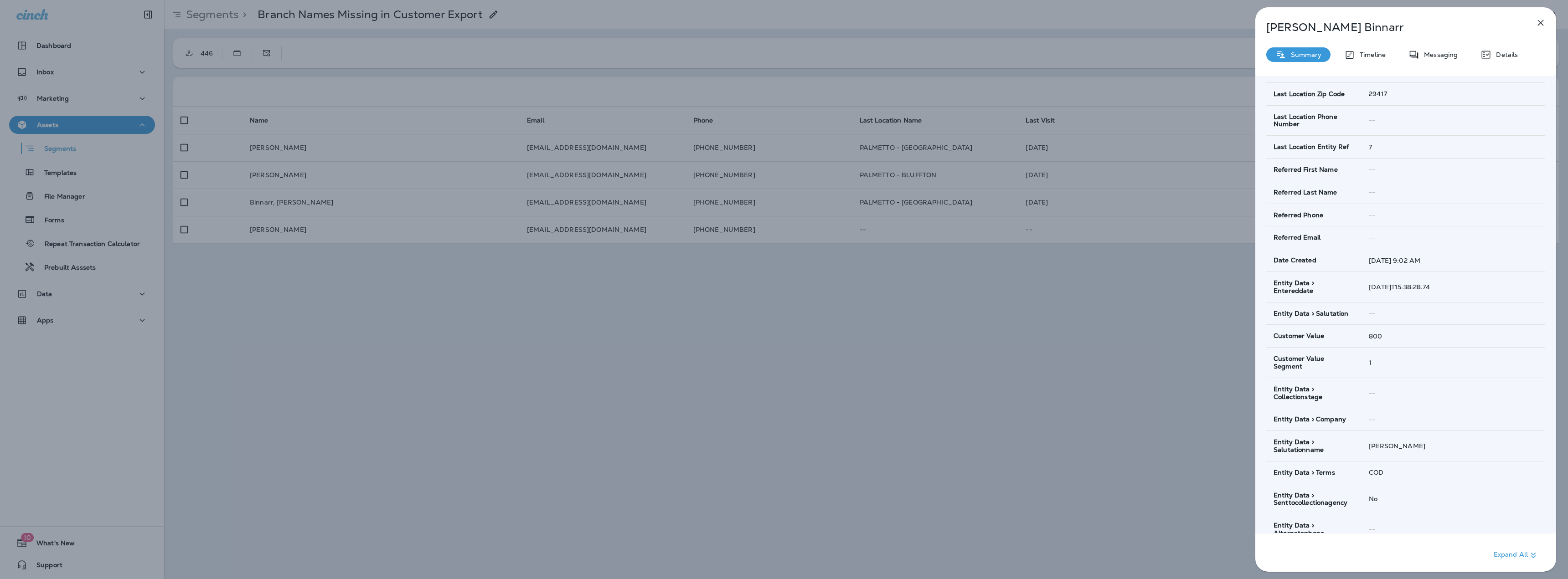
scroll to position [410, 0]
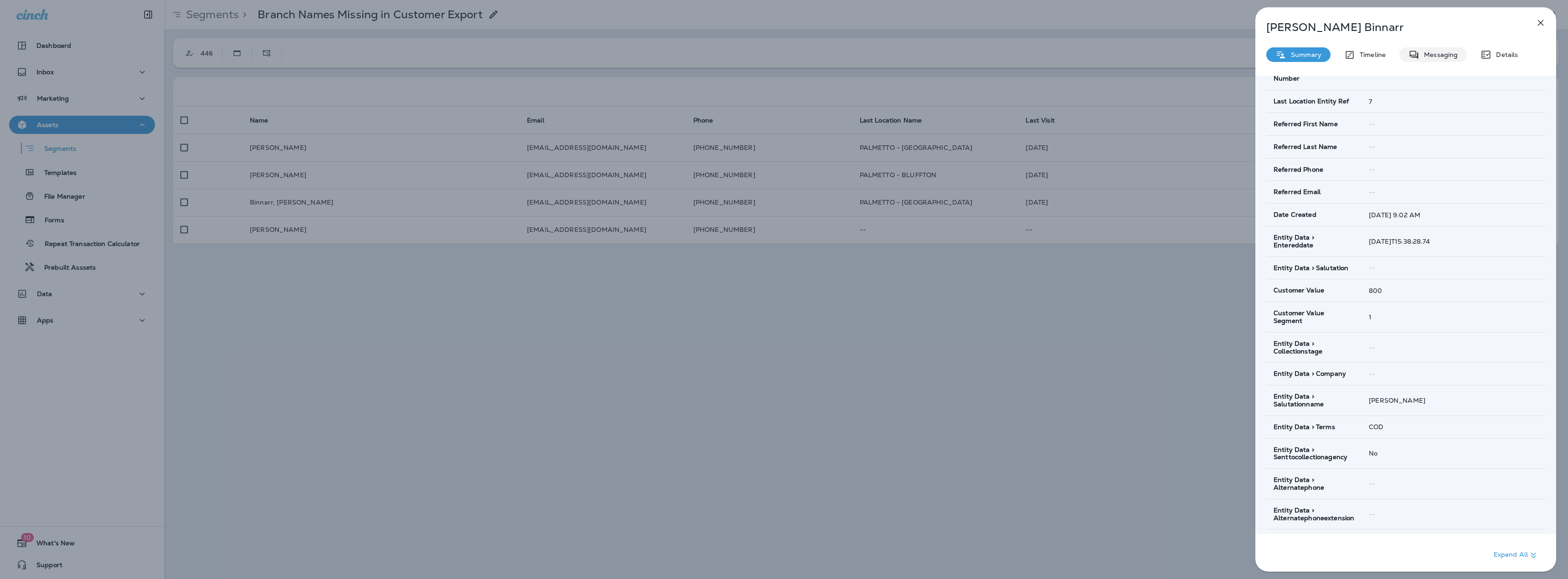
click at [1443, 55] on p "Messaging" at bounding box center [1438, 54] width 38 height 7
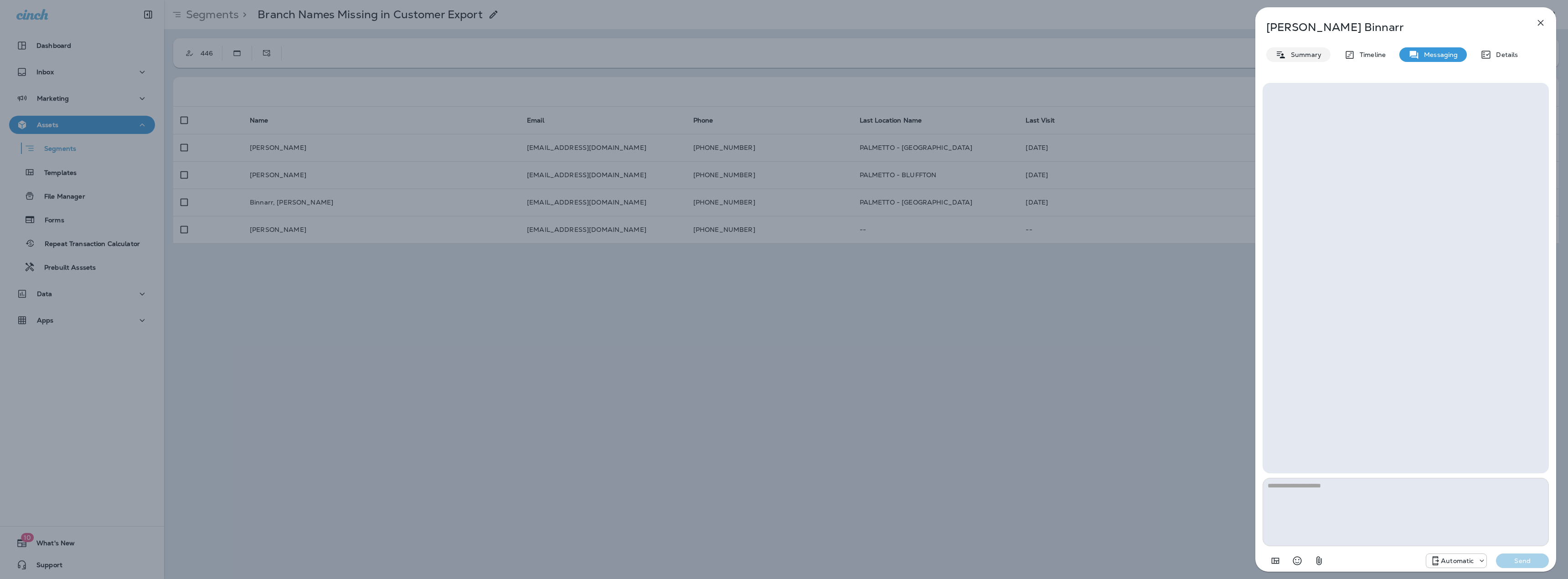
click at [1306, 55] on p "Summary" at bounding box center [1304, 54] width 35 height 7
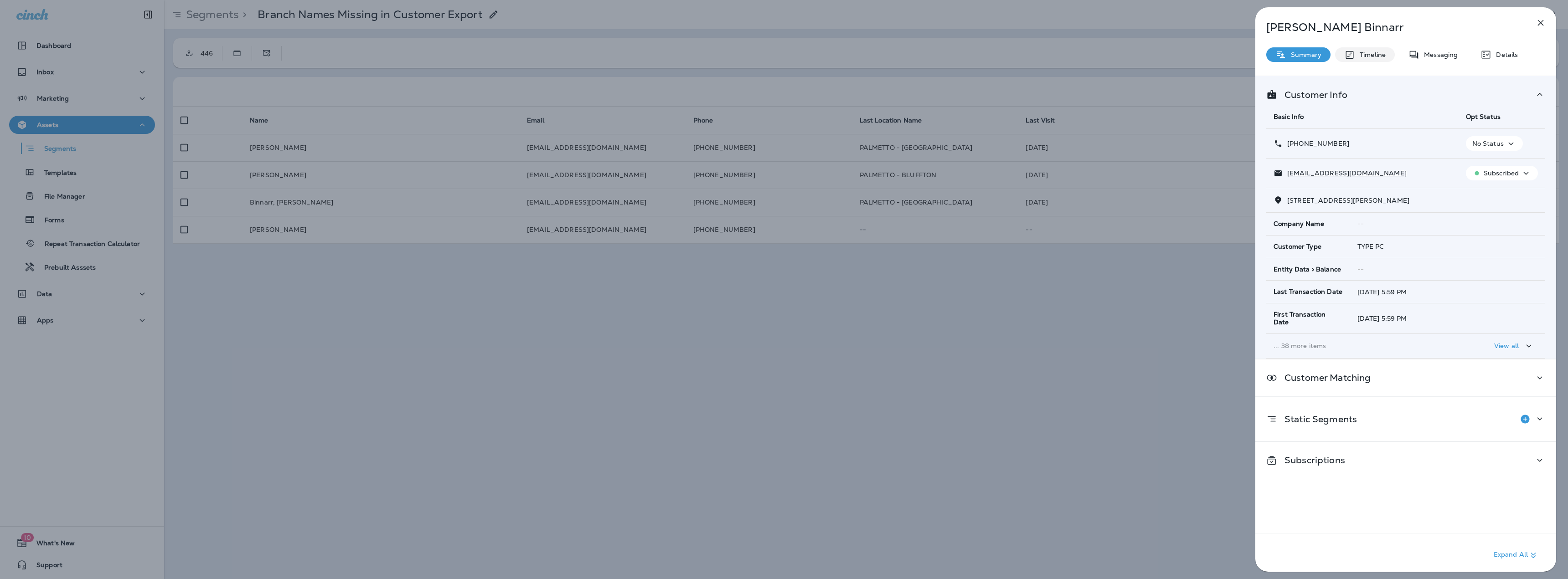
click at [1374, 59] on div "Timeline" at bounding box center [1365, 55] width 60 height 15
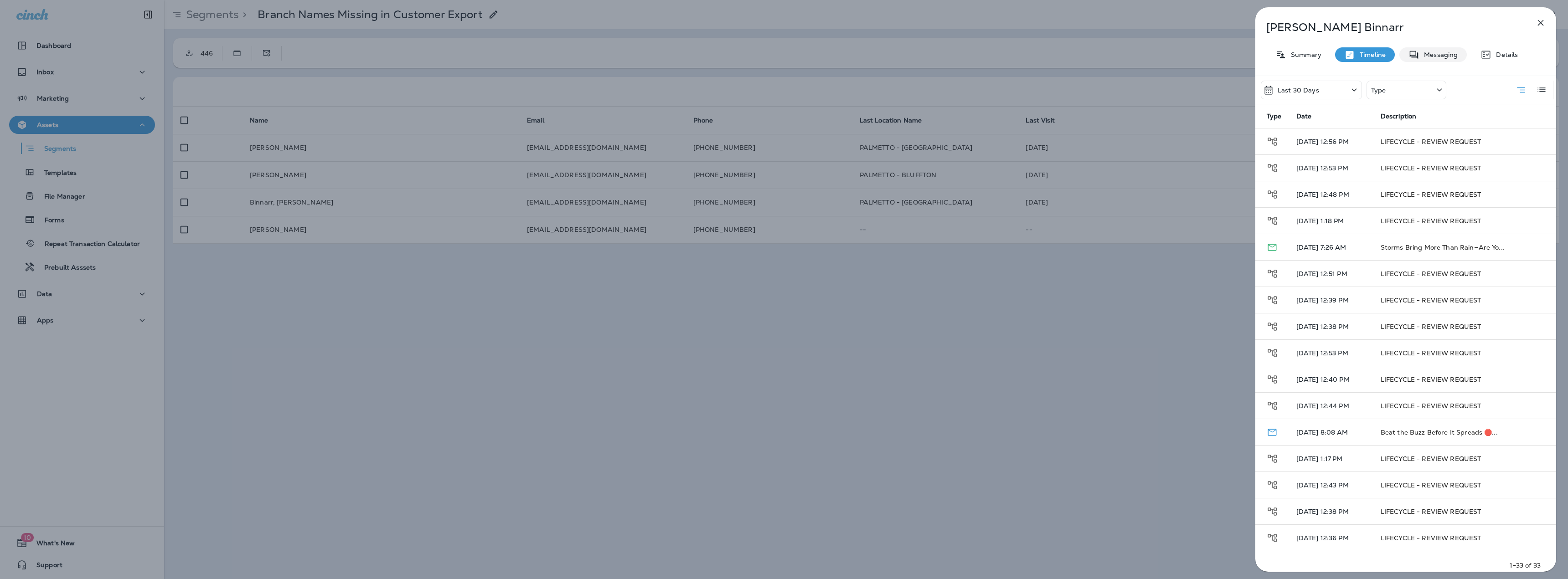
click at [1428, 57] on p "Messaging" at bounding box center [1438, 54] width 38 height 7
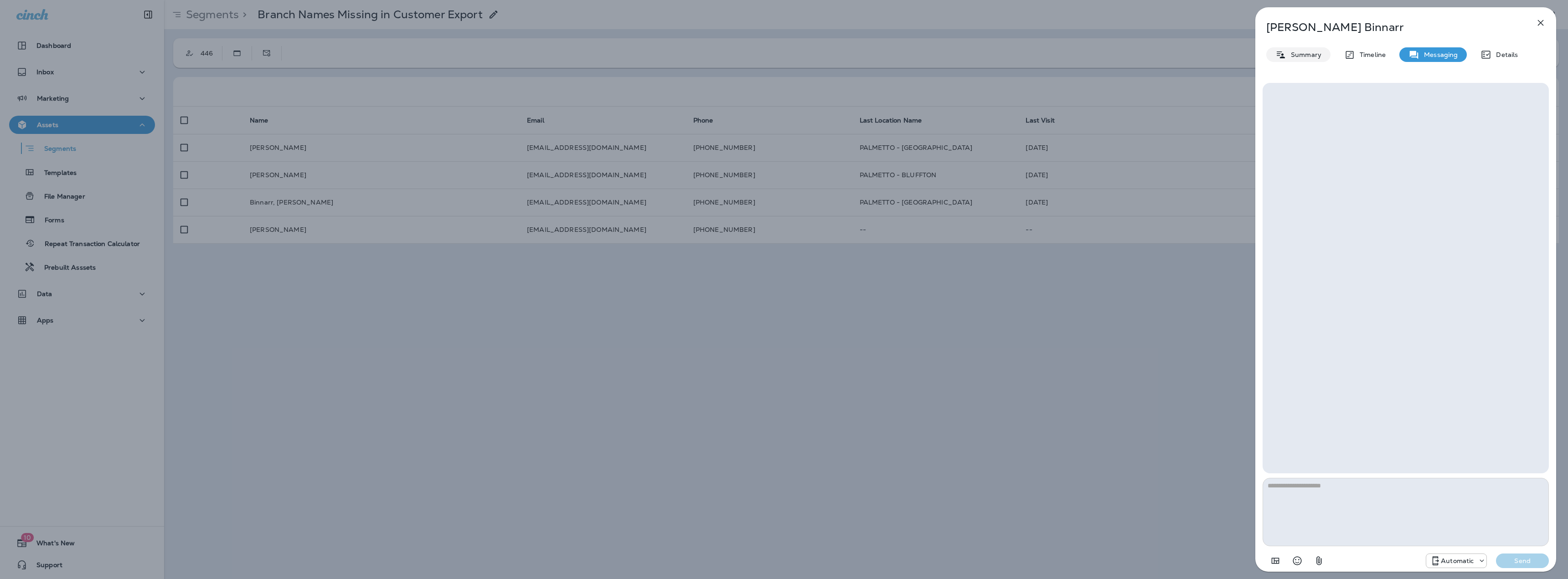
click at [1297, 58] on p "Summary" at bounding box center [1304, 54] width 35 height 7
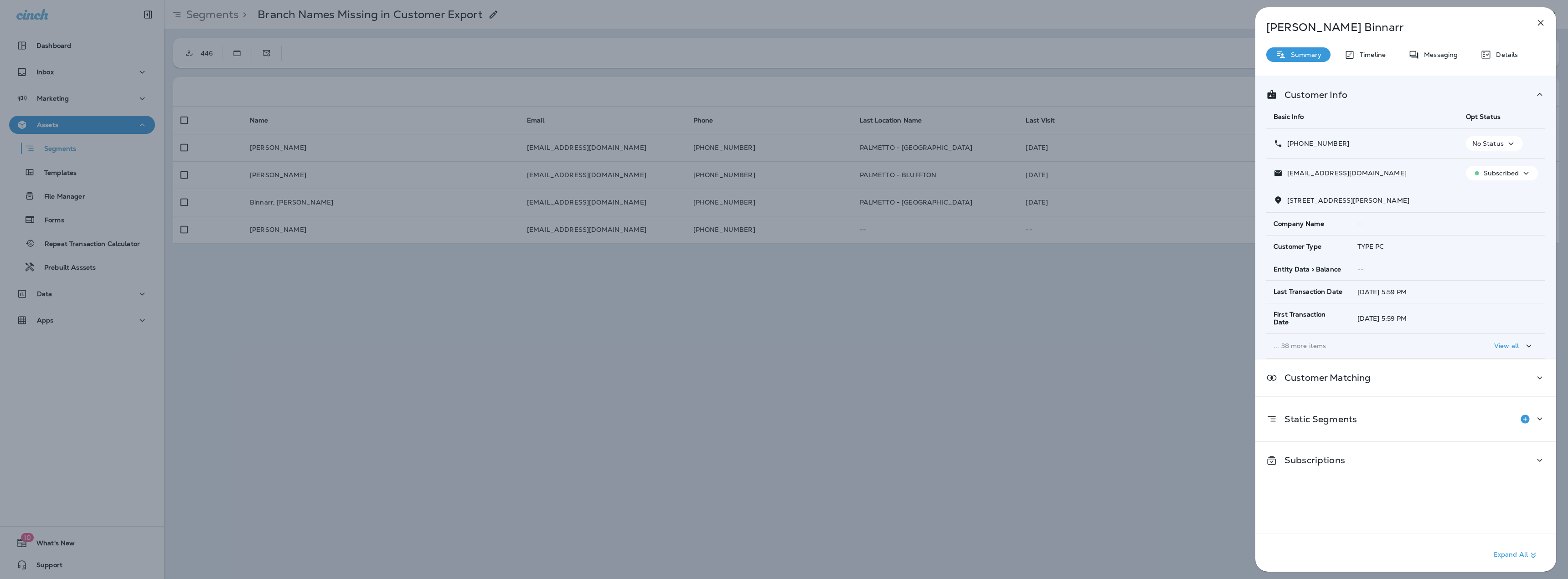
click at [1319, 30] on p "Binnarr, [PERSON_NAME]" at bounding box center [1390, 27] width 249 height 13
click at [1539, 21] on icon "button" at bounding box center [1540, 23] width 6 height 6
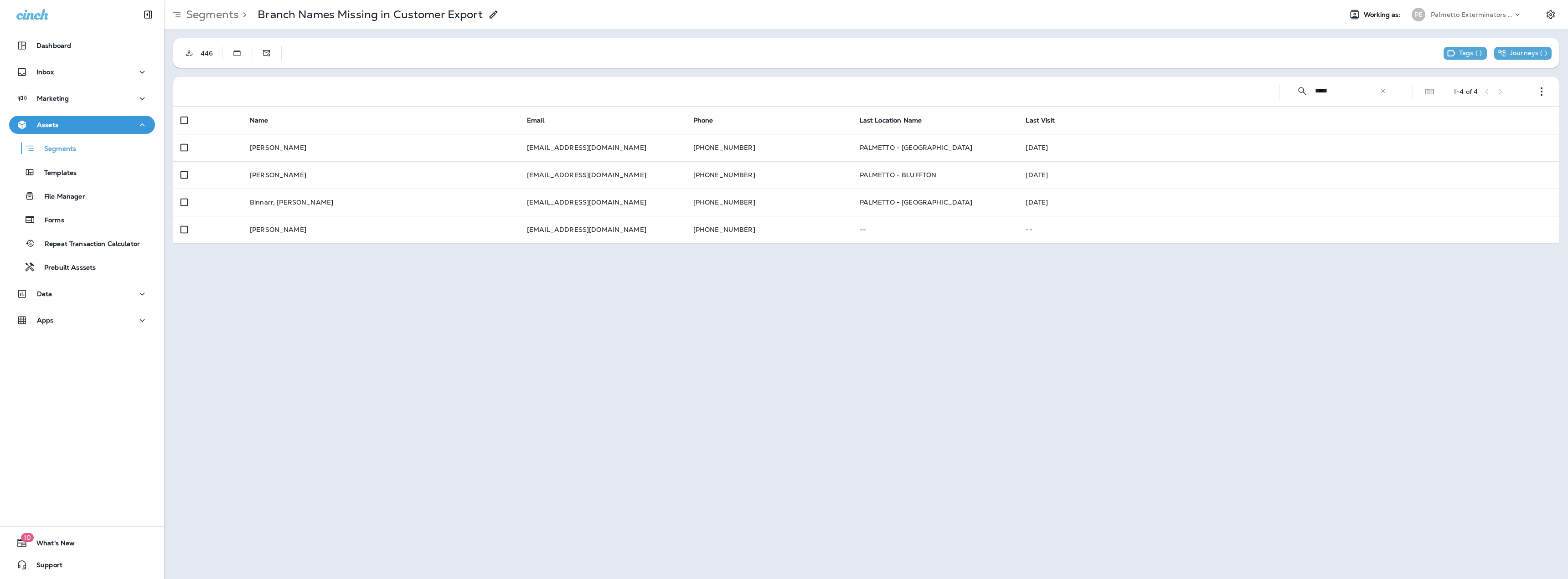
click at [1382, 89] on icon at bounding box center [1382, 91] width 6 height 6
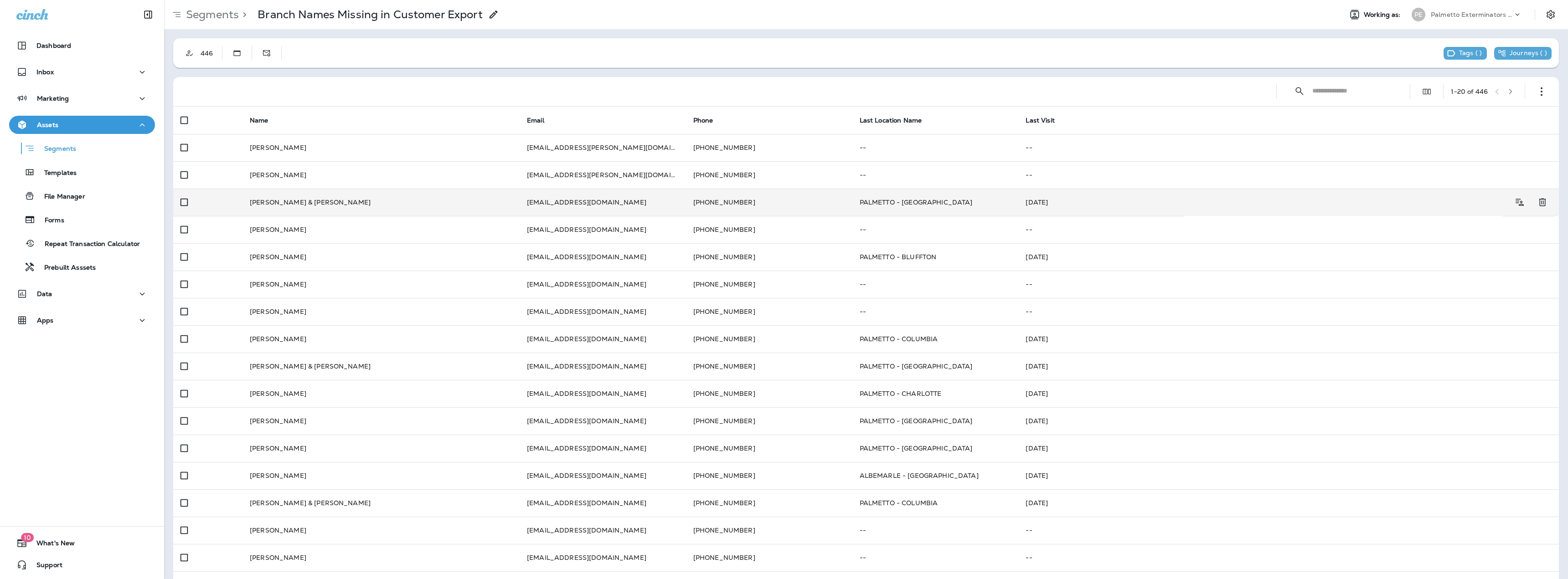
click at [304, 206] on td "[PERSON_NAME] & [PERSON_NAME]" at bounding box center [381, 202] width 277 height 27
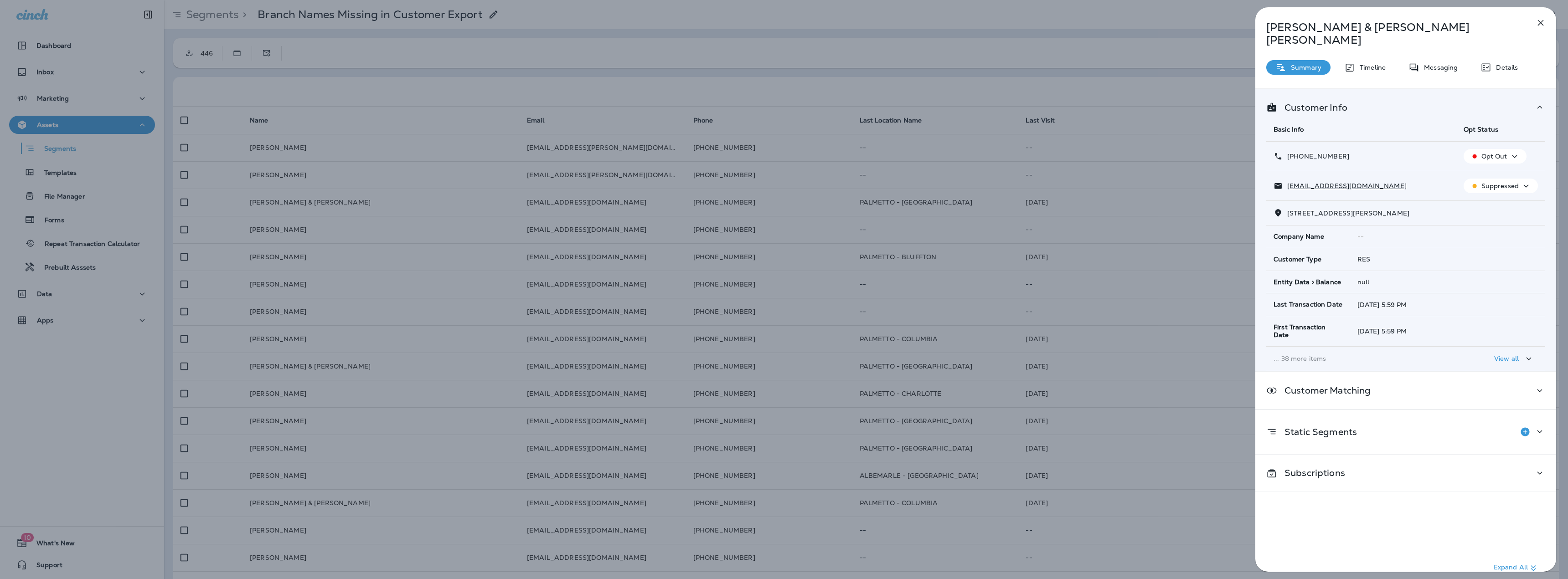
click at [1119, 34] on div "[PERSON_NAME] & [PERSON_NAME] Summary Timeline Messaging Details Customer Info …" at bounding box center [784, 289] width 1568 height 579
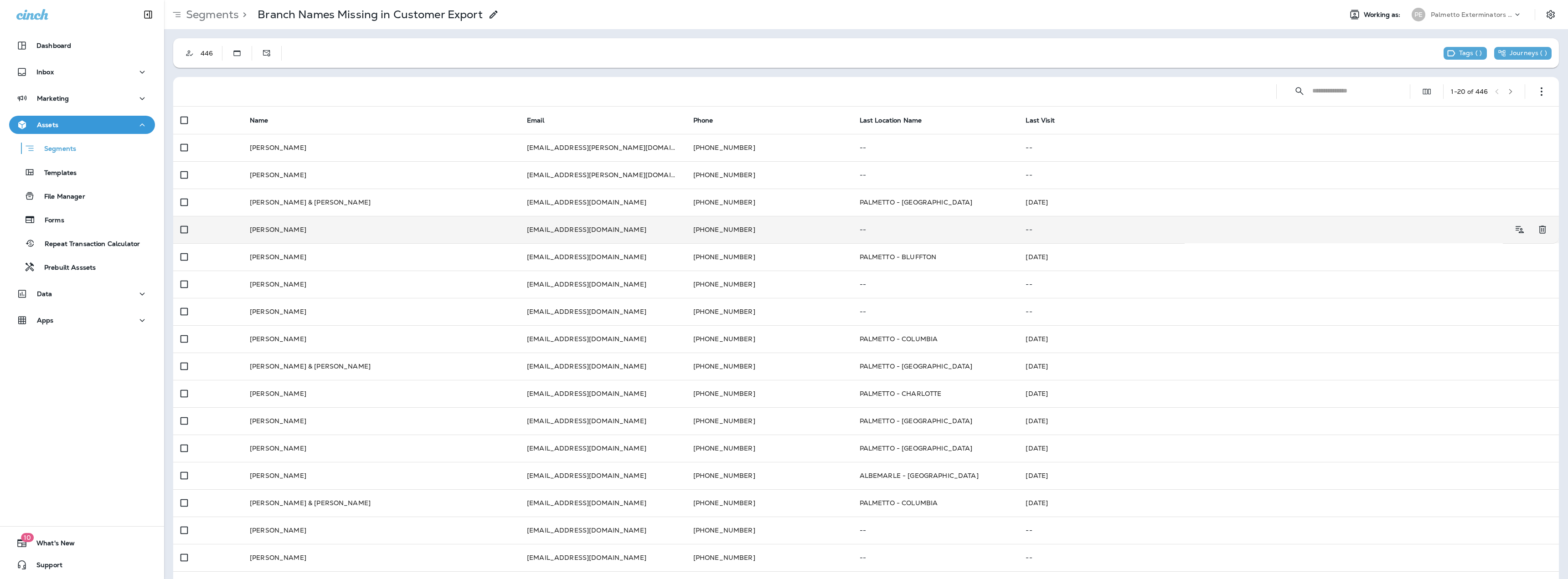
click at [377, 232] on td "[PERSON_NAME]" at bounding box center [381, 230] width 277 height 27
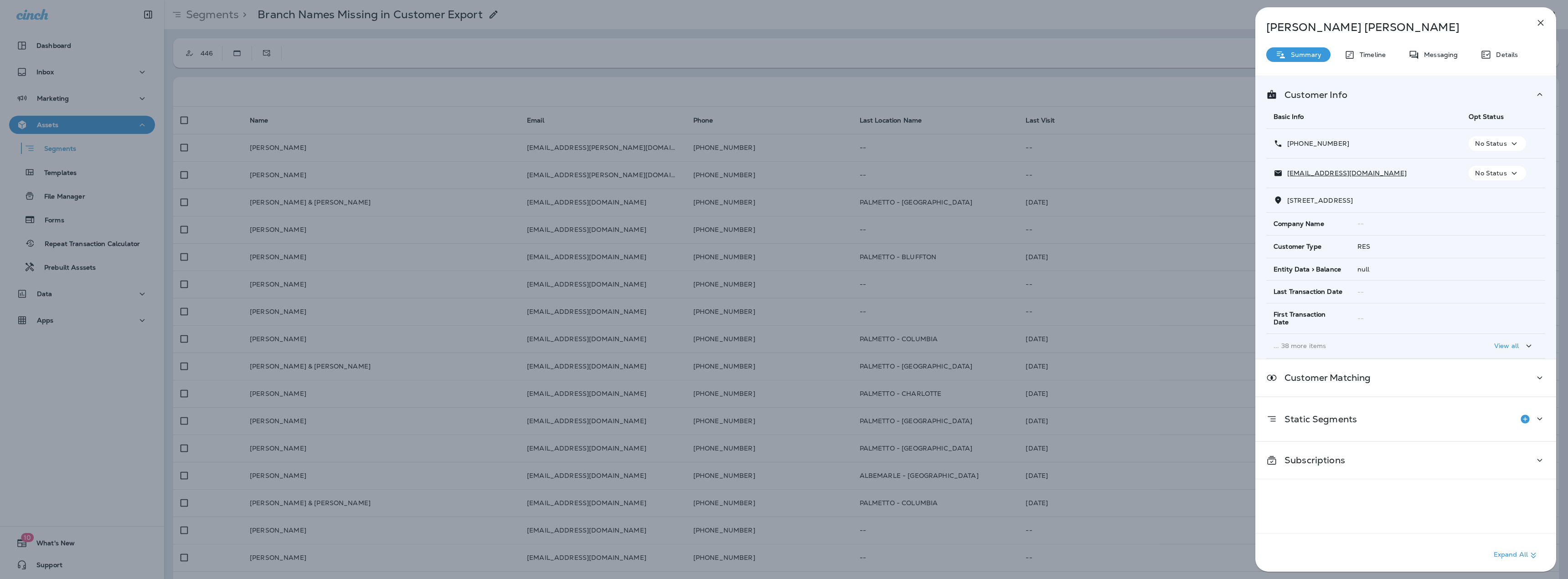
click at [1037, 62] on div "[PERSON_NAME] Summary Timeline Messaging Details Customer Info Basic Info Opt S…" at bounding box center [784, 289] width 1568 height 579
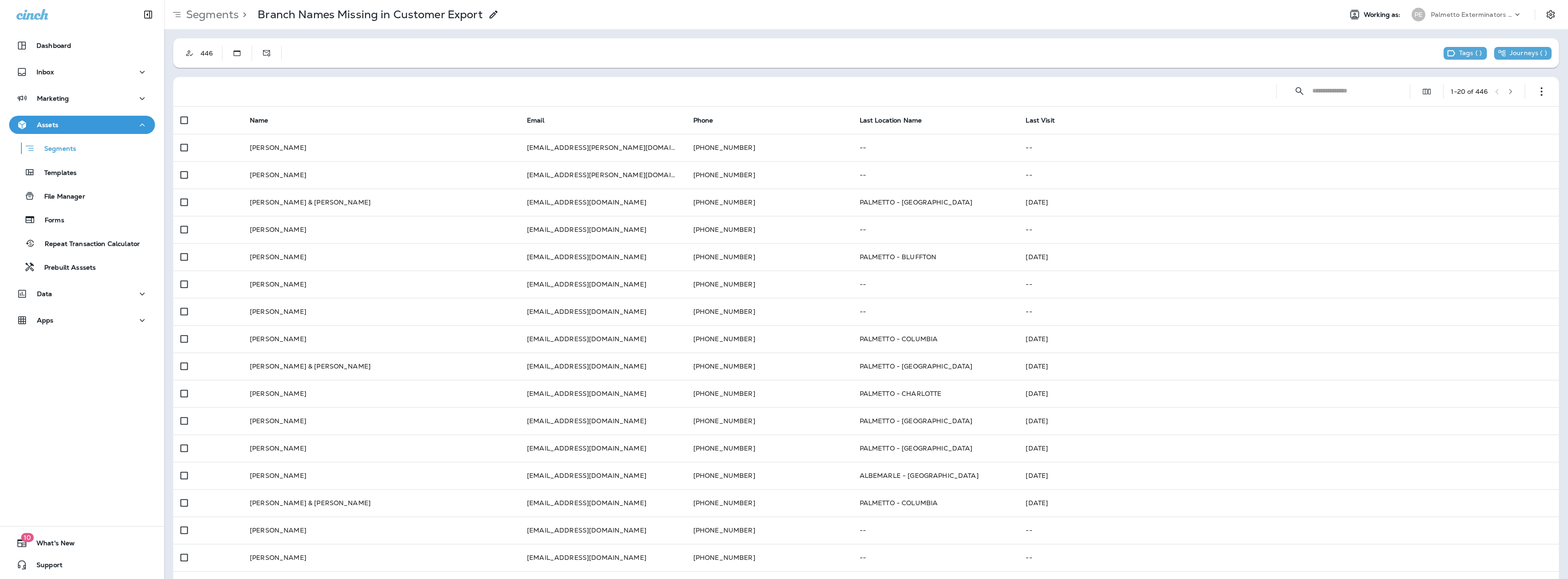
click at [565, 79] on div at bounding box center [720, 91] width 1081 height 29
click at [1540, 88] on use "button" at bounding box center [1541, 91] width 2 height 9
click at [1475, 154] on button "Export Customers" at bounding box center [1489, 159] width 109 height 22
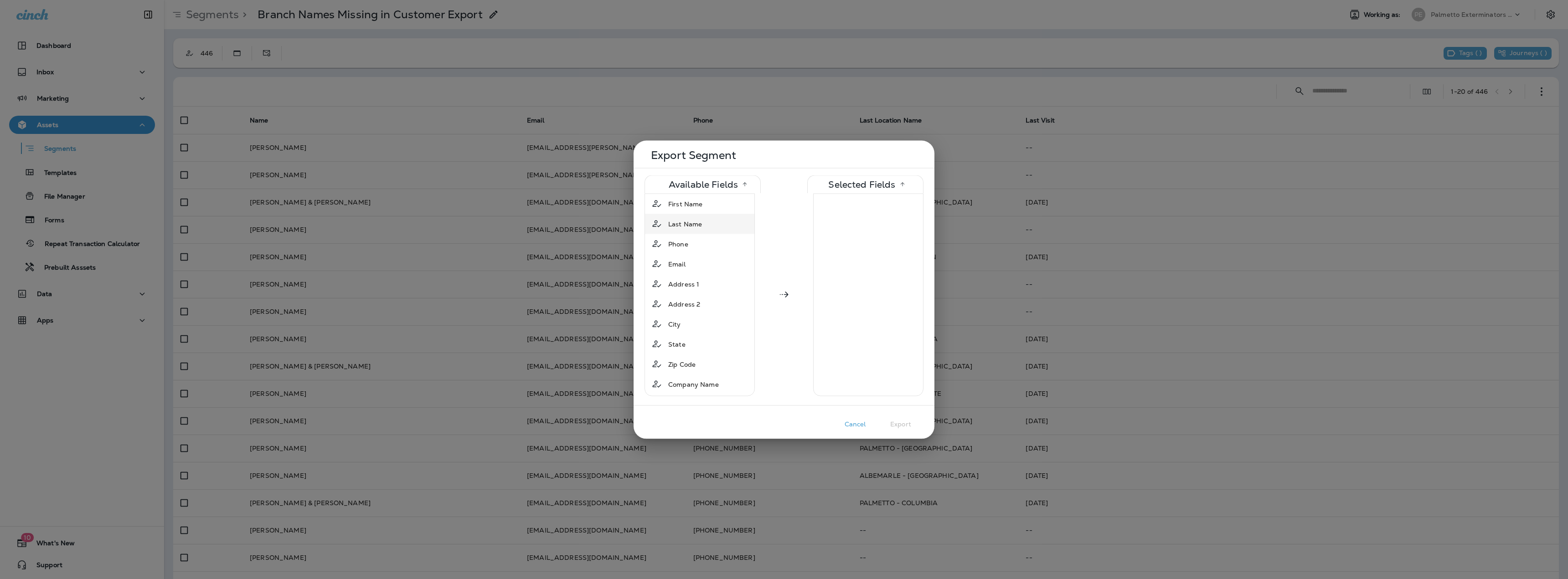
click at [708, 226] on div "Last Name" at bounding box center [699, 223] width 106 height 16
click at [722, 375] on span "Last Location Name" at bounding box center [699, 372] width 62 height 9
click at [896, 423] on button "Export" at bounding box center [900, 423] width 45 height 14
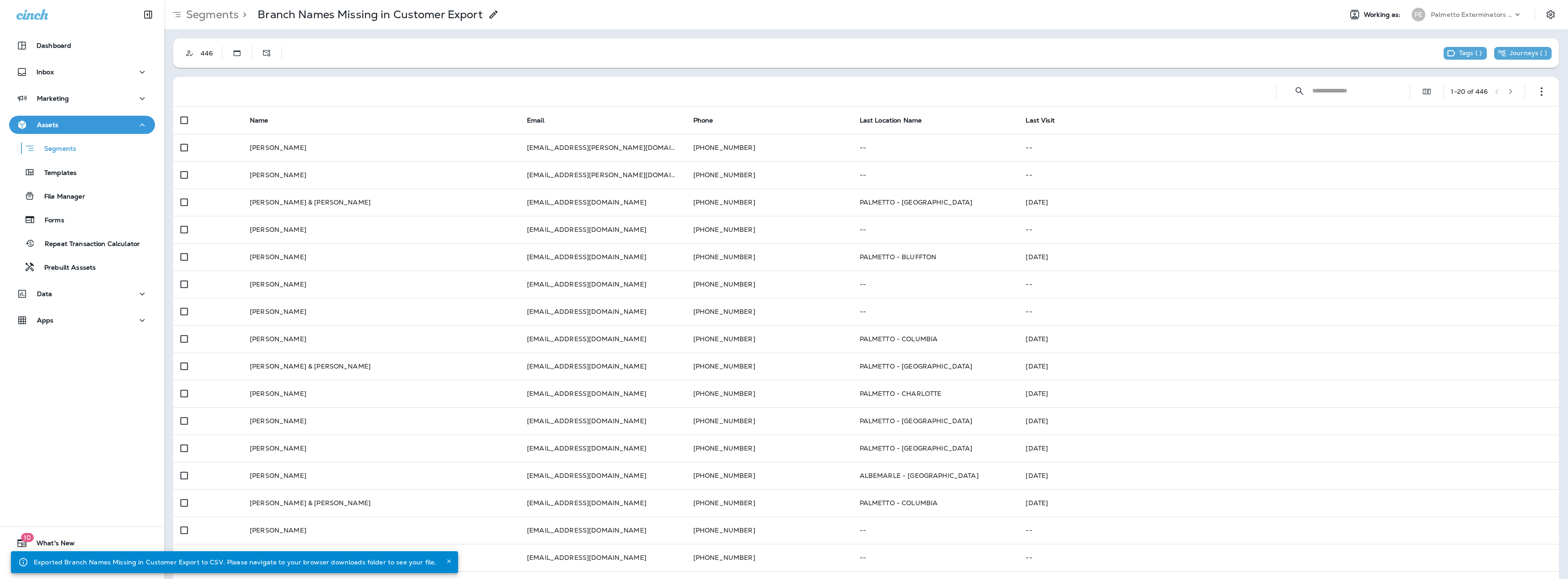
click at [1134, 86] on div at bounding box center [720, 91] width 1081 height 29
click at [190, 52] on icon "Customer Only" at bounding box center [189, 53] width 9 height 9
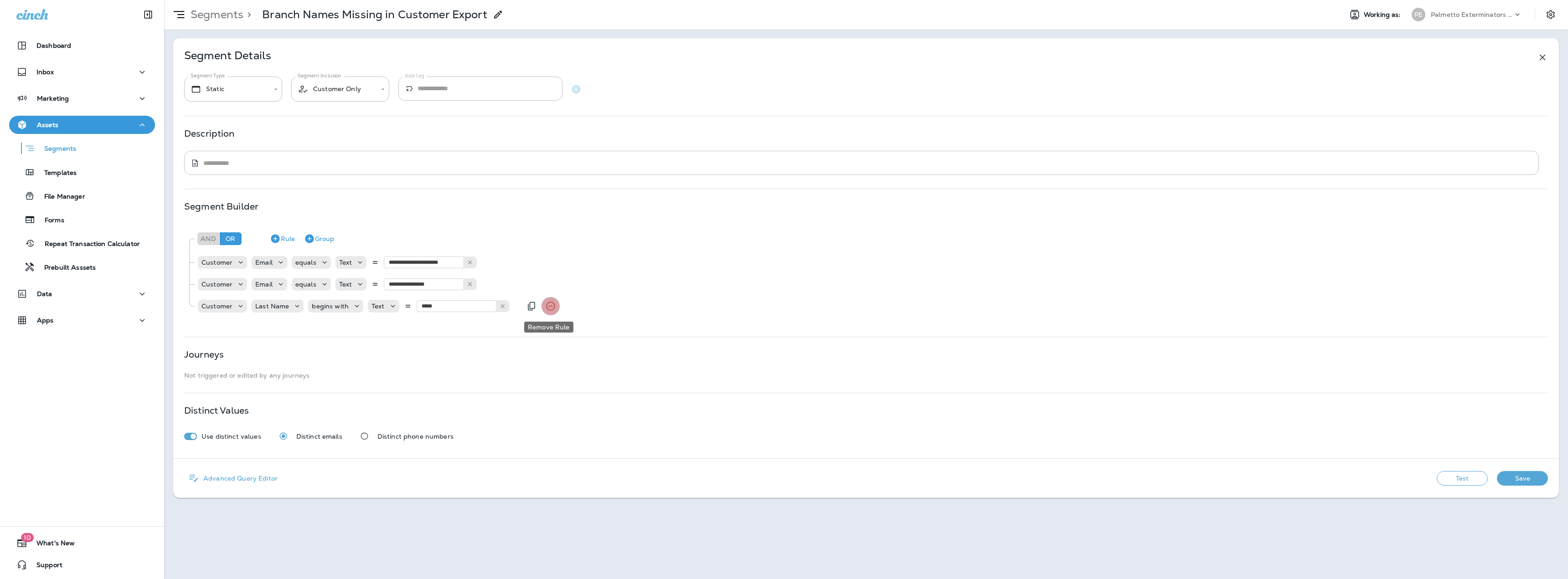
click at [548, 306] on icon "Remove Rule" at bounding box center [550, 306] width 9 height 9
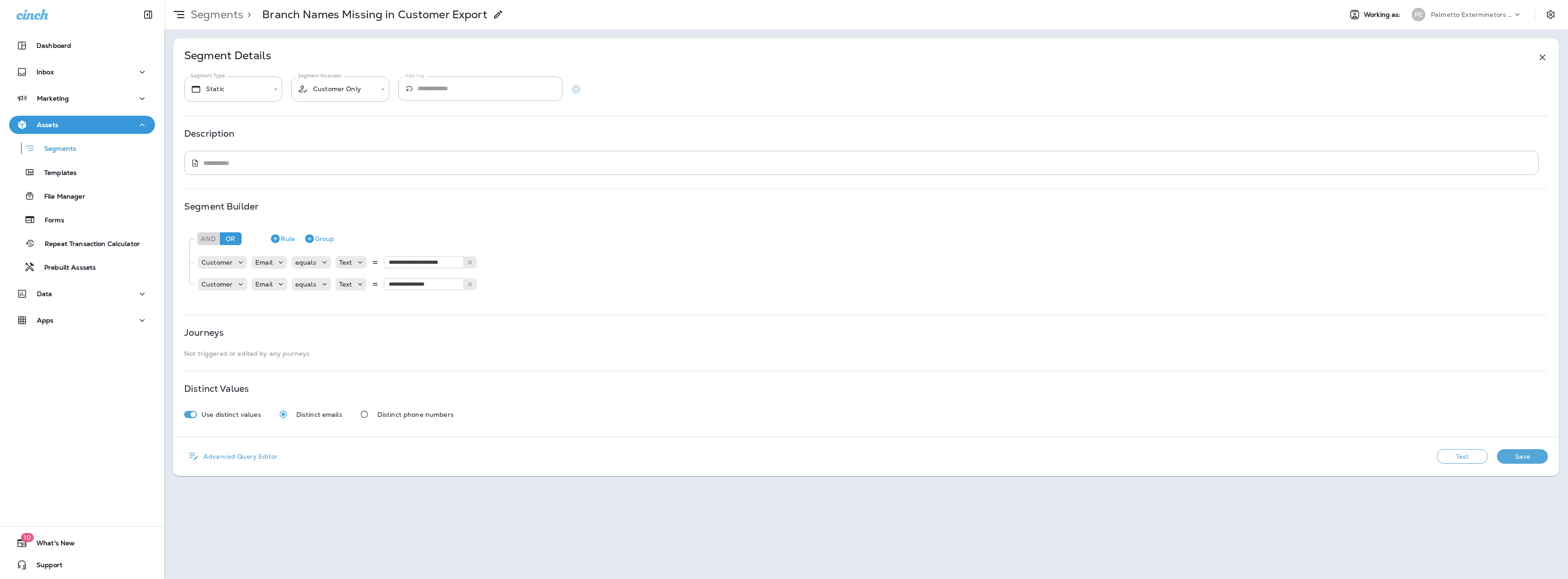
click at [1517, 455] on button "Save" at bounding box center [1522, 456] width 51 height 15
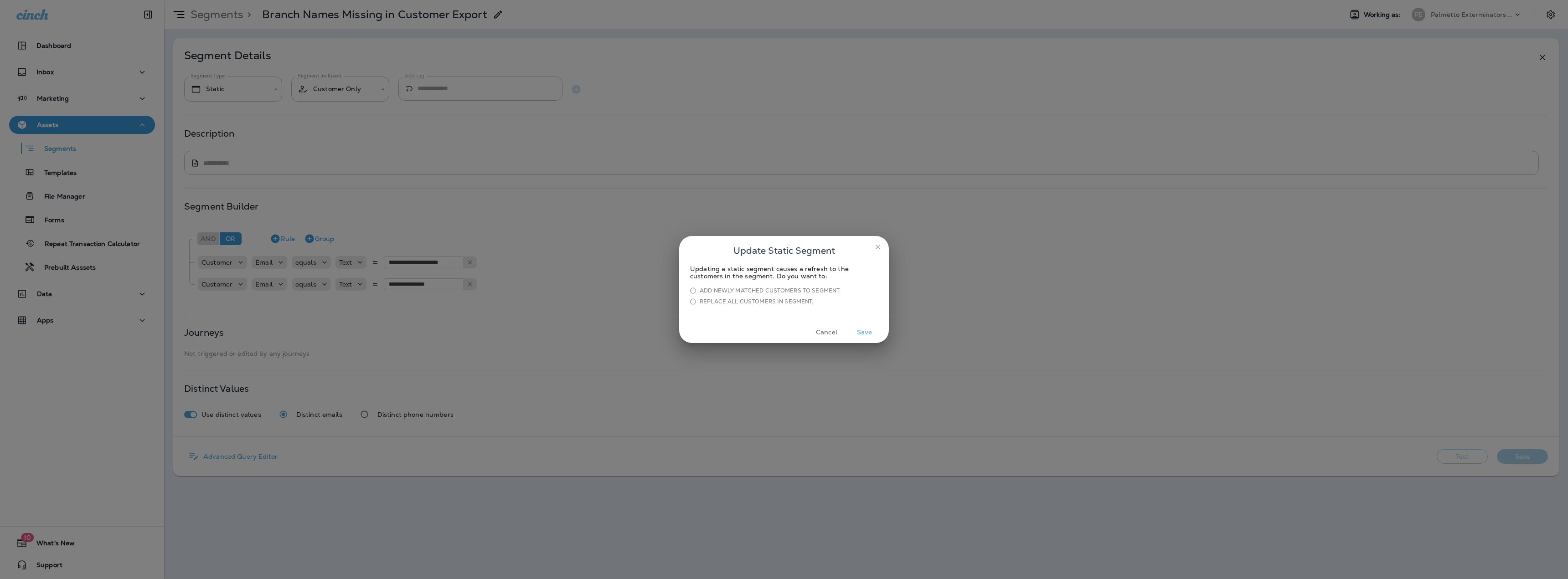
click at [861, 333] on button "Save" at bounding box center [864, 332] width 34 height 14
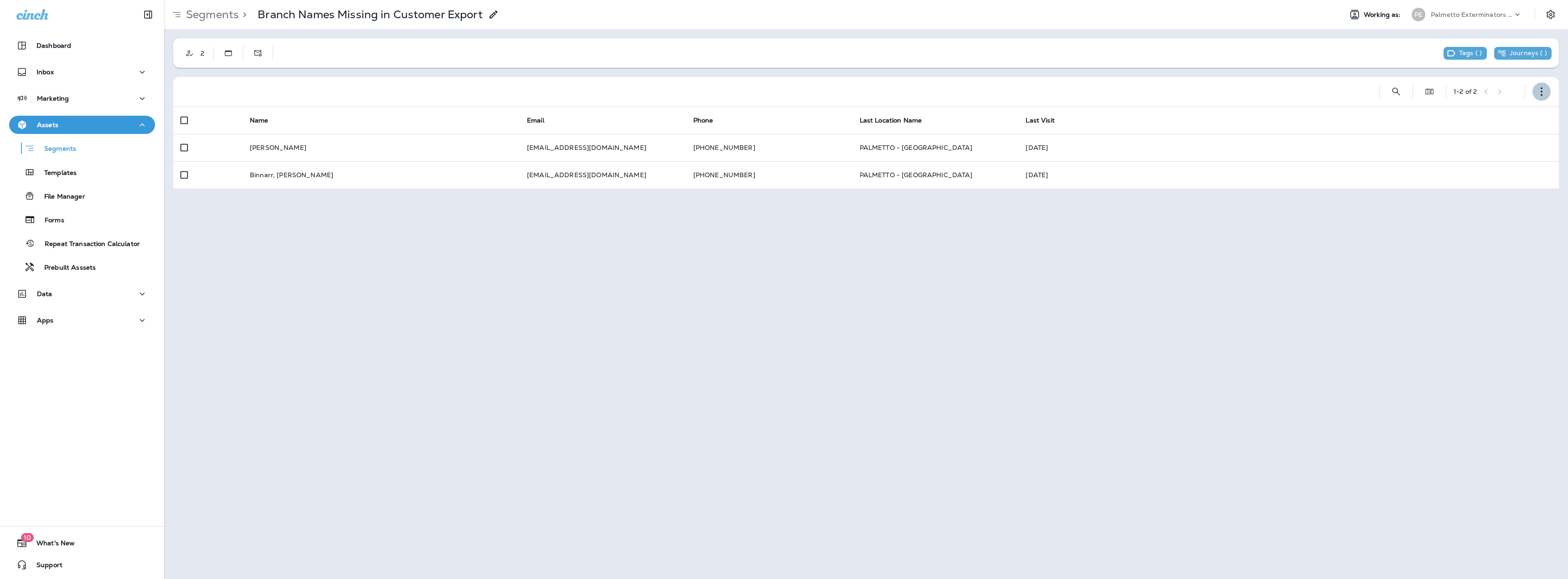
click at [1540, 93] on icon "button" at bounding box center [1541, 91] width 9 height 9
click at [1485, 154] on button "Export Customers" at bounding box center [1495, 159] width 109 height 22
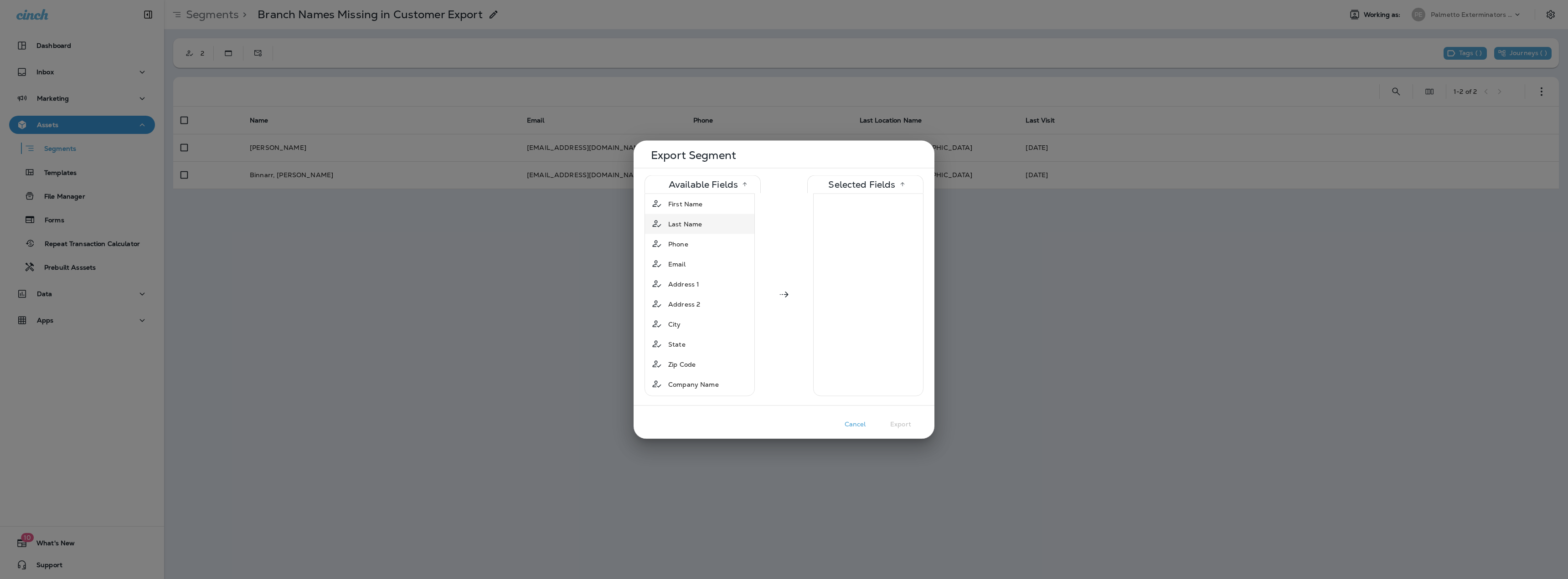
click at [699, 225] on span "Last Name" at bounding box center [685, 223] width 34 height 9
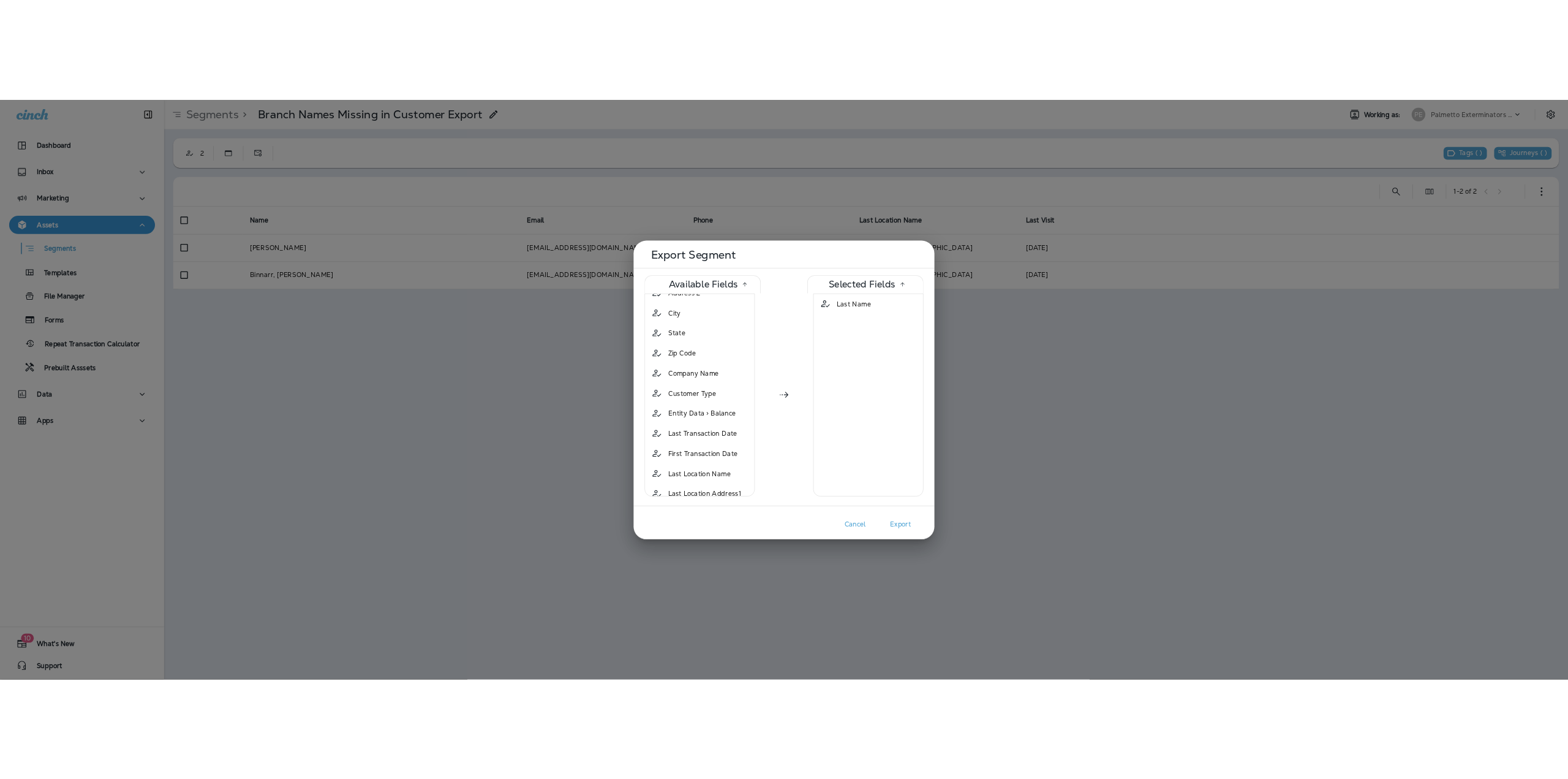
scroll to position [245, 0]
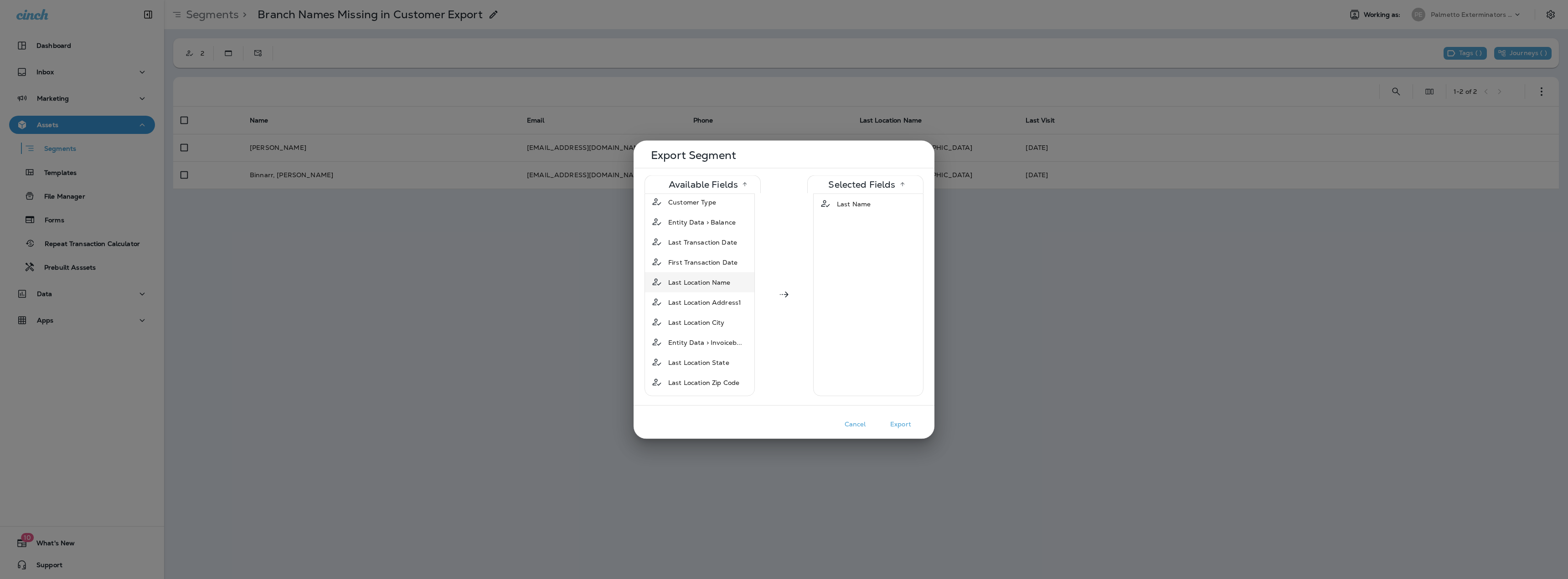
click at [707, 286] on span "Last Location Name" at bounding box center [699, 282] width 62 height 9
click at [900, 424] on button "Export" at bounding box center [900, 423] width 45 height 14
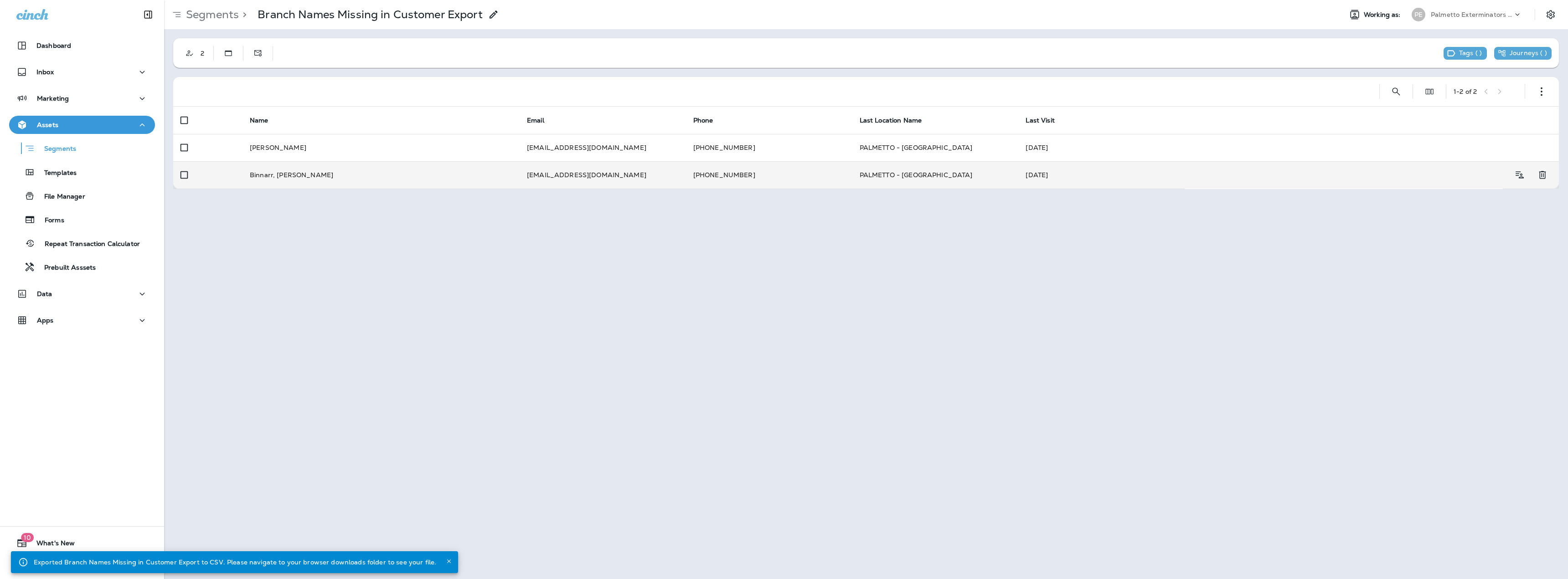
click at [285, 186] on td "Binnarr, [PERSON_NAME]" at bounding box center [381, 175] width 277 height 27
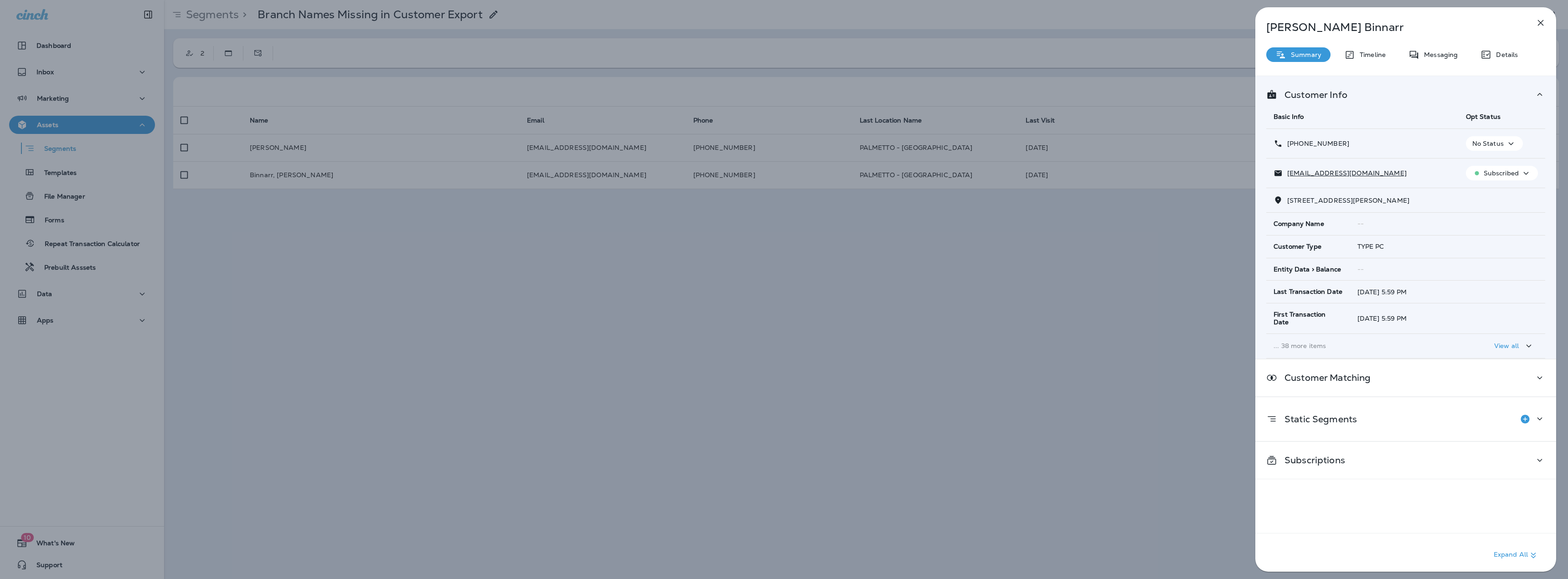
click at [549, 301] on div "Binnarr, [PERSON_NAME] Summary Timeline Messaging Details Customer Info Basic I…" at bounding box center [784, 289] width 1568 height 579
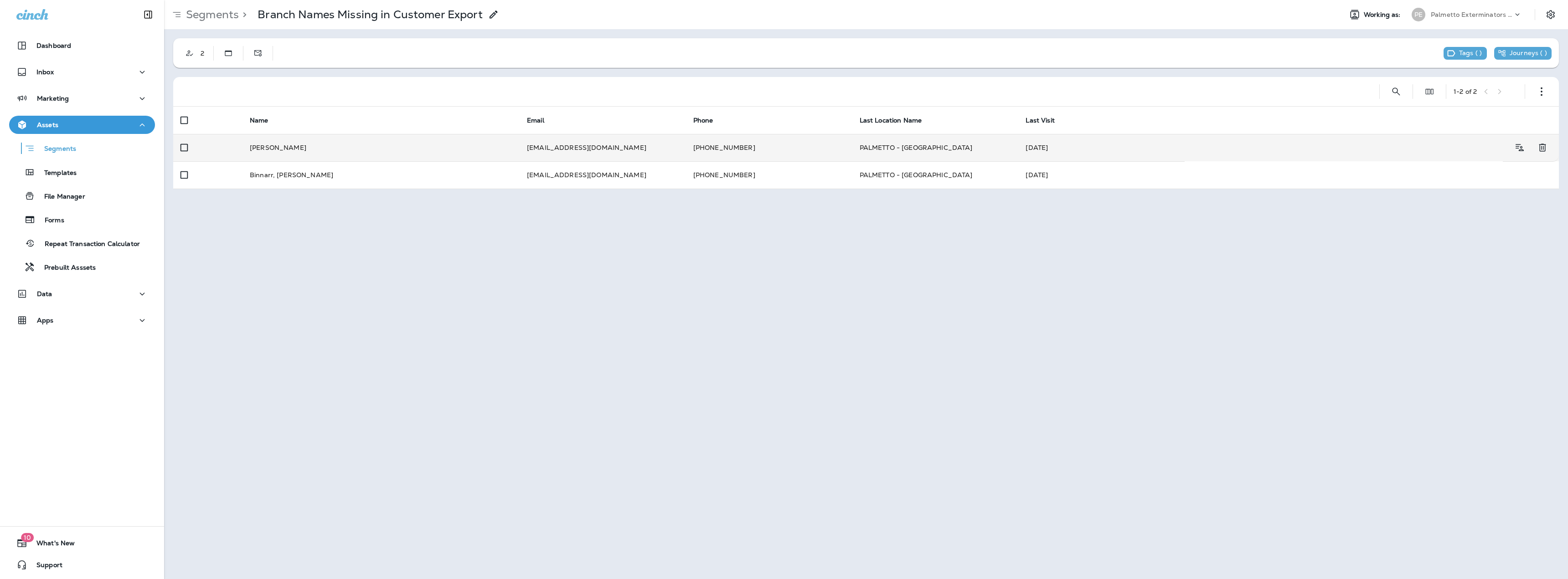
click at [314, 150] on td "[PERSON_NAME]" at bounding box center [381, 148] width 277 height 27
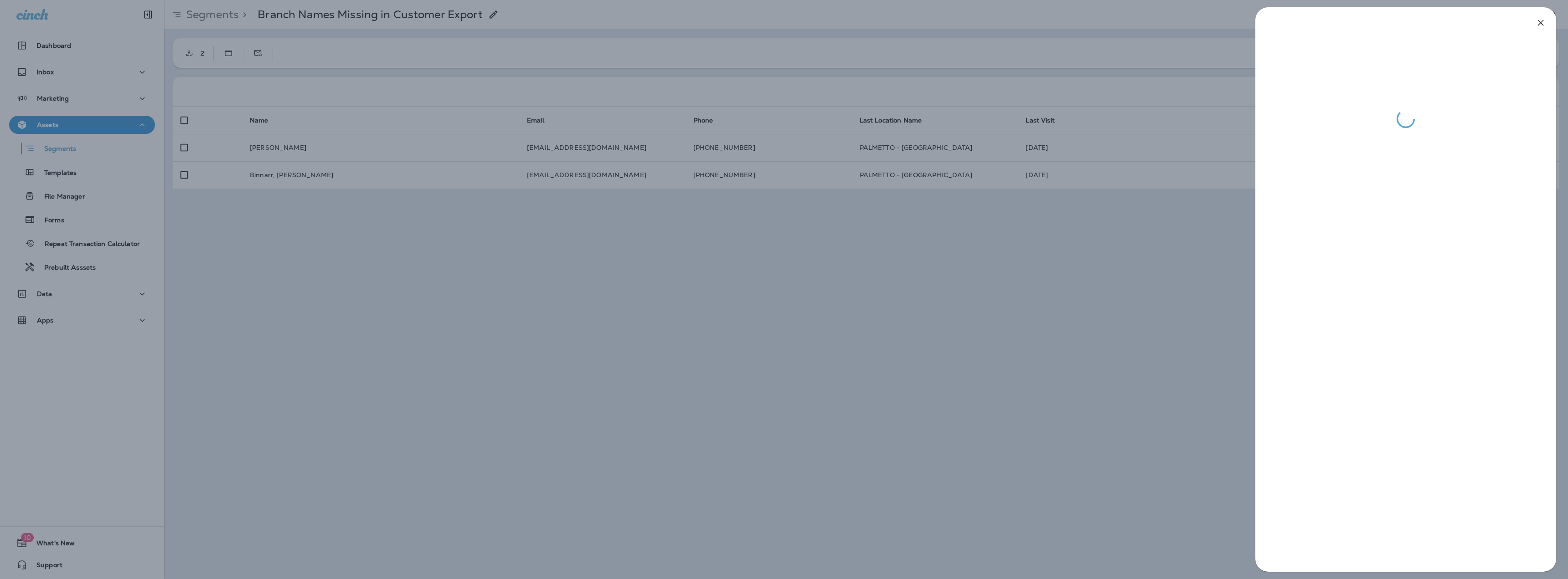
drag, startPoint x: 431, startPoint y: 246, endPoint x: 339, endPoint y: 180, distance: 113.2
click at [431, 246] on div at bounding box center [784, 289] width 1568 height 579
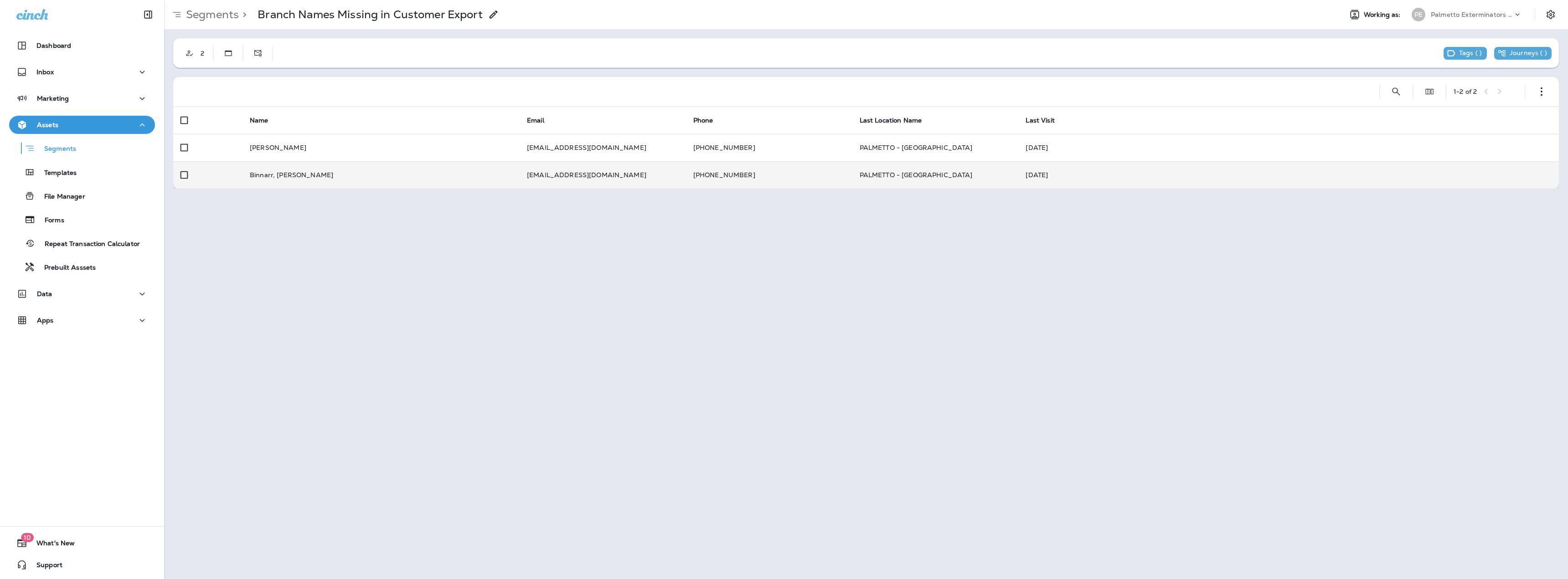
click at [297, 173] on td "Binnarr, [PERSON_NAME]" at bounding box center [381, 175] width 277 height 27
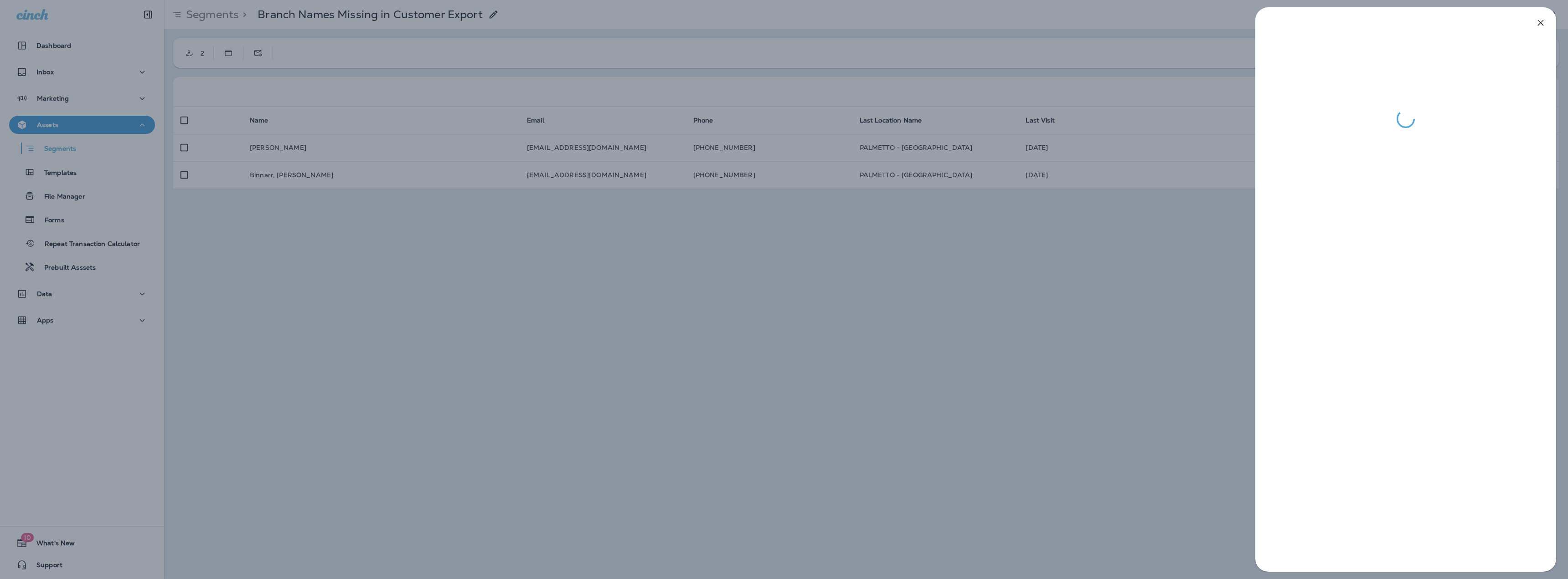
drag, startPoint x: 1118, startPoint y: 280, endPoint x: 1502, endPoint y: 78, distance: 433.9
click at [1119, 280] on div at bounding box center [784, 289] width 1568 height 579
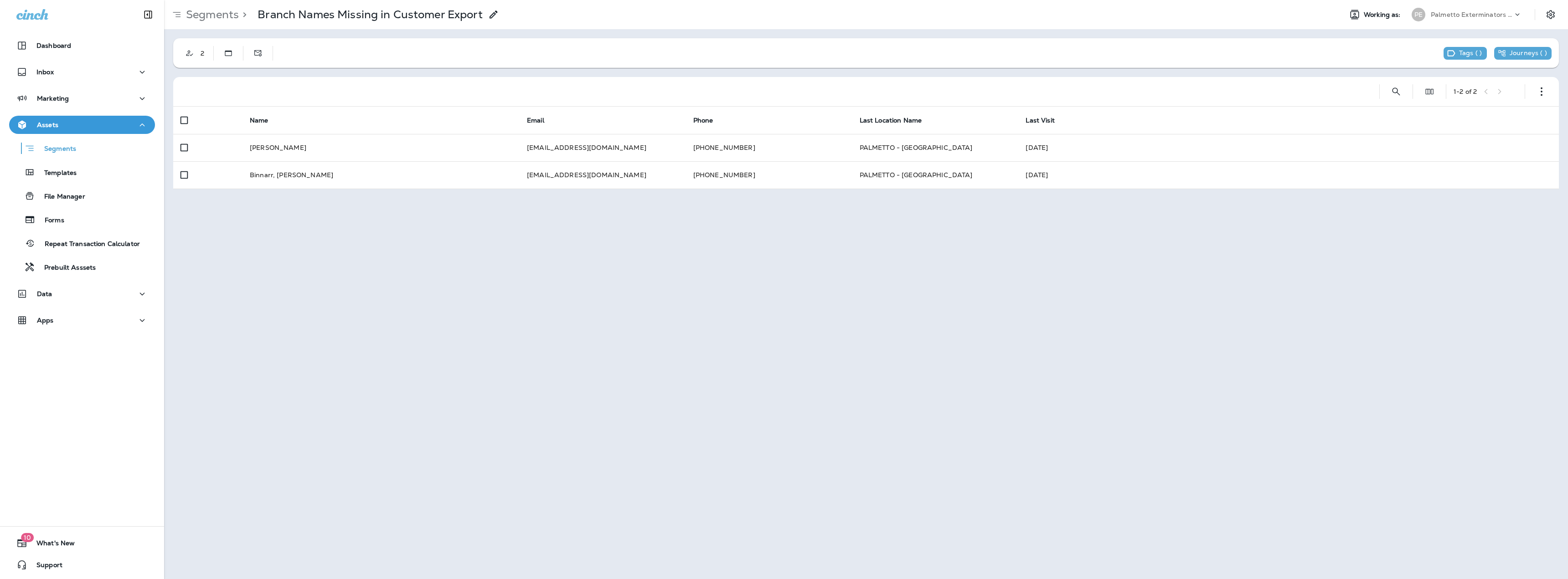
click at [1062, 244] on div "Segments > Branch Names Missing in Customer Export Working as: PE Palmetto Exte…" at bounding box center [866, 289] width 1404 height 579
drag, startPoint x: 439, startPoint y: 321, endPoint x: 373, endPoint y: 358, distance: 75.7
click at [350, 268] on div "Segments > Branch Names Missing in Customer Export Working as: PE Palmetto Exte…" at bounding box center [866, 289] width 1404 height 579
click at [68, 177] on p "Templates" at bounding box center [56, 173] width 41 height 9
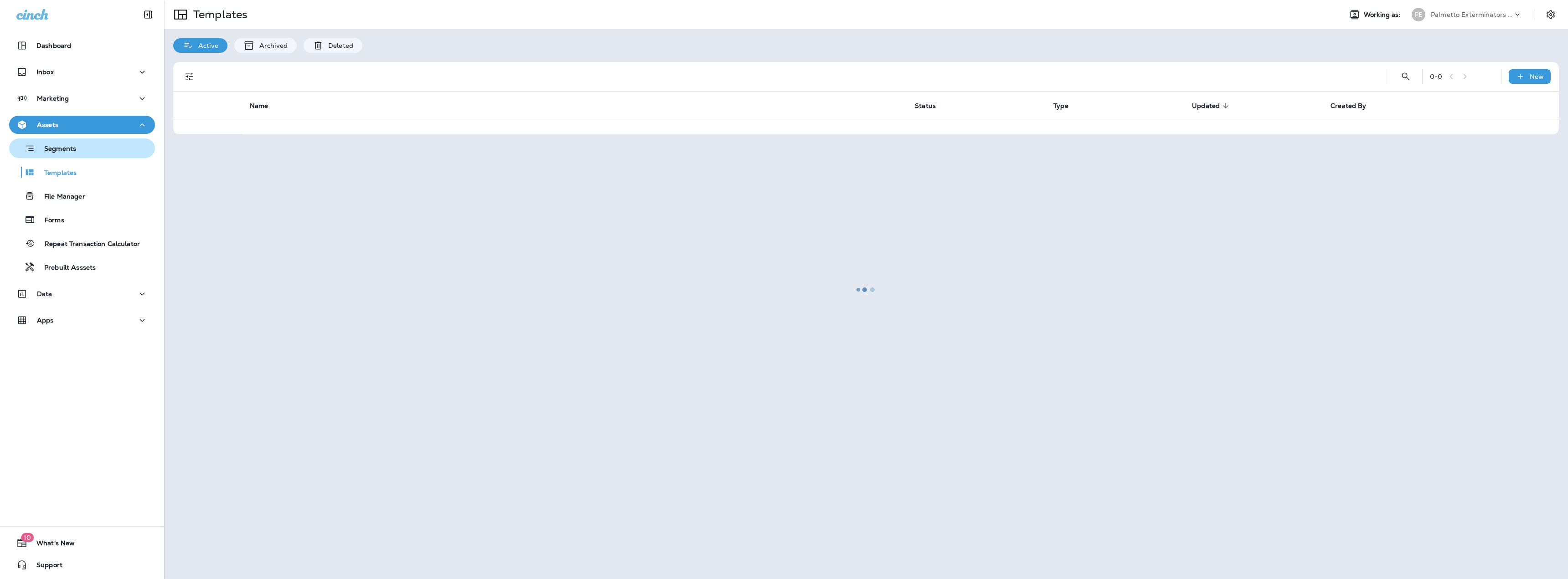
click at [60, 147] on p "Segments" at bounding box center [56, 149] width 41 height 9
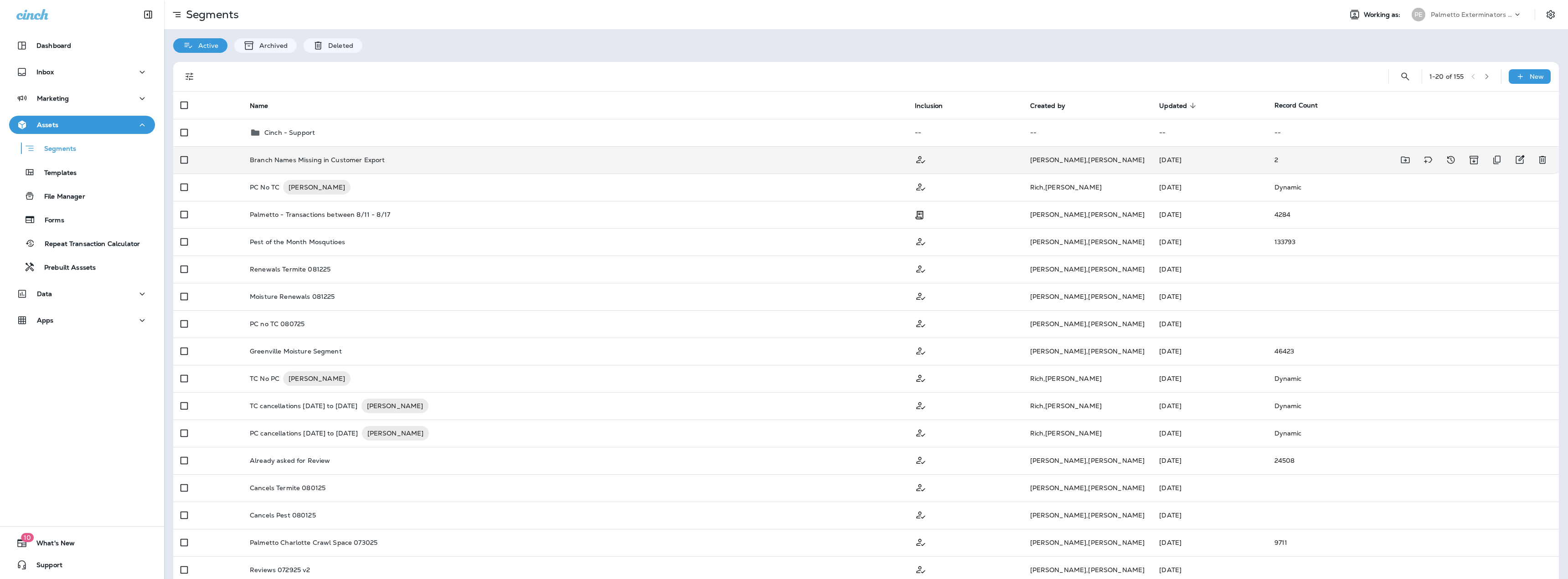
click at [306, 156] on p "Branch Names Missing in Customer Export" at bounding box center [317, 160] width 135 height 7
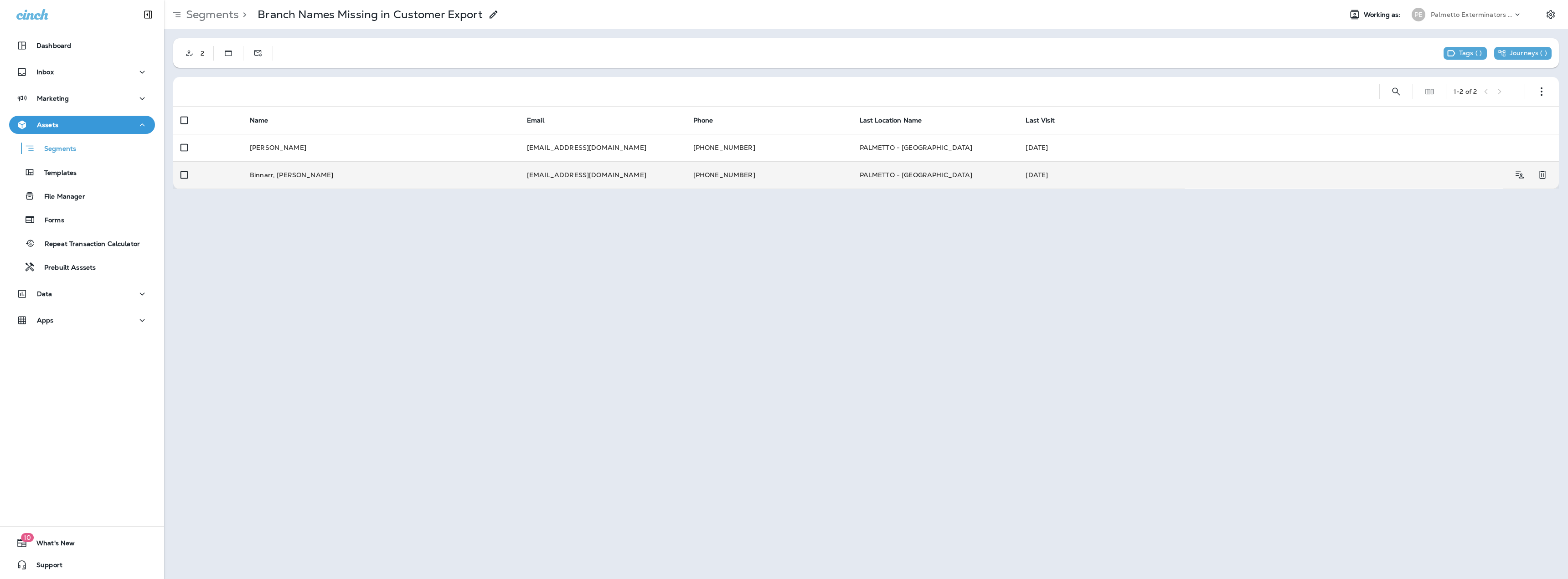
click at [260, 173] on td "Binnarr, [PERSON_NAME]" at bounding box center [381, 175] width 277 height 27
